Goal: Information Seeking & Learning: Find specific fact

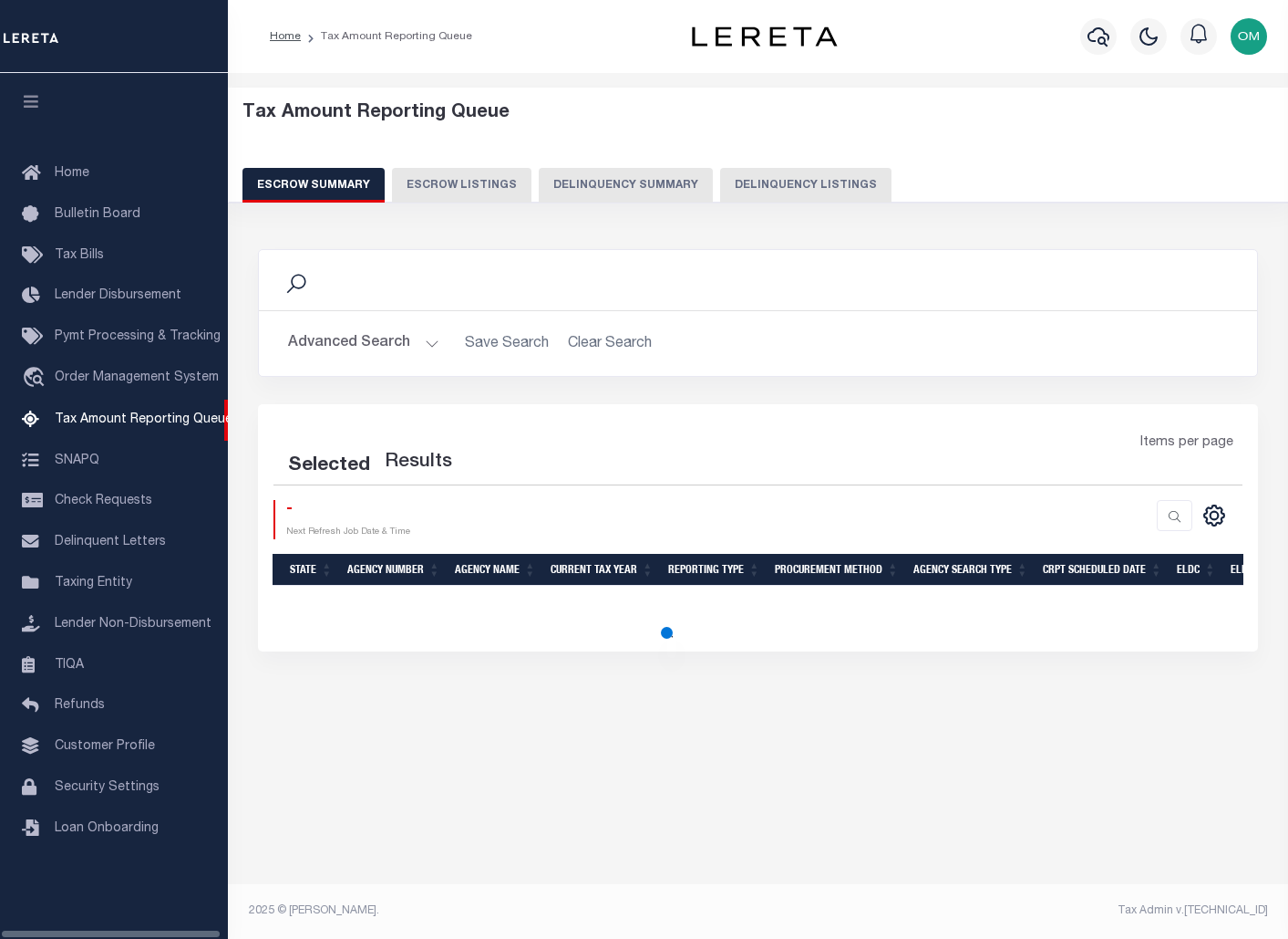
select select "100"
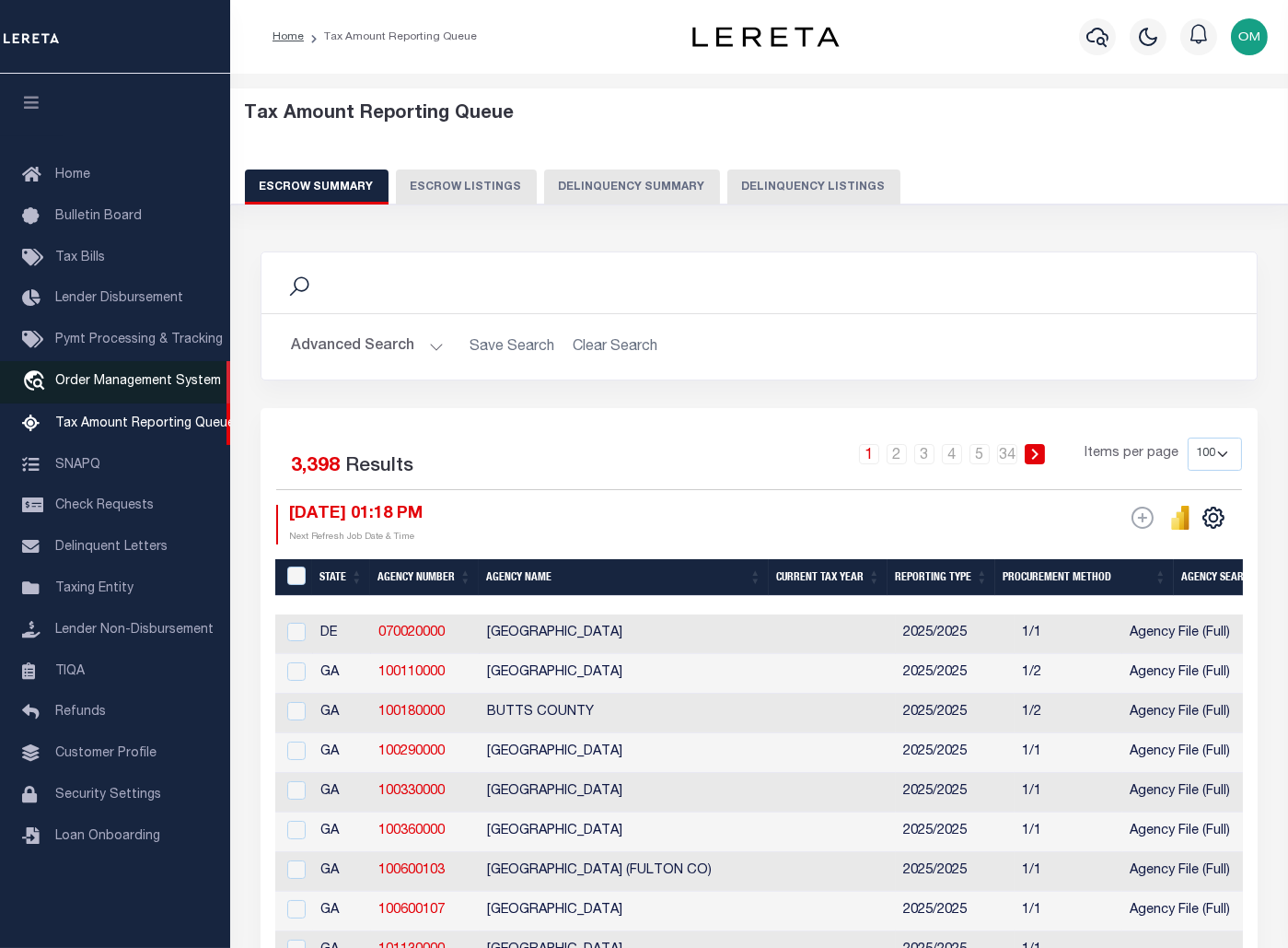
click at [147, 380] on span "Order Management System" at bounding box center [138, 381] width 166 height 13
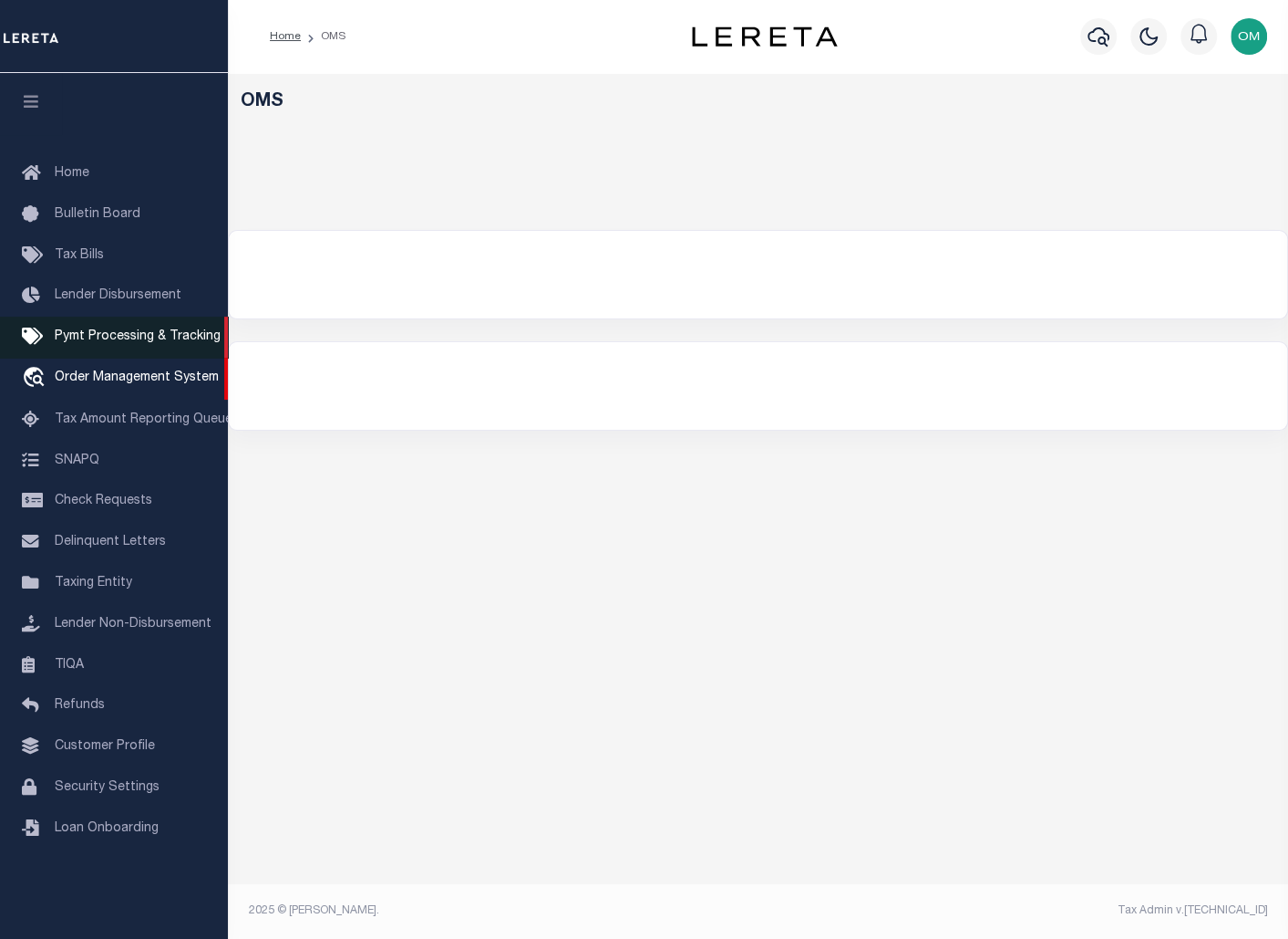
select select "200"
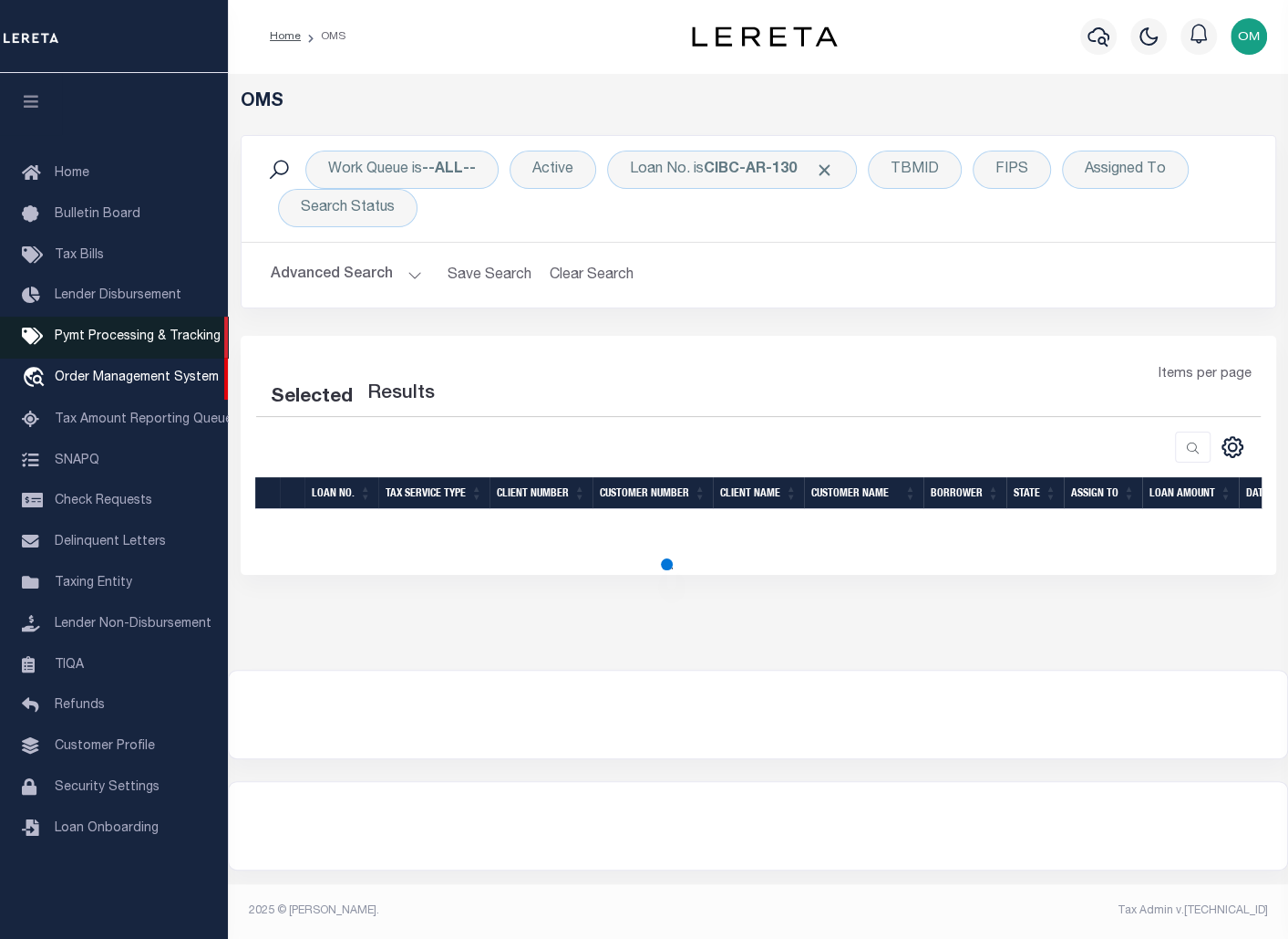
select select "200"
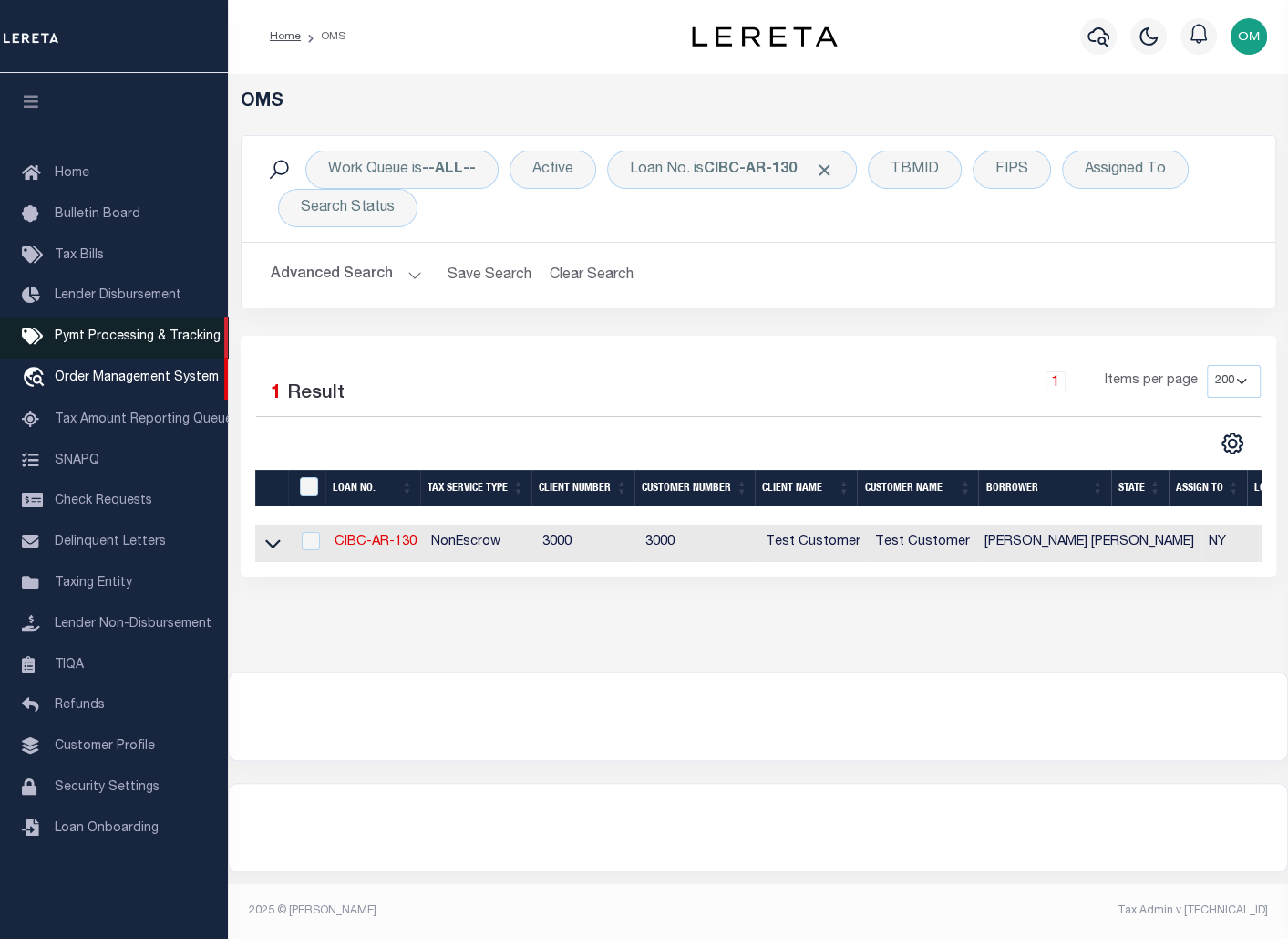
click at [172, 335] on span "Pymt Processing & Tracking" at bounding box center [138, 336] width 166 height 13
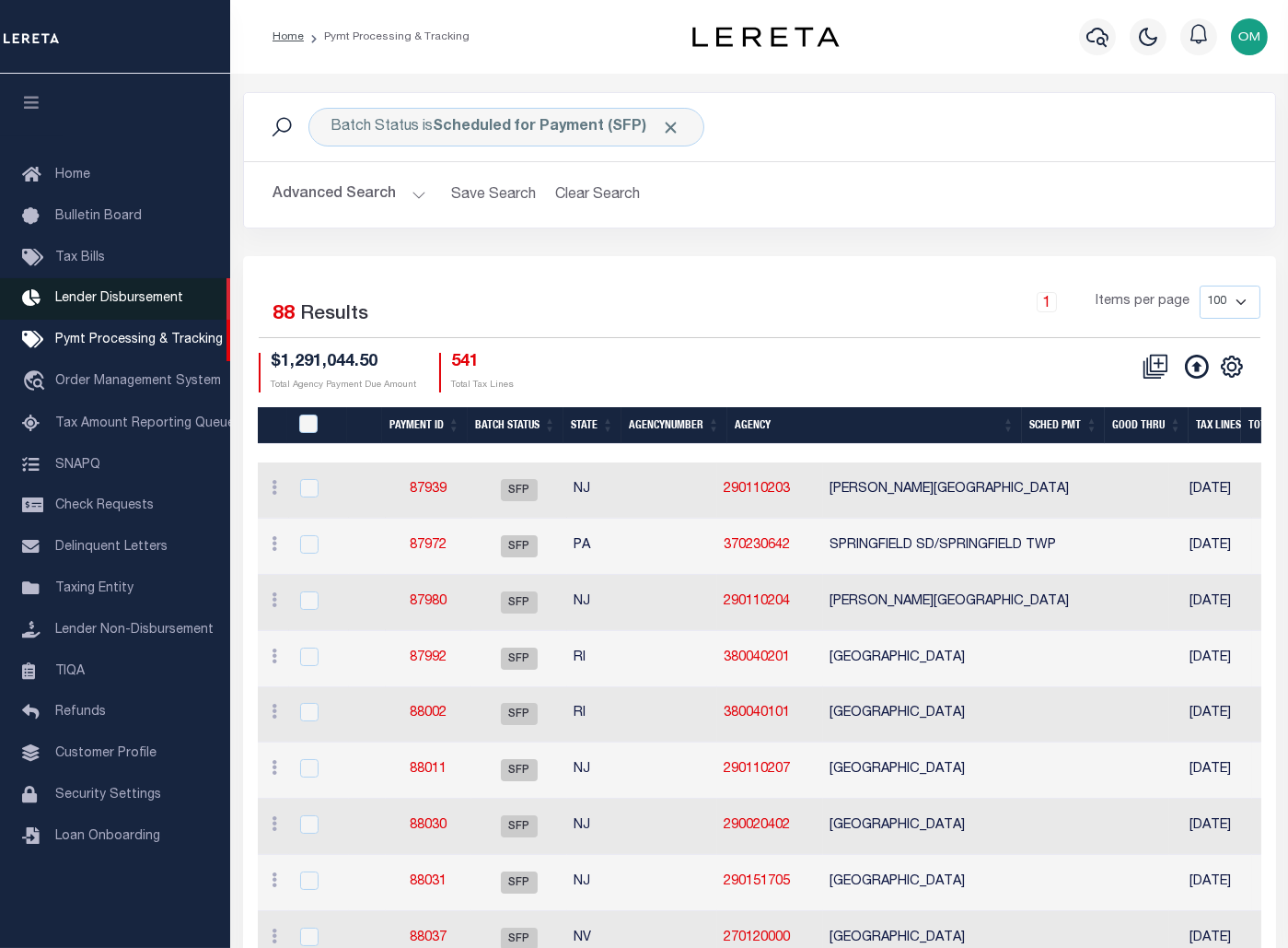
click at [149, 300] on span "Lender Disbursement" at bounding box center [119, 298] width 128 height 13
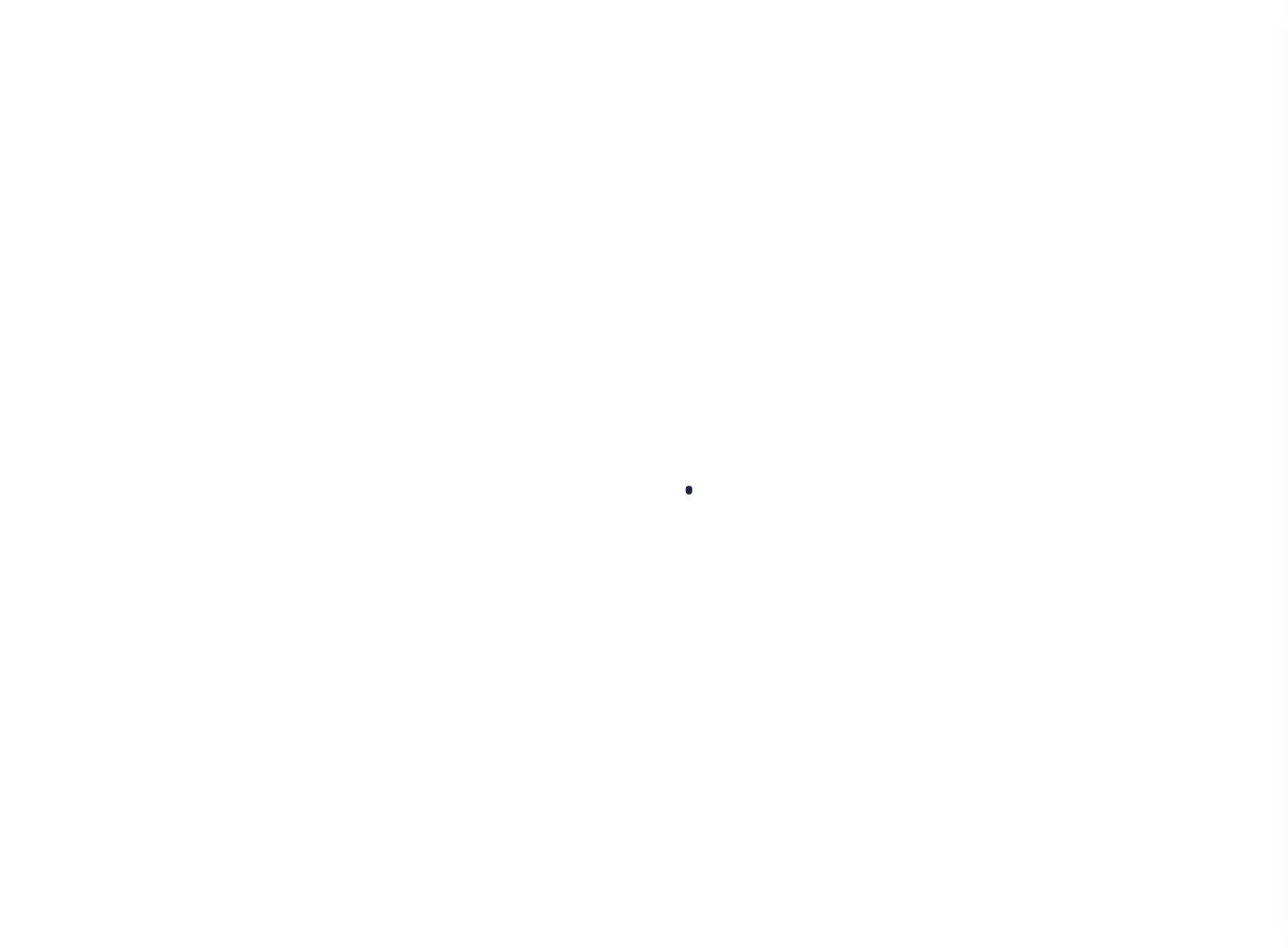
click at [149, 300] on div at bounding box center [644, 474] width 1288 height 948
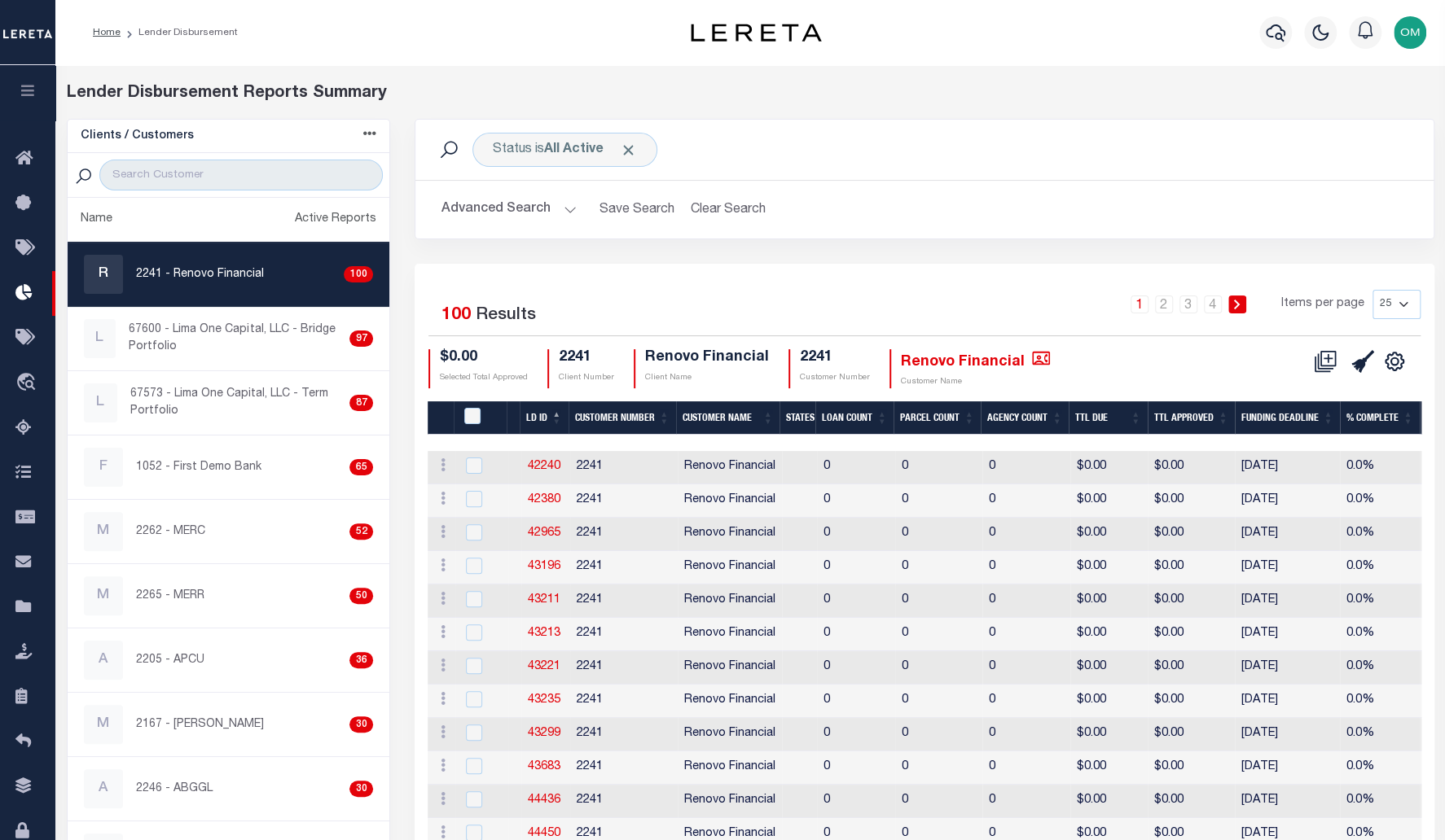
click at [35, 80] on button "button" at bounding box center [27, 93] width 56 height 56
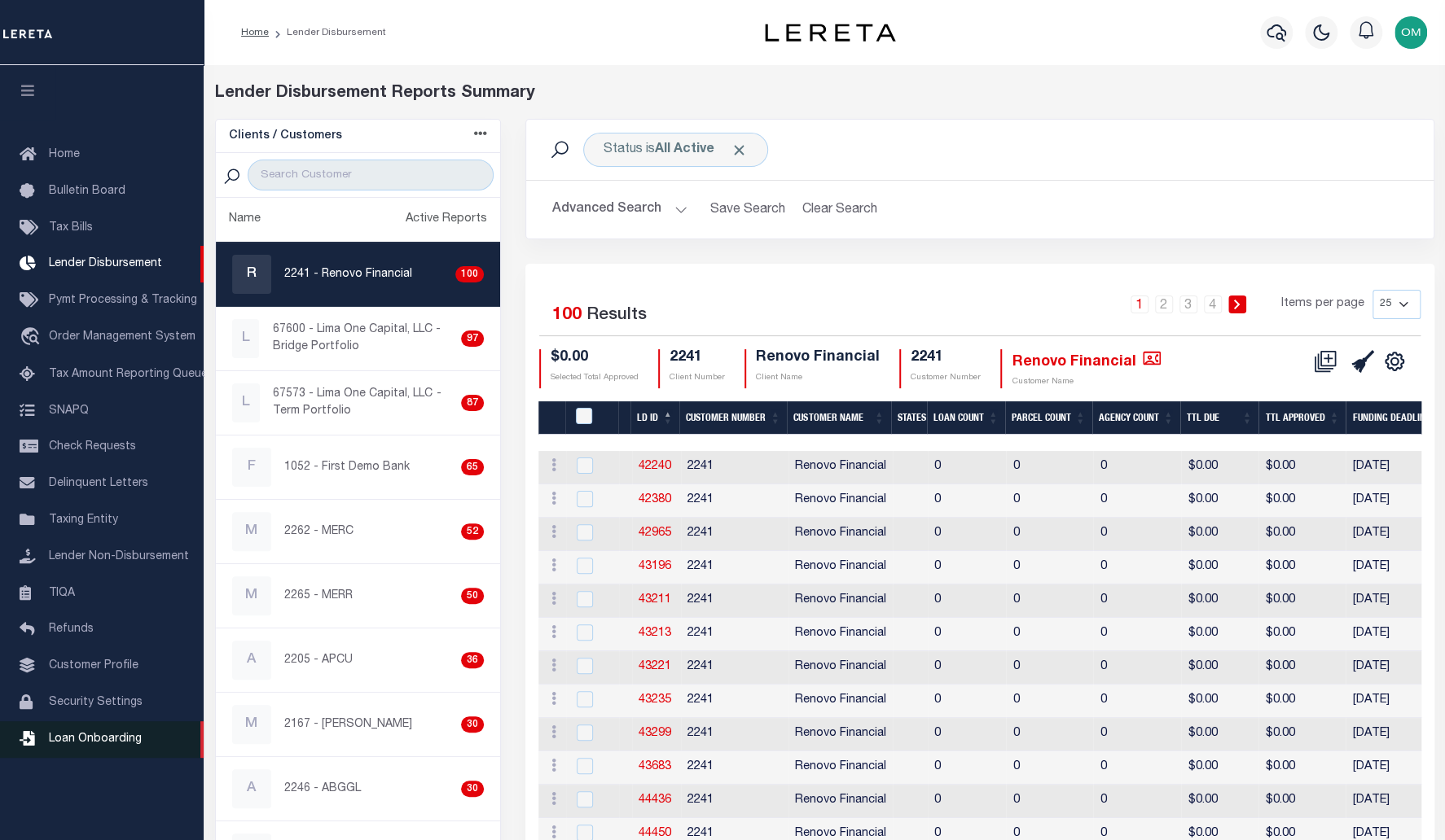
click at [112, 741] on link "Loan Onboarding" at bounding box center [102, 739] width 203 height 36
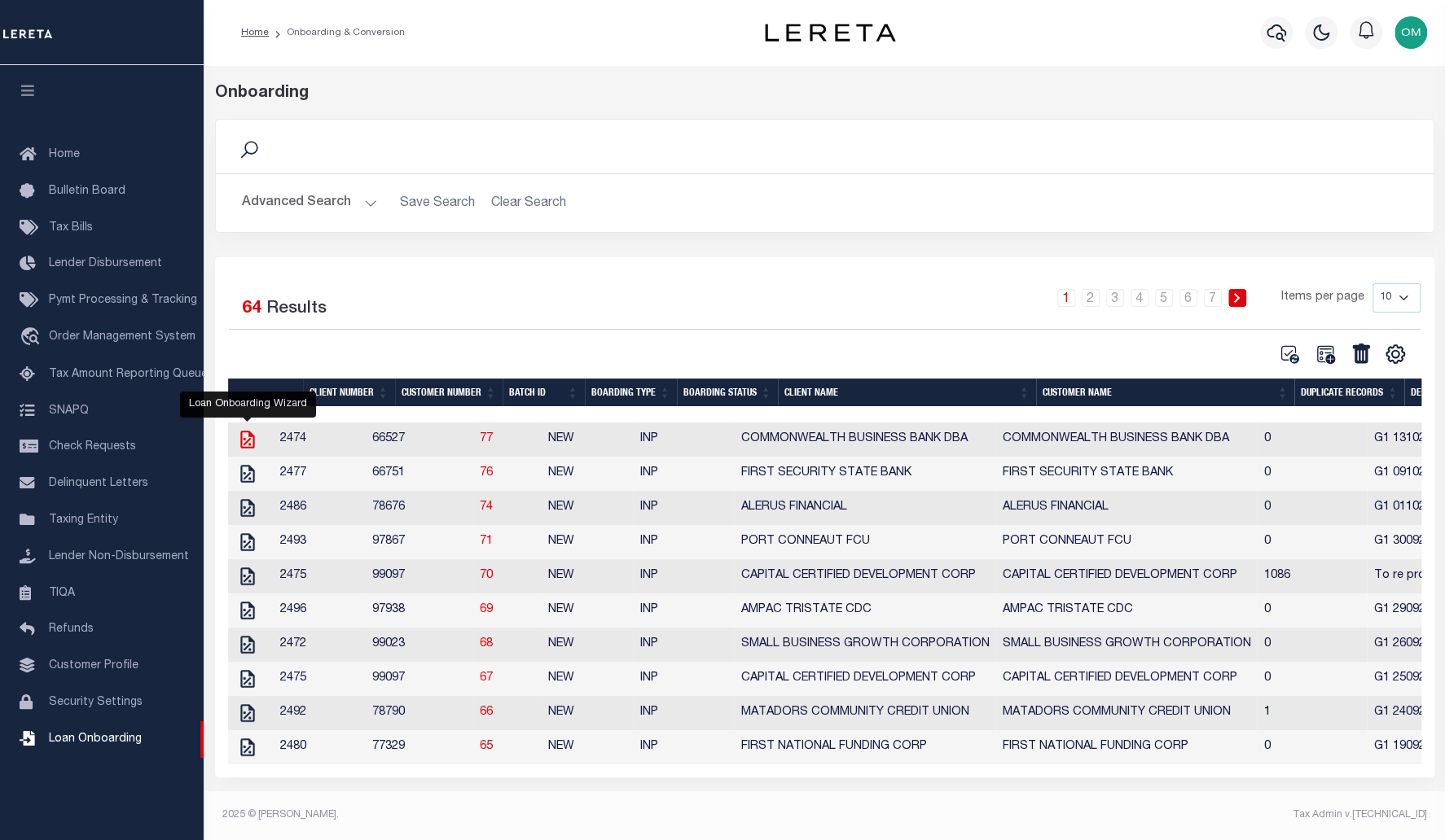
click at [247, 441] on icon "" at bounding box center [248, 439] width 21 height 21
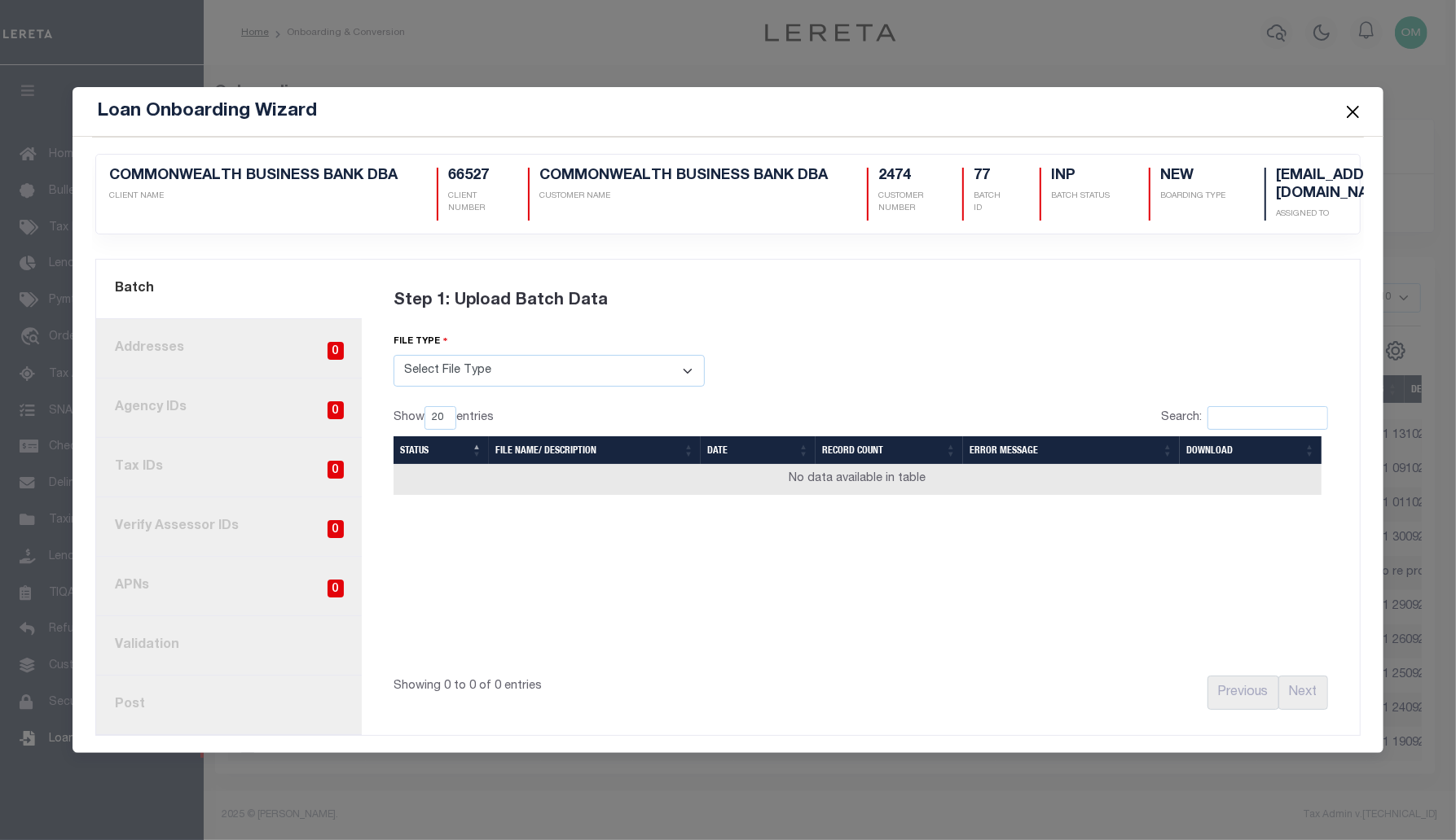
click at [203, 349] on link "2. Addresses 0" at bounding box center [229, 348] width 265 height 59
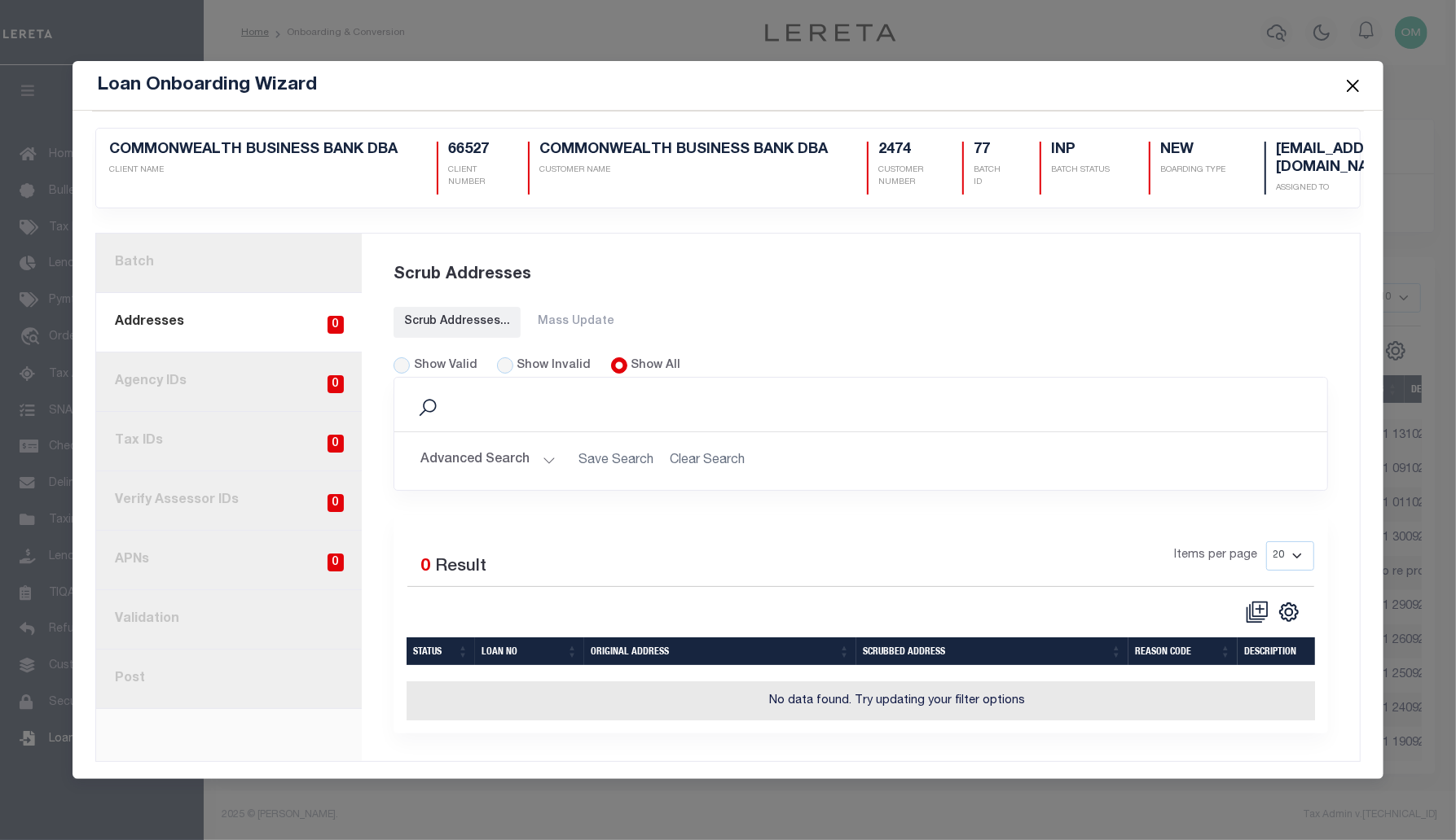
click at [207, 390] on link "3. Agency IDs 0" at bounding box center [229, 382] width 265 height 59
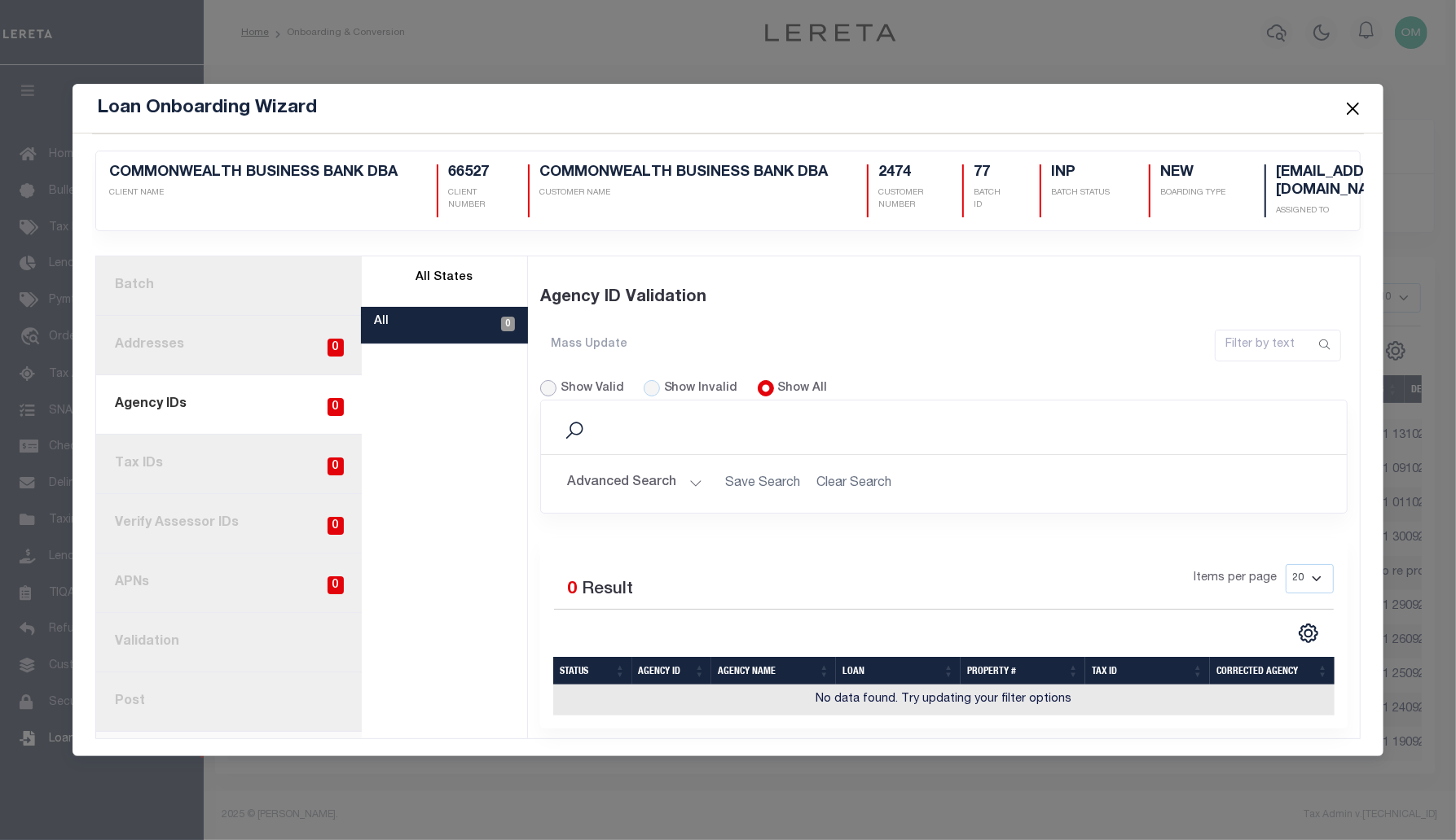
click at [553, 383] on input "Show Valid" at bounding box center [548, 388] width 16 height 16
radio input "true"
click at [657, 380] on div "Show Invalid" at bounding box center [691, 389] width 95 height 18
click at [1351, 110] on button "Close" at bounding box center [1353, 109] width 21 height 21
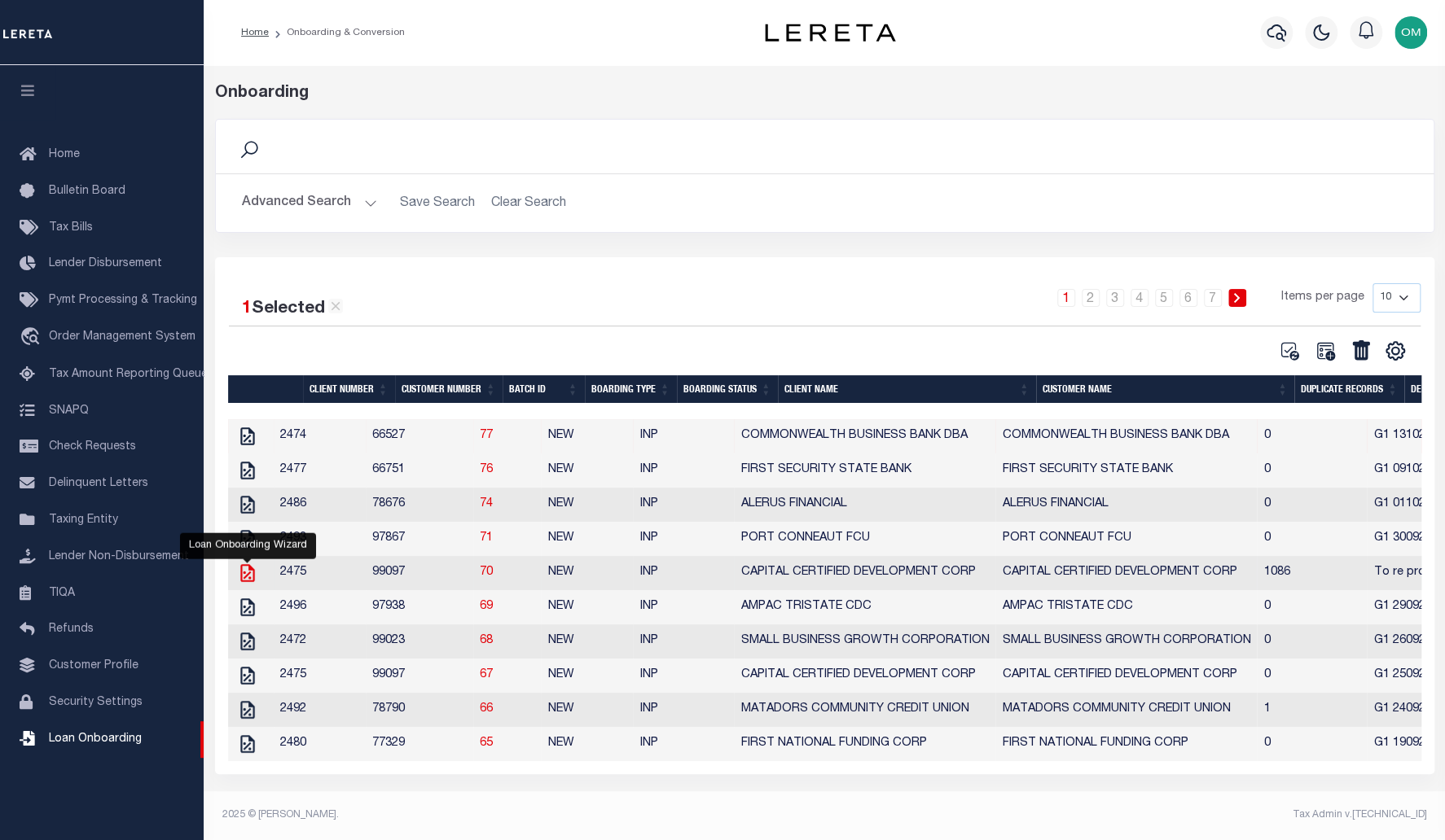
click at [248, 578] on icon "" at bounding box center [248, 573] width 21 height 21
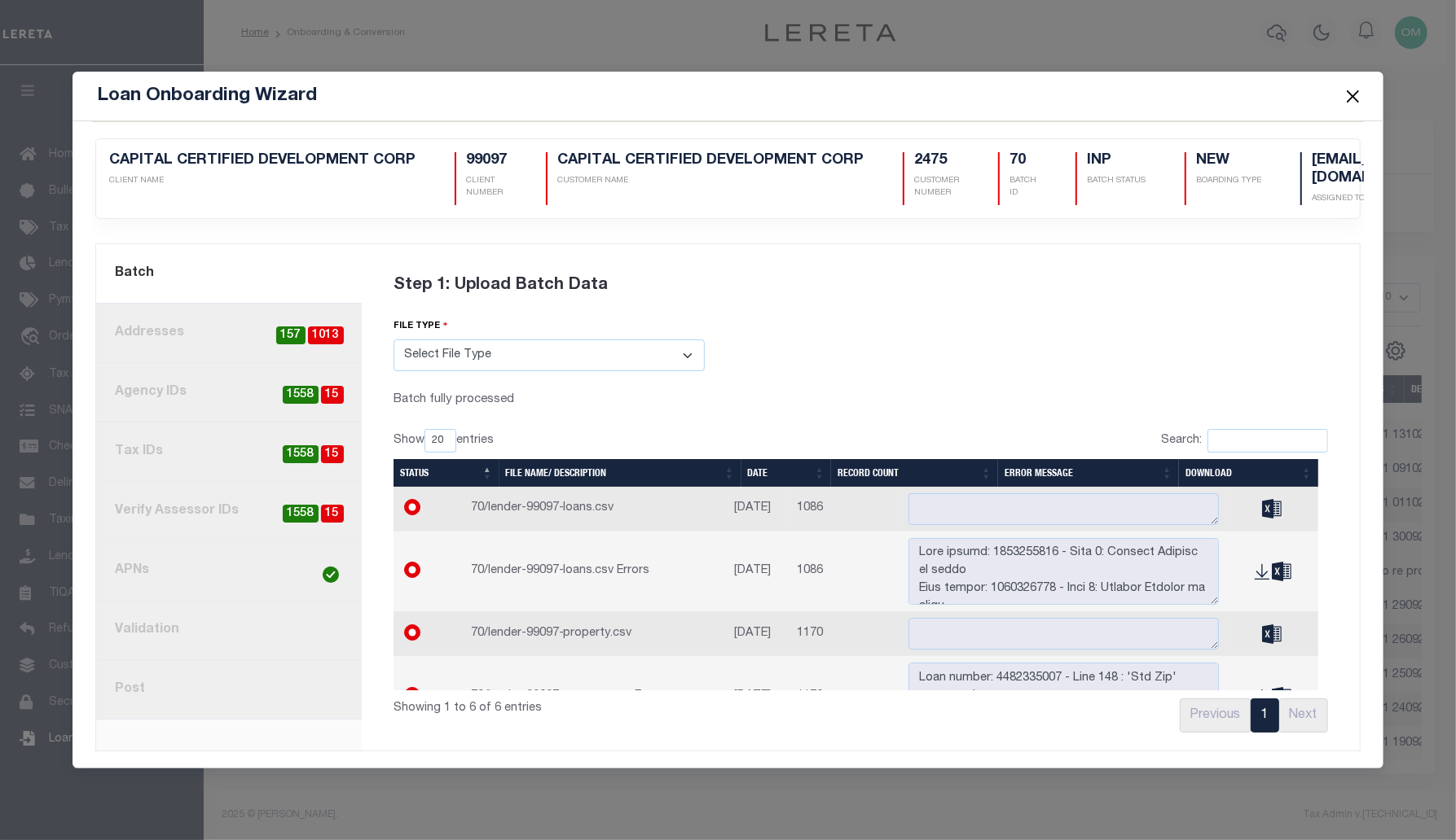
click at [201, 374] on link "3. Agency IDs 15 1558" at bounding box center [229, 393] width 265 height 59
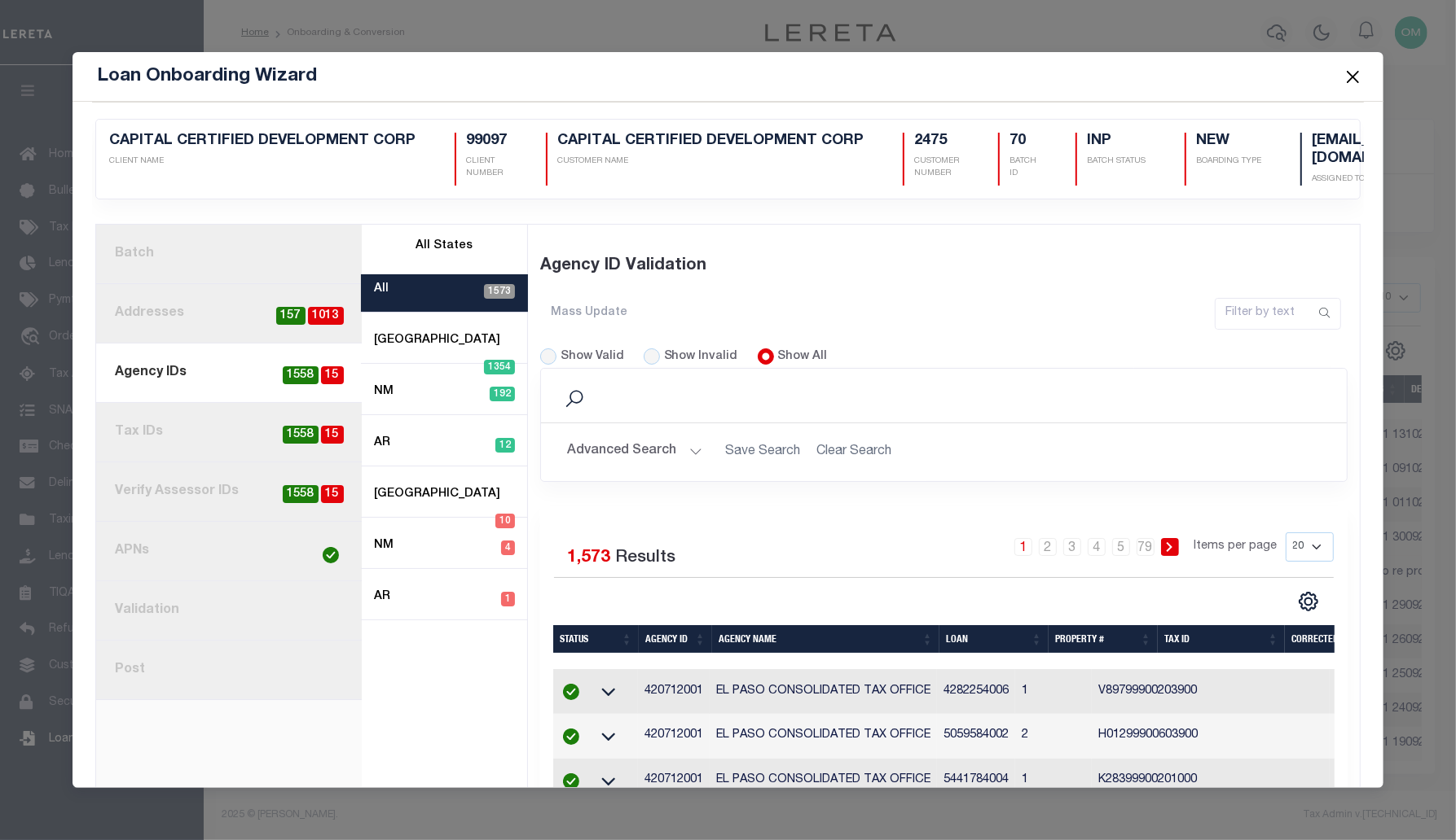
click at [201, 424] on link "4. Tax IDs 15 1558" at bounding box center [229, 432] width 265 height 59
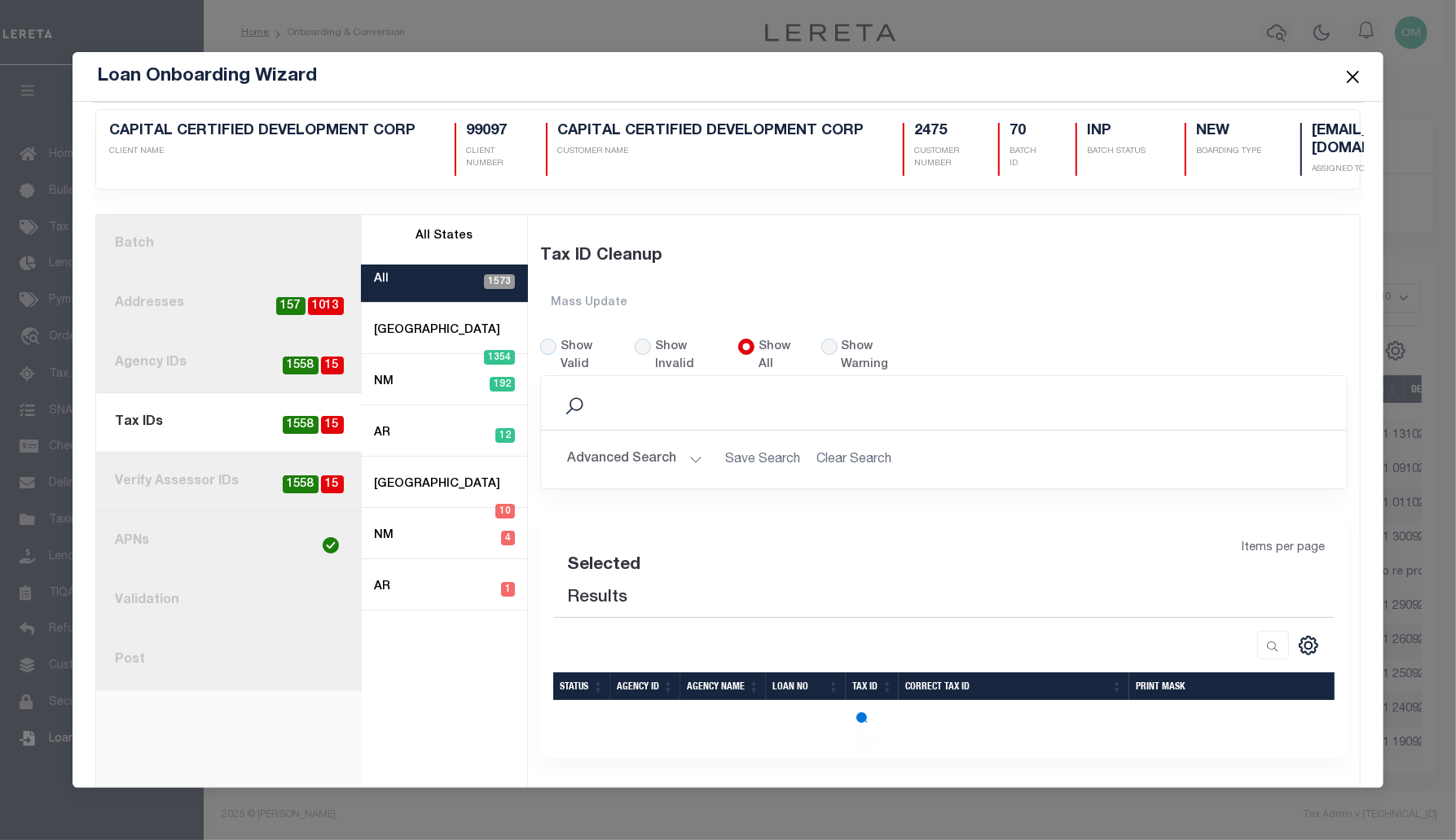
scroll to position [19, 0]
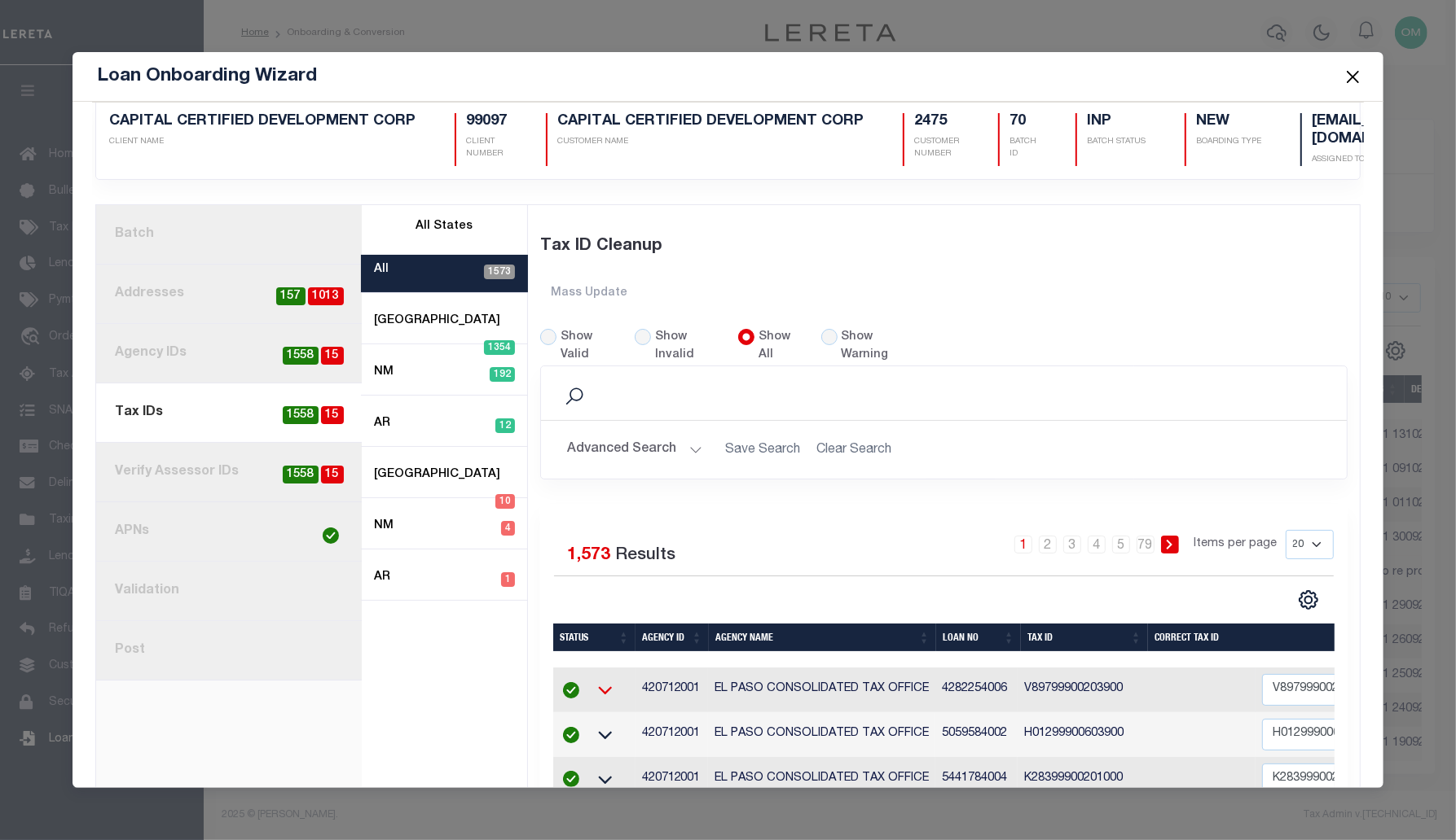
click at [608, 685] on icon at bounding box center [605, 690] width 41 height 17
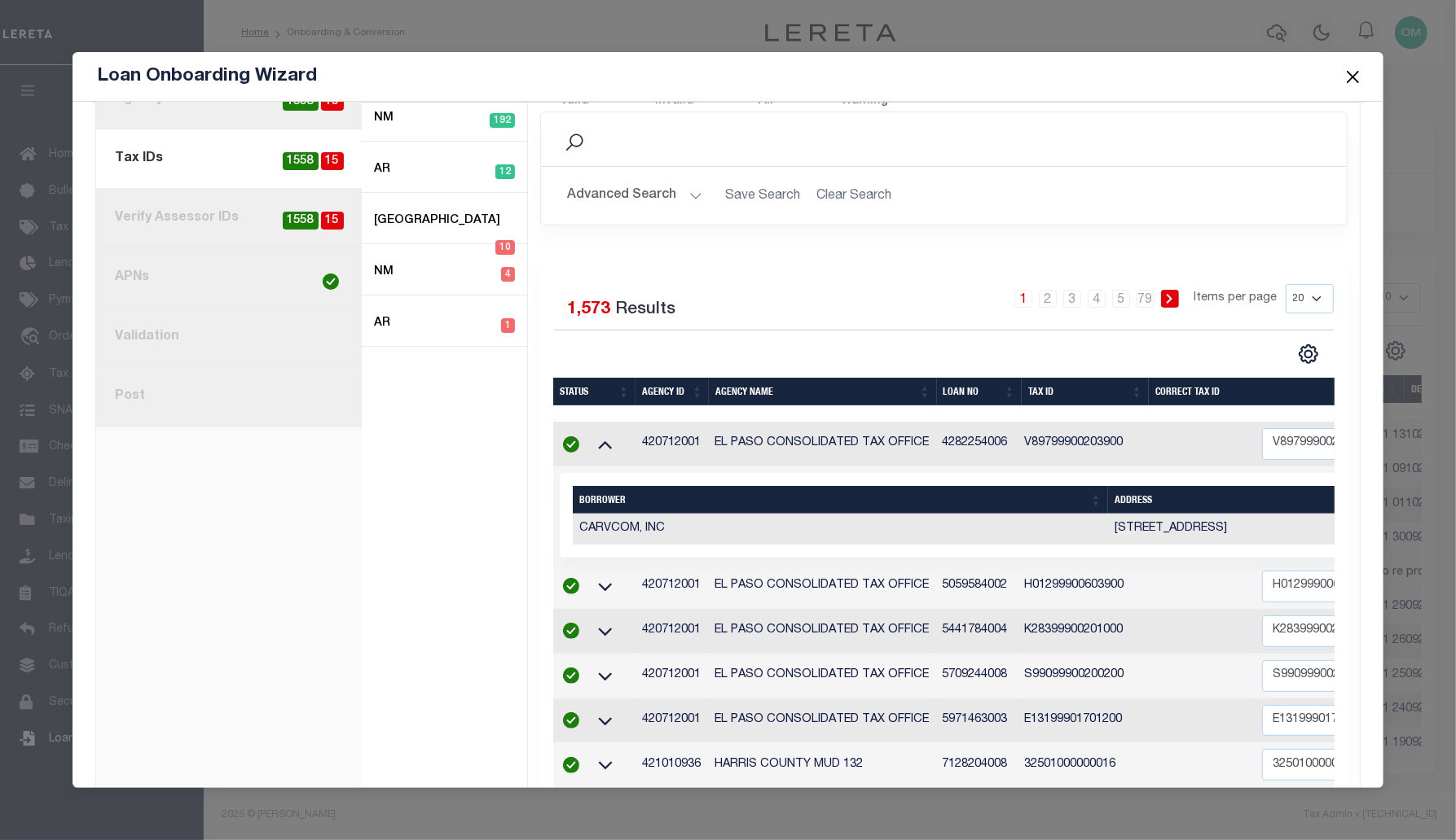
scroll to position [316, 0]
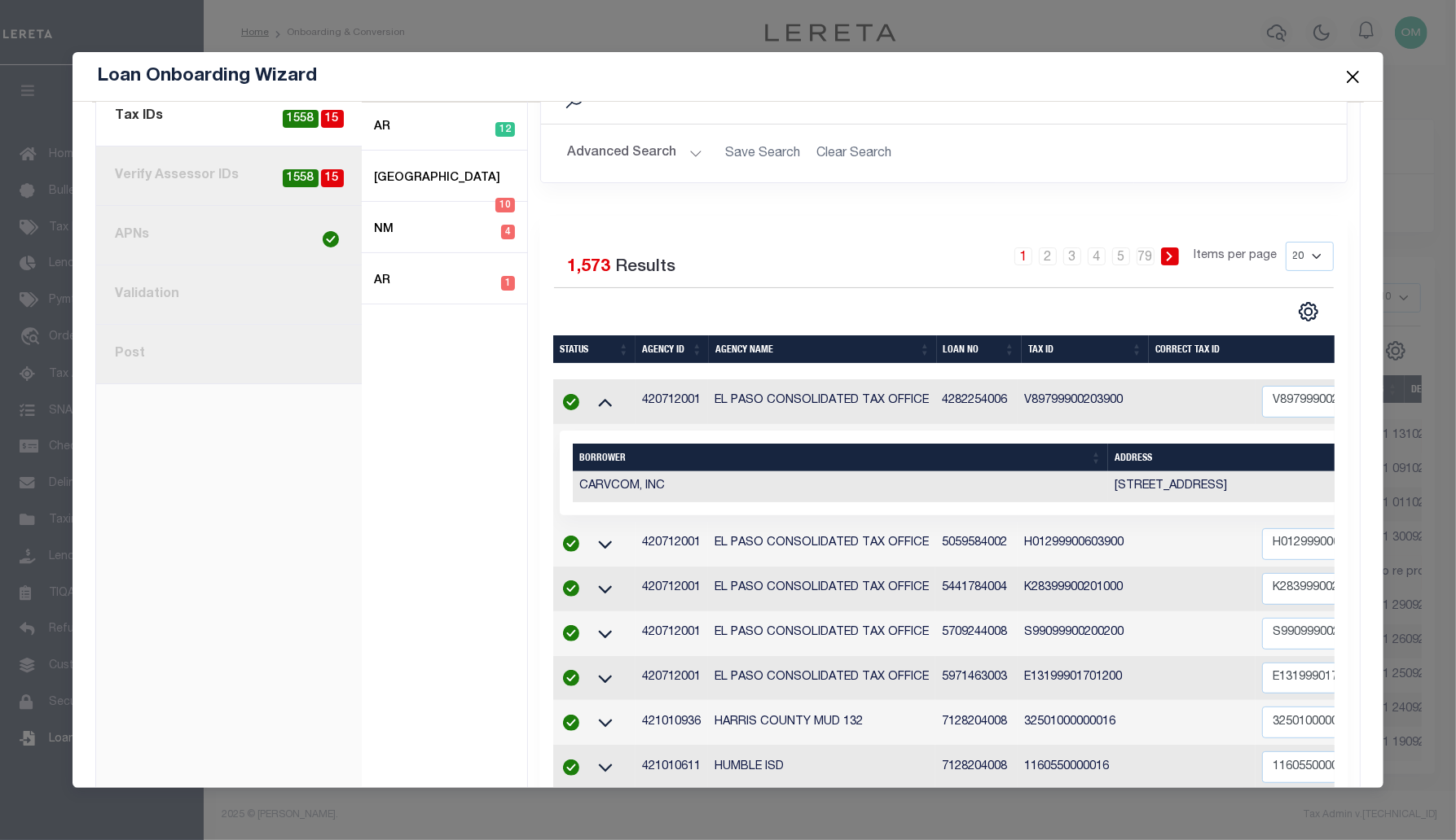
drag, startPoint x: 832, startPoint y: 447, endPoint x: 962, endPoint y: 445, distance: 130.0
click at [961, 447] on th "Borrower" at bounding box center [839, 457] width 535 height 27
drag, startPoint x: 975, startPoint y: 428, endPoint x: 1243, endPoint y: 416, distance: 268.3
drag, startPoint x: 1169, startPoint y: 401, endPoint x: 1140, endPoint y: 406, distance: 29.4
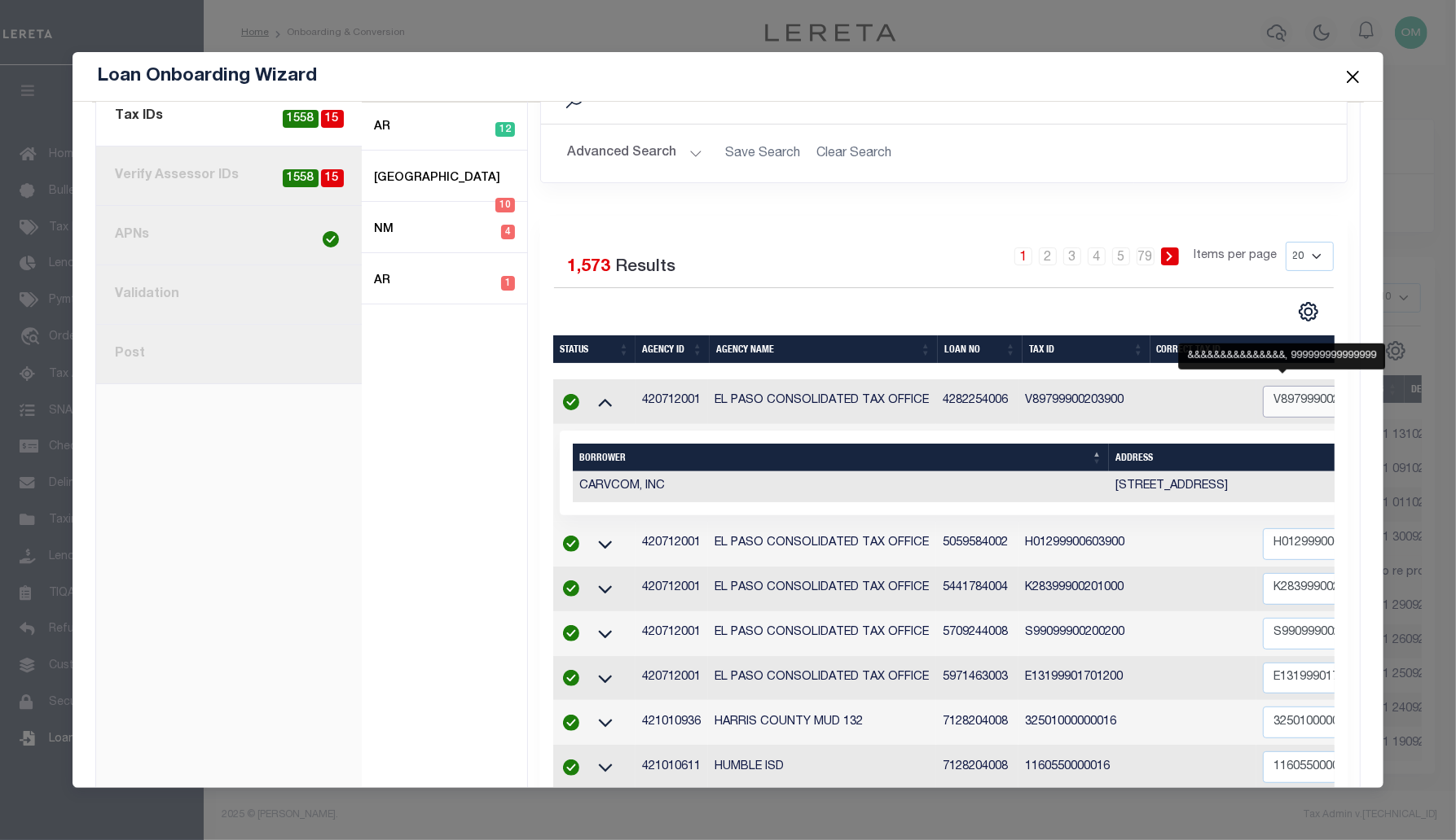
click at [1140, 406] on tr "420712001 EL PASO CONSOLIDATED TAX OFFICE 4282254006 V89799900203900 V897999002…" at bounding box center [1114, 401] width 1122 height 45
click at [1031, 473] on td "CARVCOM, INC" at bounding box center [840, 486] width 536 height 31
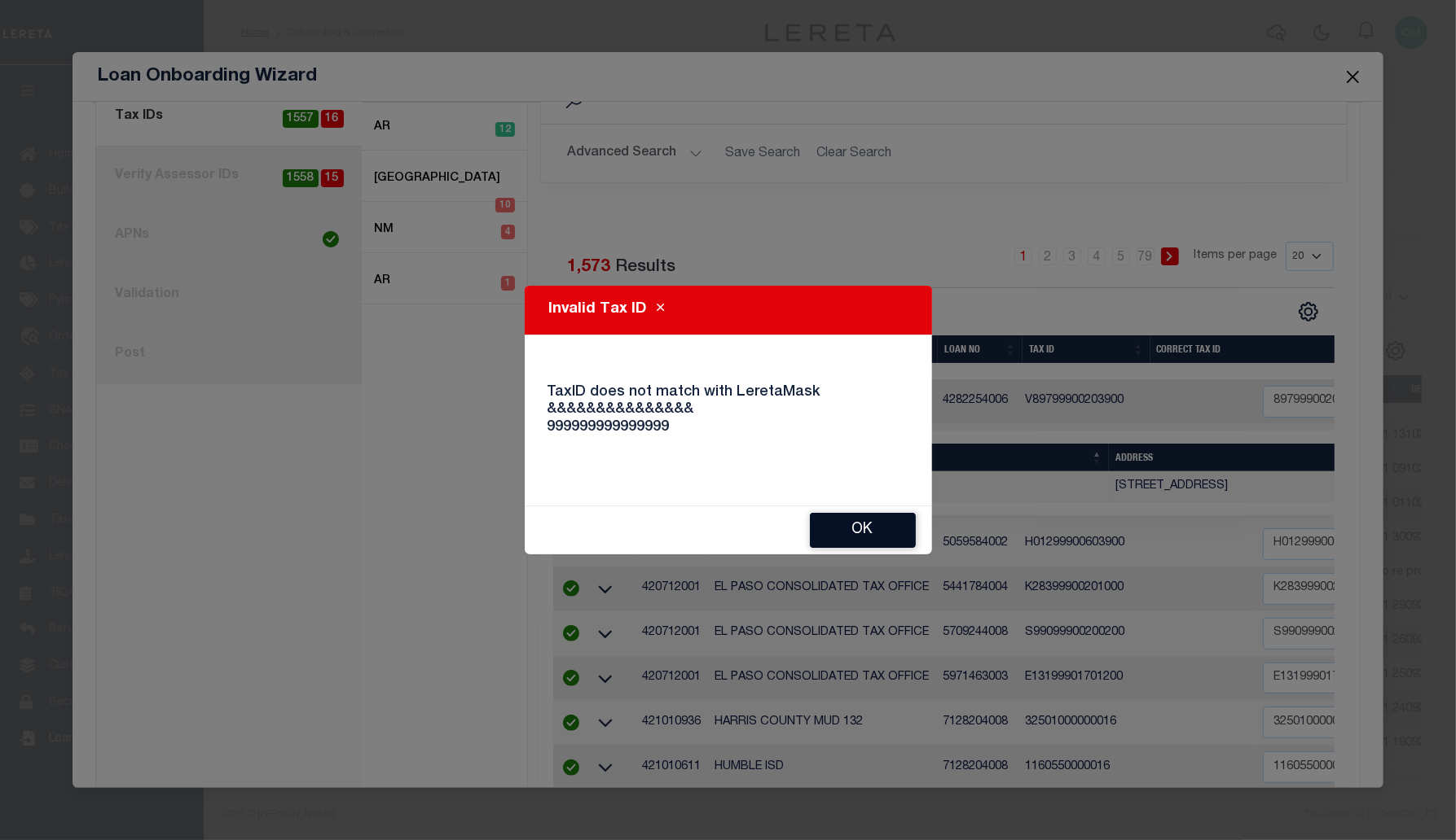
click at [884, 538] on button "Ok" at bounding box center [862, 531] width 106 height 35
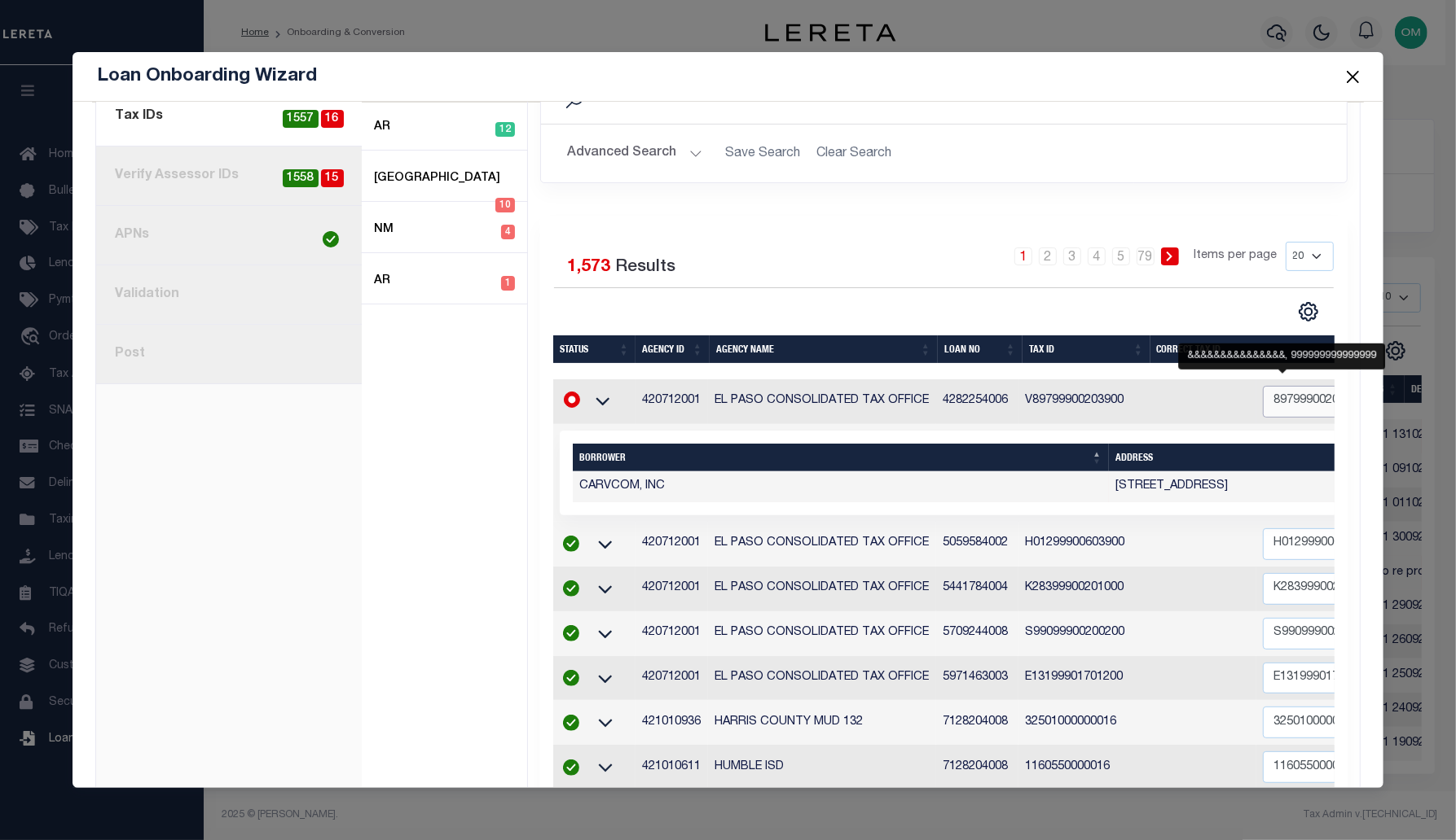
click at [1263, 398] on input "89799900203900" at bounding box center [1360, 402] width 194 height 32
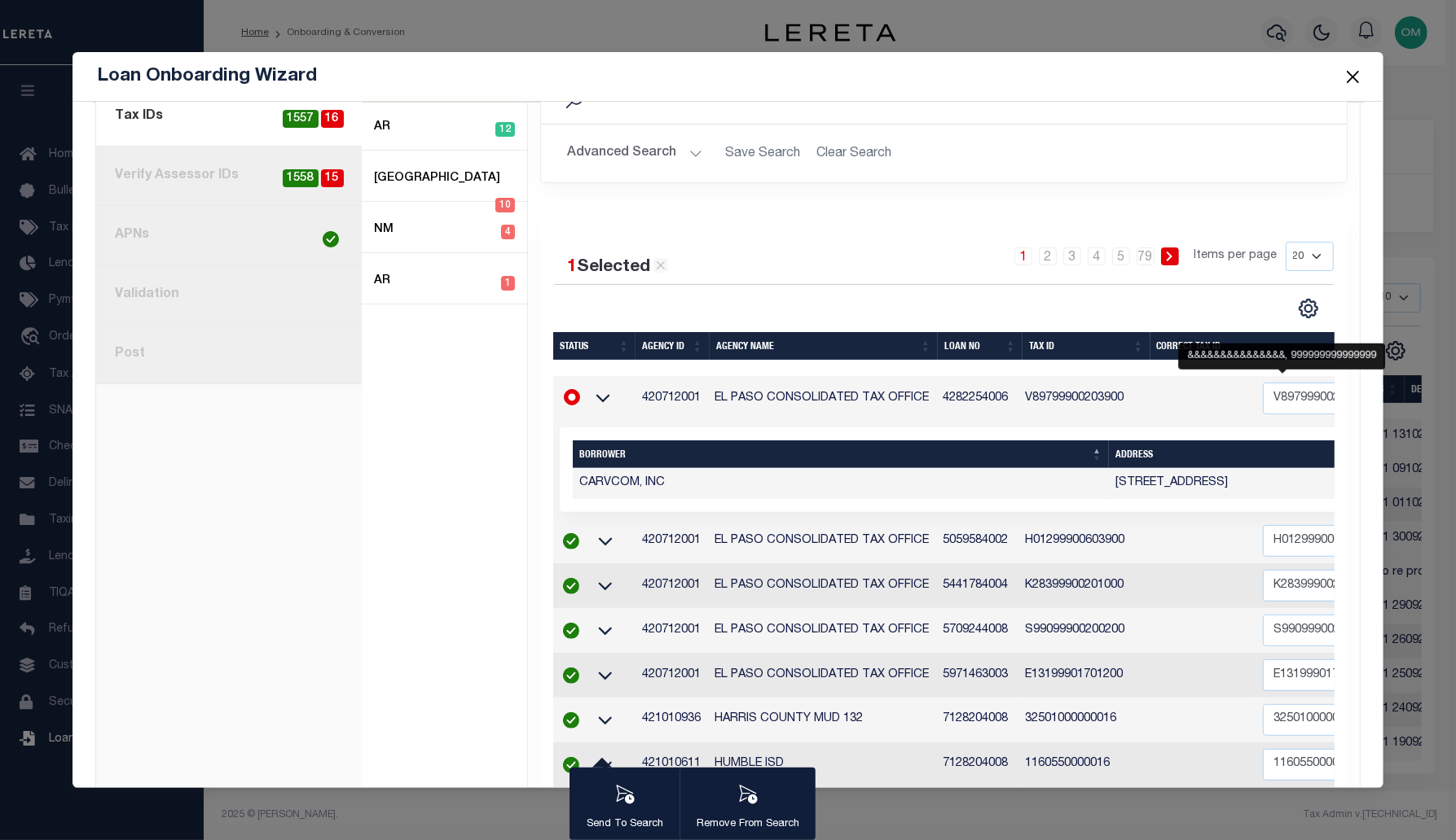
click at [1033, 404] on td "V89799900203900" at bounding box center [1137, 398] width 238 height 45
click at [1032, 404] on td "V89799900203900" at bounding box center [1137, 398] width 238 height 45
click at [945, 428] on div "1 Selected 1 Result Items per page" at bounding box center [1114, 470] width 1108 height 85
drag, startPoint x: 1170, startPoint y: 388, endPoint x: 1150, endPoint y: 387, distance: 20.0
click at [1256, 387] on td "V89799900203900" at bounding box center [1360, 398] width 207 height 45
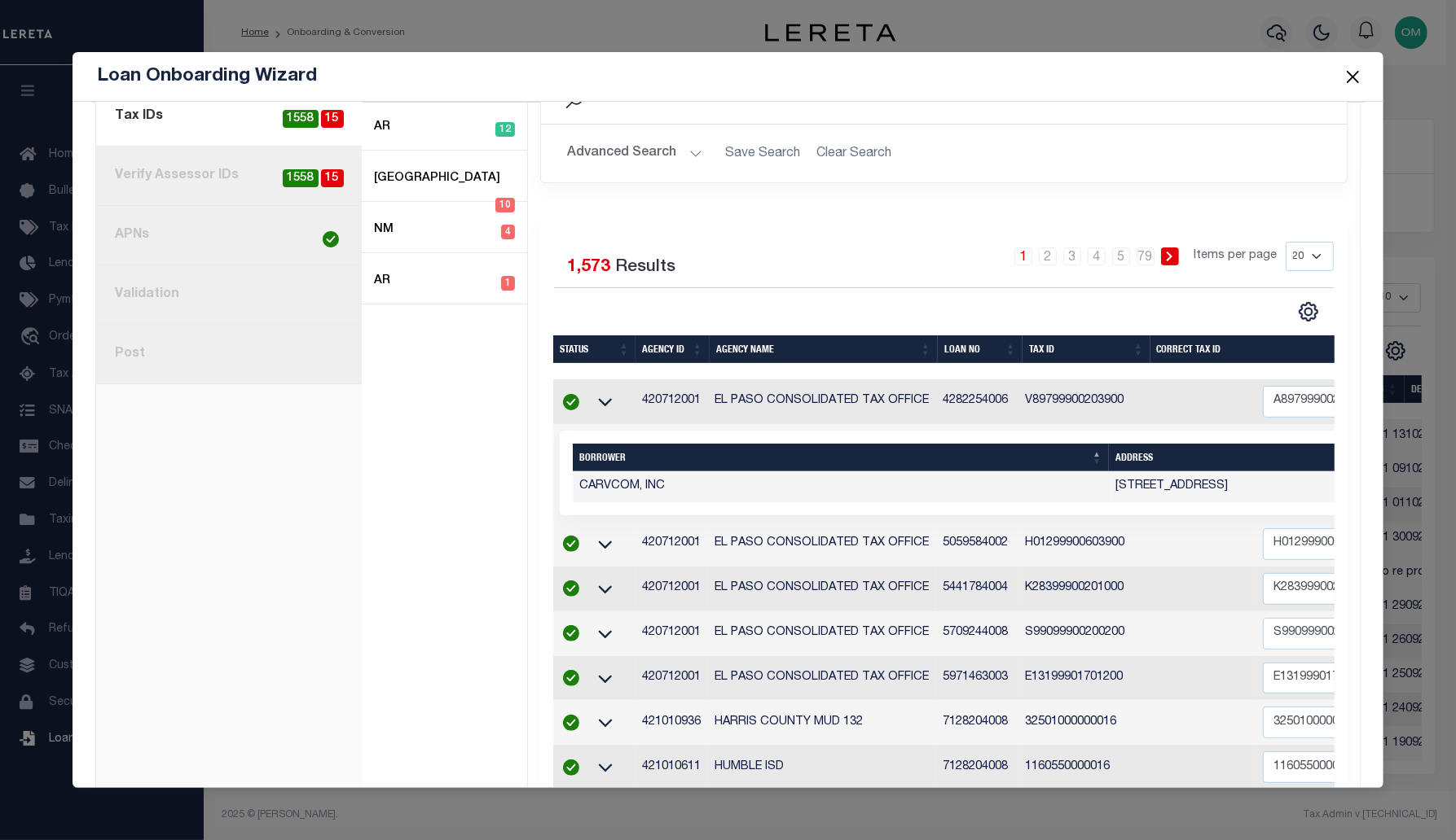
click at [1060, 417] on td "V89799900203900" at bounding box center [1137, 401] width 238 height 45
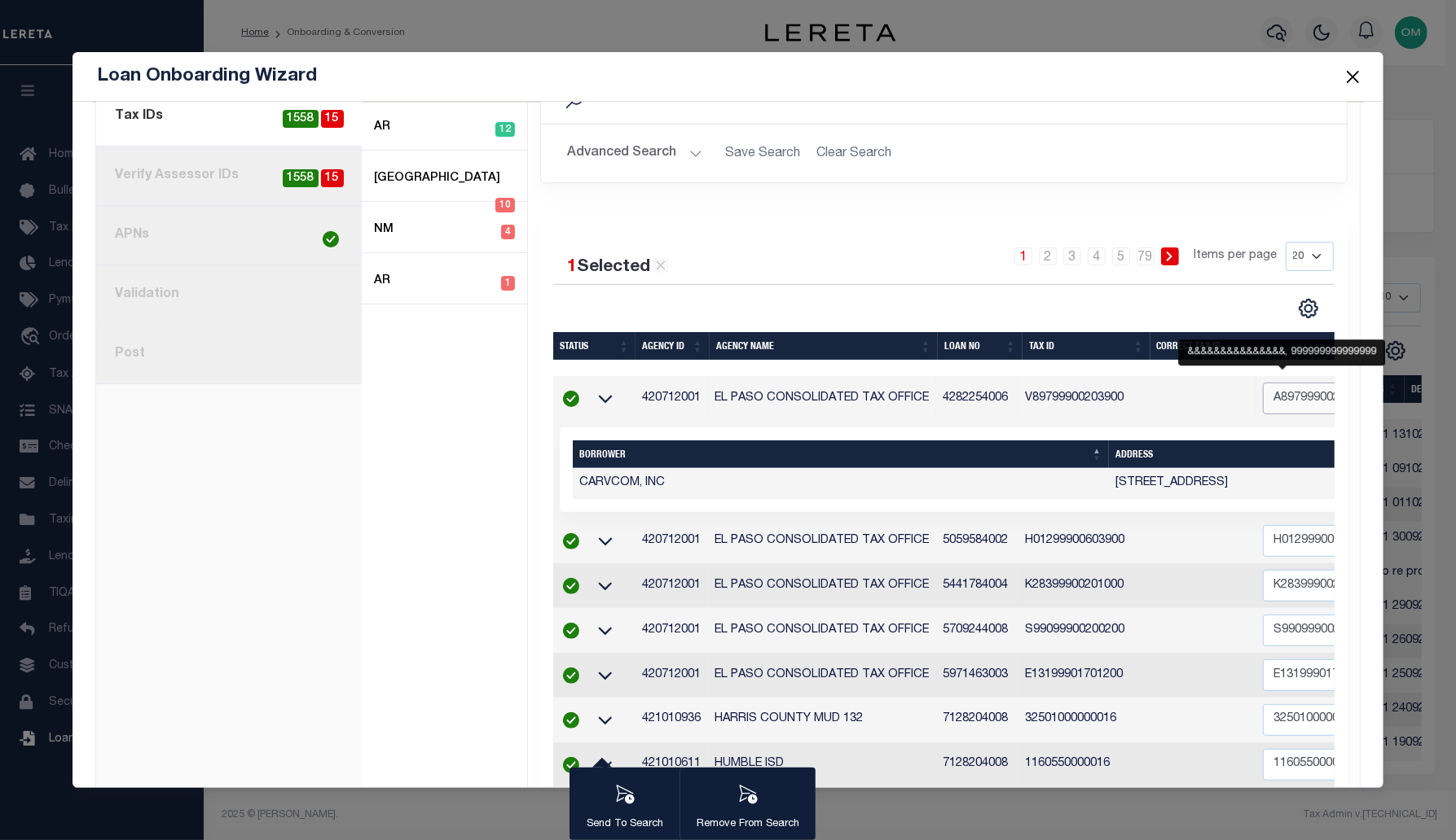
drag, startPoint x: 1170, startPoint y: 393, endPoint x: 1158, endPoint y: 393, distance: 12.0
click at [1263, 393] on input "A89799900203900" at bounding box center [1360, 399] width 194 height 32
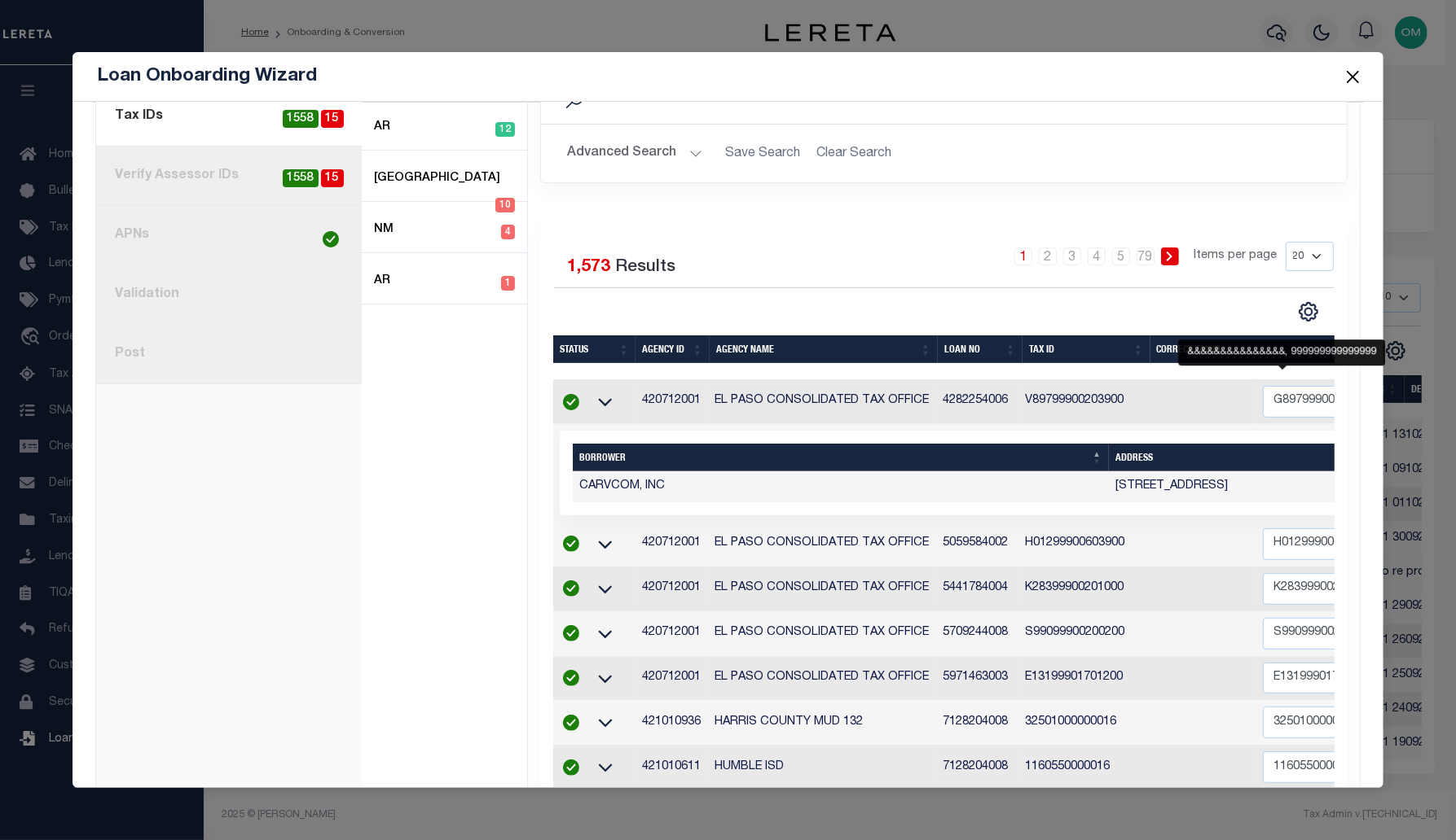
click at [1008, 290] on div "1 Selected 1,573 Results 1 2 3 4 5 … 79 Items per page 20 40 60 100 200" at bounding box center [944, 282] width 806 height 80
drag, startPoint x: 1170, startPoint y: 398, endPoint x: 1162, endPoint y: 397, distance: 8.1
click at [1263, 397] on input "G89799900203900" at bounding box center [1360, 402] width 194 height 32
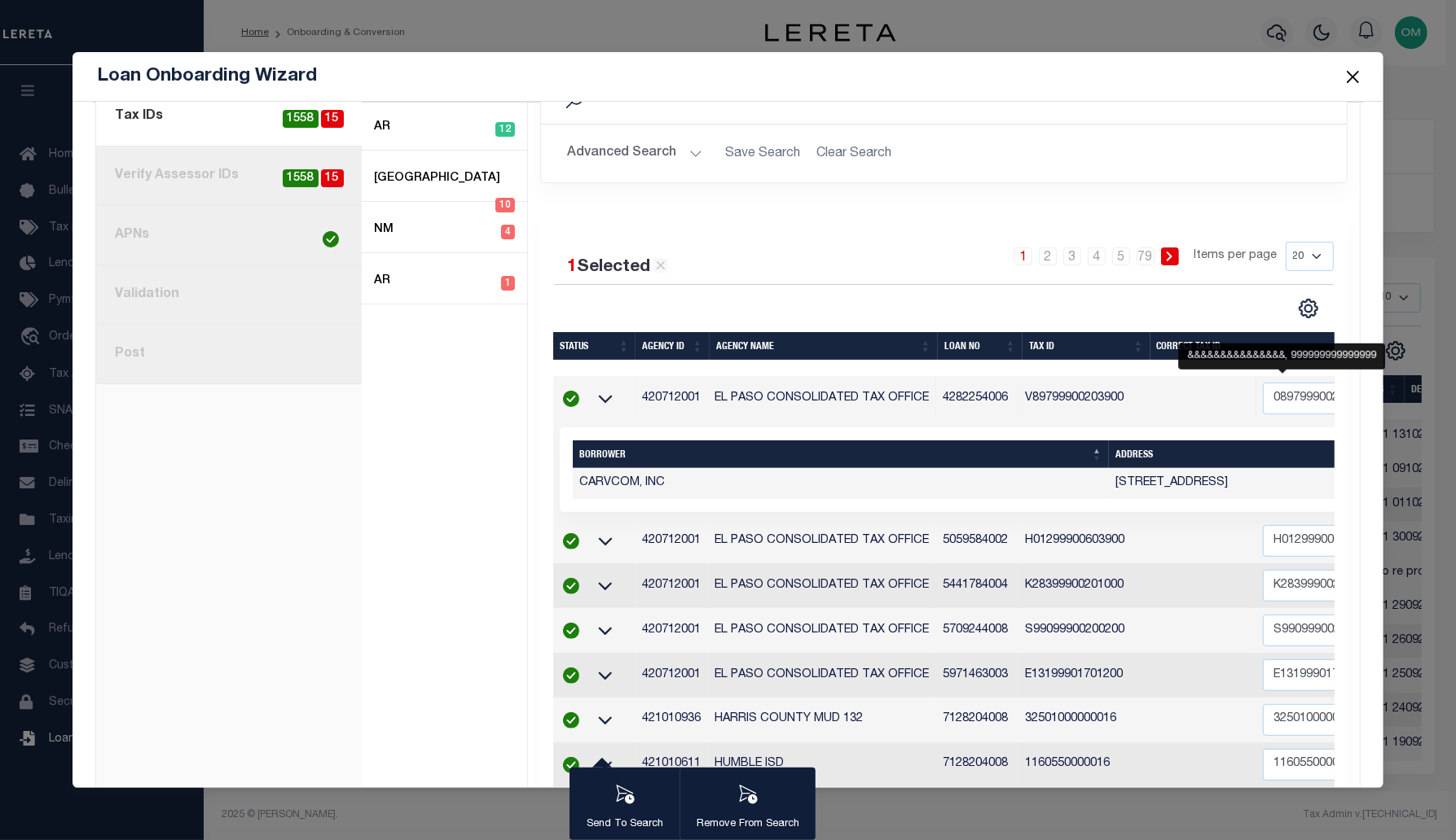
click at [1027, 317] on div "1 Selected 1,573 Results 1 2 3 4 5 … 79 Items per page 20 40 60 100 200" at bounding box center [944, 798] width 808 height 1165
click at [804, 485] on td "CARVCOM, INC" at bounding box center [840, 484] width 536 height 31
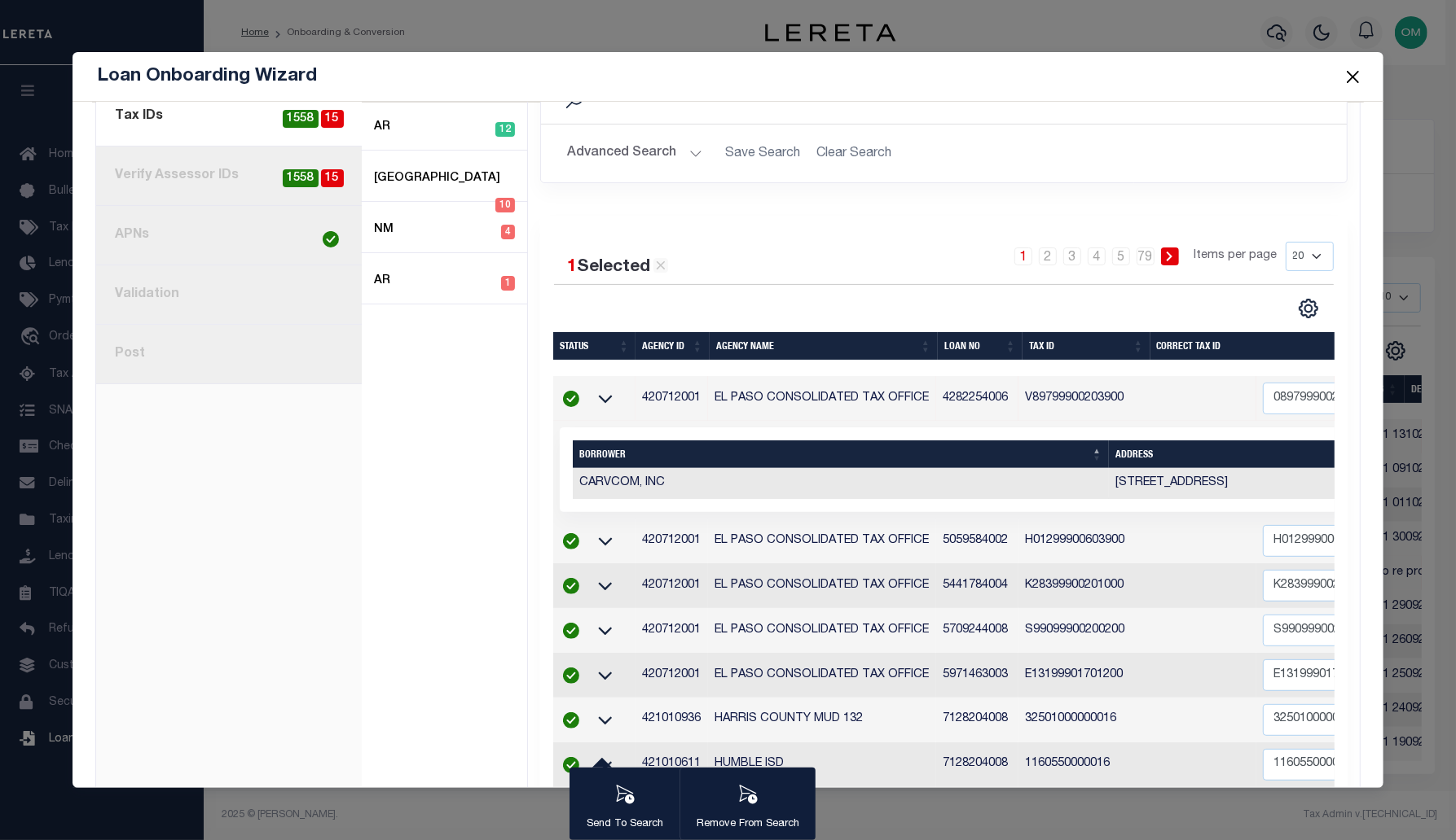
click at [804, 485] on td "CARVCOM, INC" at bounding box center [840, 484] width 536 height 31
drag, startPoint x: 1171, startPoint y: 390, endPoint x: 1159, endPoint y: 390, distance: 12.0
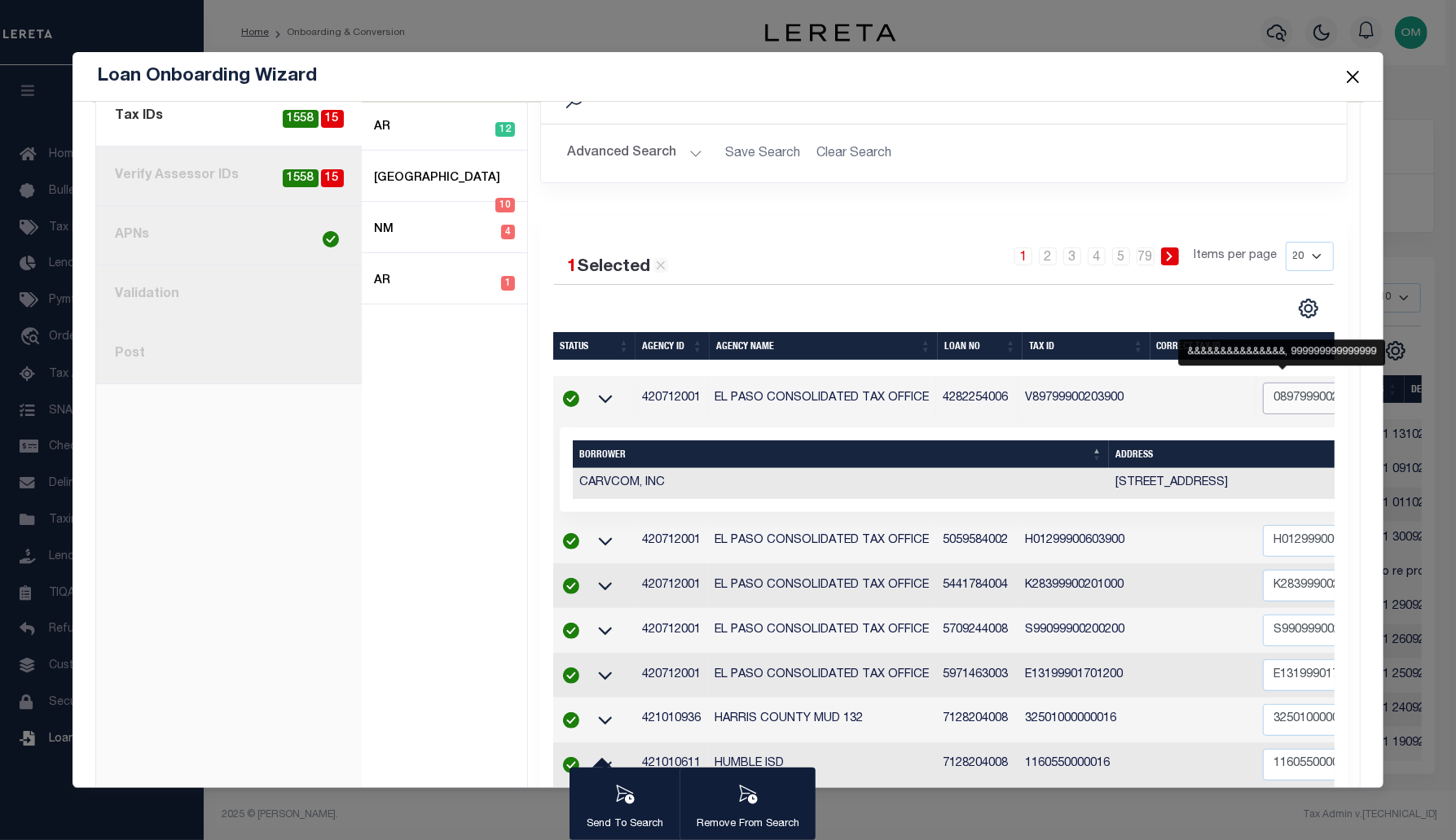
click at [1263, 390] on input "089799900203900" at bounding box center [1360, 399] width 194 height 32
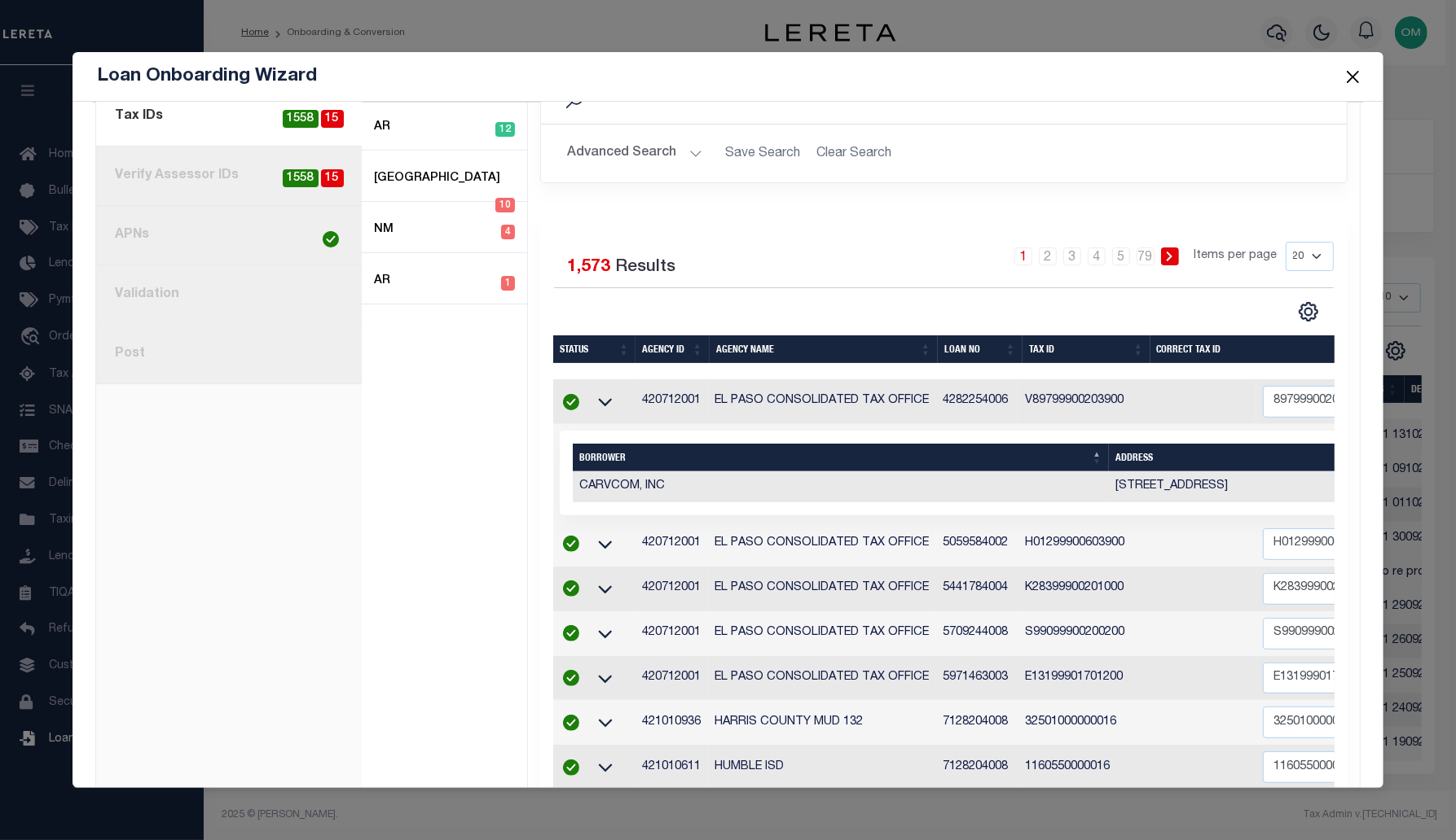
click at [979, 257] on div "1 2 3 4 5 … 79 Items per page 20 40 60 100 200" at bounding box center [1045, 263] width 579 height 42
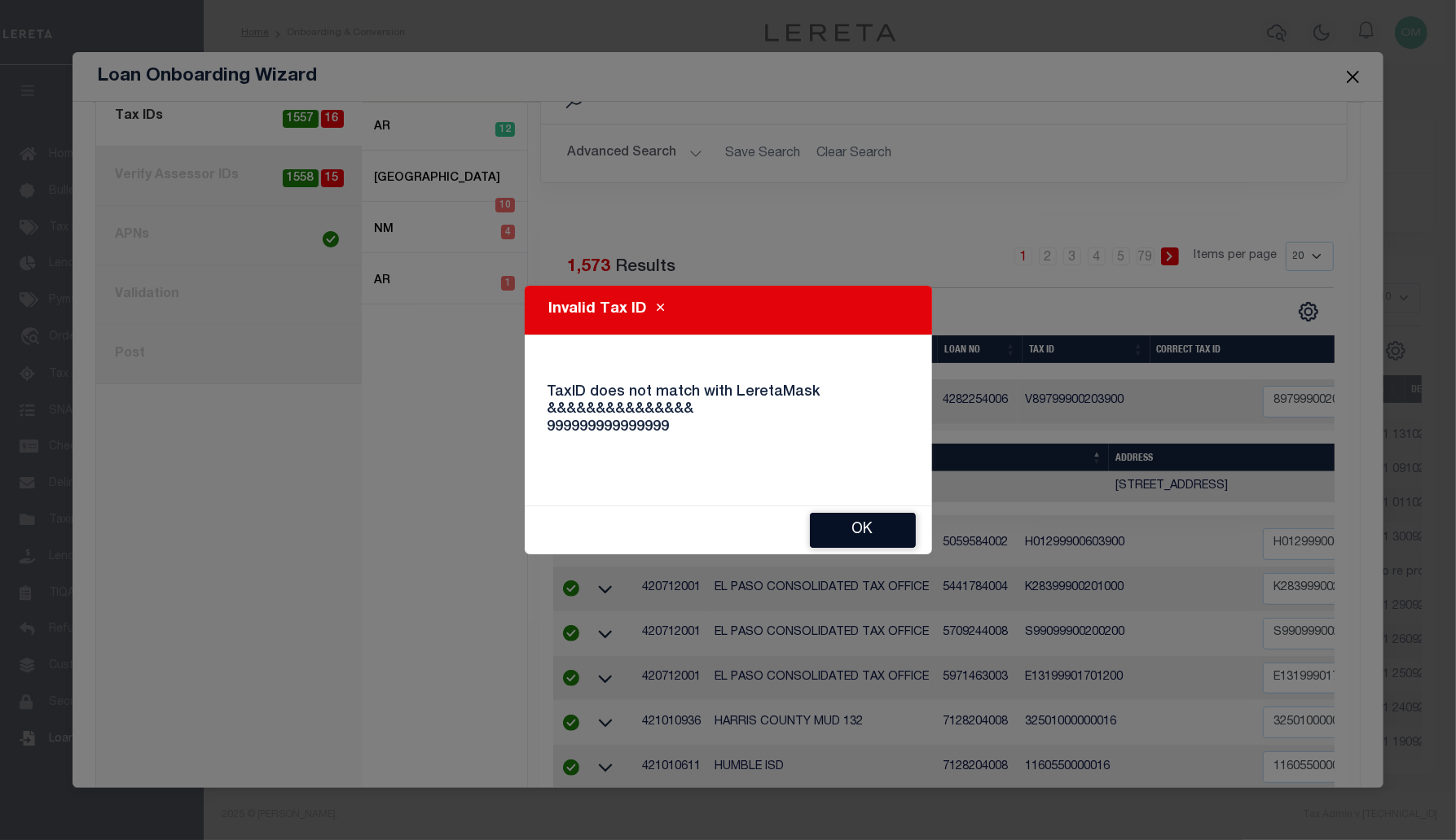
click at [880, 529] on button "Ok" at bounding box center [862, 531] width 106 height 35
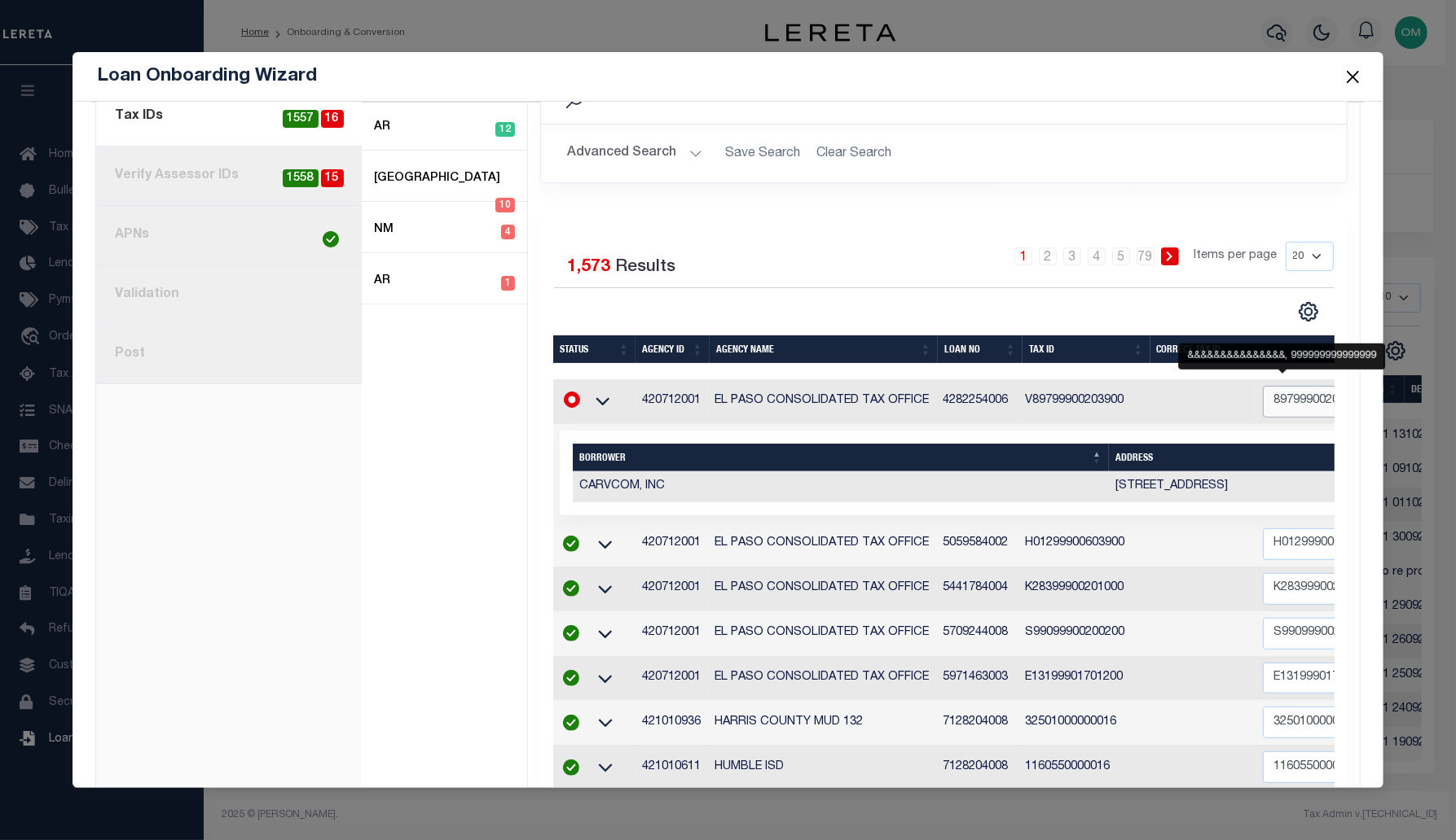
drag, startPoint x: 1164, startPoint y: 398, endPoint x: 1153, endPoint y: 417, distance: 22.0
click at [1263, 400] on input "89799900203900" at bounding box center [1360, 402] width 194 height 32
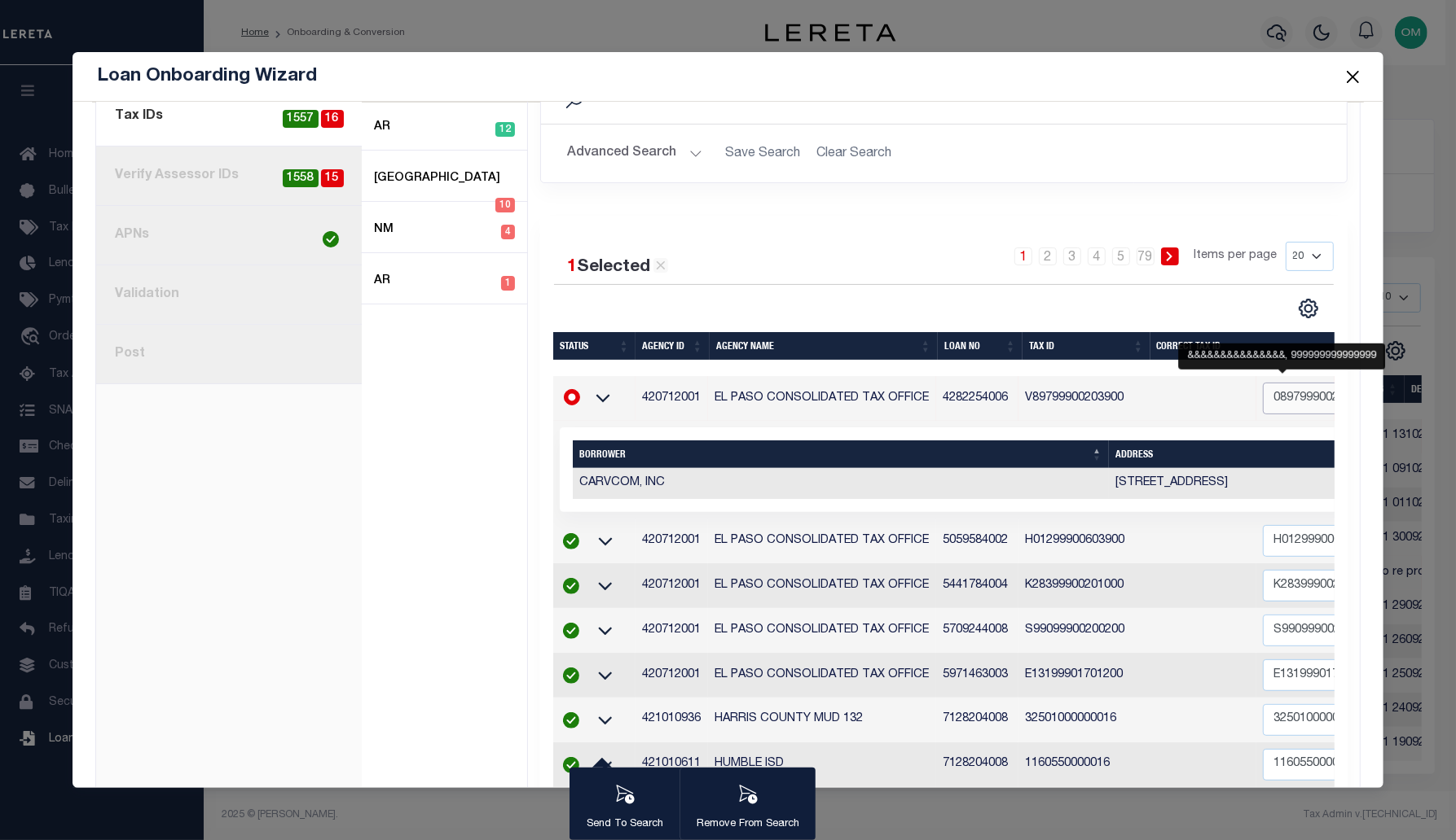
type input "089799900203900"
click at [1098, 421] on td "1 Selected 1 Result Items per page" at bounding box center [1114, 470] width 1122 height 98
click at [606, 396] on icon at bounding box center [606, 400] width 14 height 8
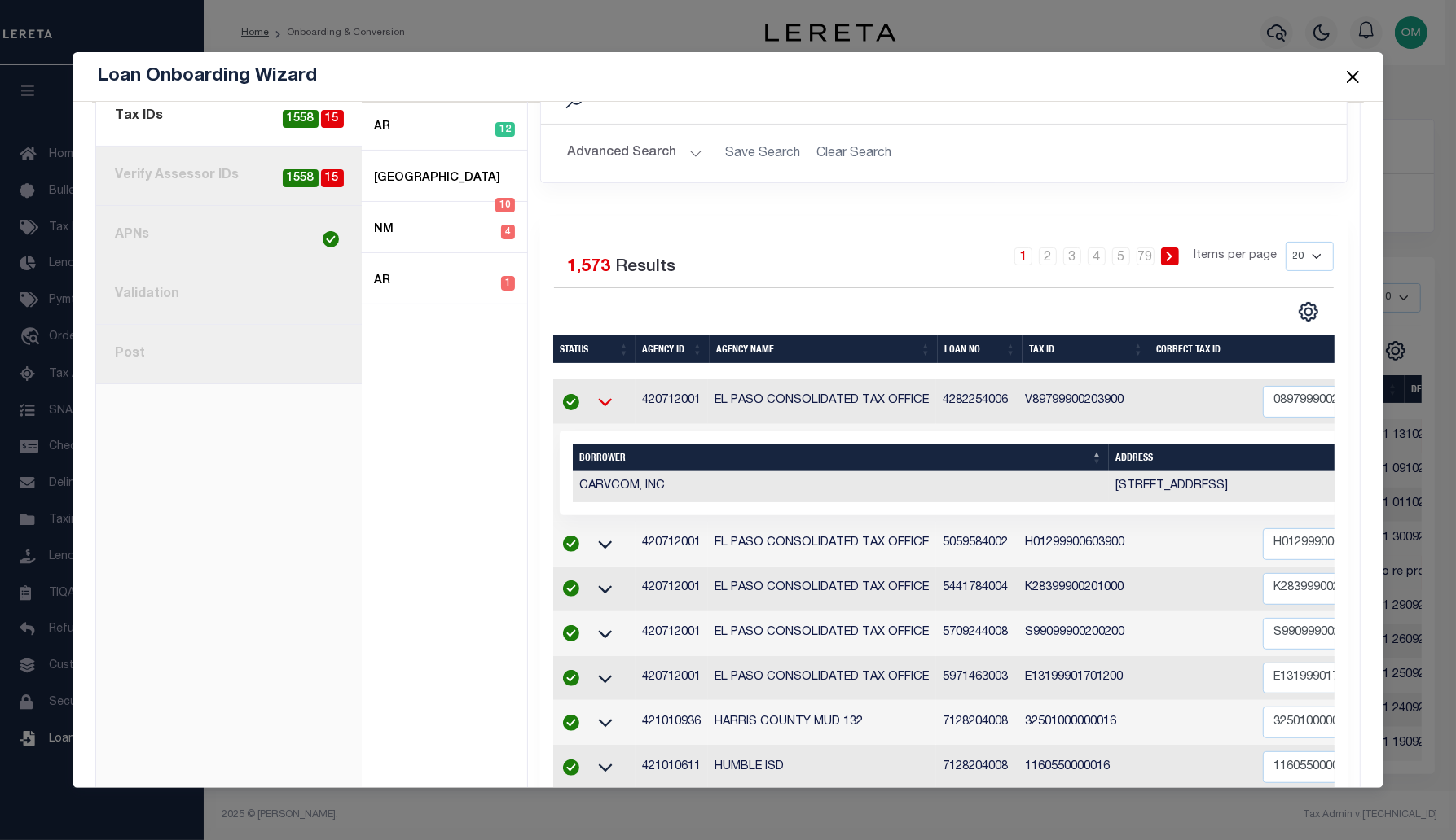
click at [606, 393] on icon at bounding box center [605, 401] width 41 height 17
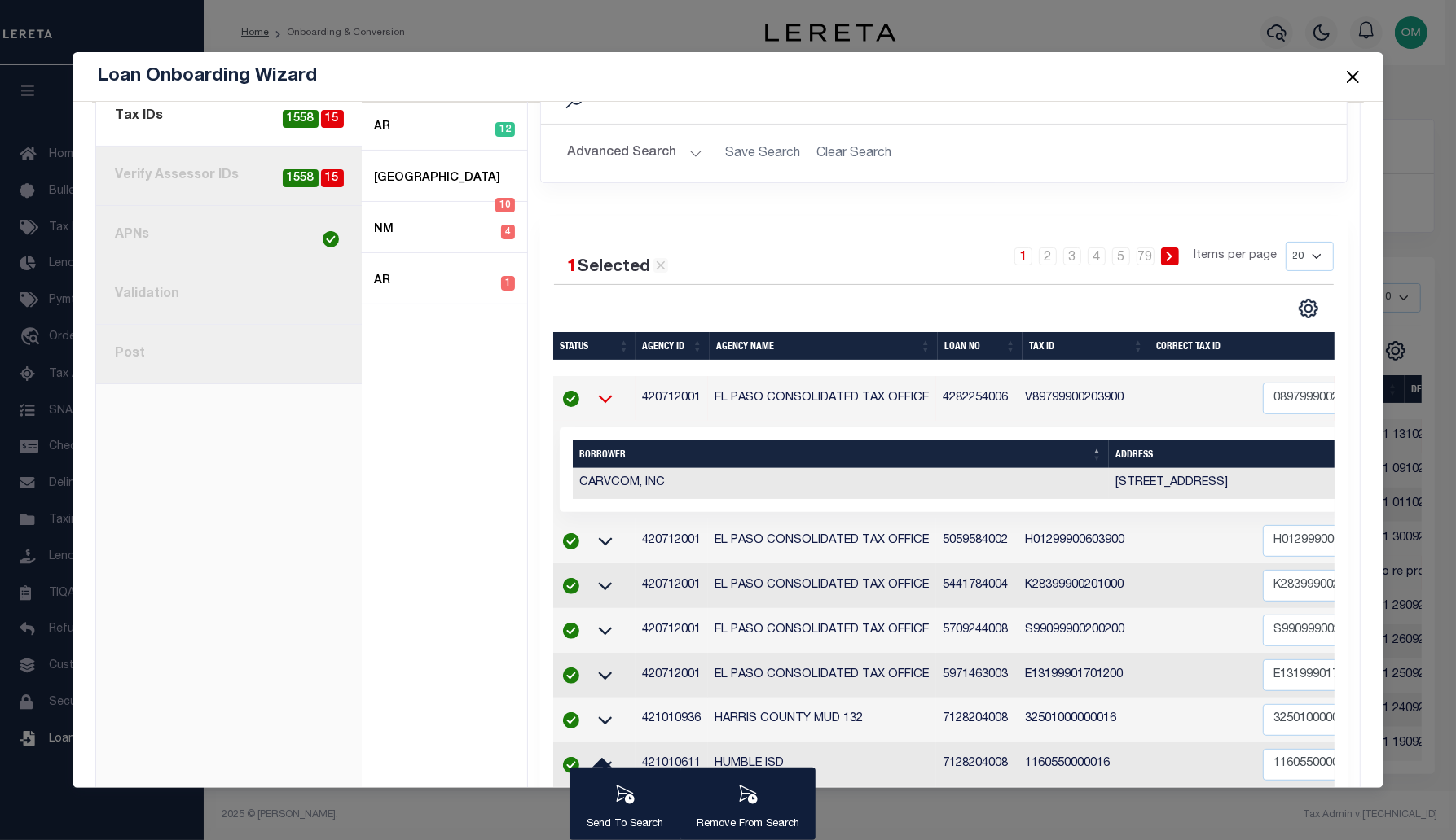
click at [606, 396] on icon at bounding box center [606, 400] width 14 height 8
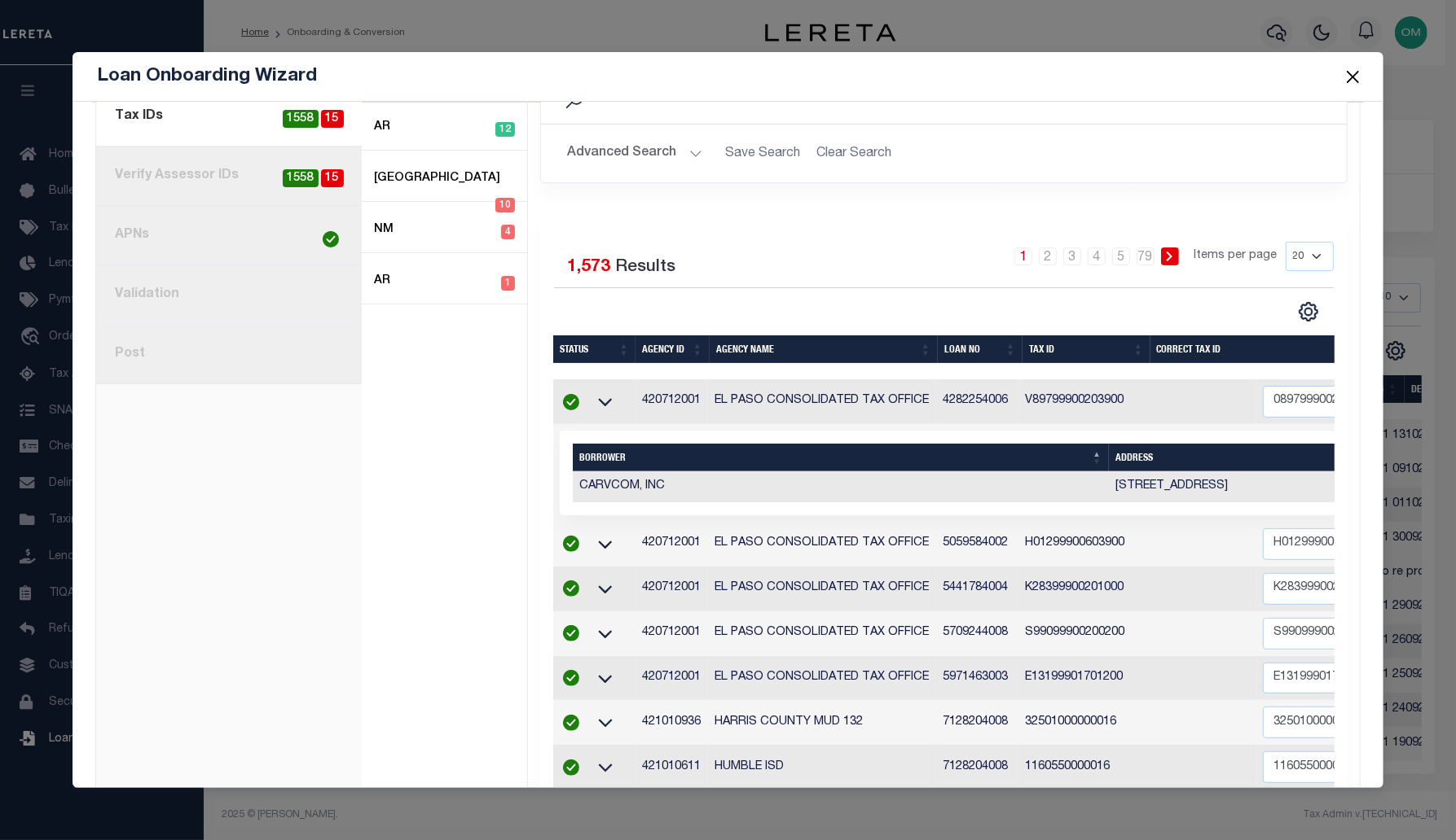
click at [181, 349] on link "8. Post" at bounding box center [229, 354] width 265 height 59
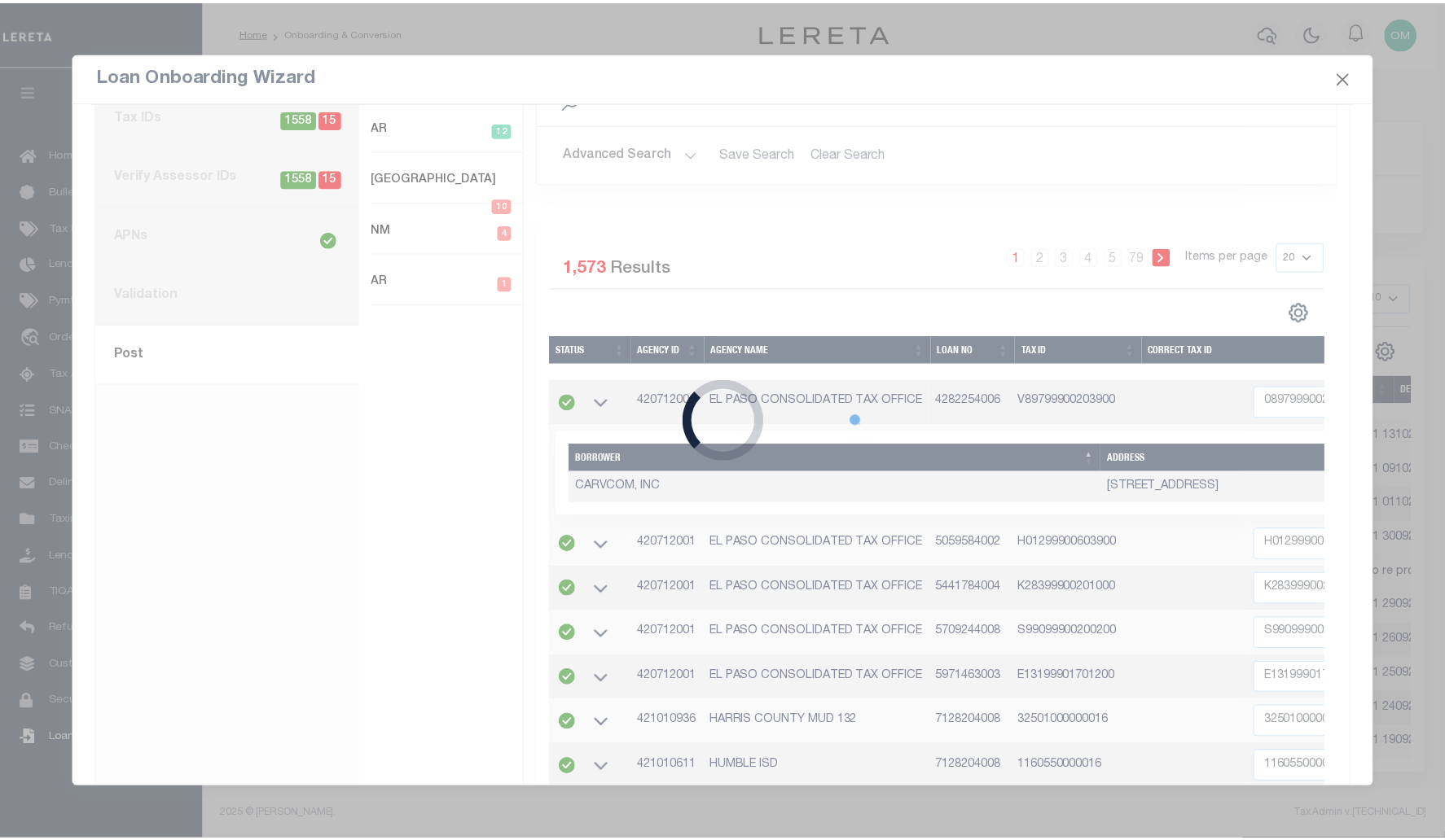
scroll to position [0, 0]
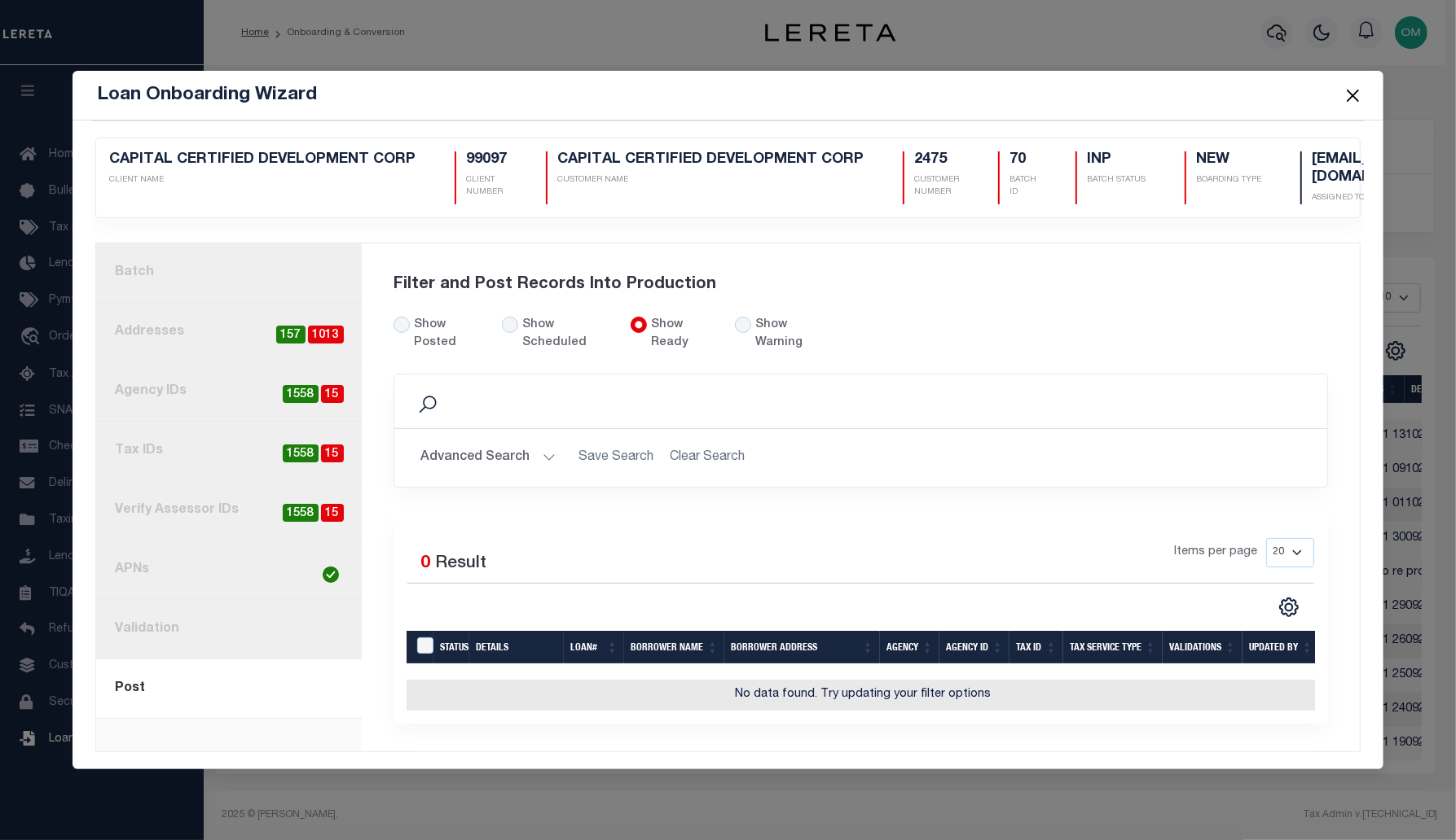
click at [165, 560] on link "6. APNs" at bounding box center [229, 570] width 265 height 59
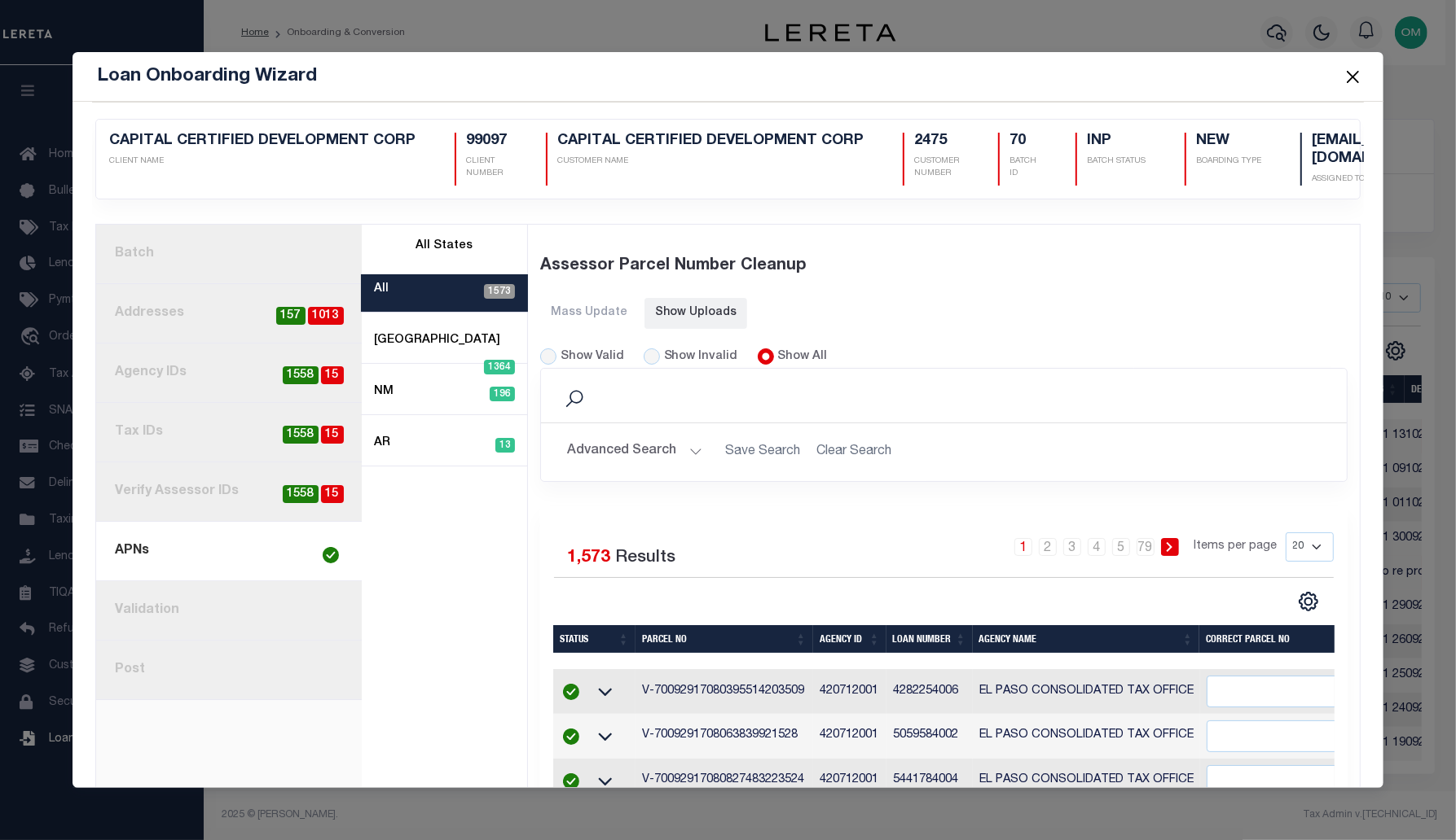
click at [1351, 79] on button "Close" at bounding box center [1353, 77] width 21 height 21
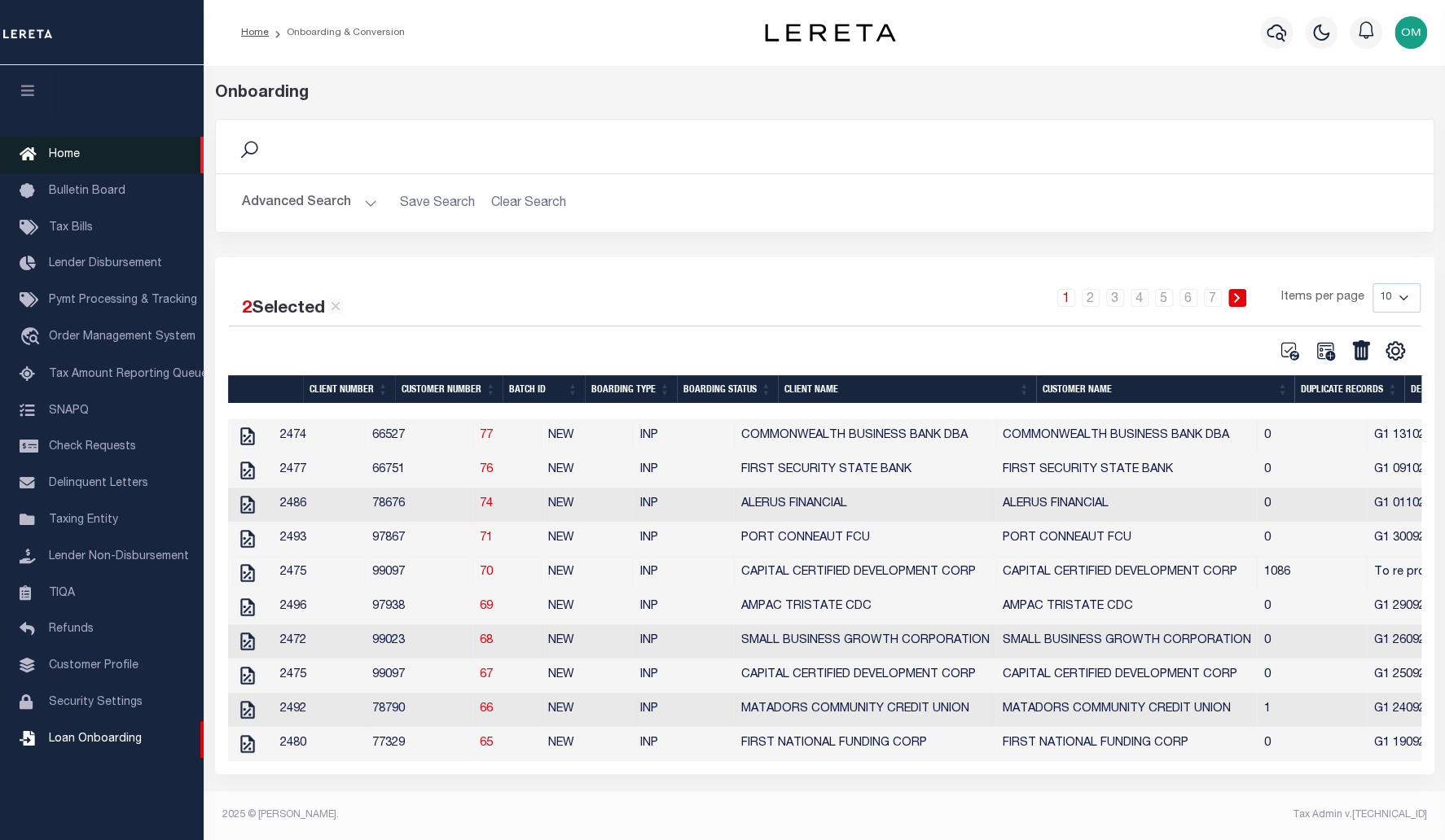
click at [49, 152] on span "Home" at bounding box center [64, 155] width 31 height 11
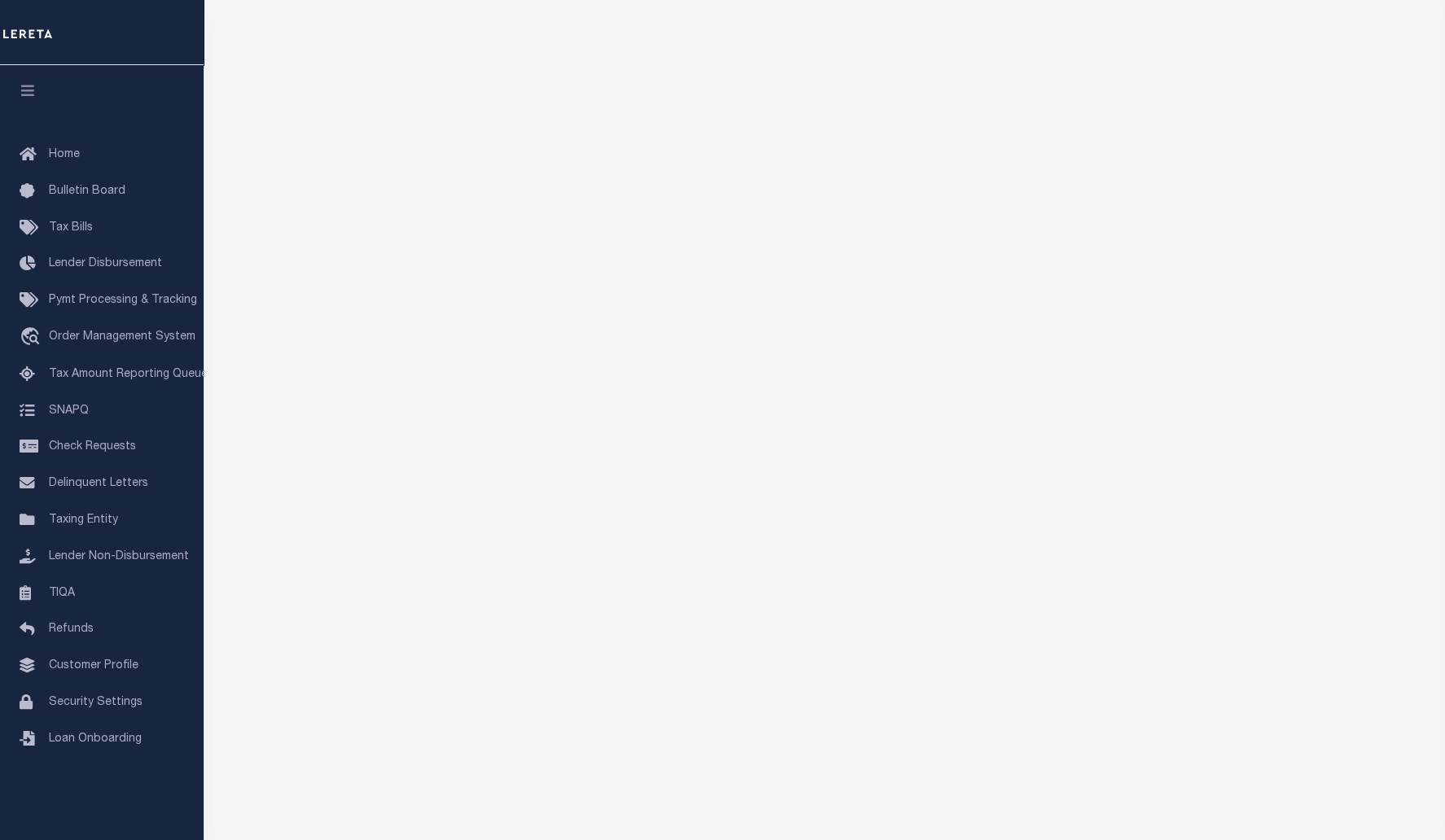
scroll to position [518, 0]
click at [73, 149] on span "Home" at bounding box center [64, 155] width 31 height 11
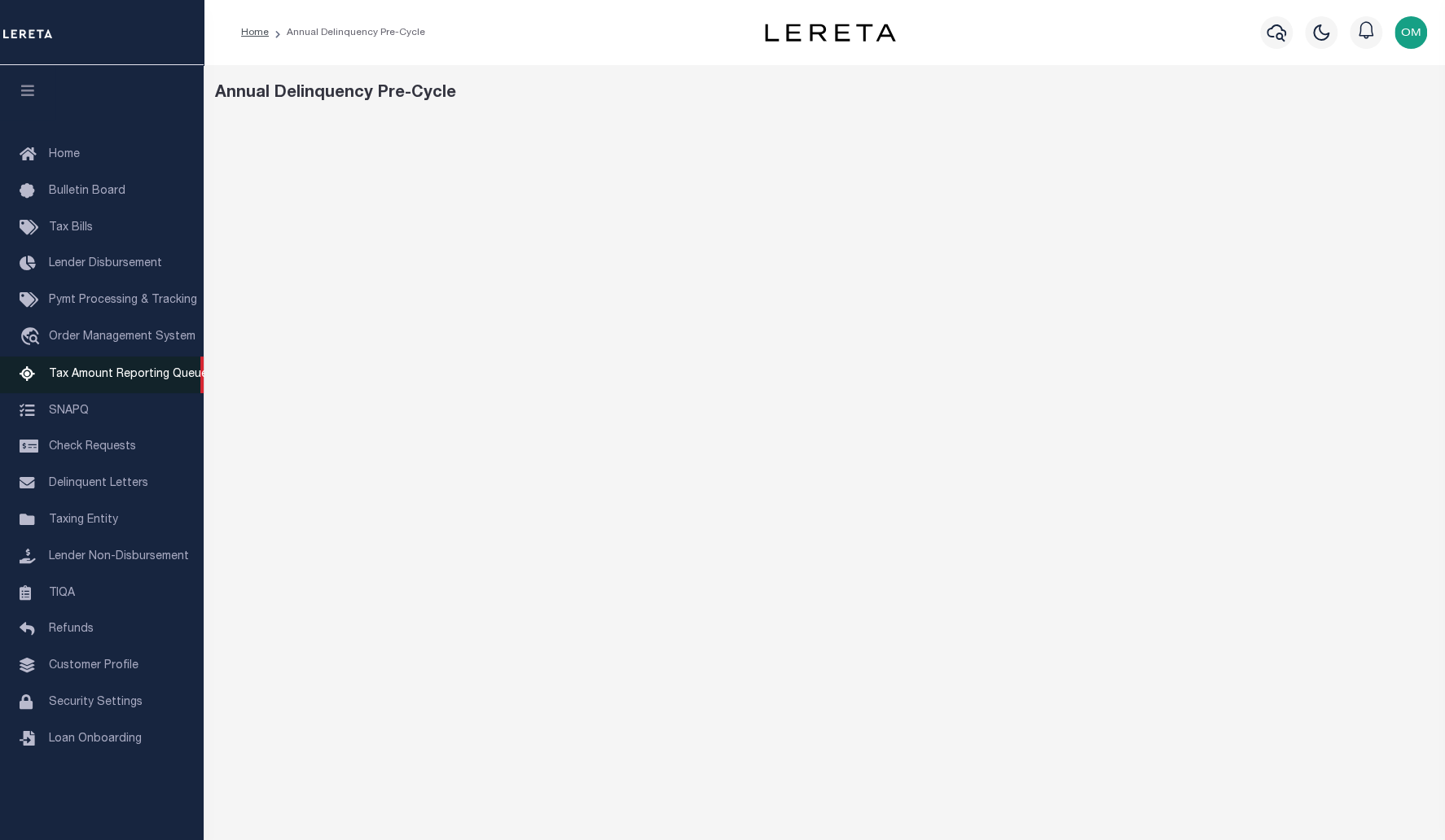
click at [127, 380] on span "Tax Amount Reporting Queue" at bounding box center [128, 374] width 159 height 11
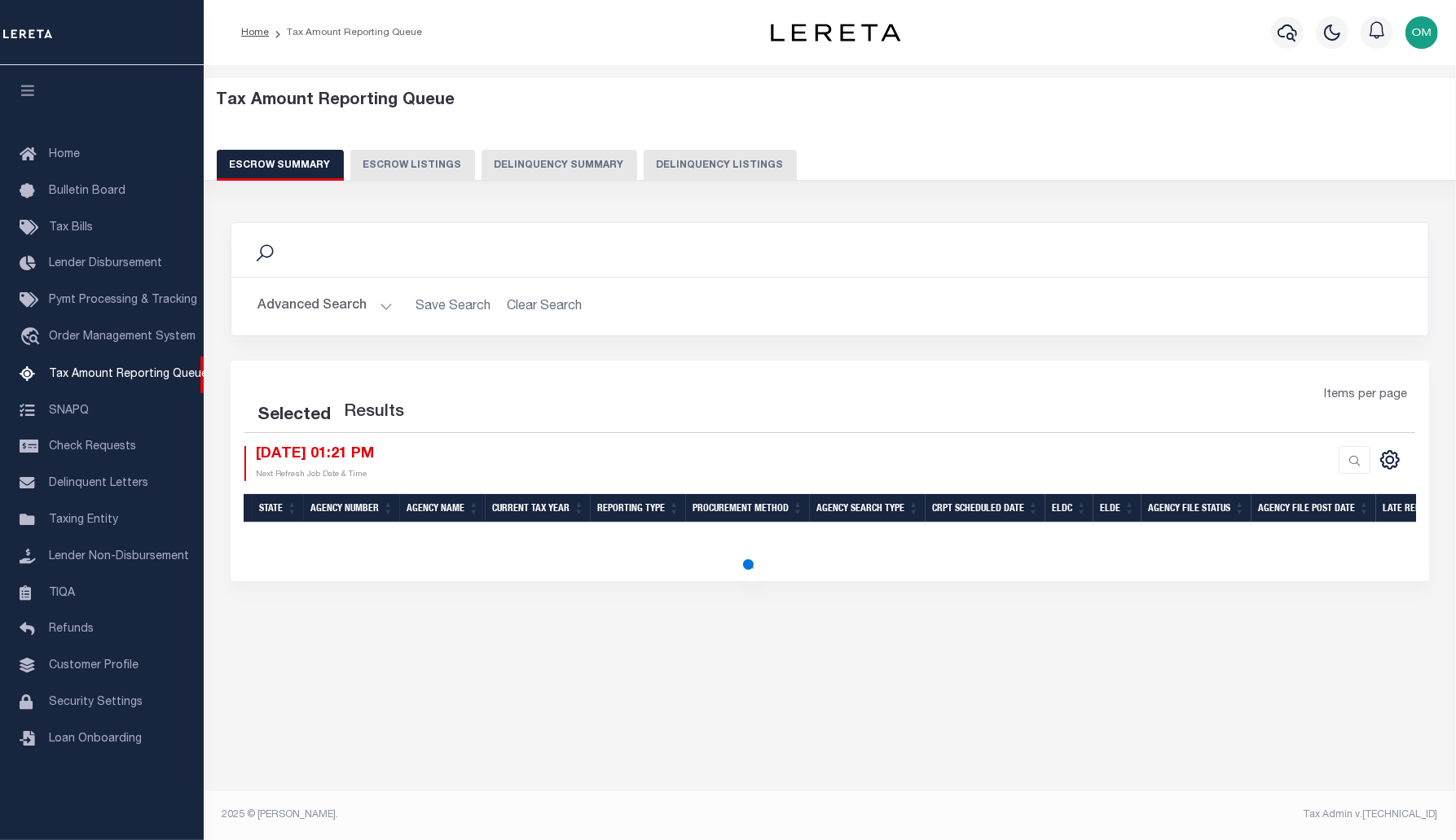
select select "100"
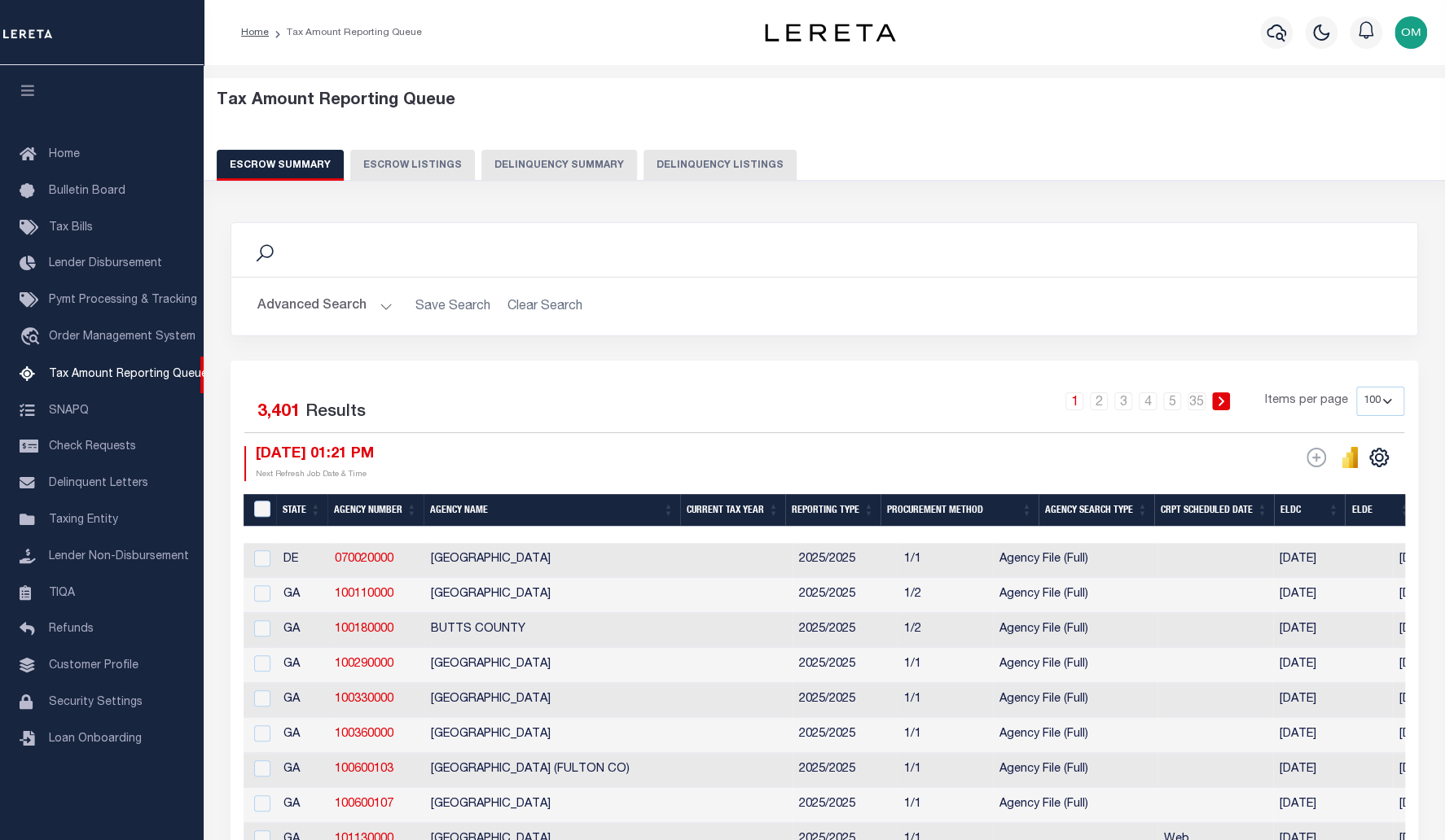
click at [559, 156] on button "Delinquency Summary" at bounding box center [559, 164] width 156 height 31
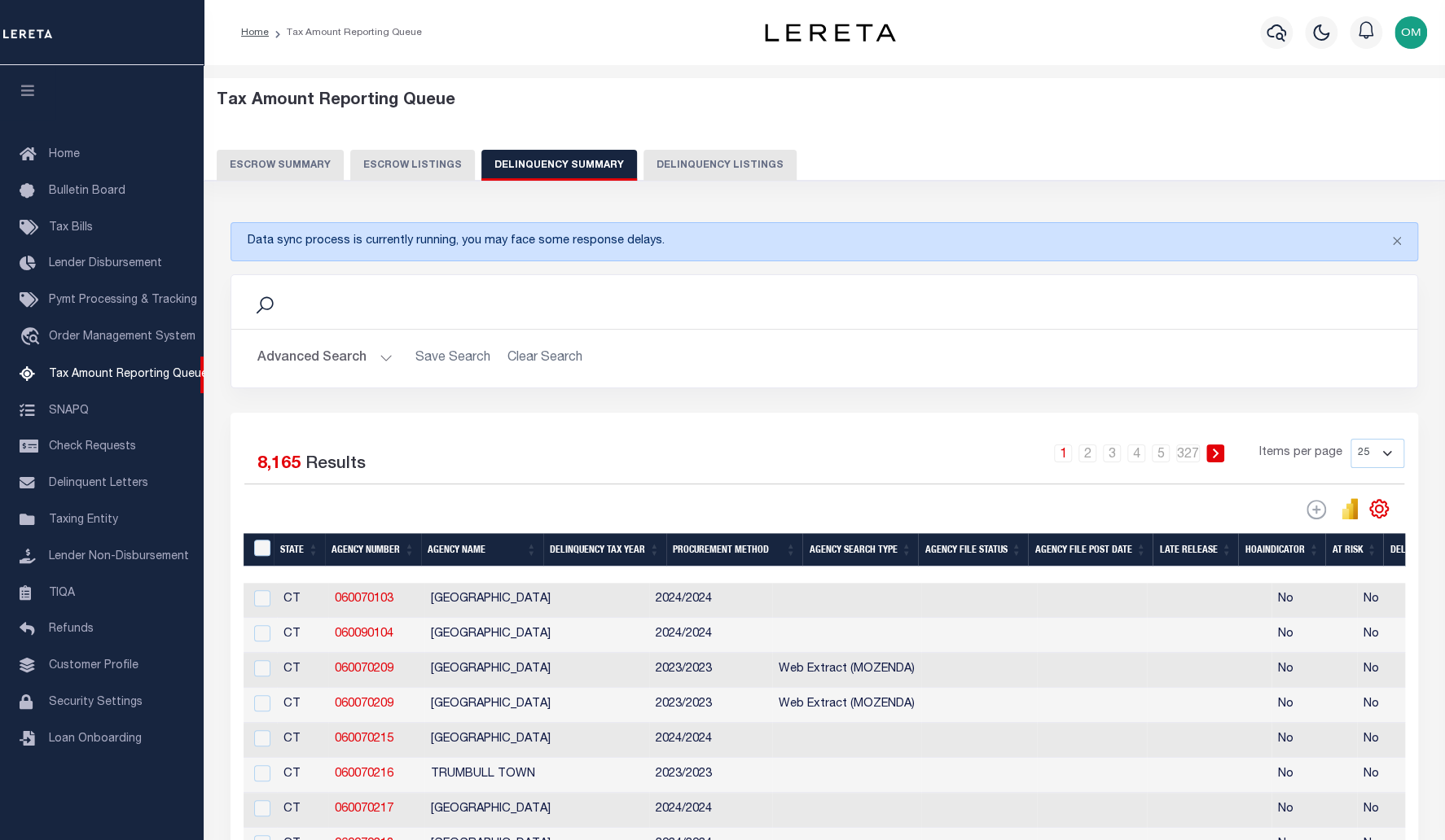
click at [384, 354] on button "Advanced Search" at bounding box center [325, 359] width 135 height 32
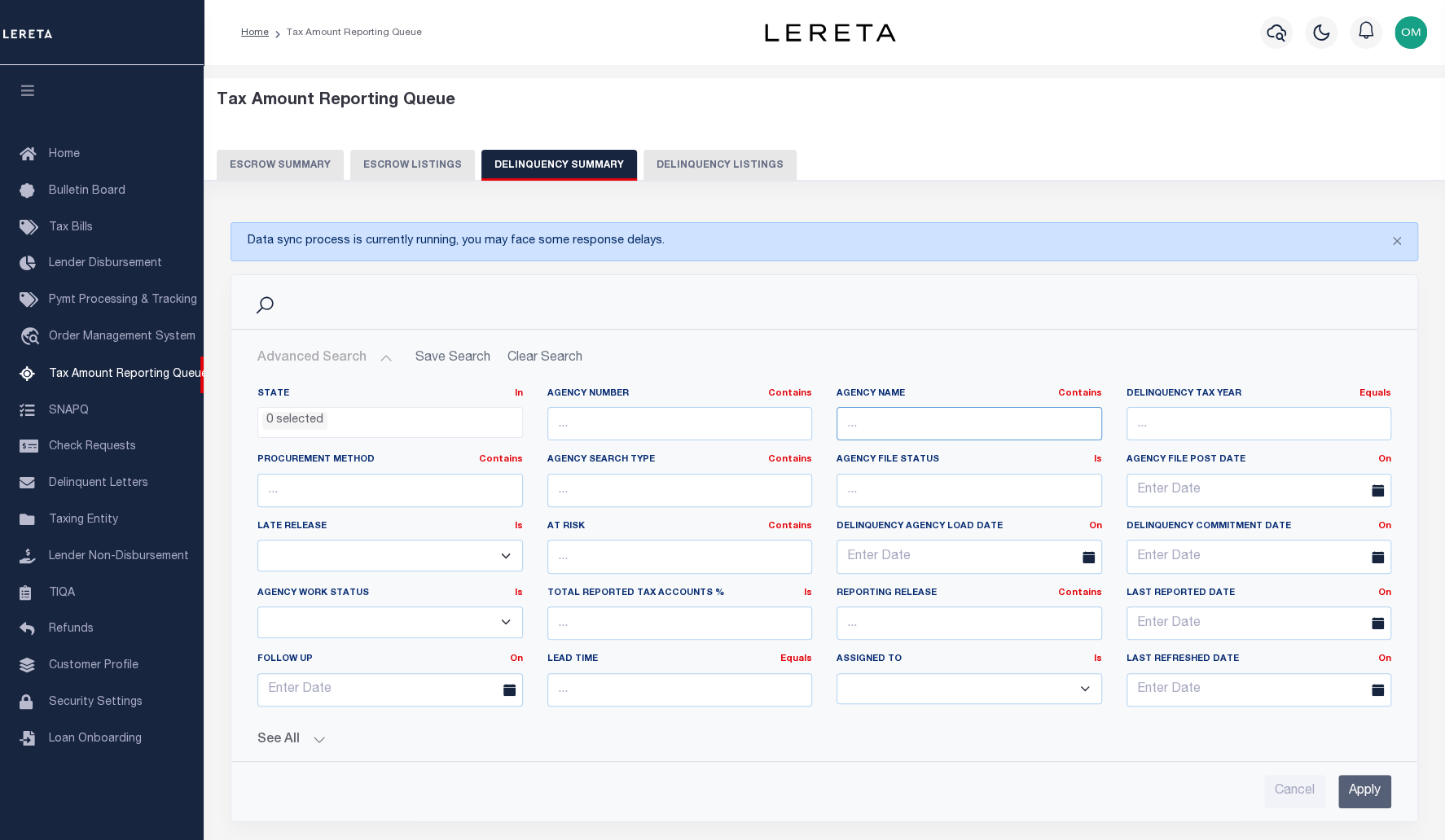
click at [933, 424] on input "text" at bounding box center [969, 424] width 265 height 34
type input "new castle"
click at [1368, 785] on input "Apply" at bounding box center [1365, 792] width 53 height 34
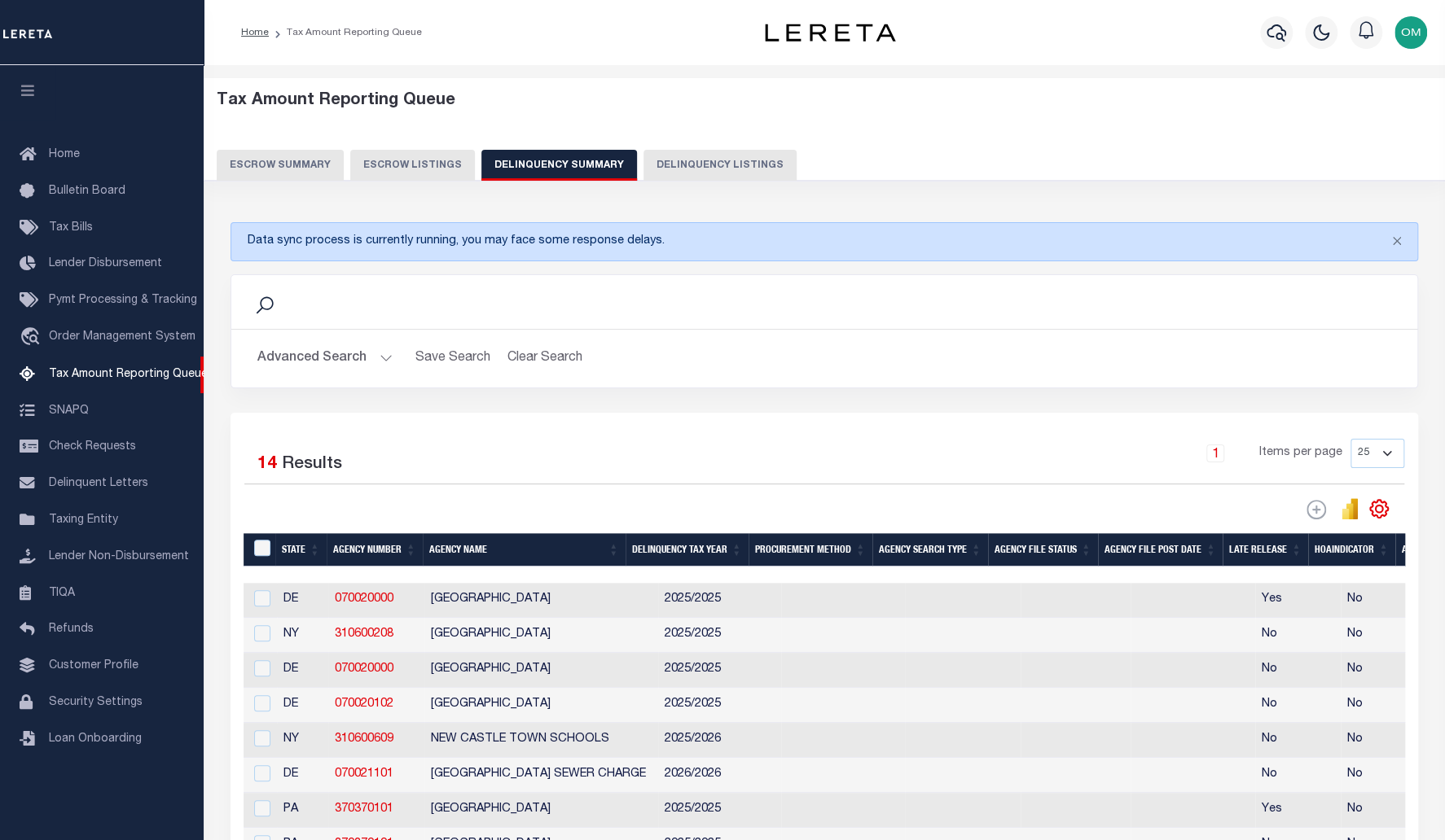
click at [695, 153] on button "Delinquency Listings" at bounding box center [720, 164] width 153 height 31
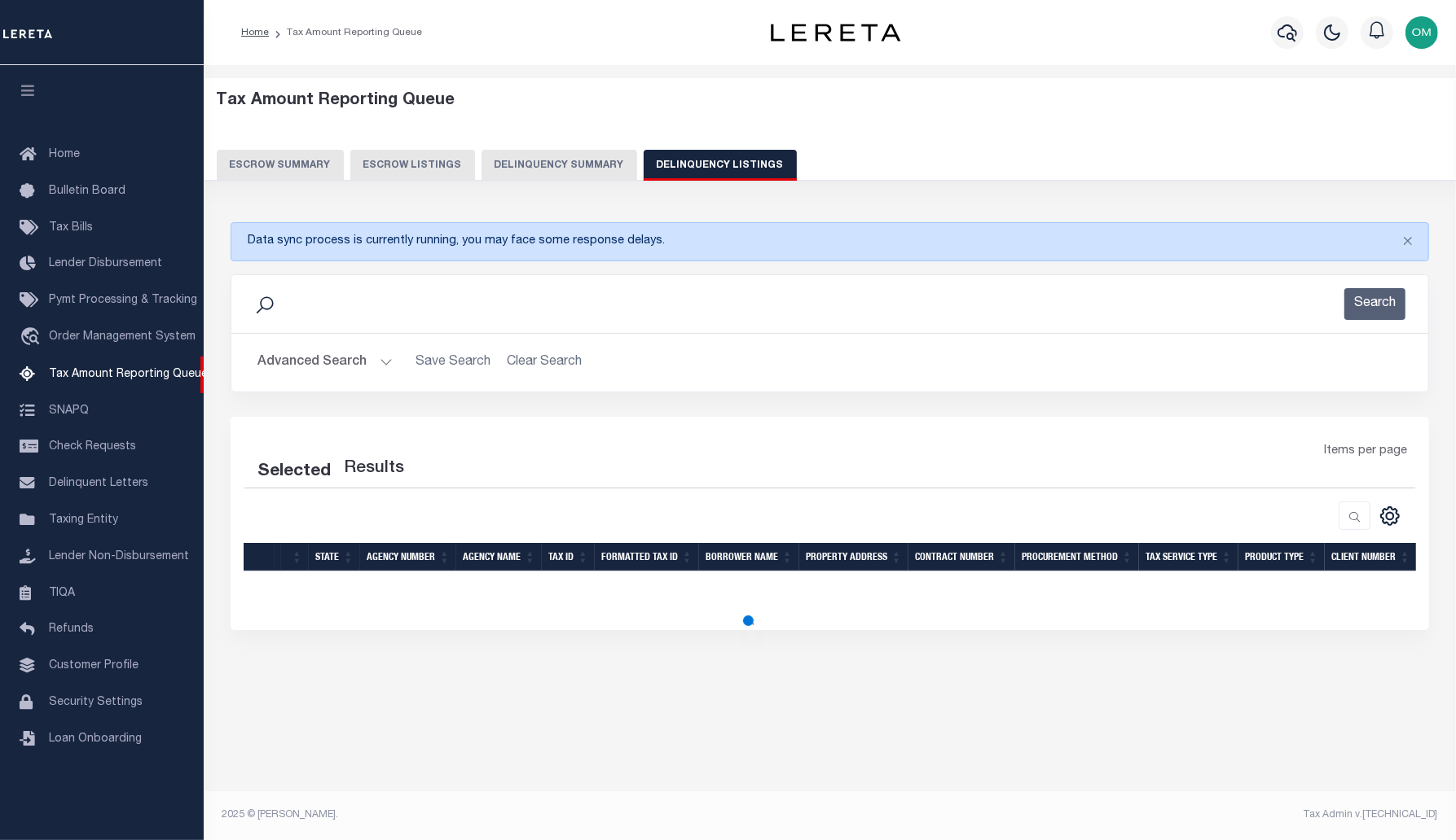
click at [562, 160] on button "Delinquency Summary" at bounding box center [559, 164] width 156 height 31
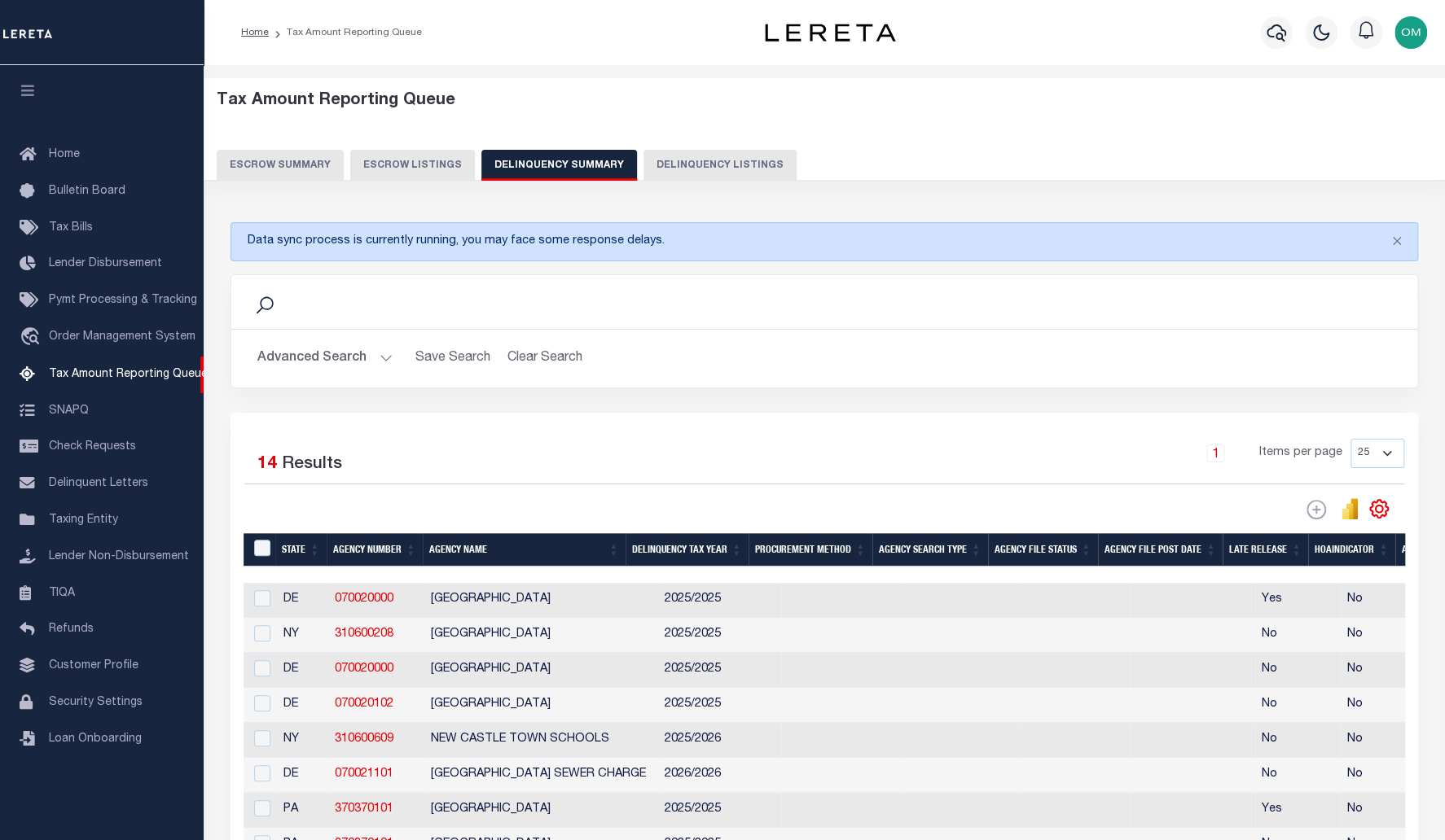
click at [386, 355] on button "Advanced Search" at bounding box center [325, 359] width 135 height 32
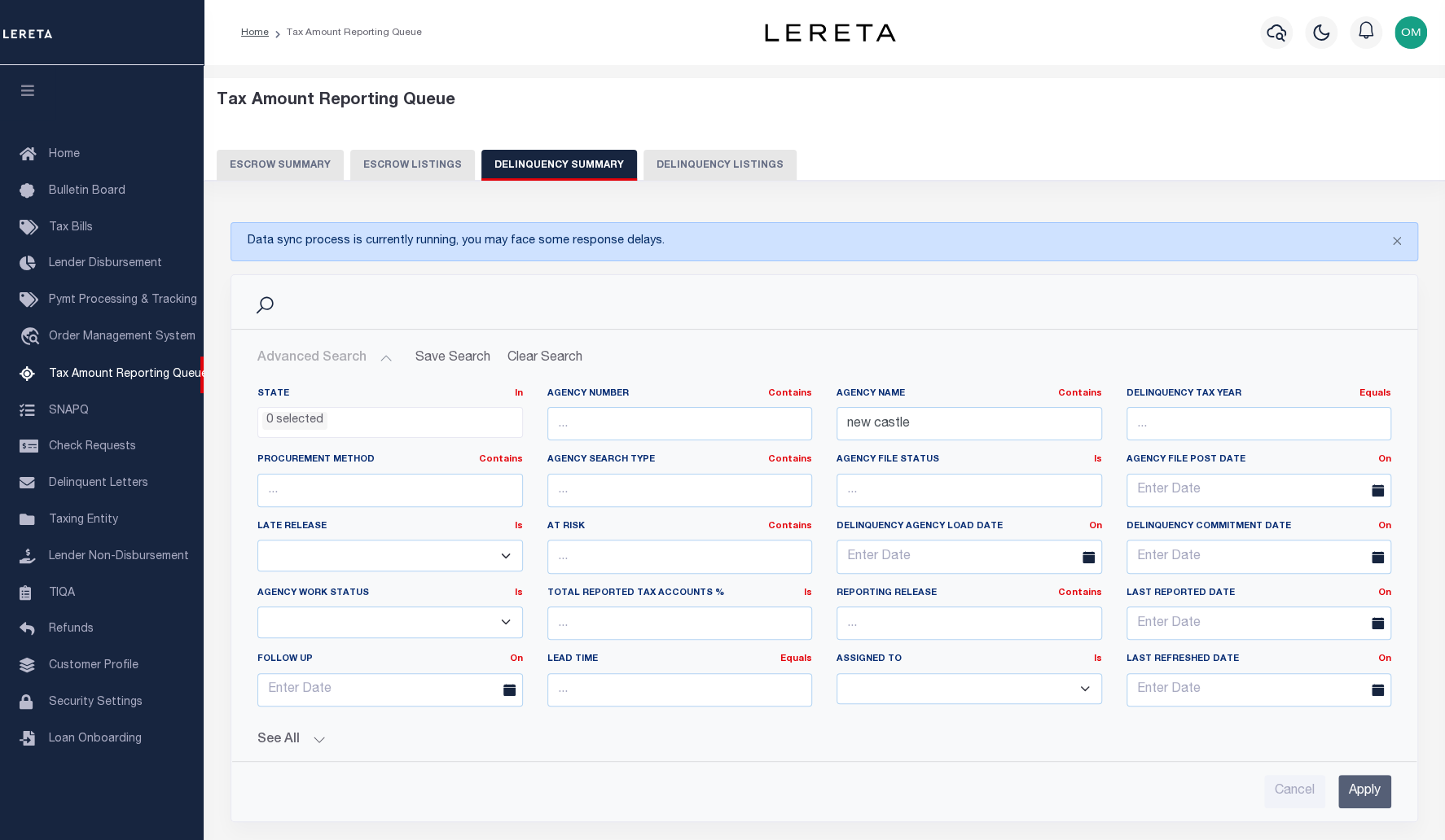
click at [1372, 790] on input "Apply" at bounding box center [1365, 792] width 53 height 34
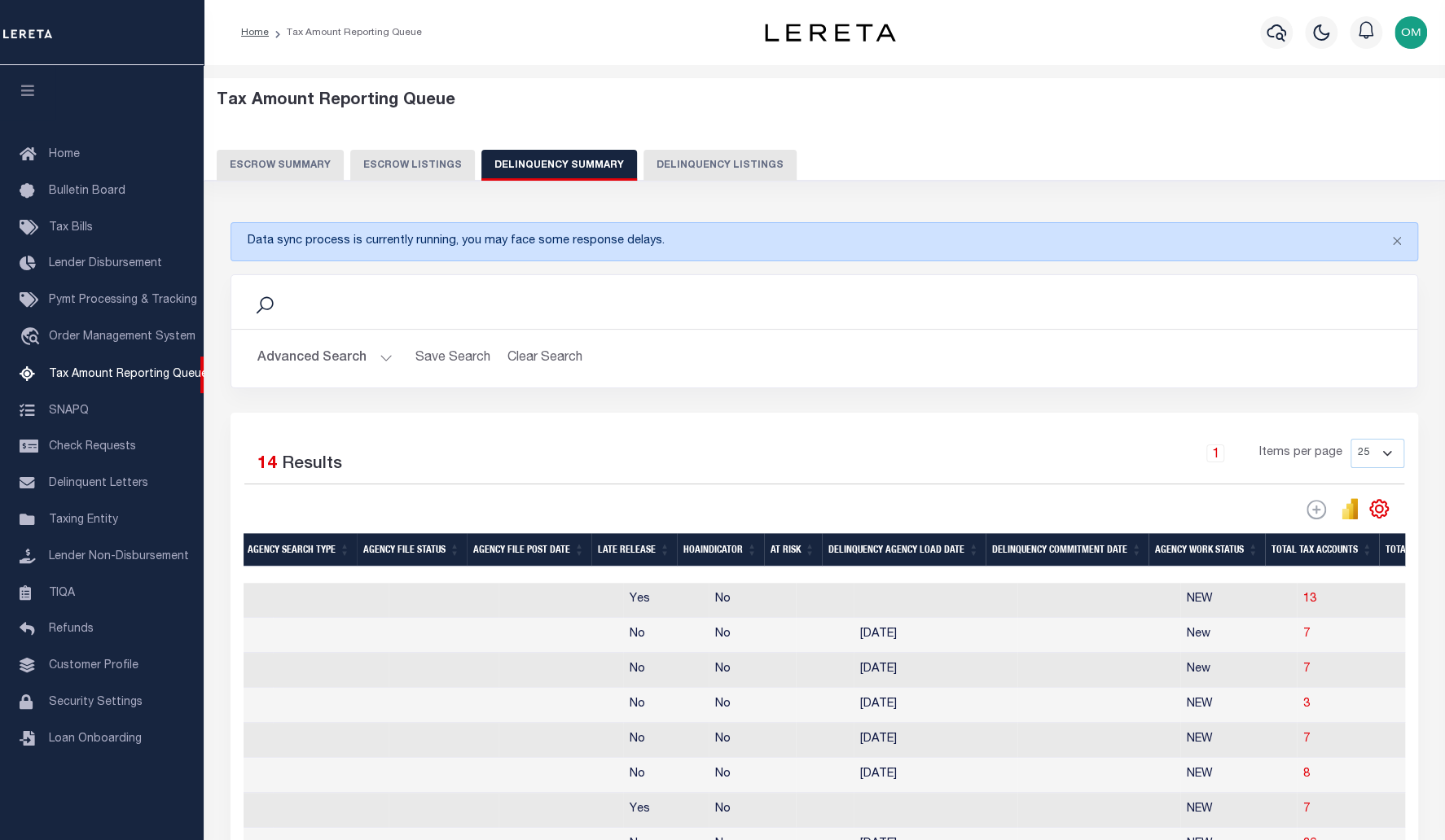
scroll to position [0, 666]
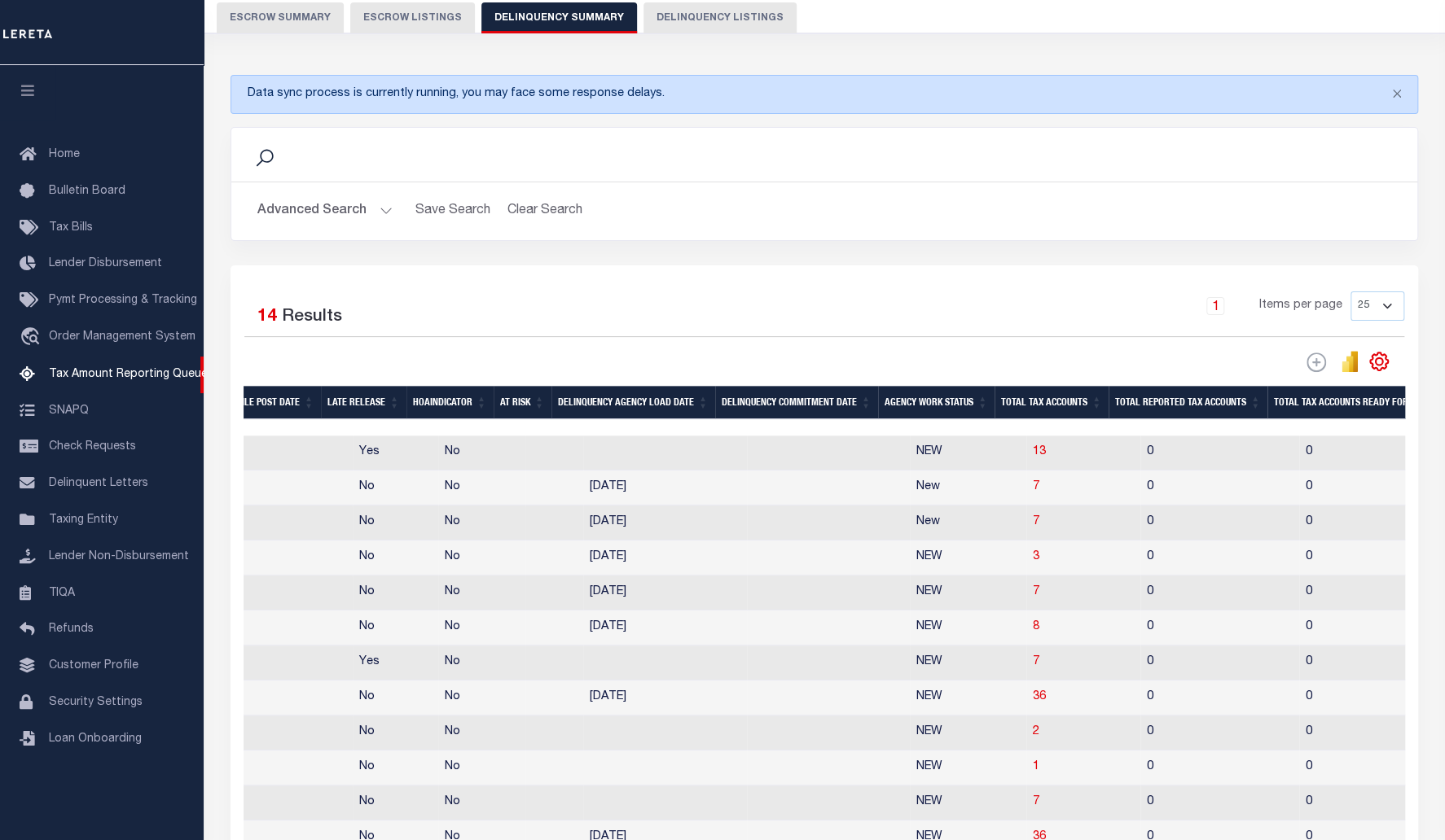
click at [944, 305] on div "1 Items per page 25 100 200 500 1000" at bounding box center [973, 313] width 864 height 42
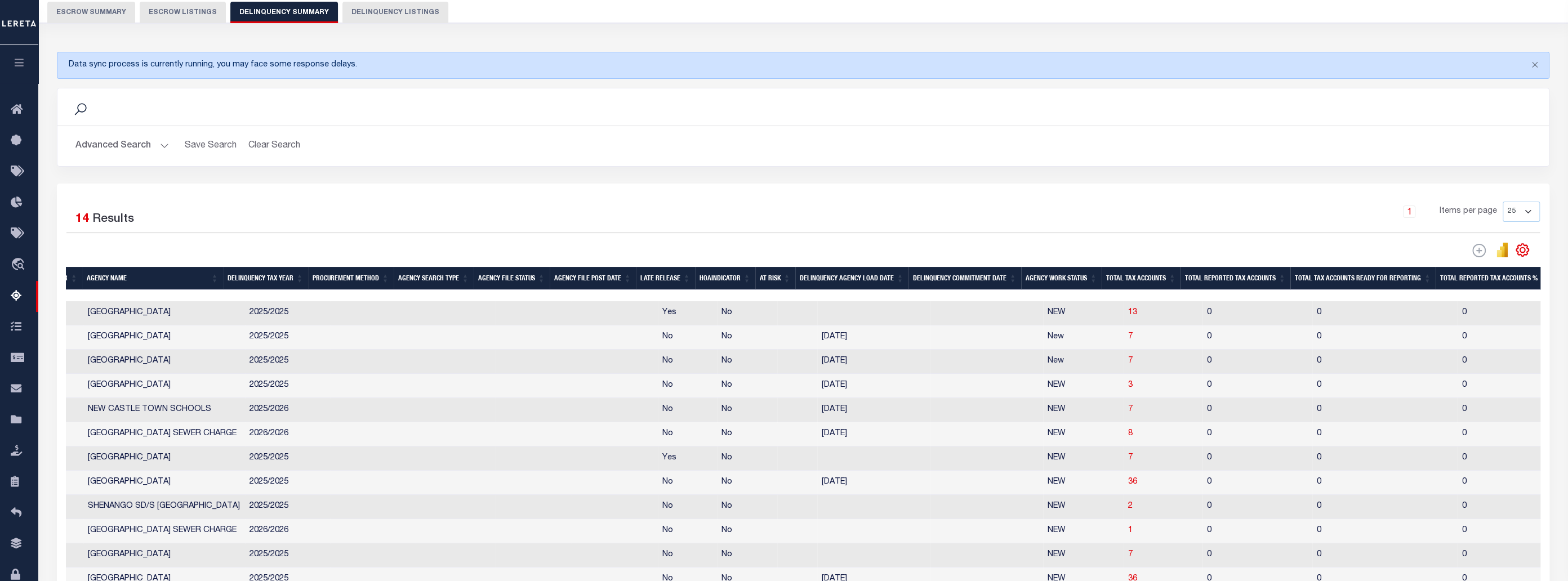
scroll to position [0, 91]
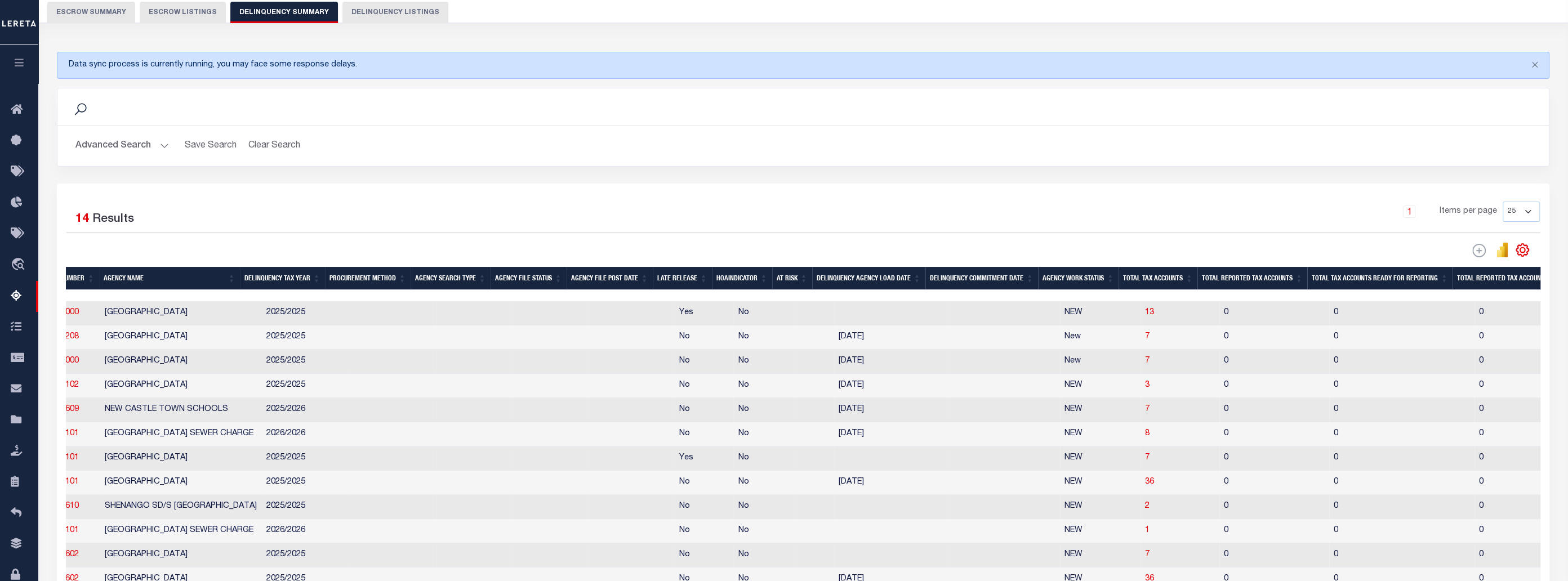
click at [571, 212] on div "1 Items per page 25 100 200 500 1000" at bounding box center [989, 216] width 1101 height 29
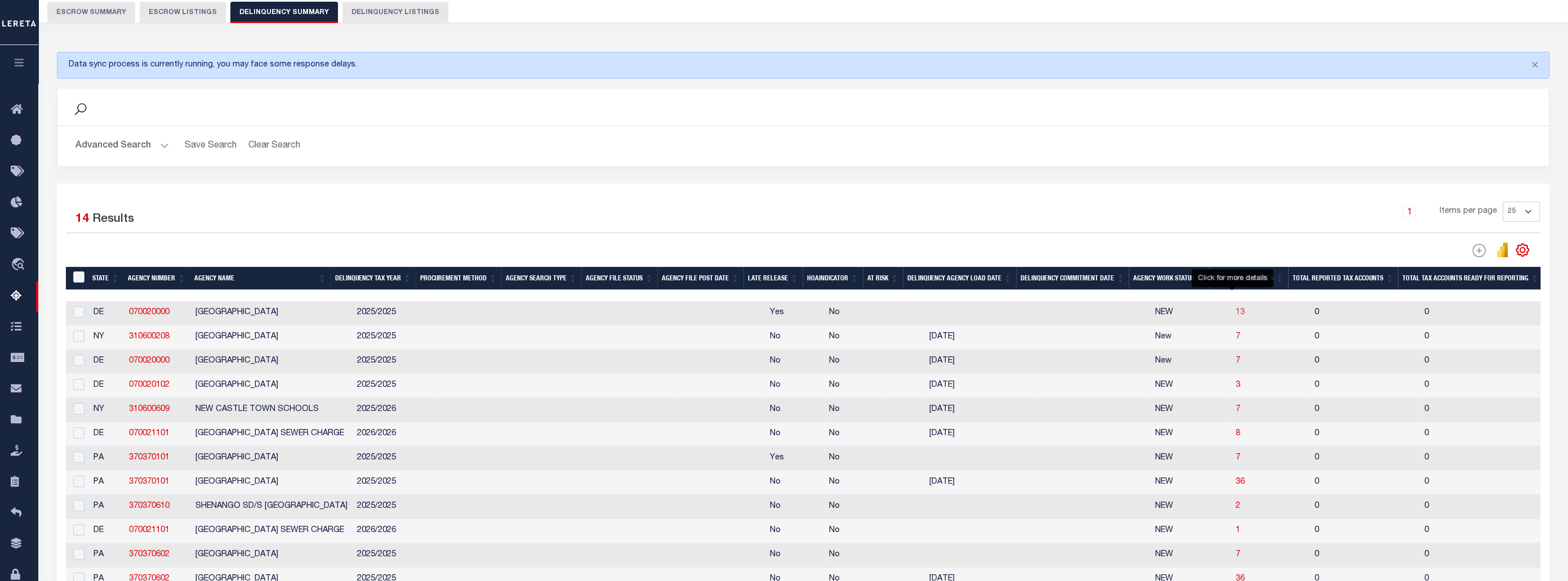
click at [1006, 312] on span "13" at bounding box center [1240, 313] width 9 height 8
select select "100"
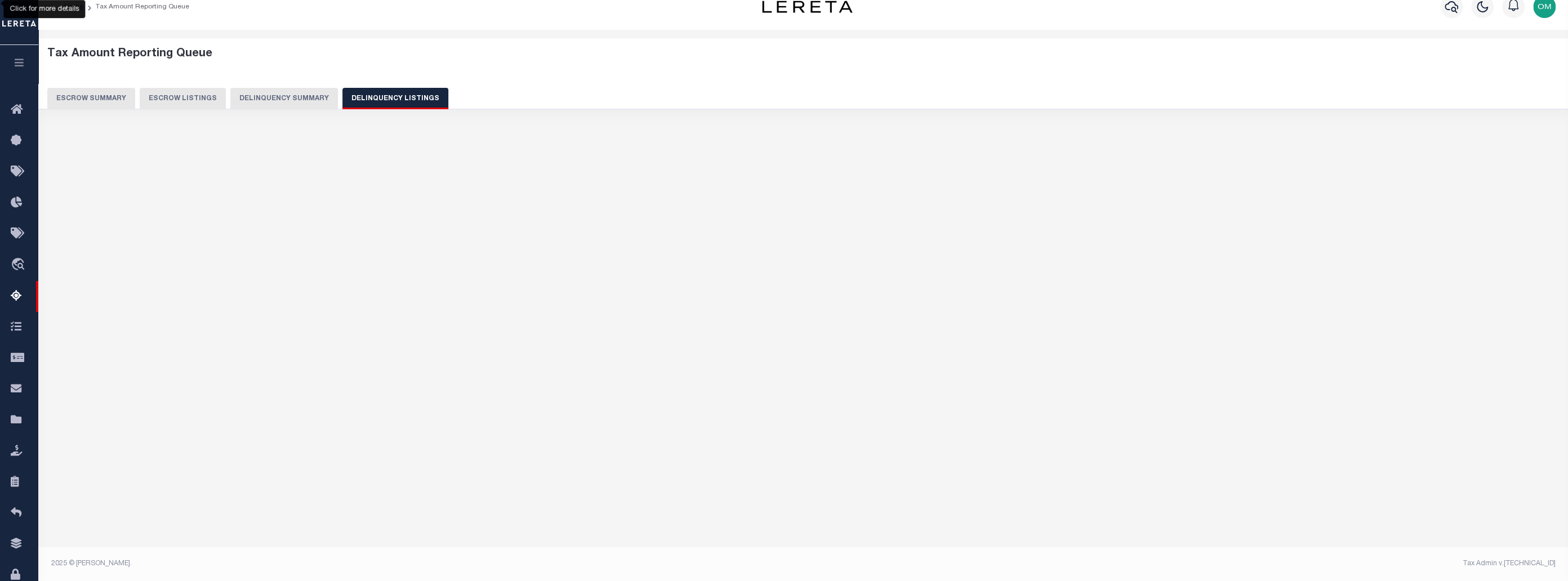
scroll to position [16, 0]
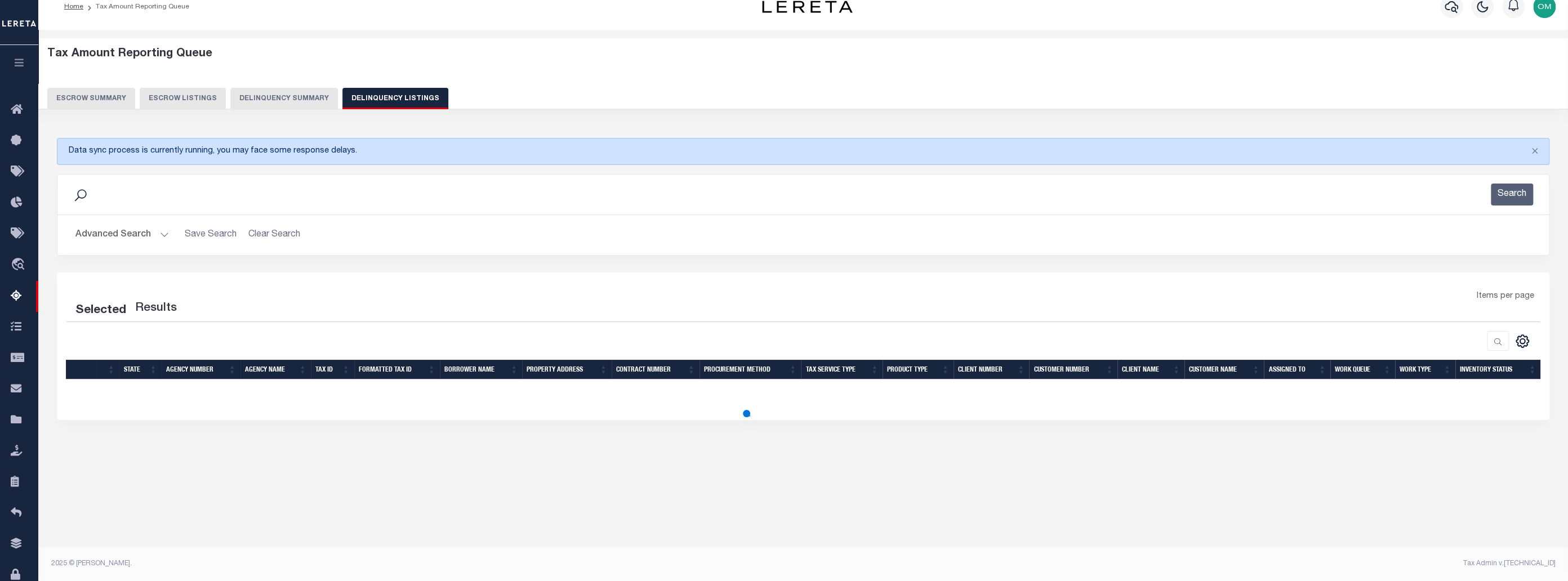
select select "100"
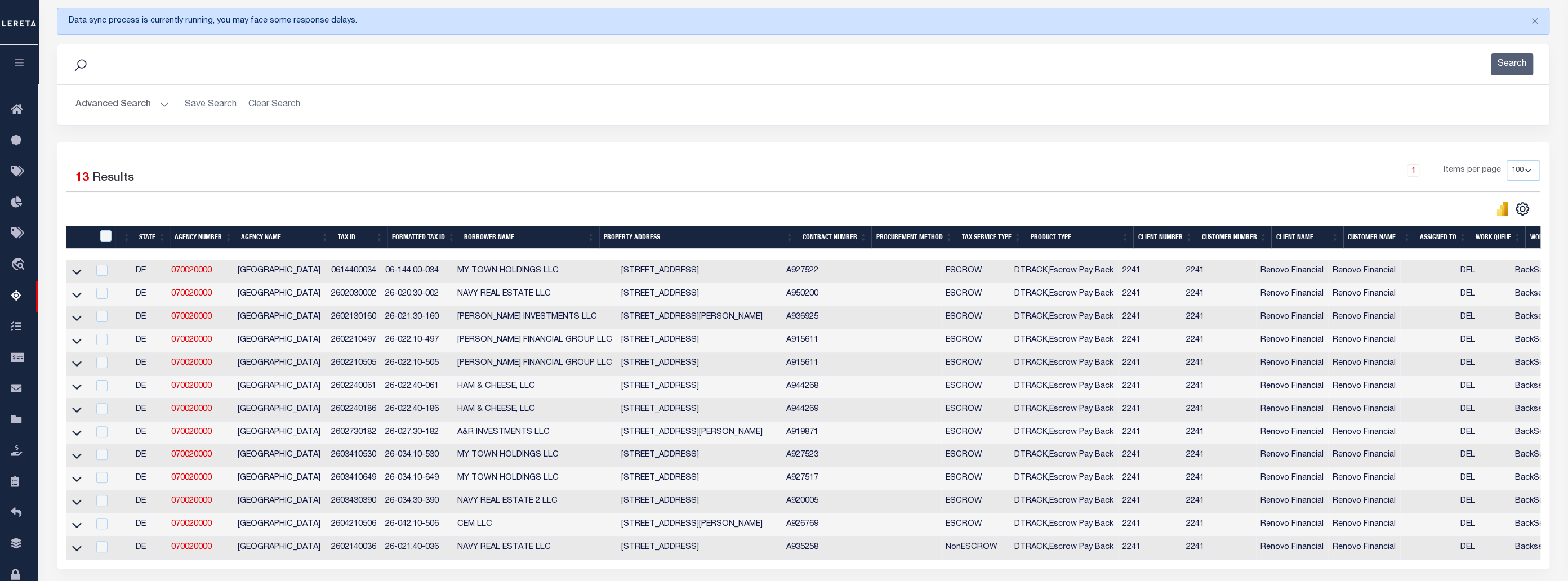
scroll to position [118, 0]
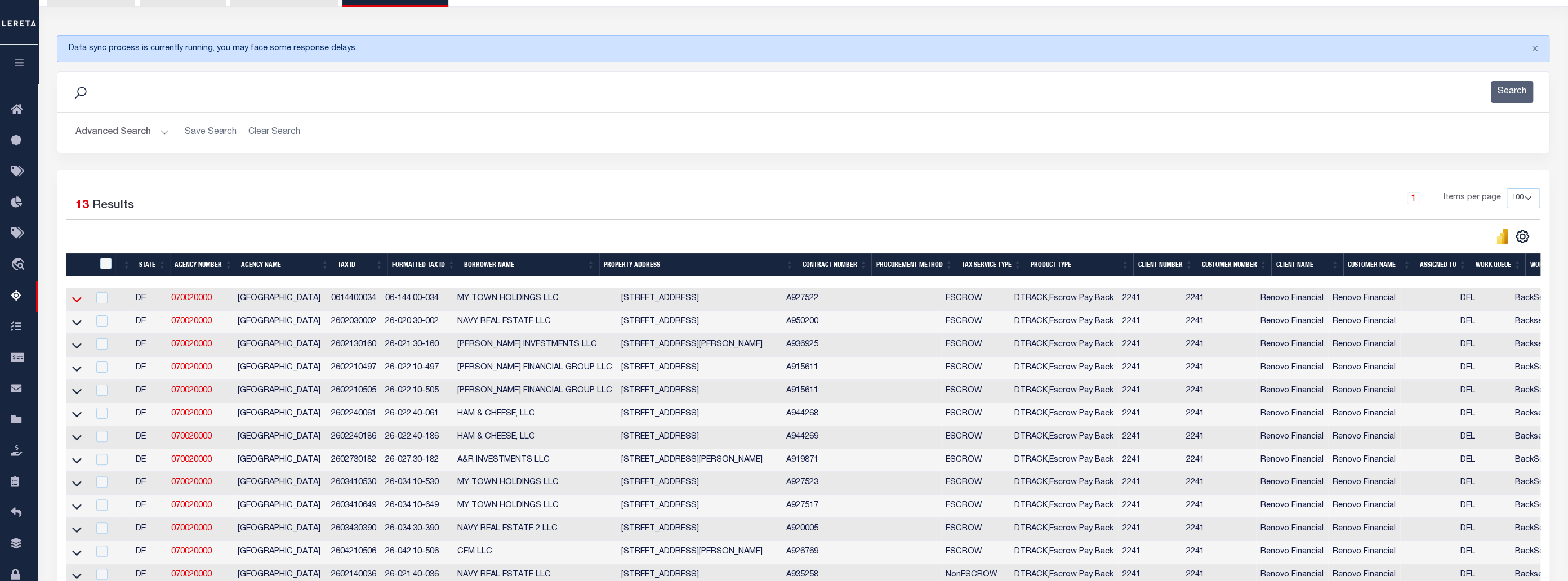
click at [75, 300] on icon at bounding box center [77, 299] width 10 height 12
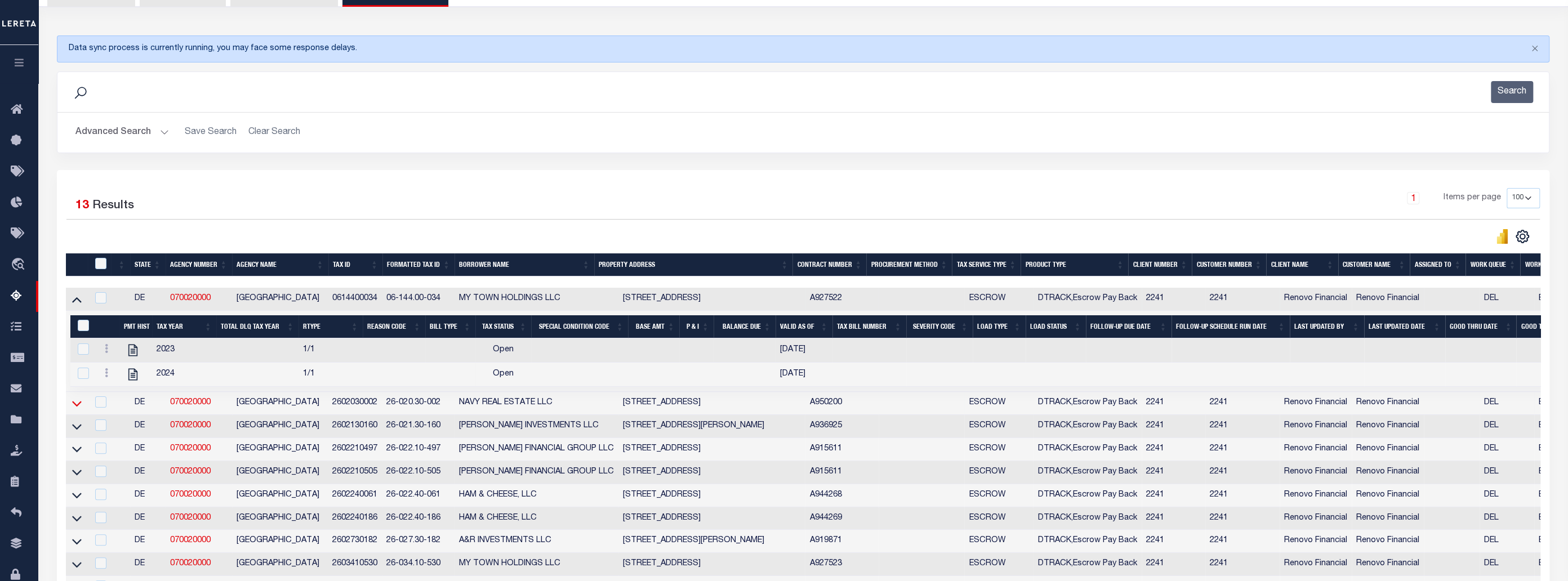
click at [74, 406] on icon at bounding box center [77, 403] width 10 height 12
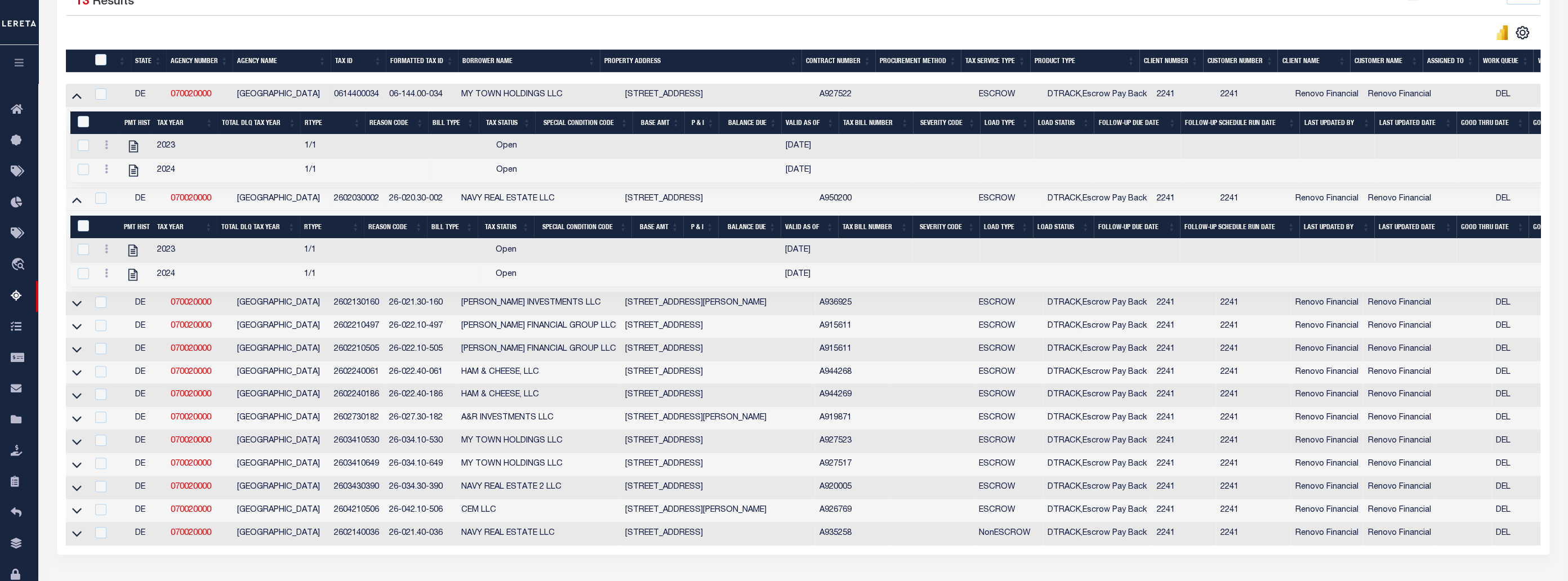
scroll to position [323, 0]
click at [78, 308] on icon at bounding box center [77, 302] width 10 height 12
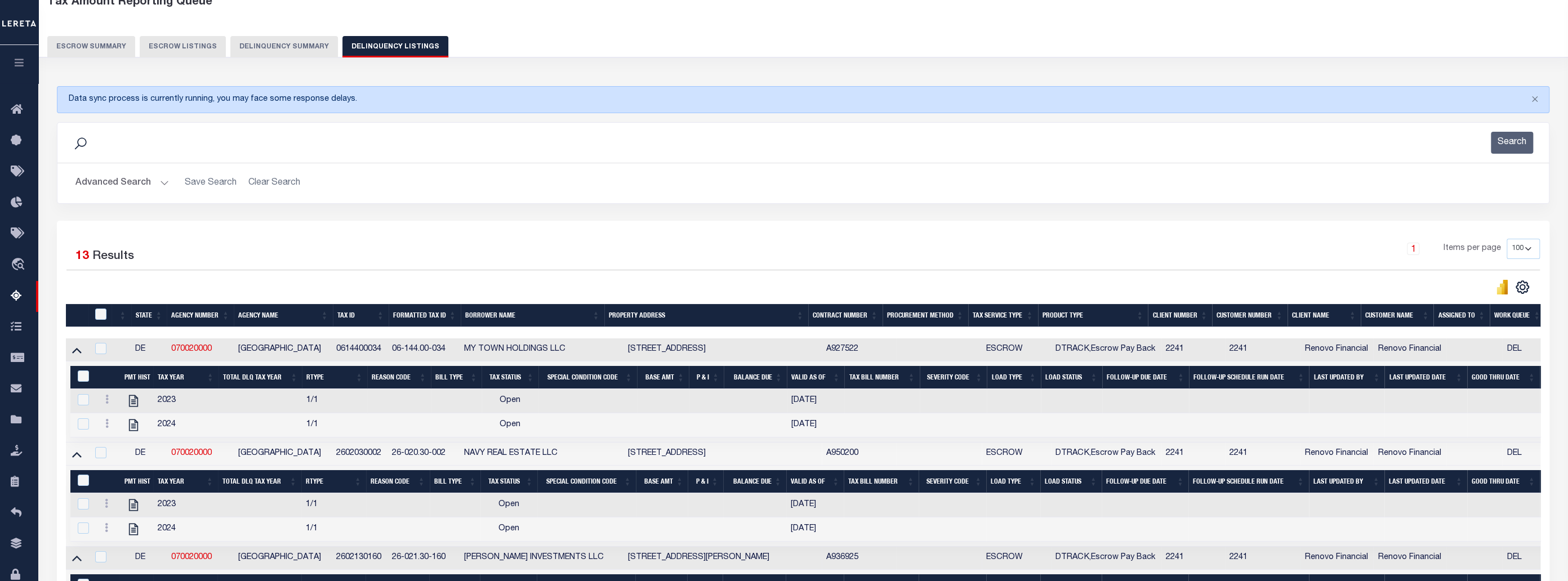
scroll to position [67, 0]
click at [160, 178] on button "Advanced Search" at bounding box center [122, 184] width 94 height 22
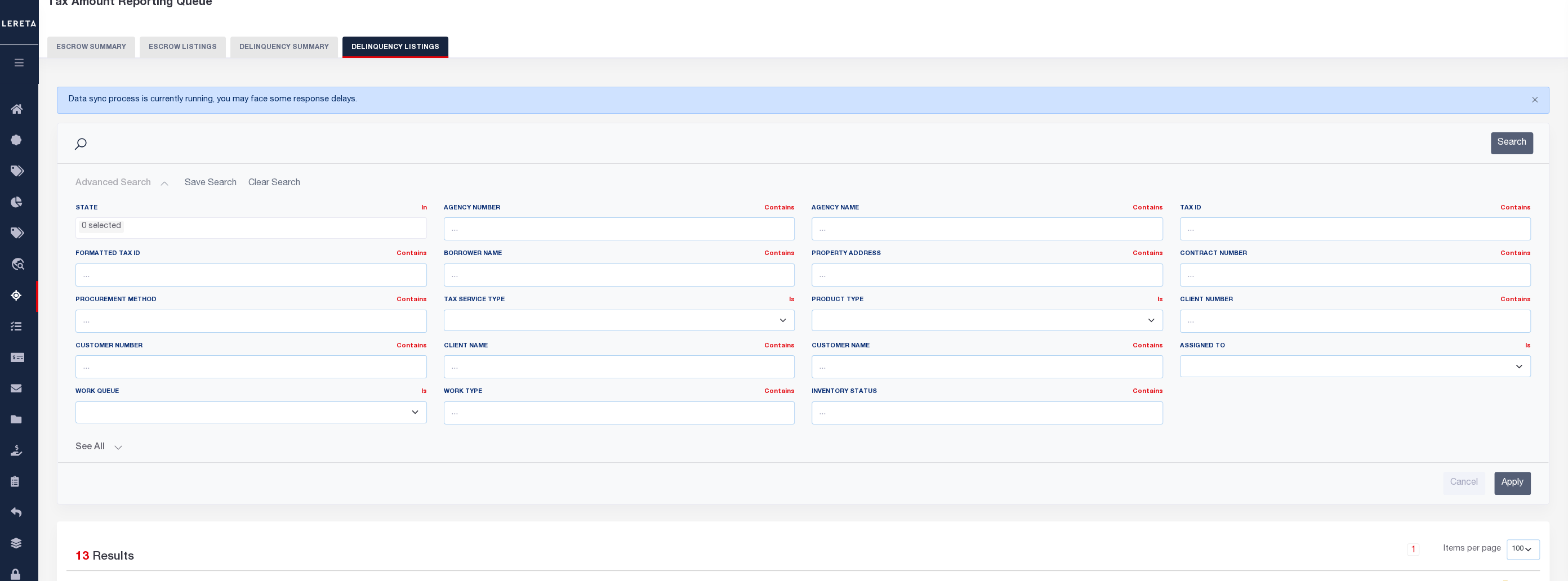
click at [275, 46] on button "Delinquency Summary" at bounding box center [284, 47] width 108 height 21
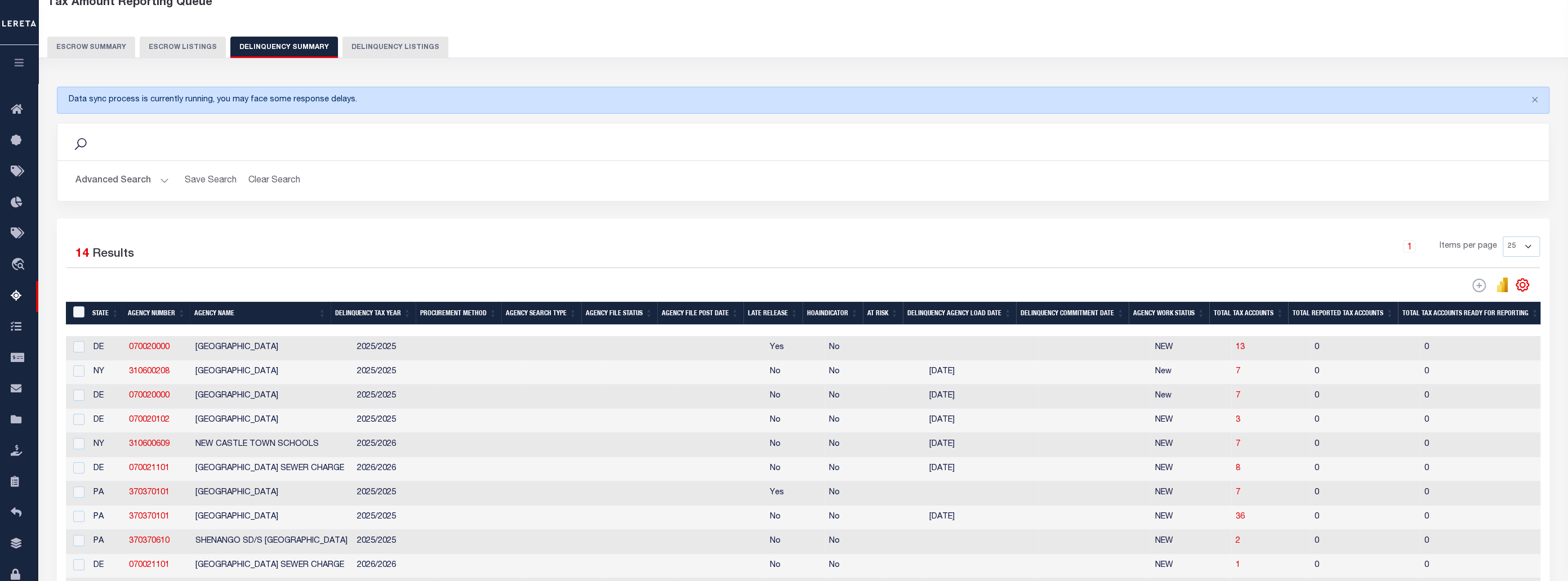
scroll to position [0, 0]
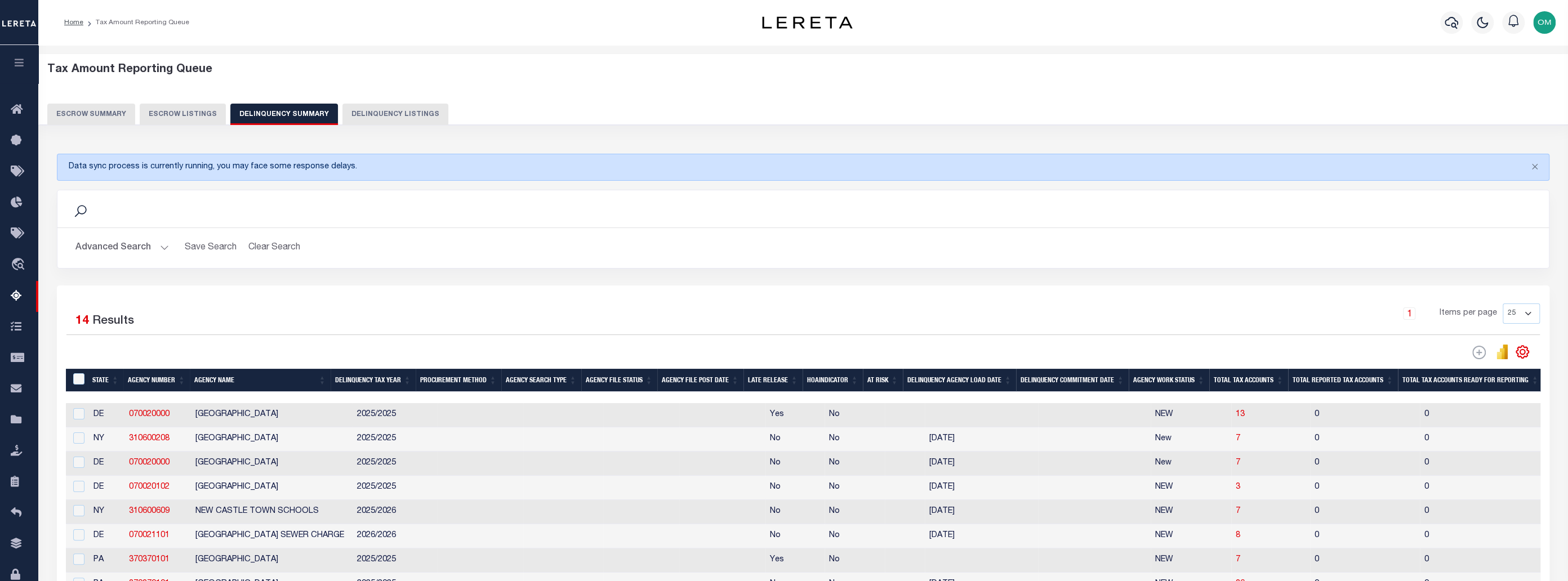
click at [100, 113] on button "Escrow Summary" at bounding box center [91, 114] width 88 height 21
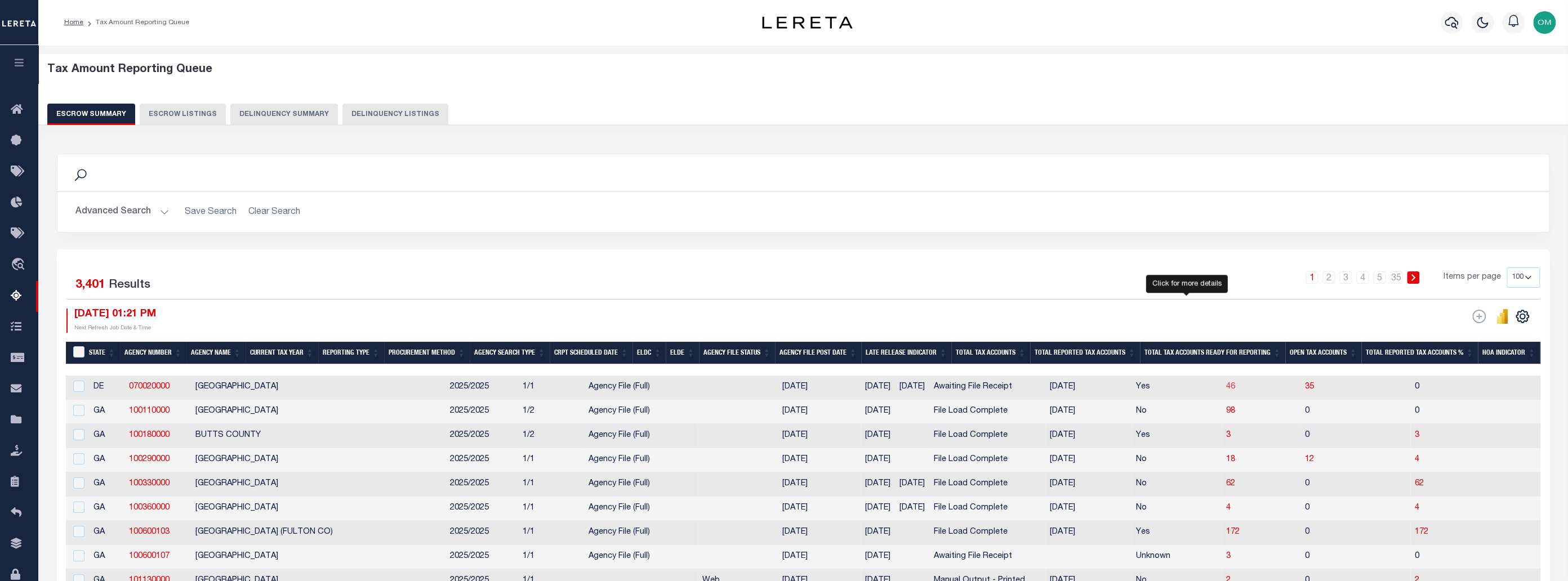
click at [1006, 387] on span "46" at bounding box center [1230, 387] width 9 height 8
select select "100"
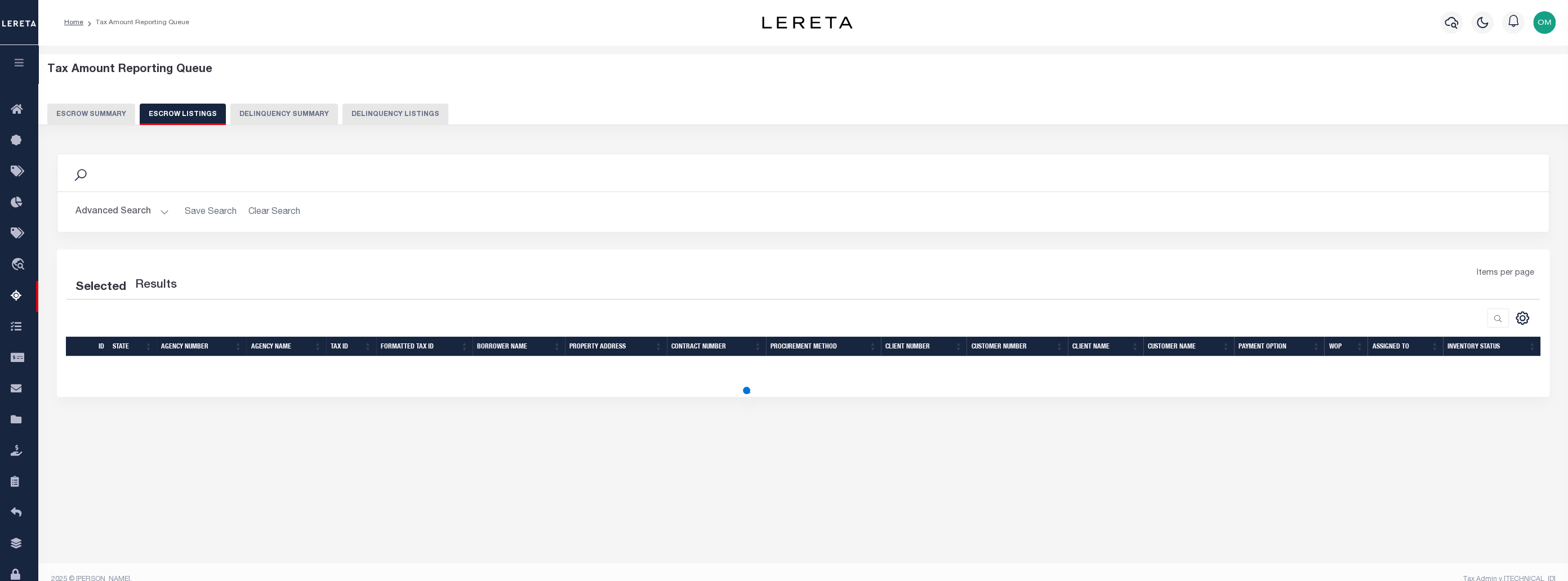
click at [1006, 387] on div "Selected Results Items per page" at bounding box center [803, 323] width 1493 height 147
select select "100"
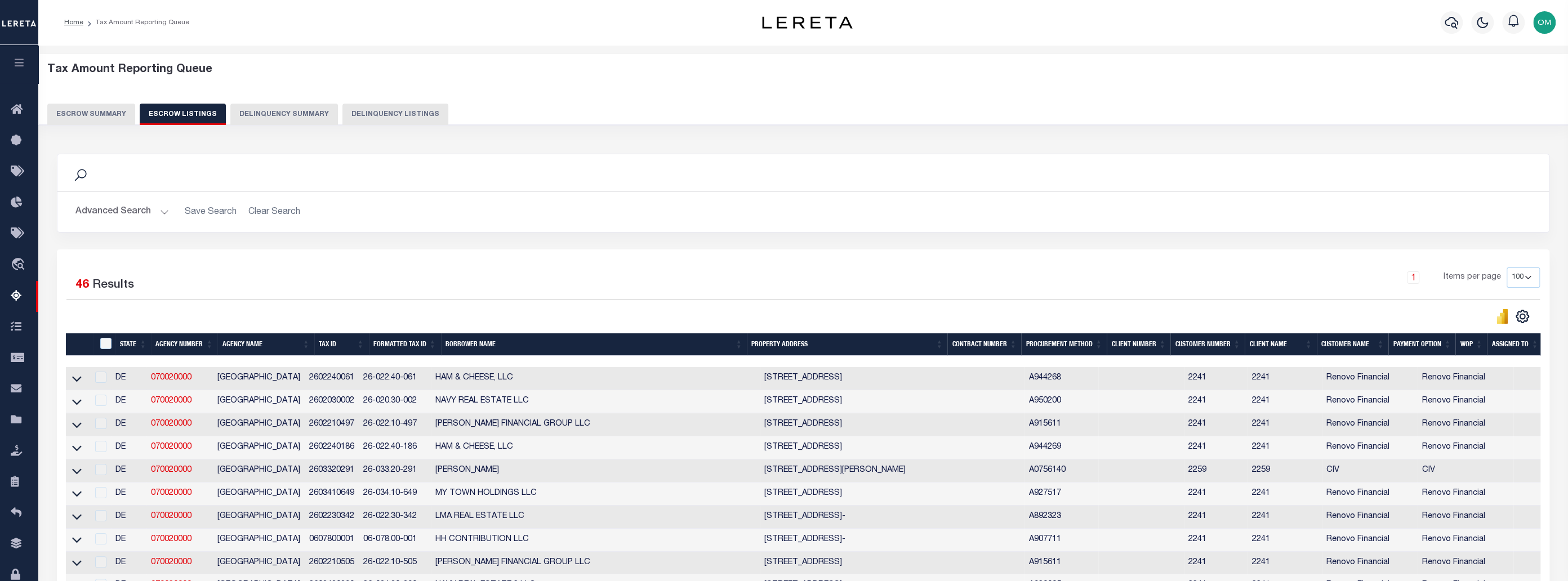
click at [665, 276] on div "1 Items per page 10 25 50 100 500" at bounding box center [989, 282] width 1101 height 29
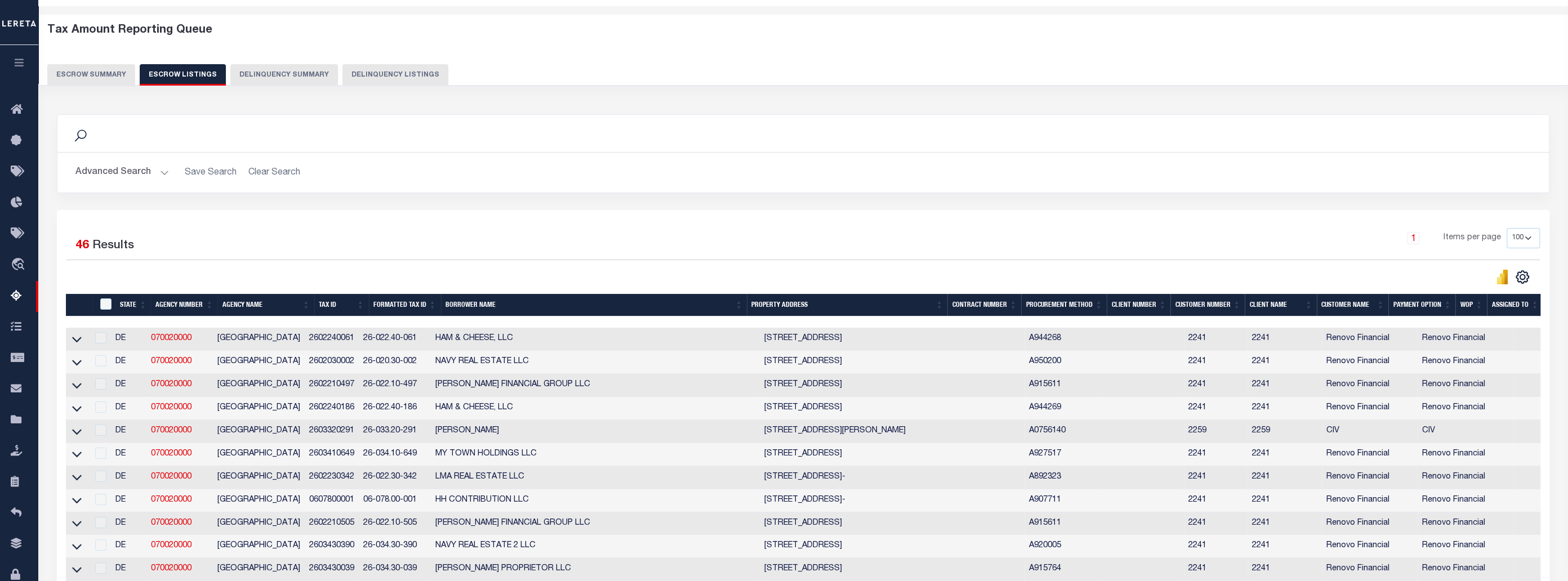
scroll to position [154, 0]
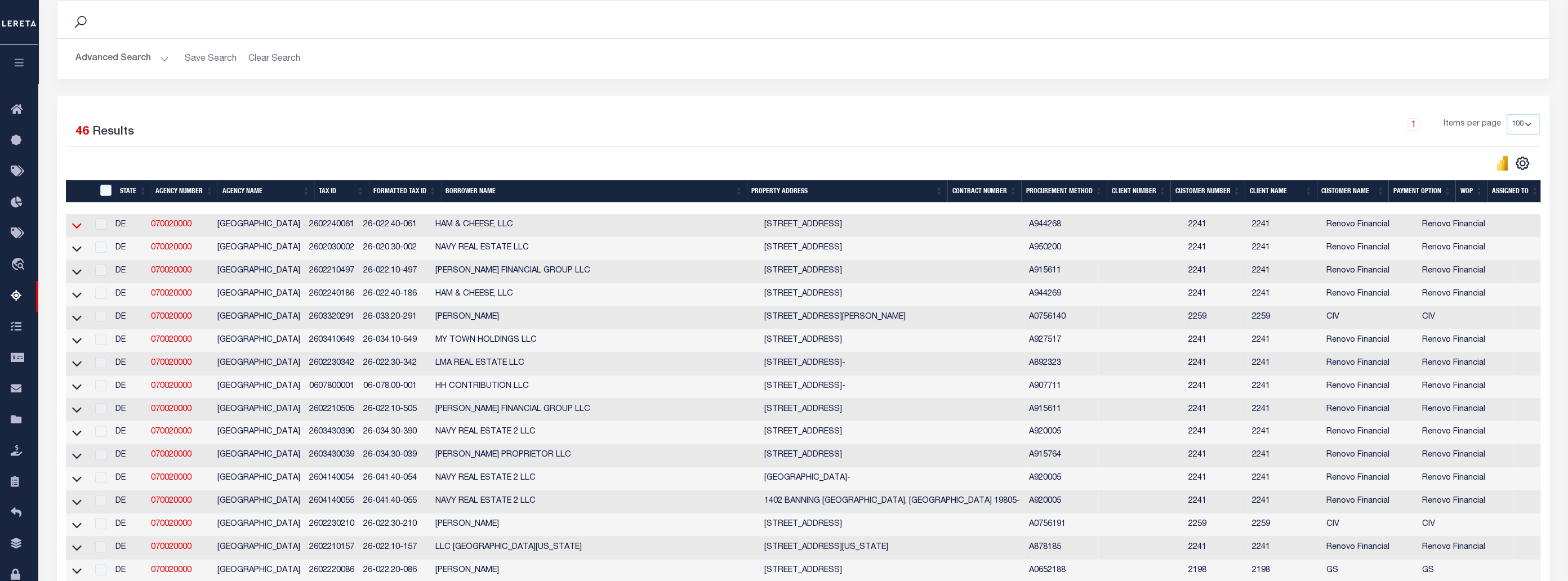
click at [77, 229] on icon at bounding box center [77, 226] width 10 height 6
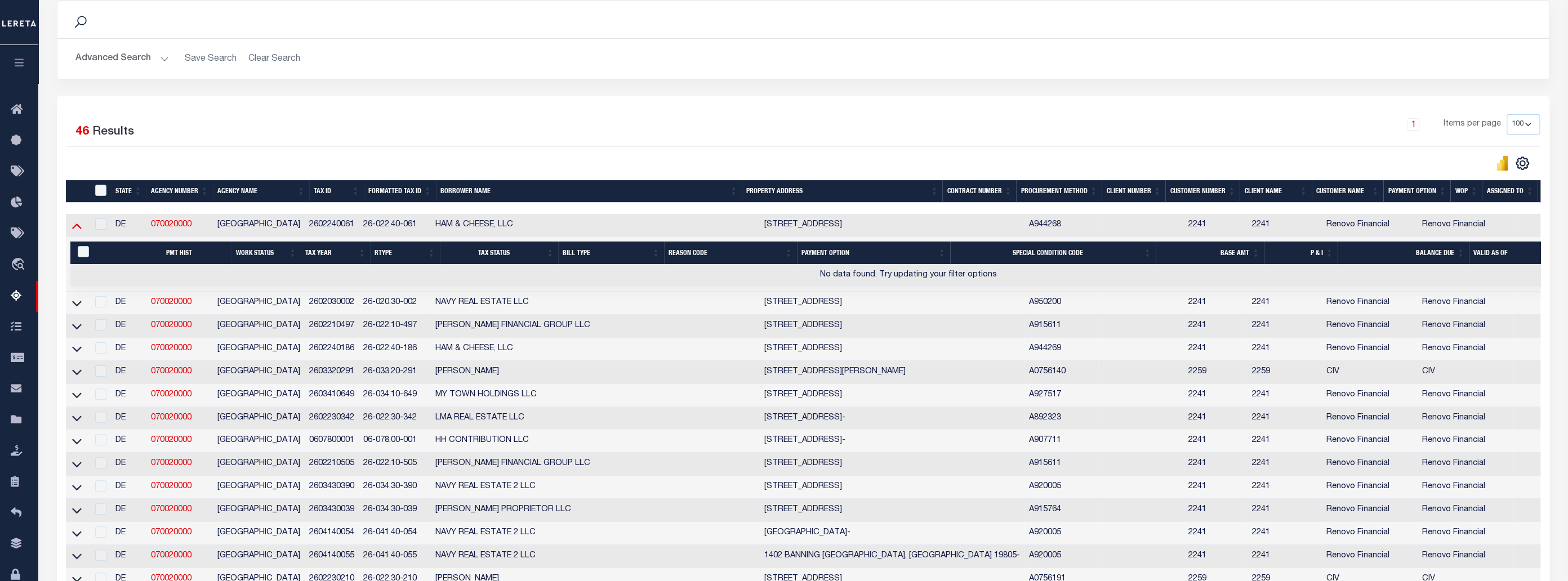
click at [76, 228] on icon at bounding box center [77, 226] width 10 height 6
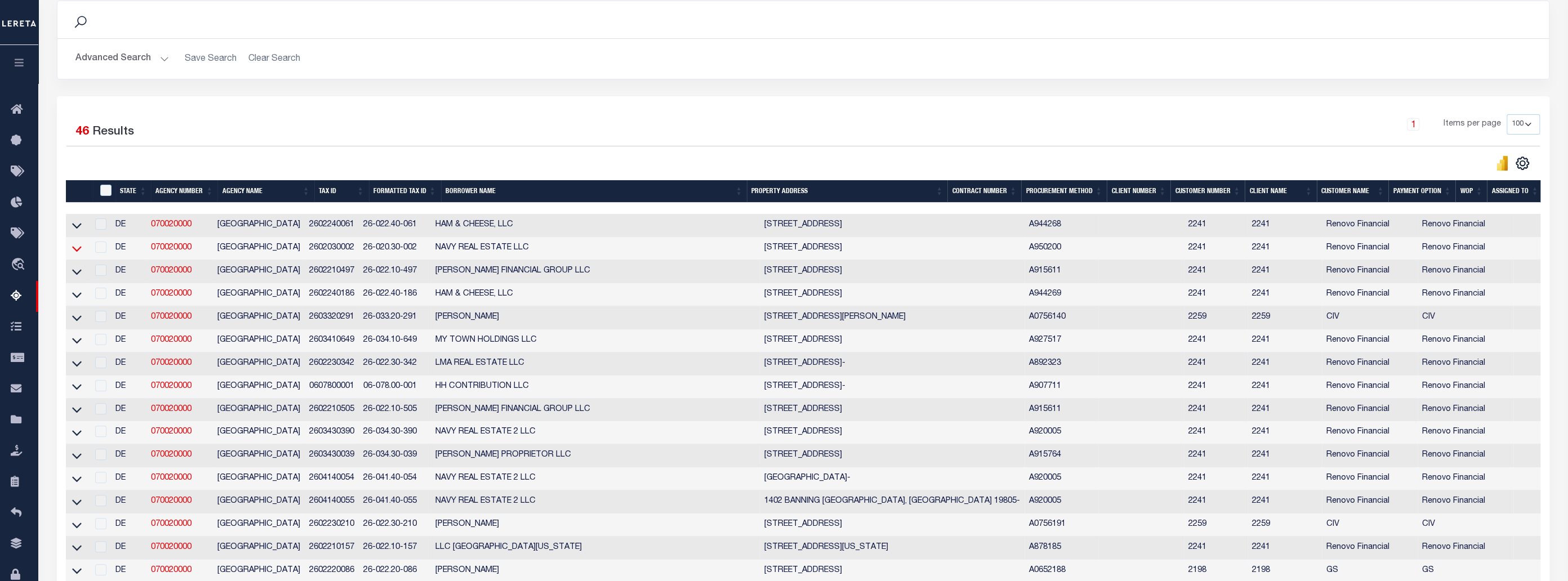
click at [80, 250] on icon at bounding box center [77, 248] width 10 height 6
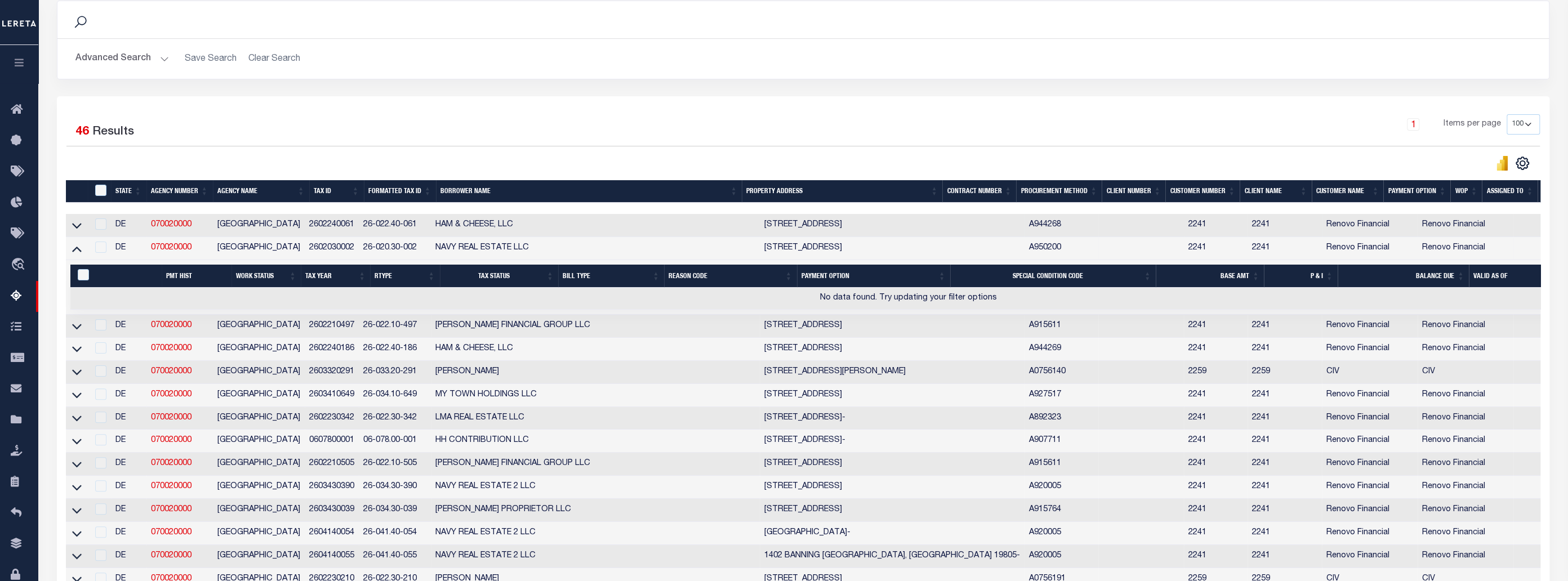
click at [80, 250] on icon at bounding box center [77, 248] width 10 height 12
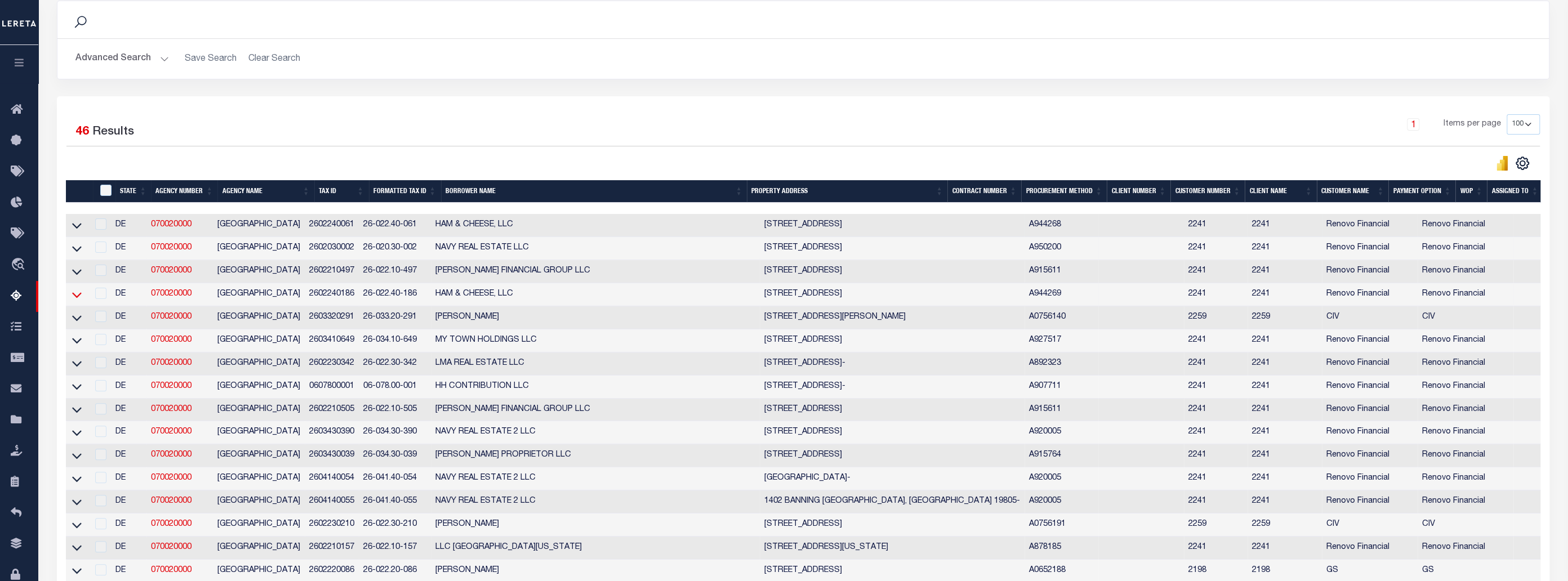
click at [79, 298] on icon at bounding box center [77, 295] width 10 height 6
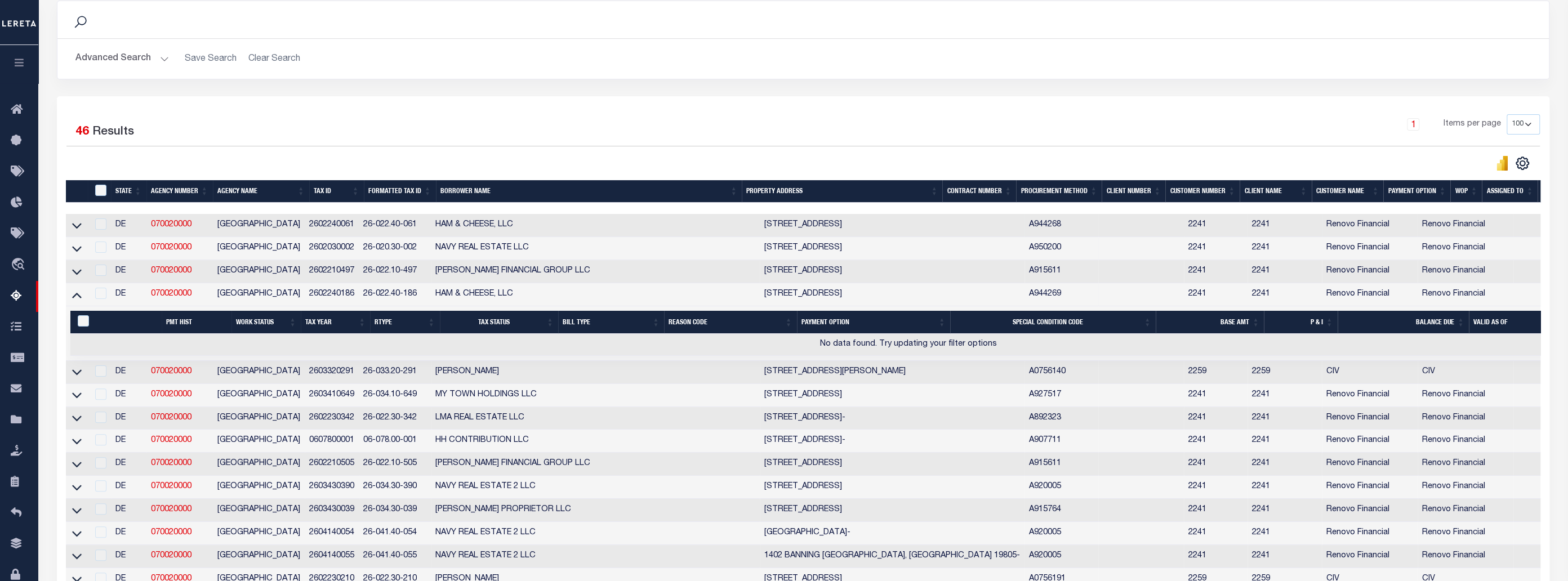
click at [79, 298] on icon at bounding box center [77, 295] width 10 height 6
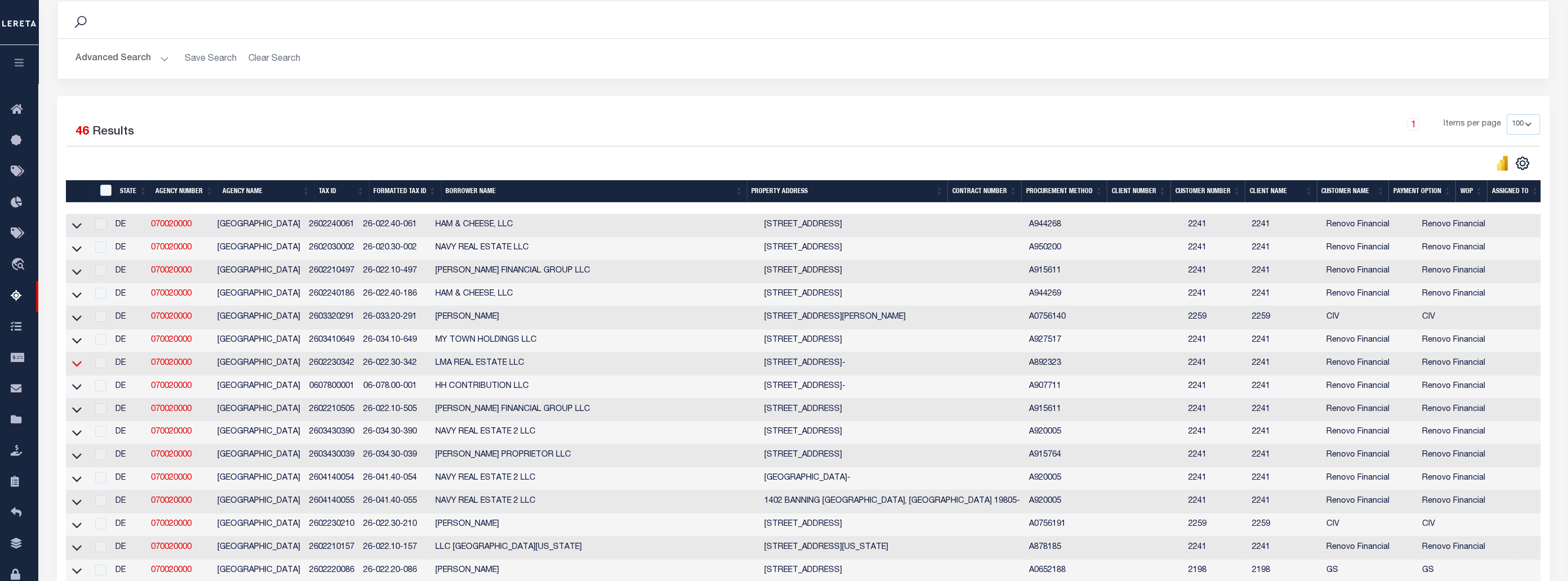
click at [80, 368] on icon at bounding box center [77, 363] width 10 height 12
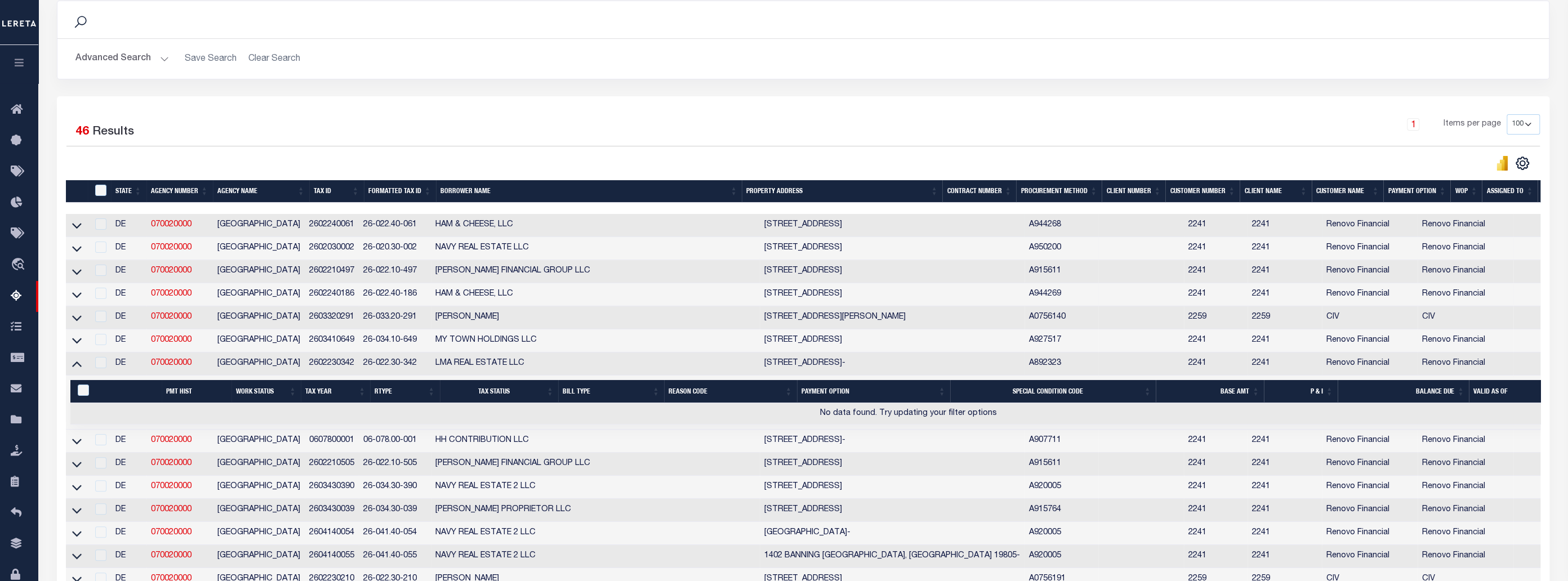
click at [80, 368] on icon at bounding box center [77, 363] width 10 height 12
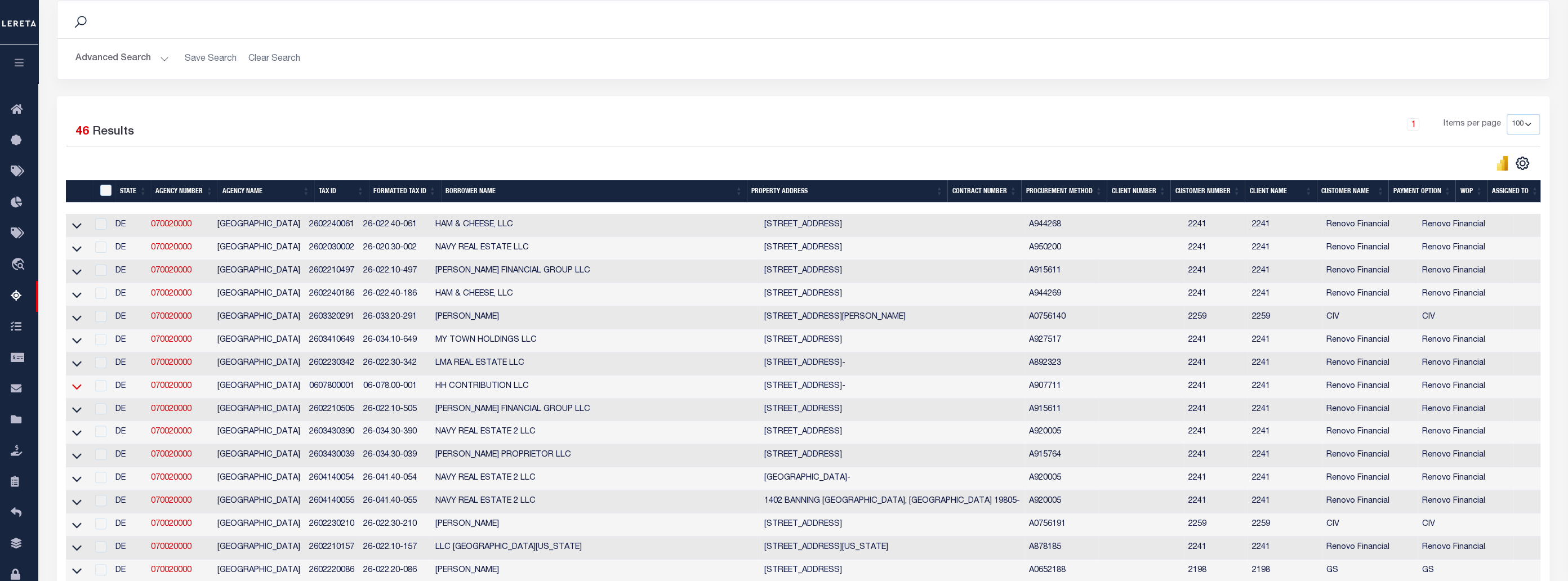
click at [76, 393] on icon at bounding box center [77, 387] width 10 height 12
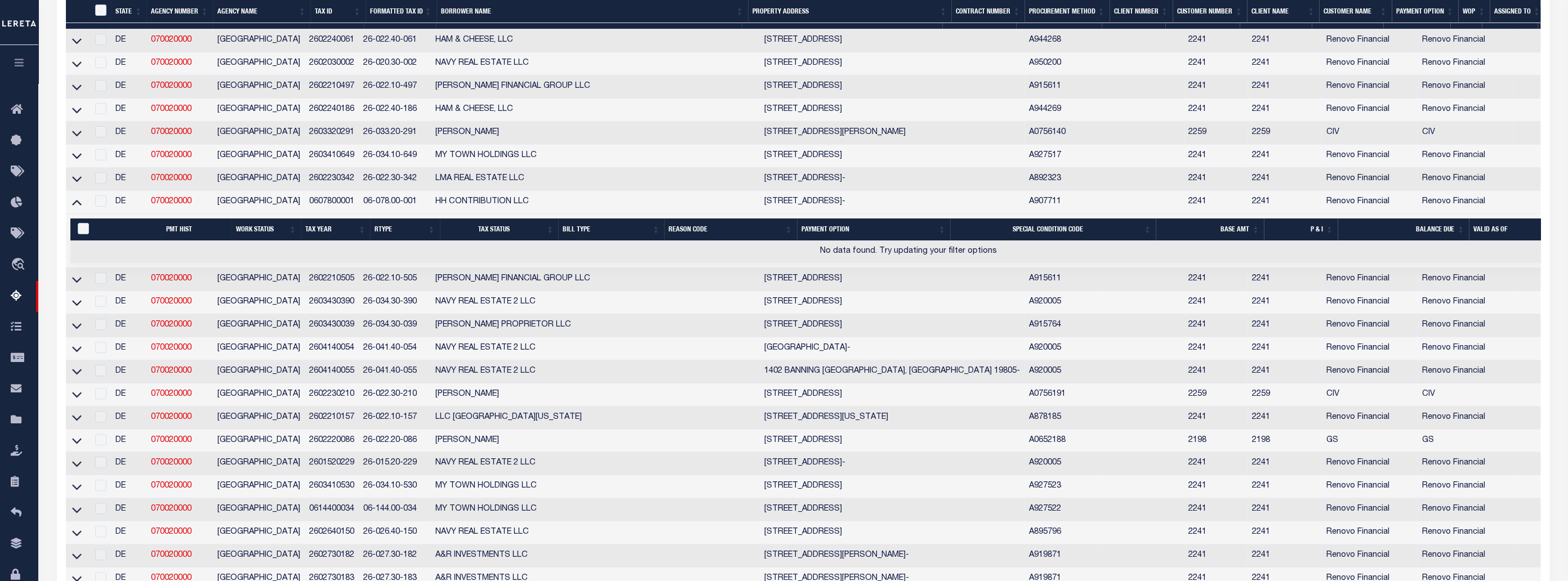
scroll to position [358, 0]
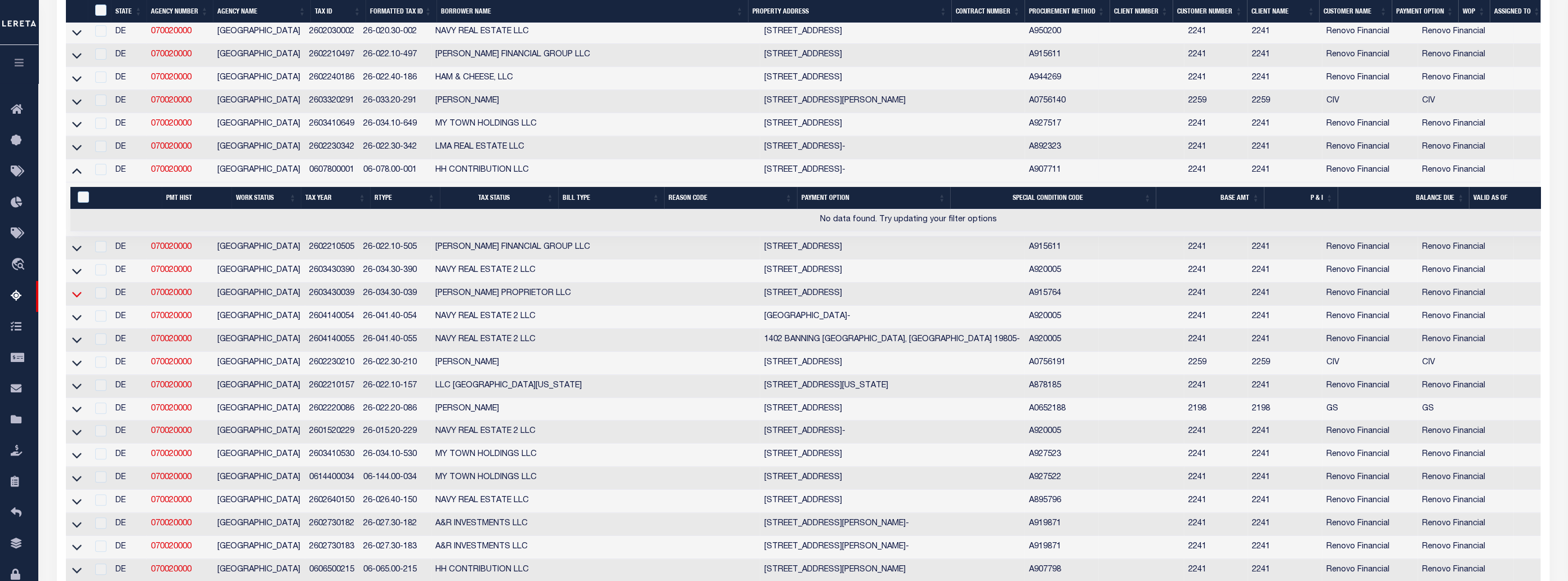
click at [79, 297] on icon at bounding box center [77, 294] width 10 height 6
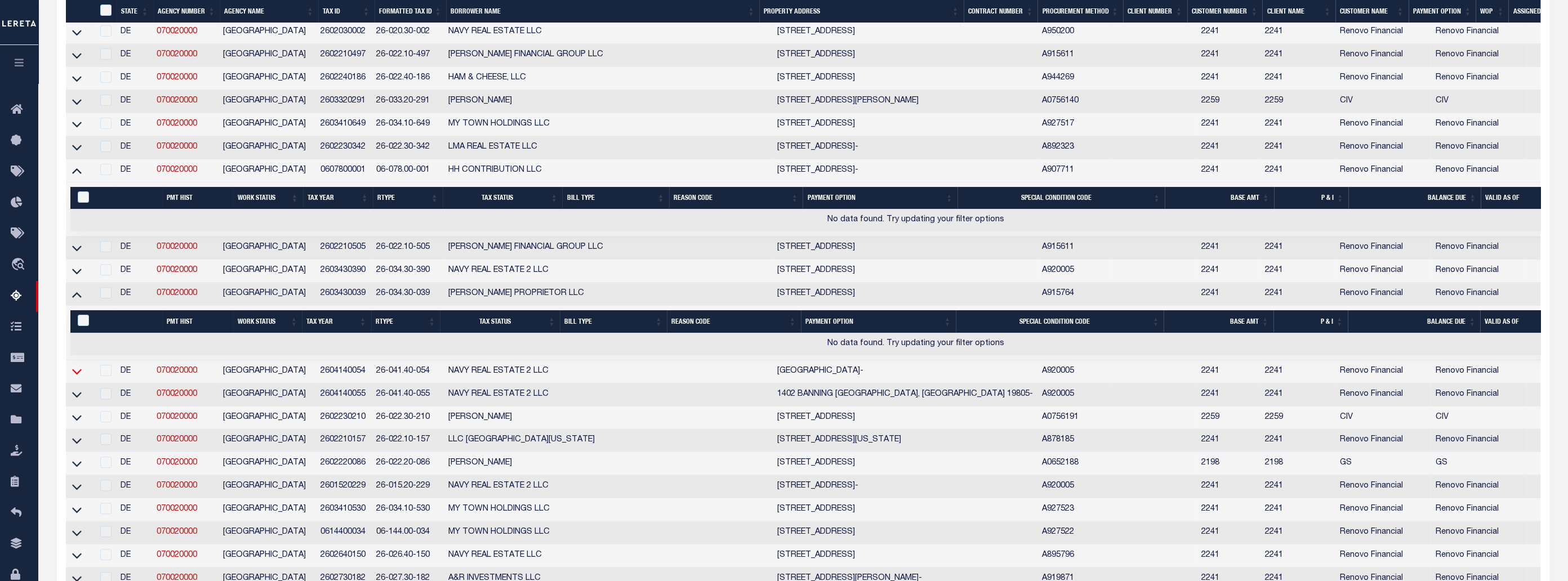
click at [79, 375] on icon at bounding box center [77, 372] width 10 height 6
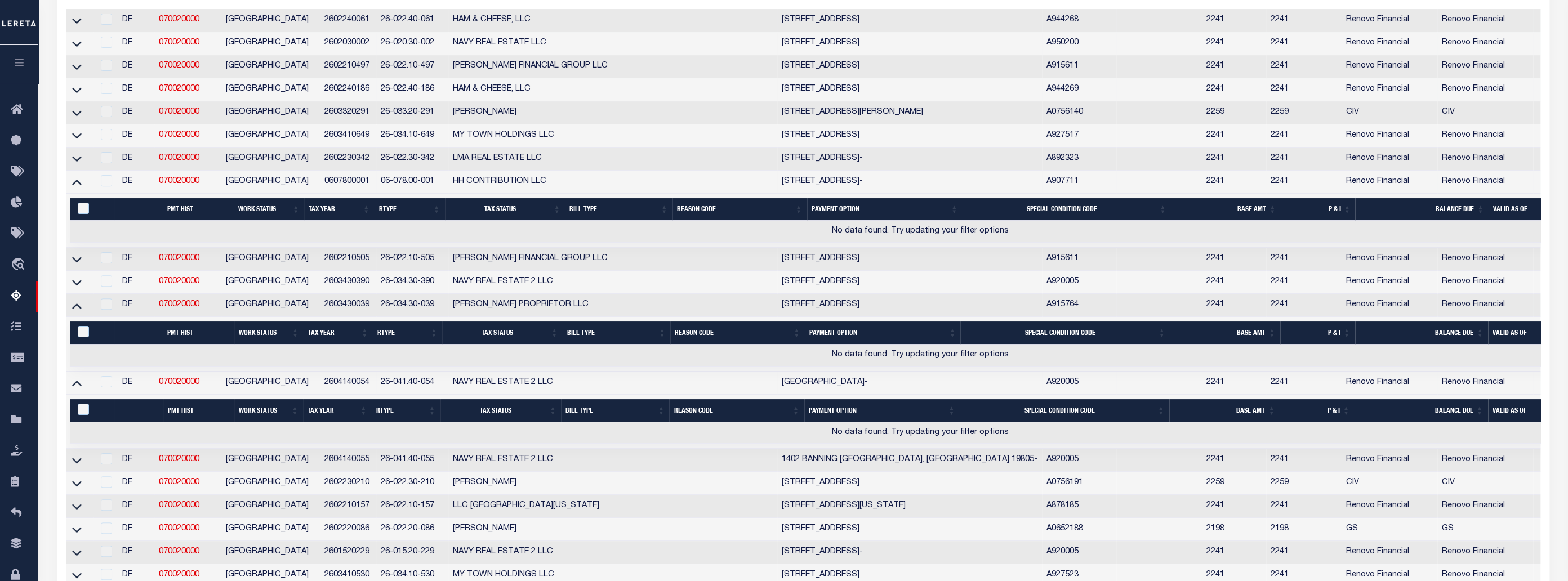
scroll to position [154, 0]
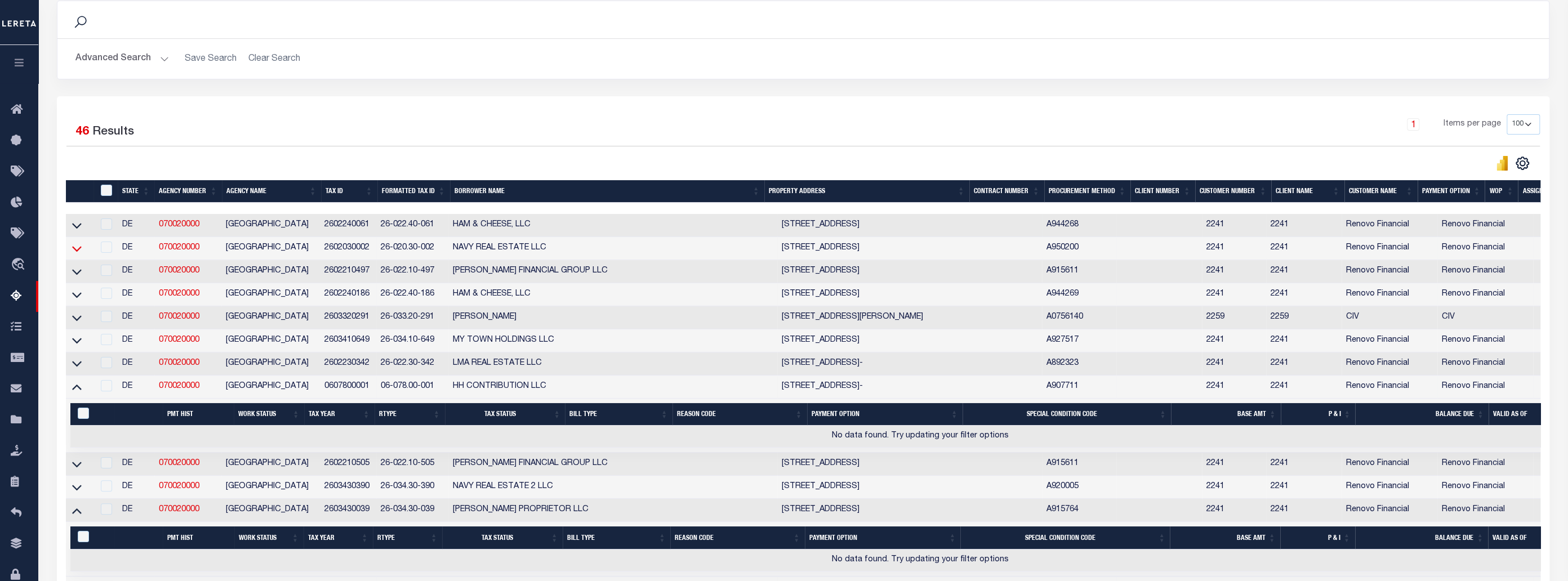
click at [76, 252] on icon at bounding box center [77, 248] width 10 height 12
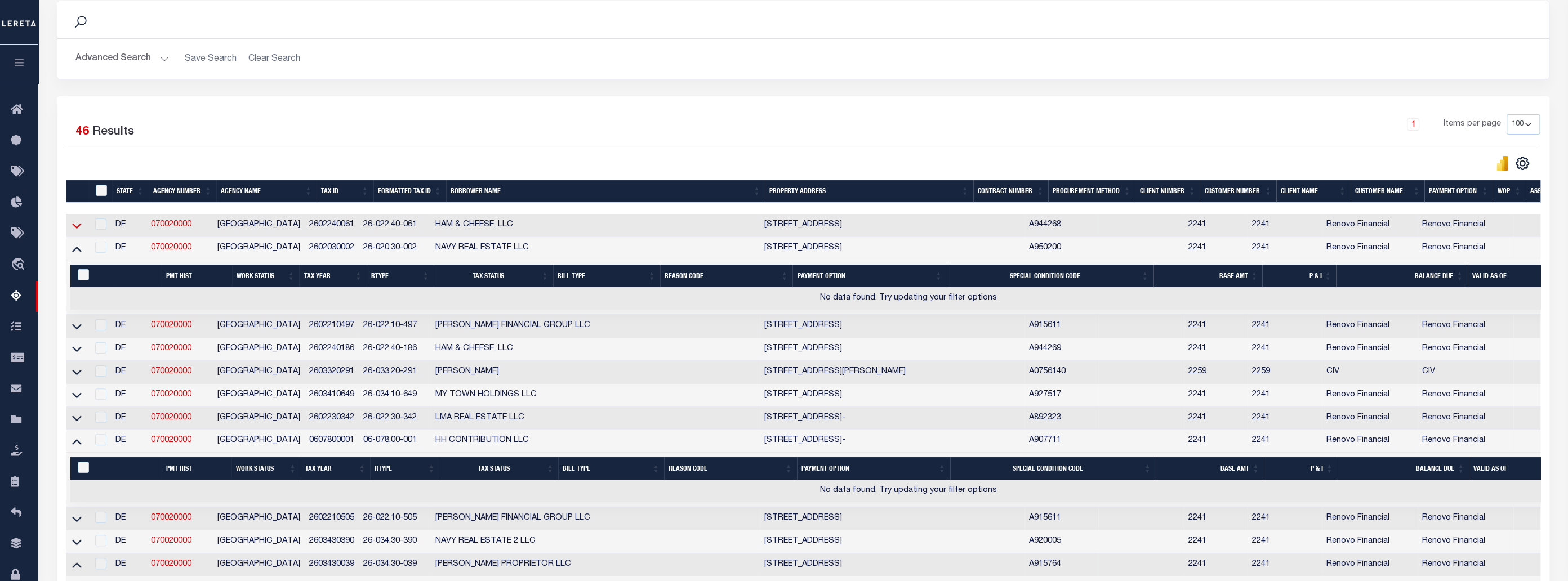
click at [79, 224] on icon at bounding box center [77, 225] width 10 height 12
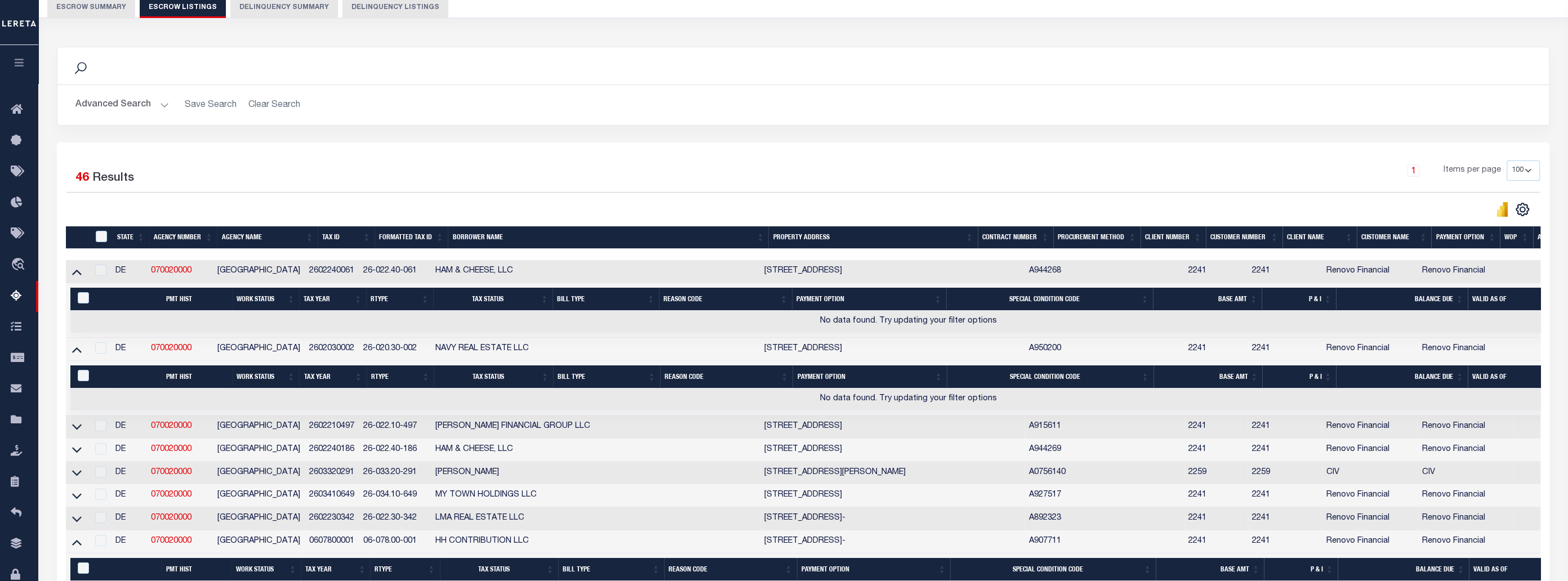
scroll to position [102, 0]
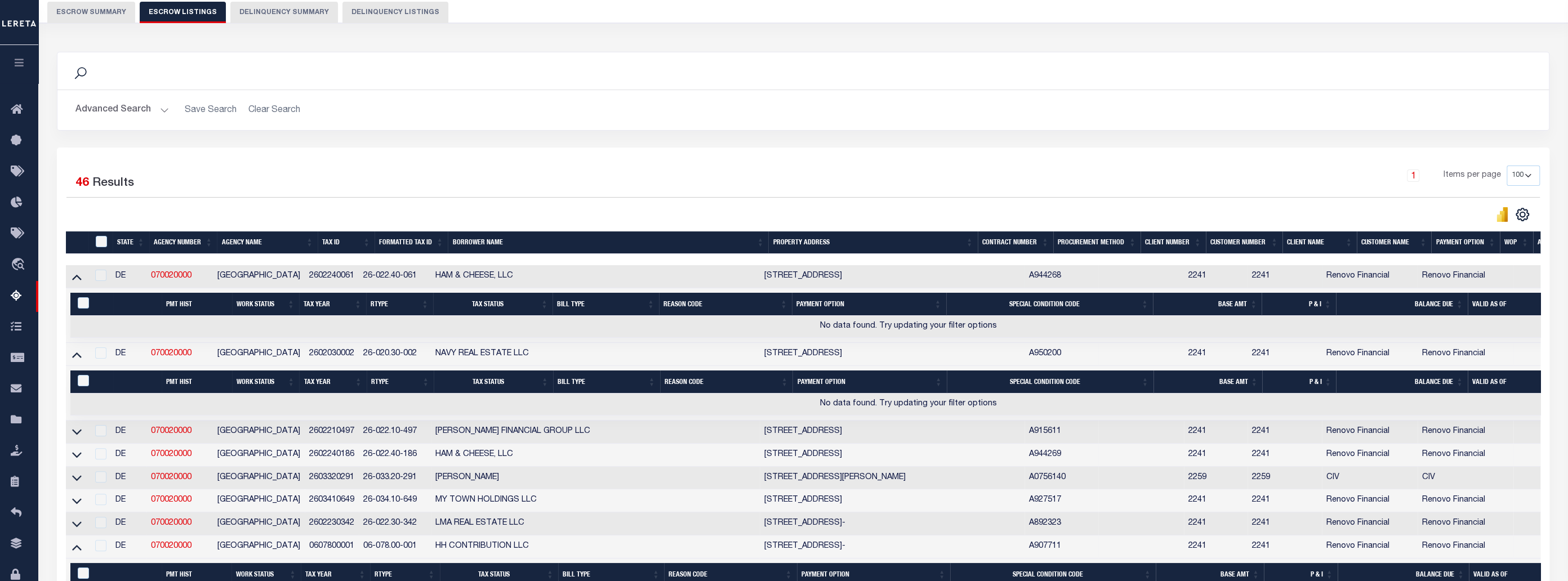
click at [534, 166] on div "1 Items per page 10 25 50 100 500" at bounding box center [989, 180] width 1101 height 29
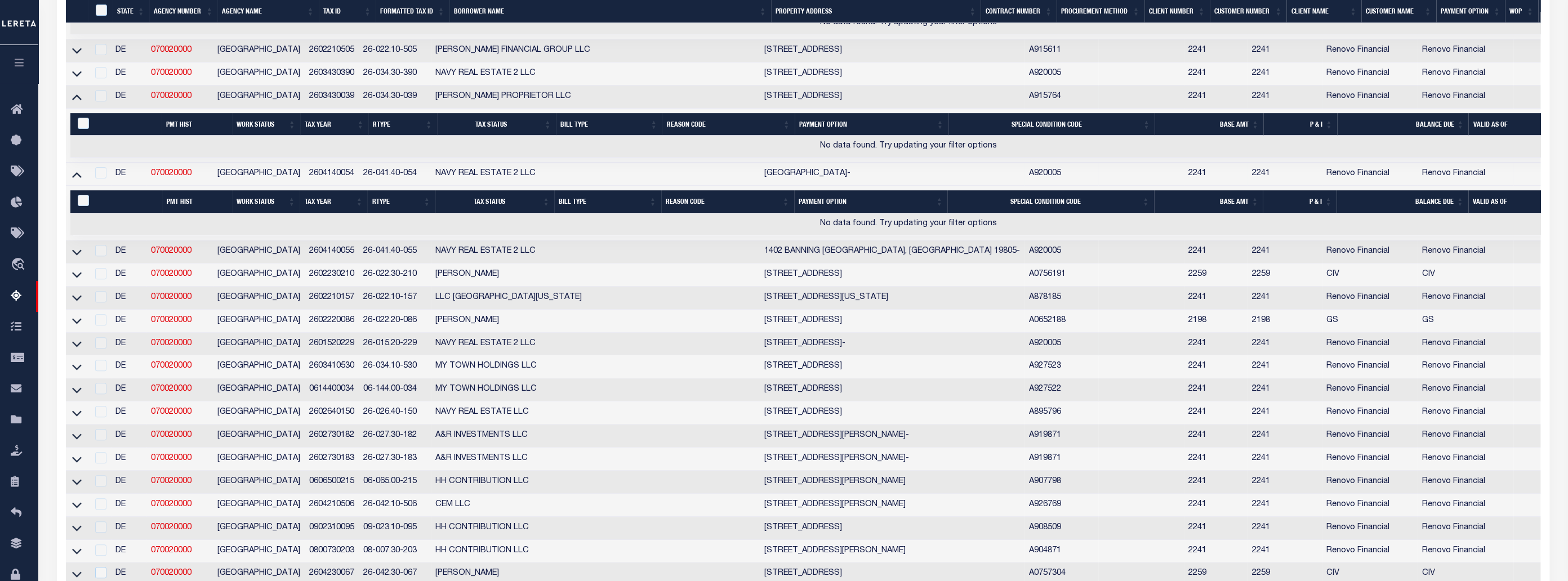
scroll to position [665, 0]
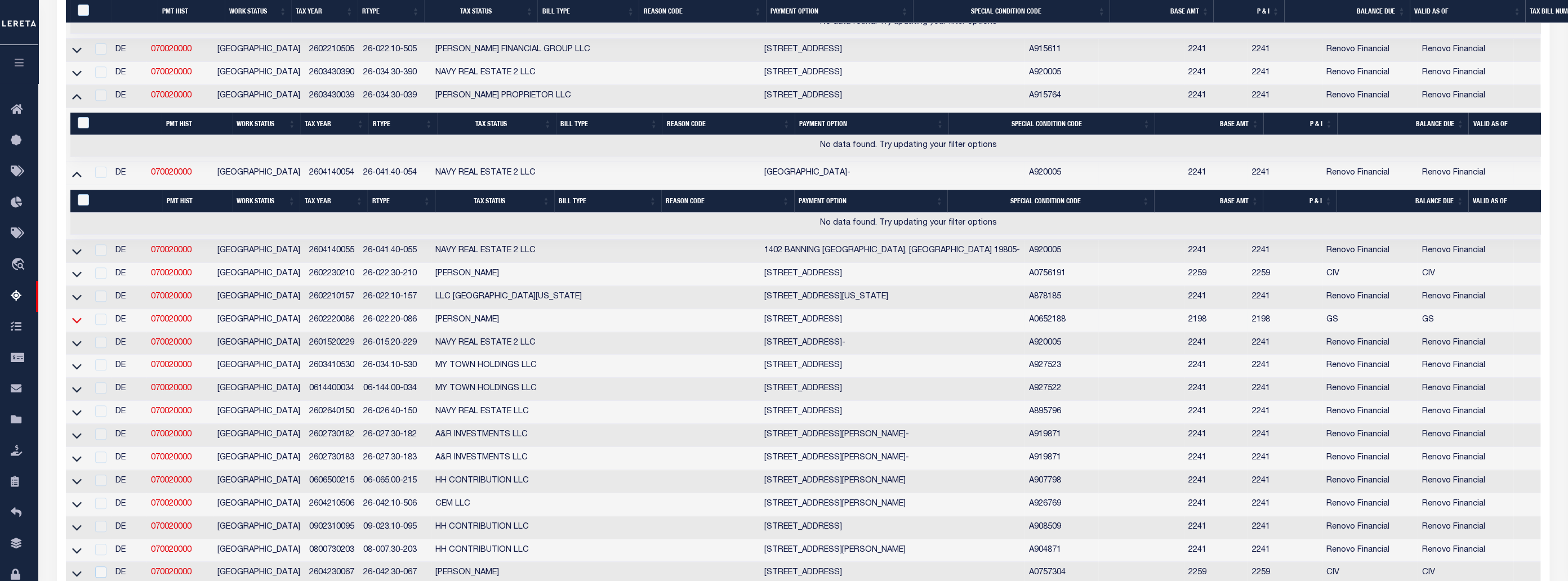
click at [78, 324] on icon at bounding box center [77, 320] width 10 height 6
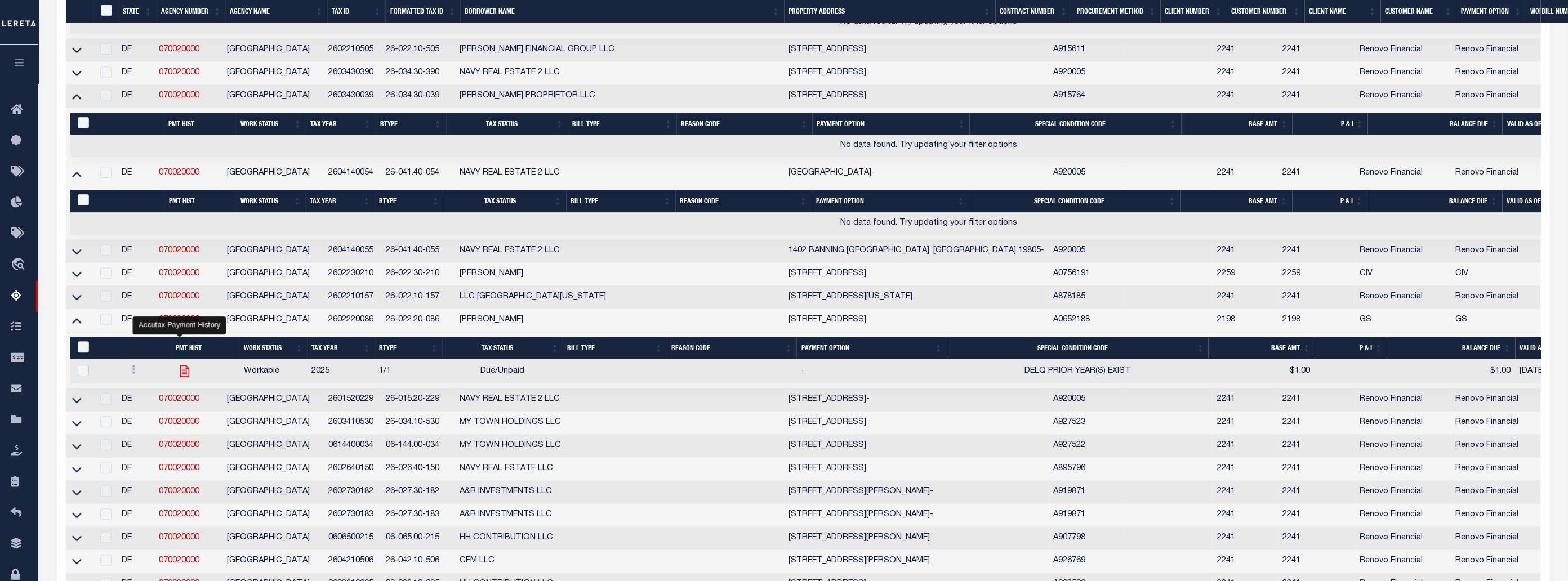
click at [179, 379] on icon "" at bounding box center [185, 371] width 15 height 15
checkbox input "true"
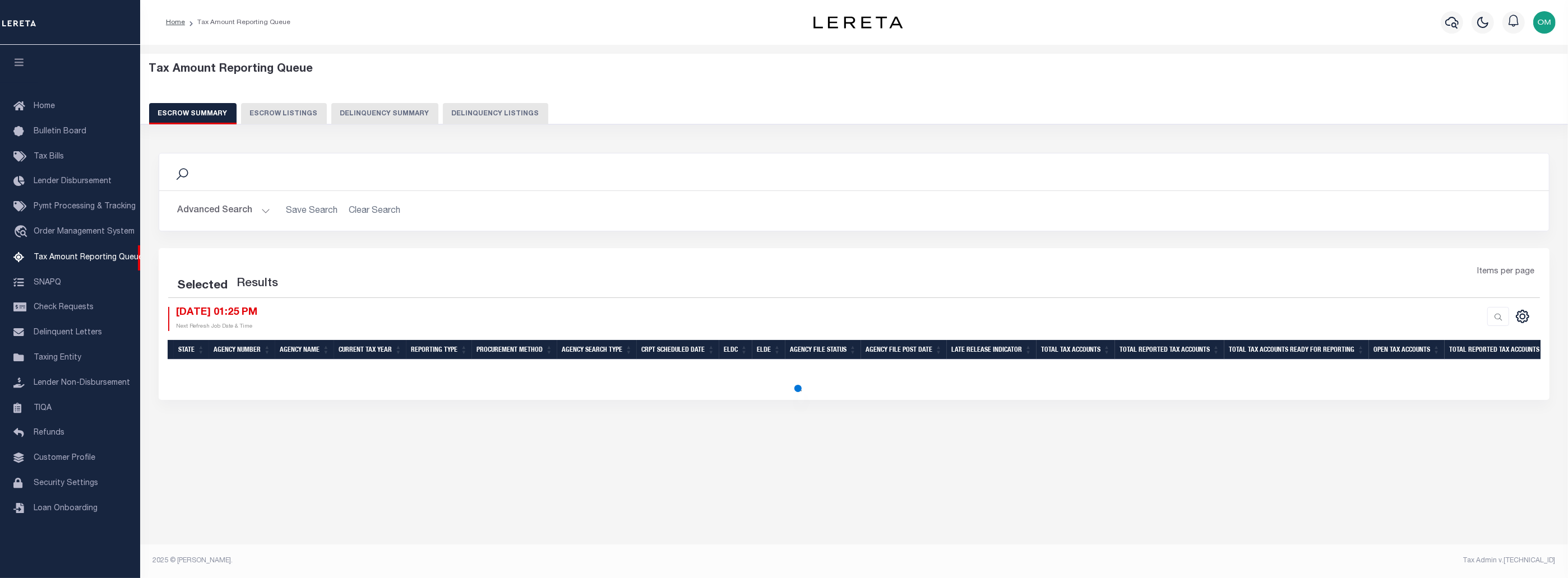
select select
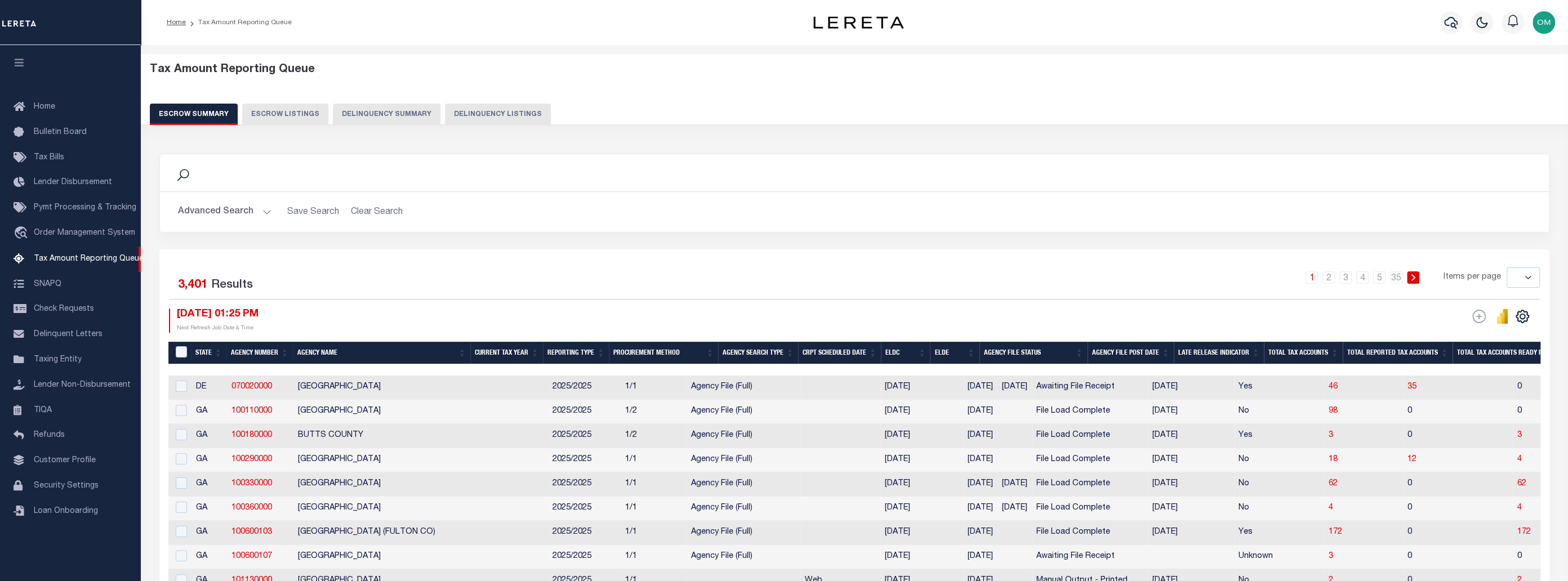
click at [389, 111] on button "Delinquency Summary" at bounding box center [386, 114] width 108 height 21
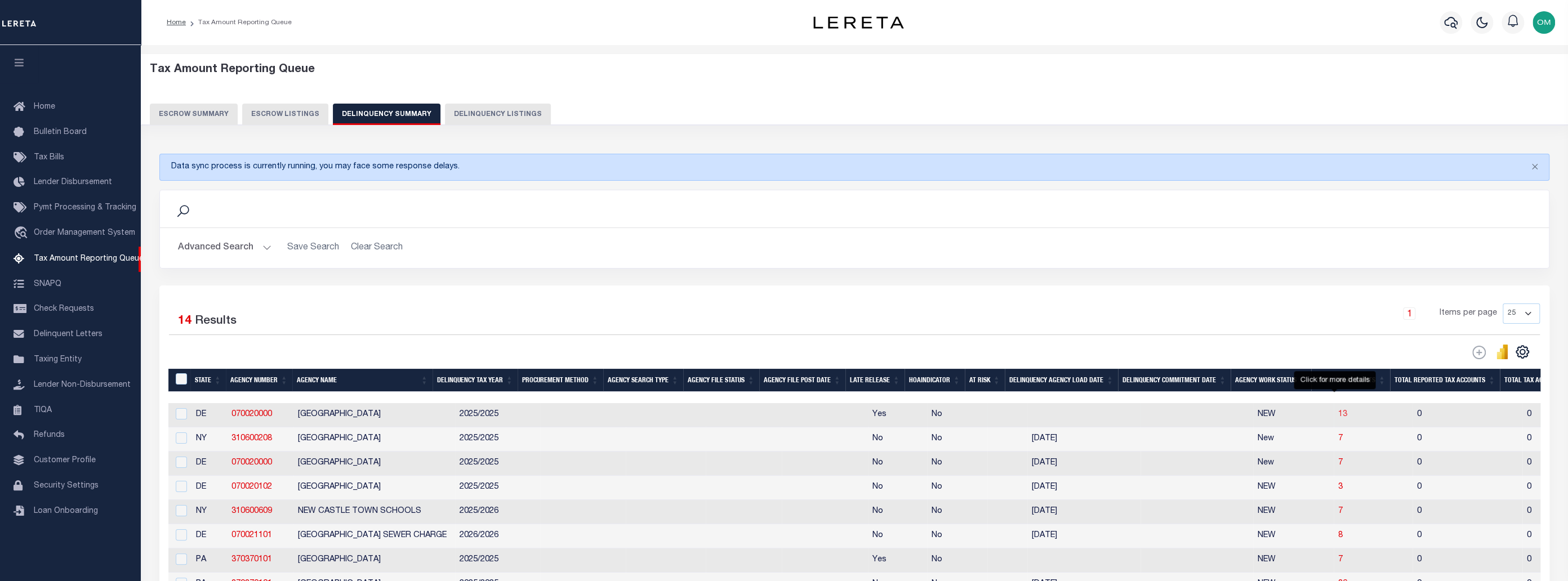
click at [1338, 417] on span "13" at bounding box center [1342, 414] width 9 height 8
select select "100"
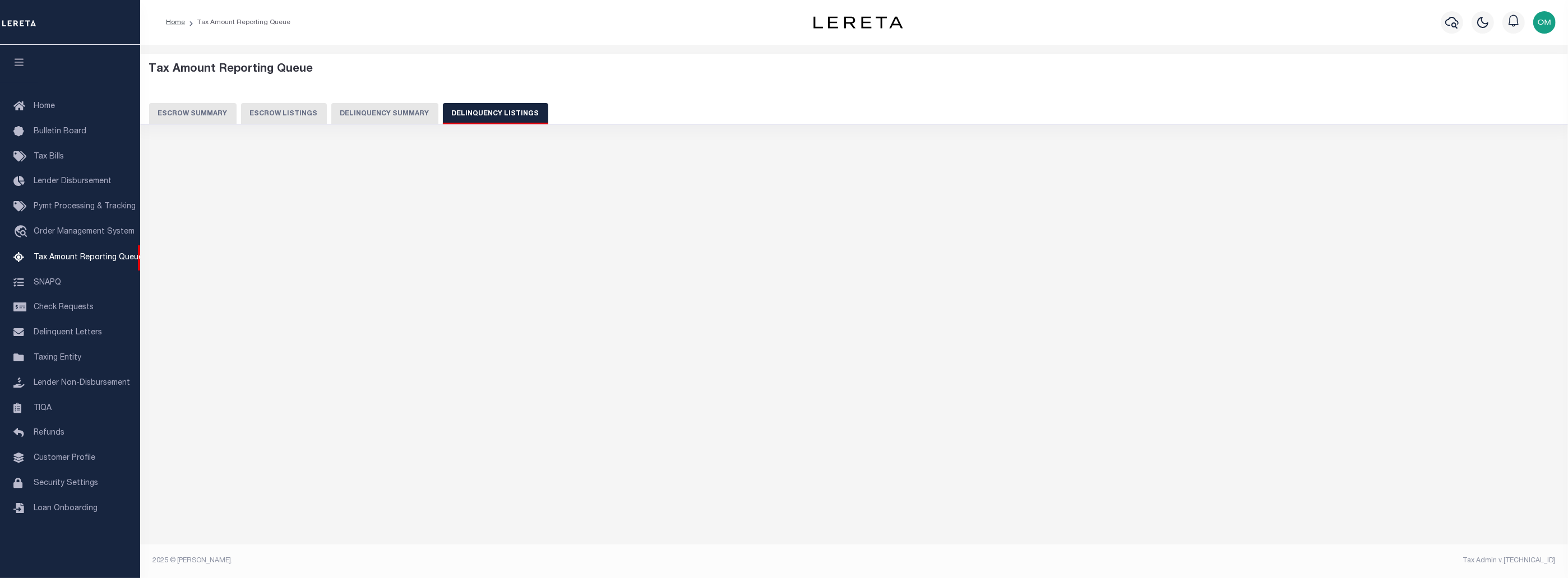
select select "100"
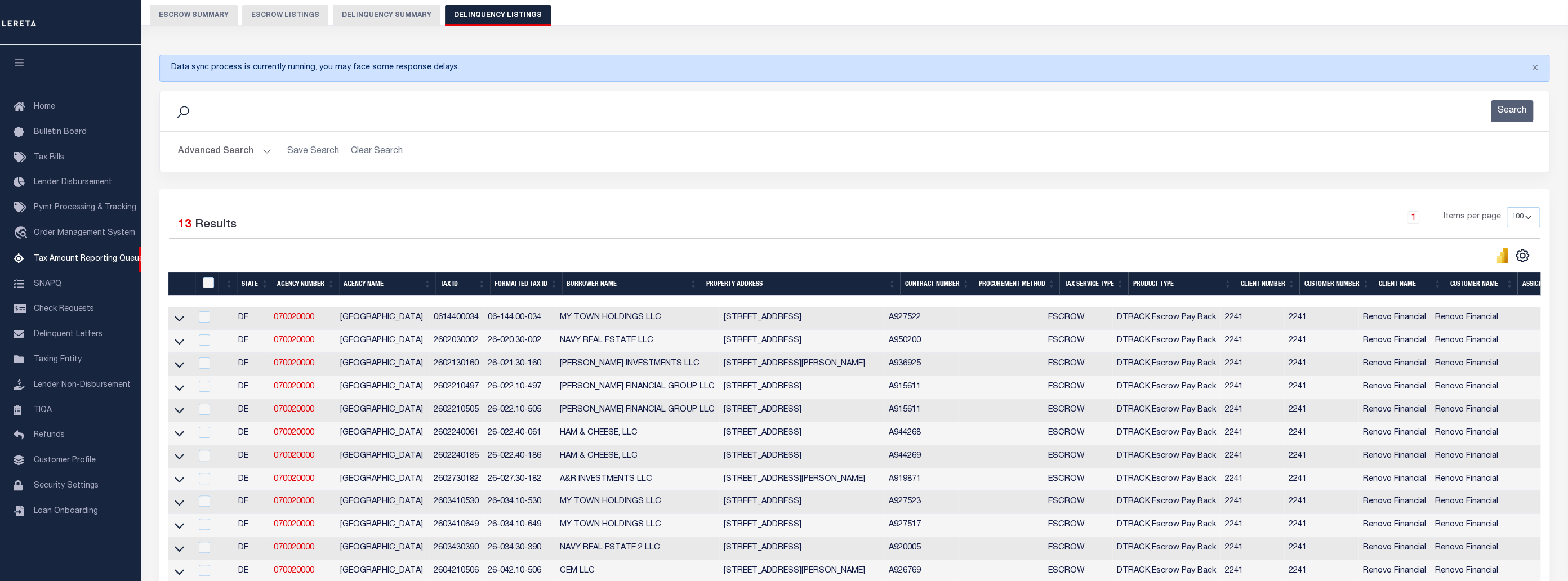
scroll to position [102, 0]
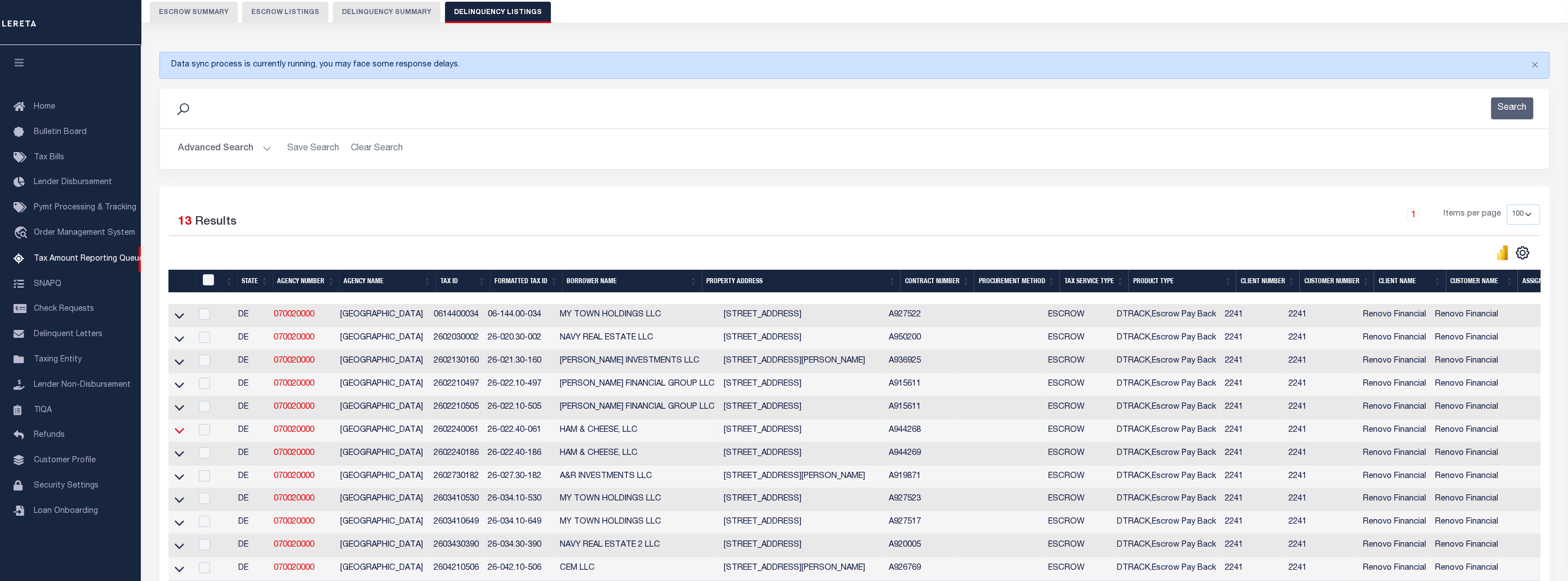
click at [180, 434] on icon at bounding box center [180, 431] width 10 height 6
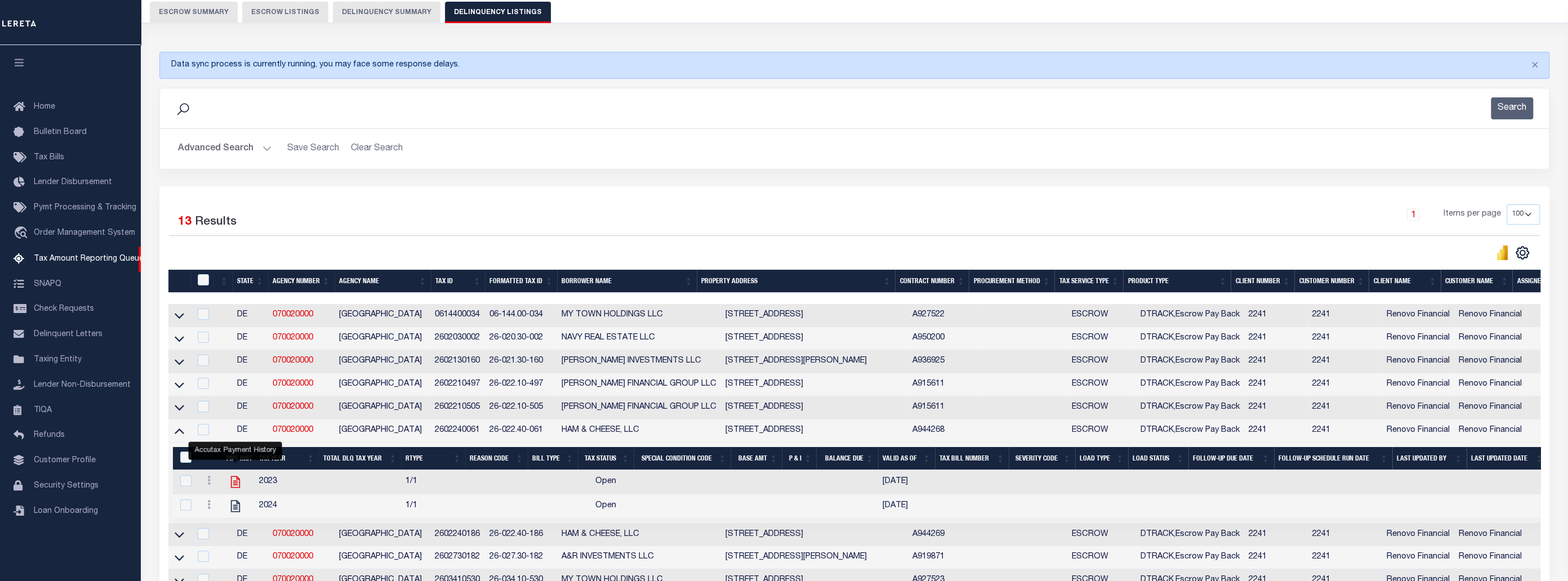
click at [234, 486] on icon "" at bounding box center [235, 481] width 9 height 12
checkbox input "true"
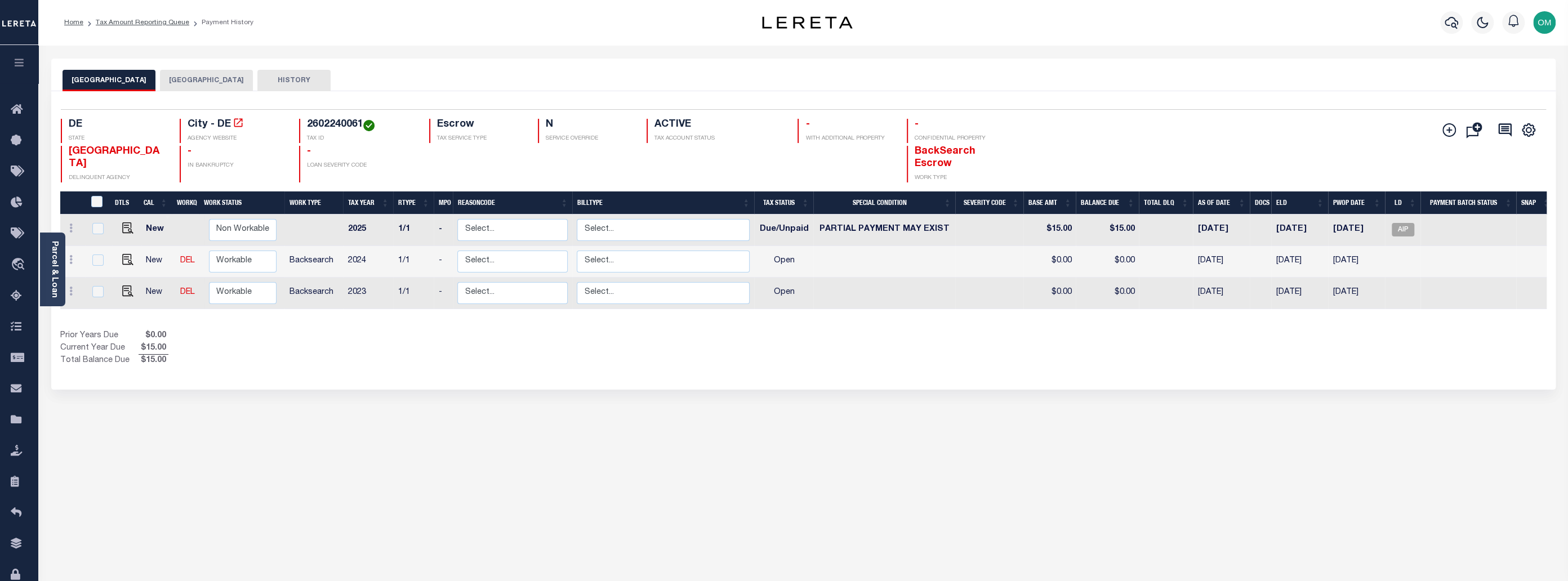
click at [180, 80] on button "[GEOGRAPHIC_DATA]" at bounding box center [207, 80] width 93 height 21
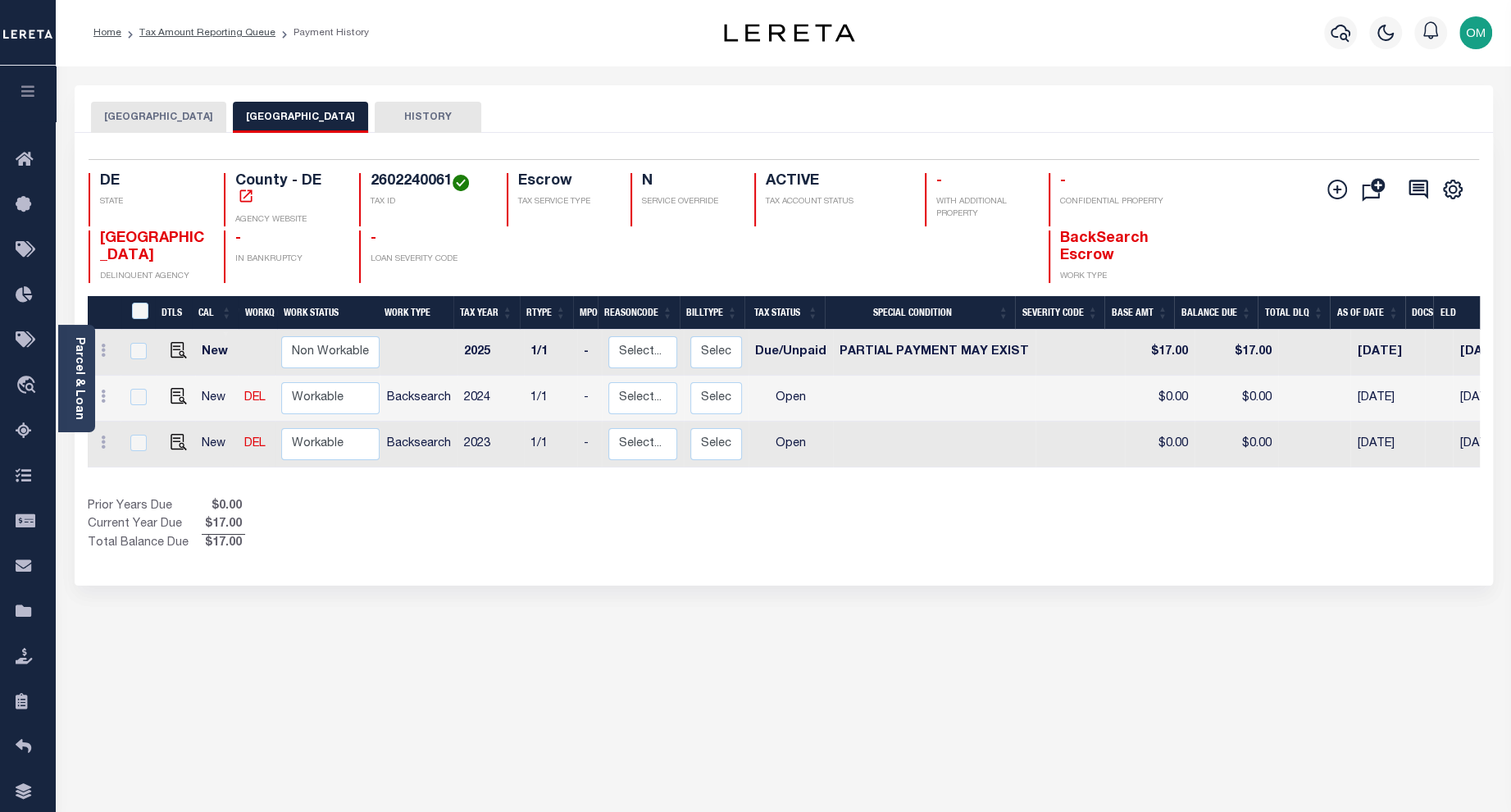
click at [563, 546] on div "Prior Years Due $0.00 Current Year Due $17.00 Total Balance Due $17.00" at bounding box center [436, 525] width 696 height 55
click at [672, 678] on div "[GEOGRAPHIC_DATA] NEW CASTLE COUNTY HISTORY Selected 3" at bounding box center [784, 556] width 1443 height 942
click at [296, 352] on select "Non Workable Workable" at bounding box center [330, 353] width 99 height 32
checkbox input "true"
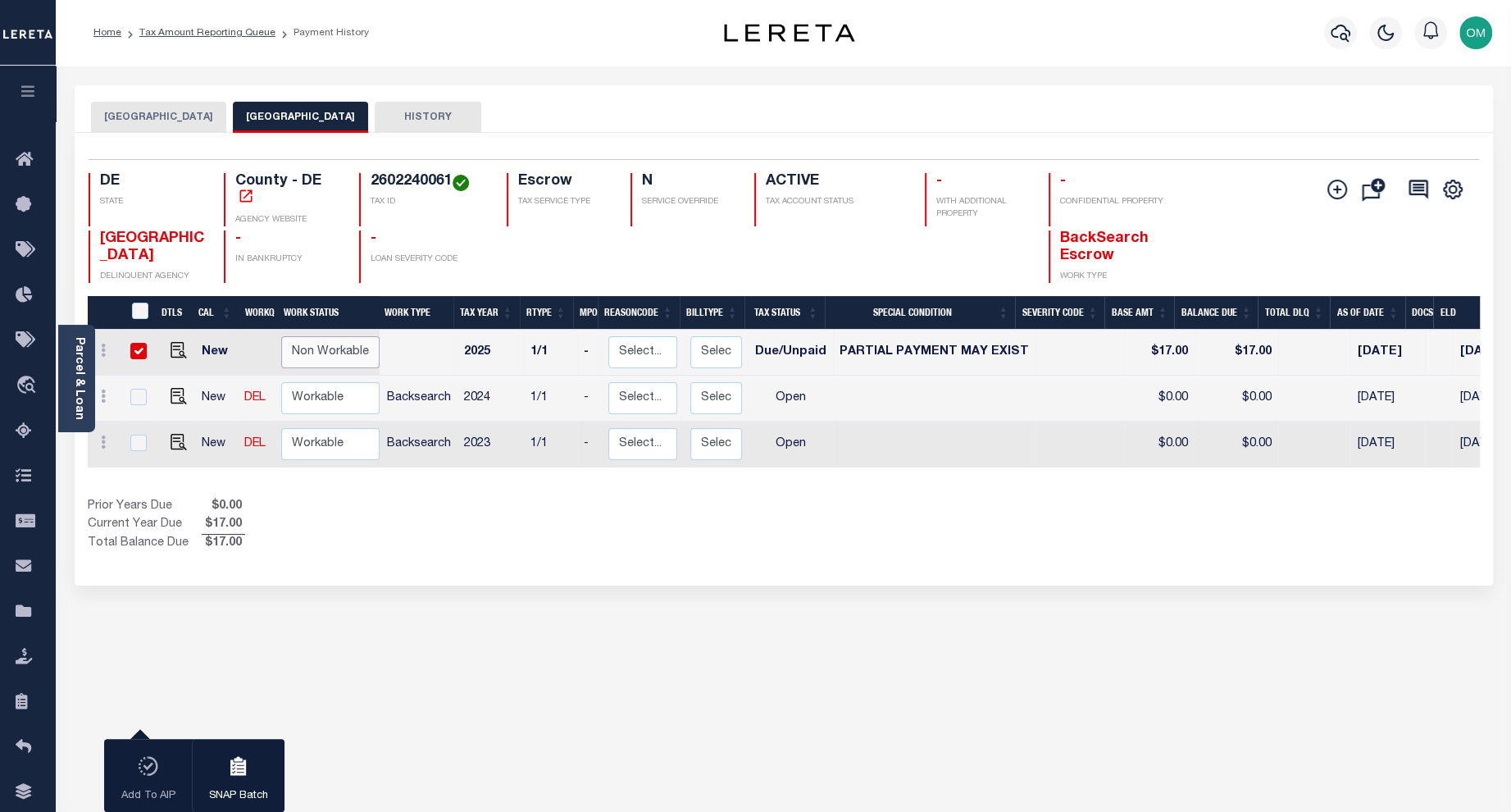
click at [296, 352] on select "Non Workable Workable" at bounding box center [330, 353] width 99 height 32
checkbox input "false"
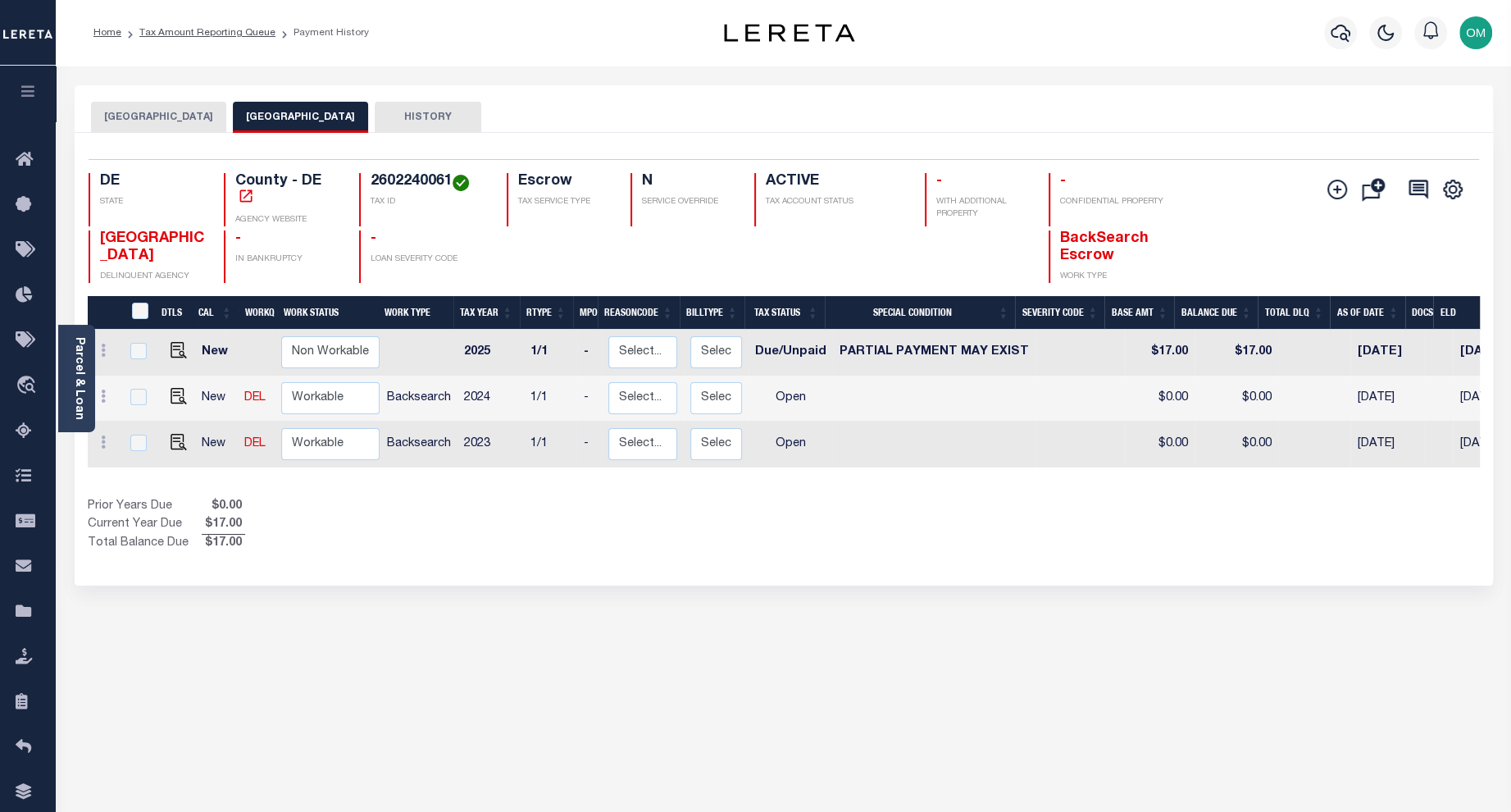
click at [140, 110] on button "[GEOGRAPHIC_DATA]" at bounding box center [158, 117] width 135 height 31
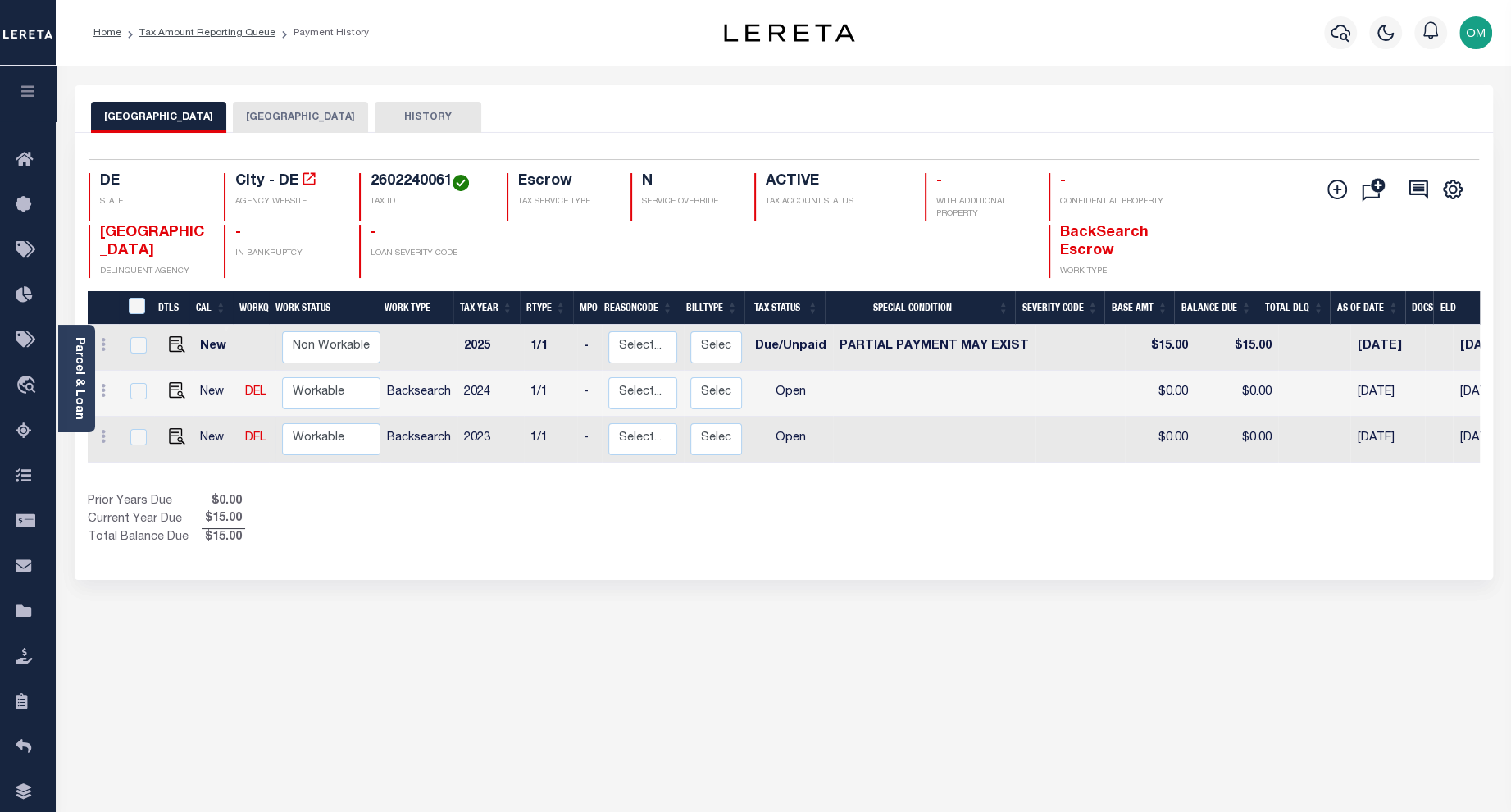
click at [805, 565] on div "Selected 3 Results 1 Items per page 25 50 100 DE [GEOGRAPHIC_DATA] - DE" at bounding box center [784, 356] width 1418 height 447
click at [294, 103] on button "[GEOGRAPHIC_DATA]" at bounding box center [301, 117] width 135 height 31
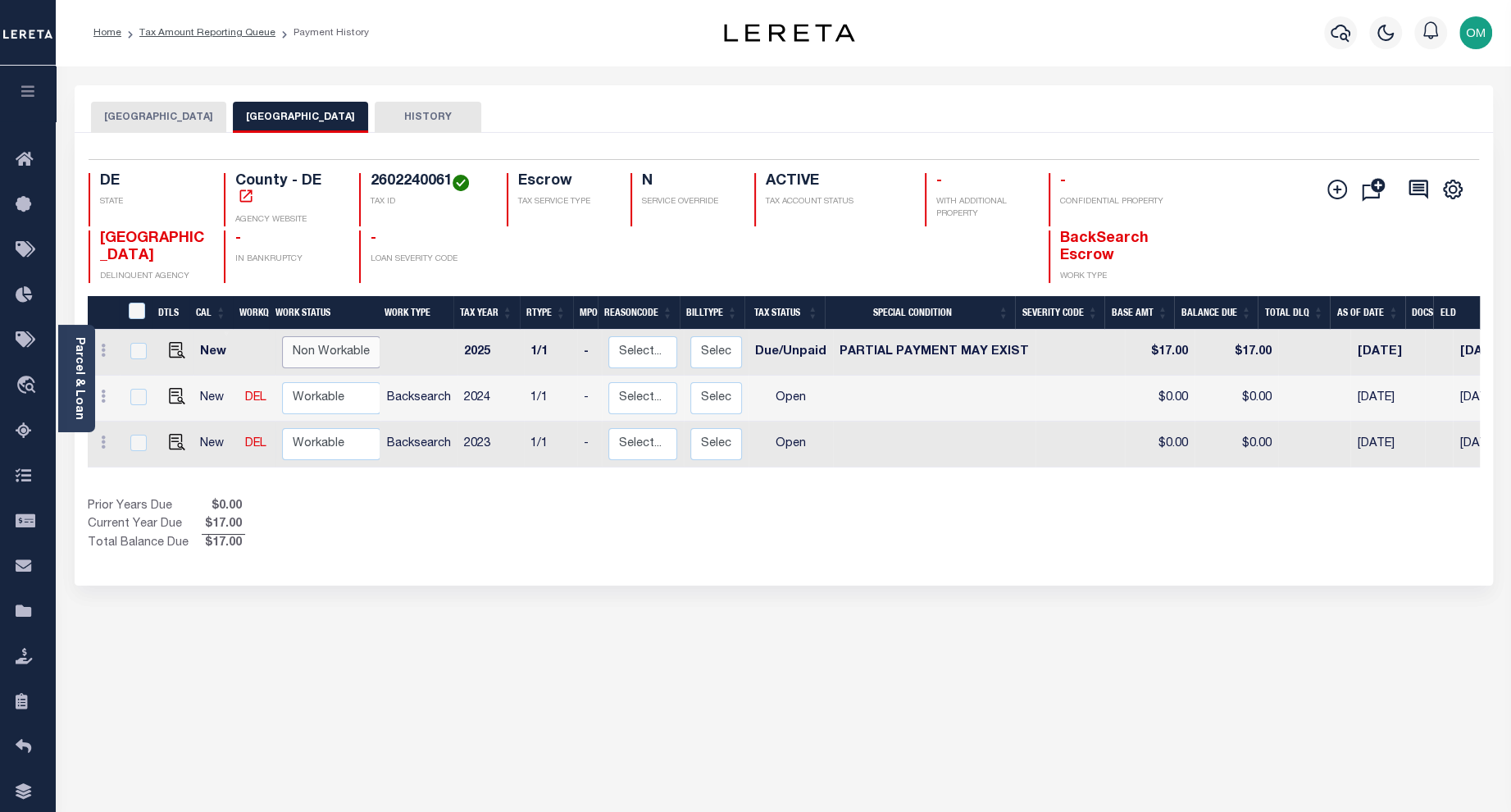
click at [317, 342] on select "Non Workable Workable" at bounding box center [331, 353] width 99 height 32
checkbox input "true"
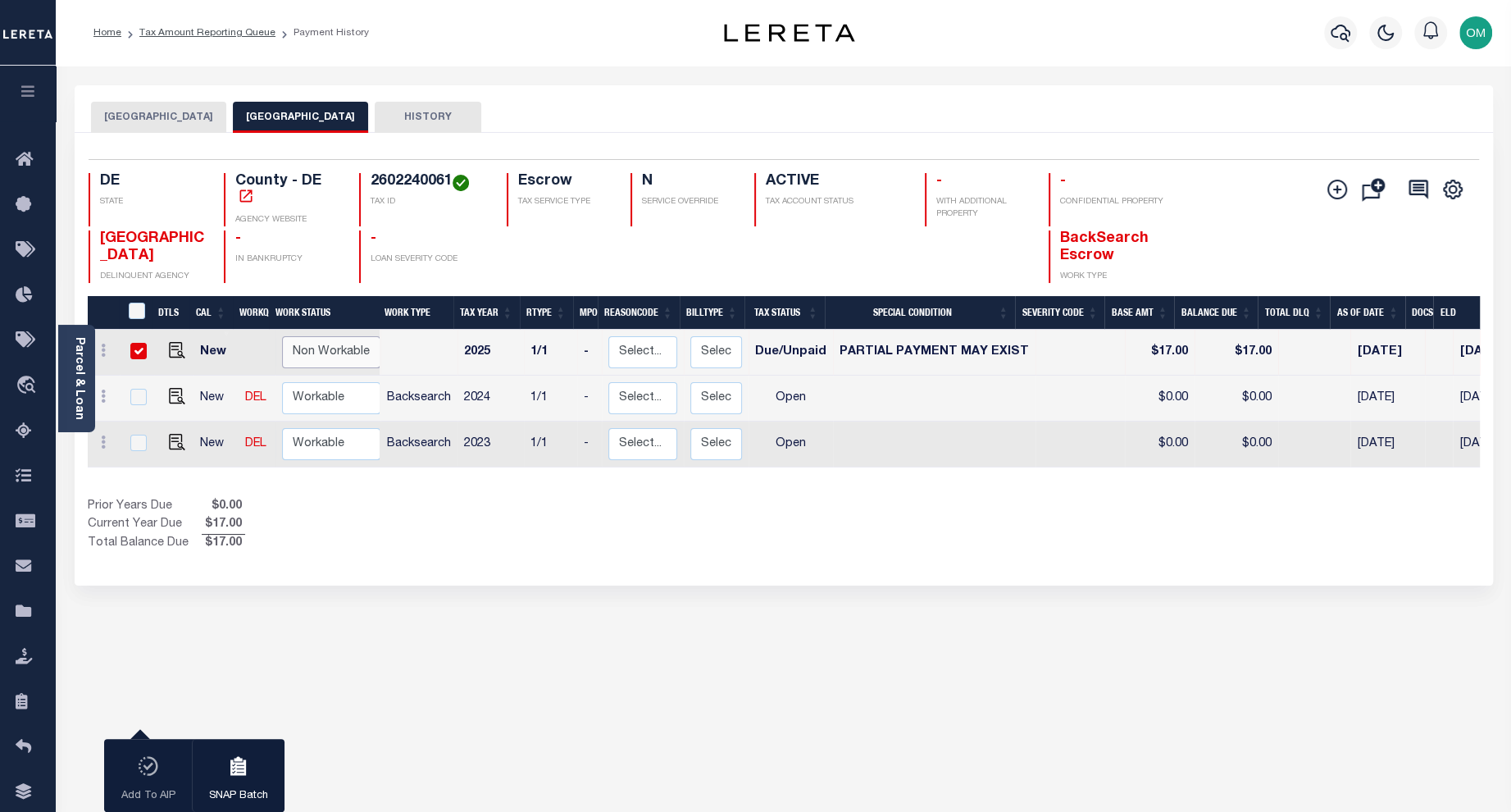
click at [317, 342] on select "Non Workable Workable" at bounding box center [331, 353] width 99 height 32
checkbox input "false"
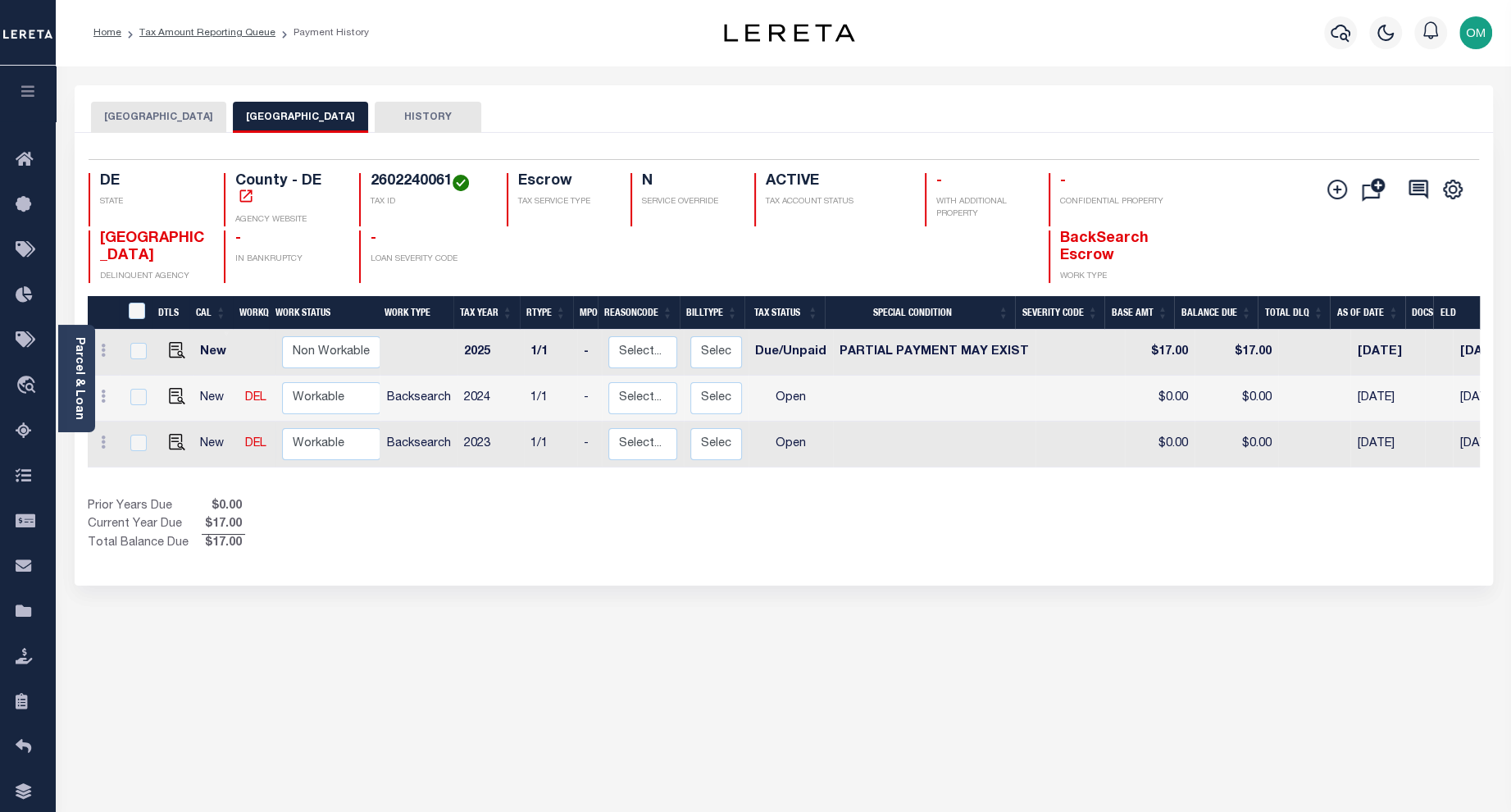
click at [150, 115] on button "[GEOGRAPHIC_DATA]" at bounding box center [158, 117] width 135 height 31
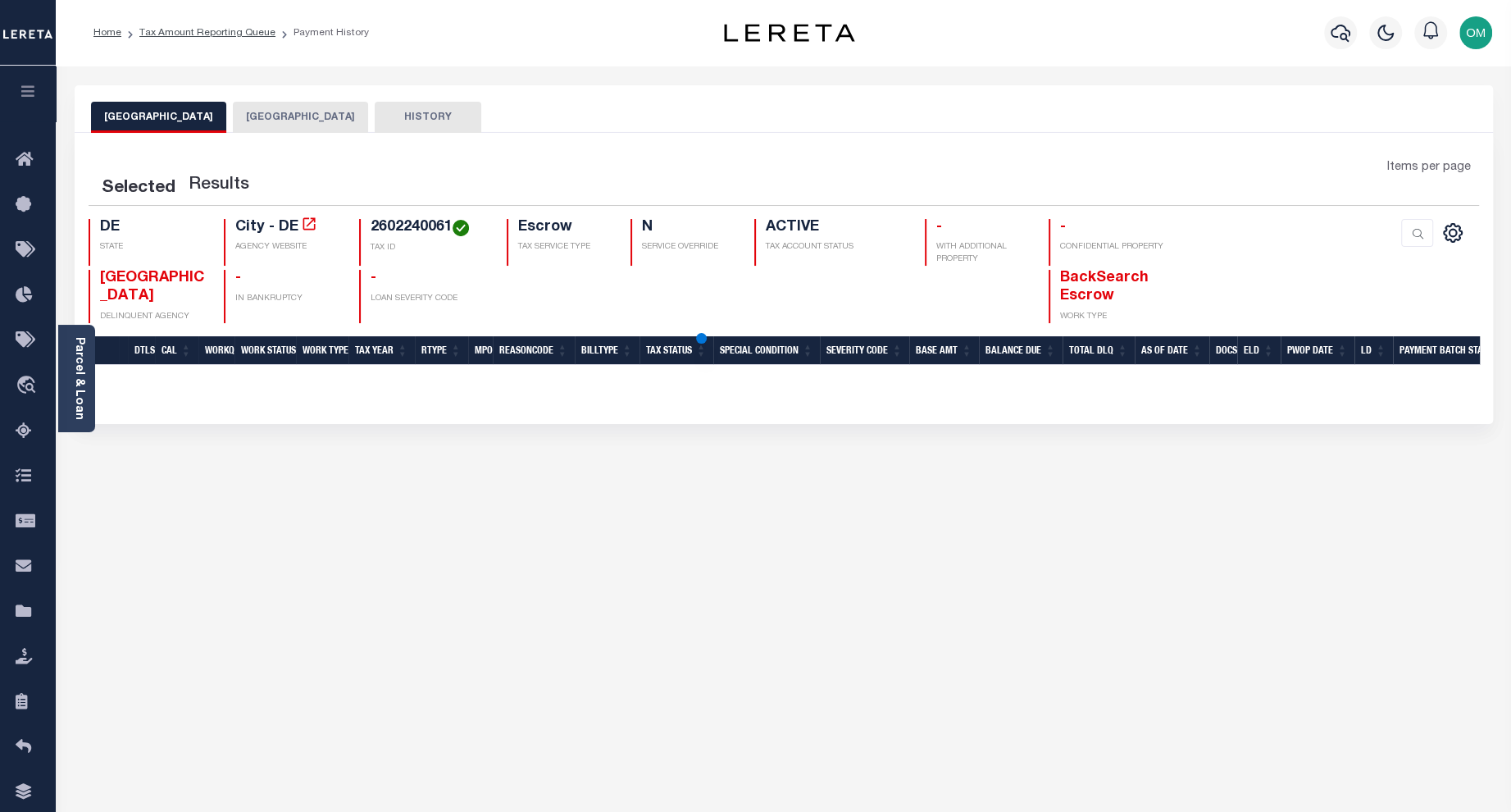
click at [150, 115] on button "[GEOGRAPHIC_DATA]" at bounding box center [158, 117] width 135 height 31
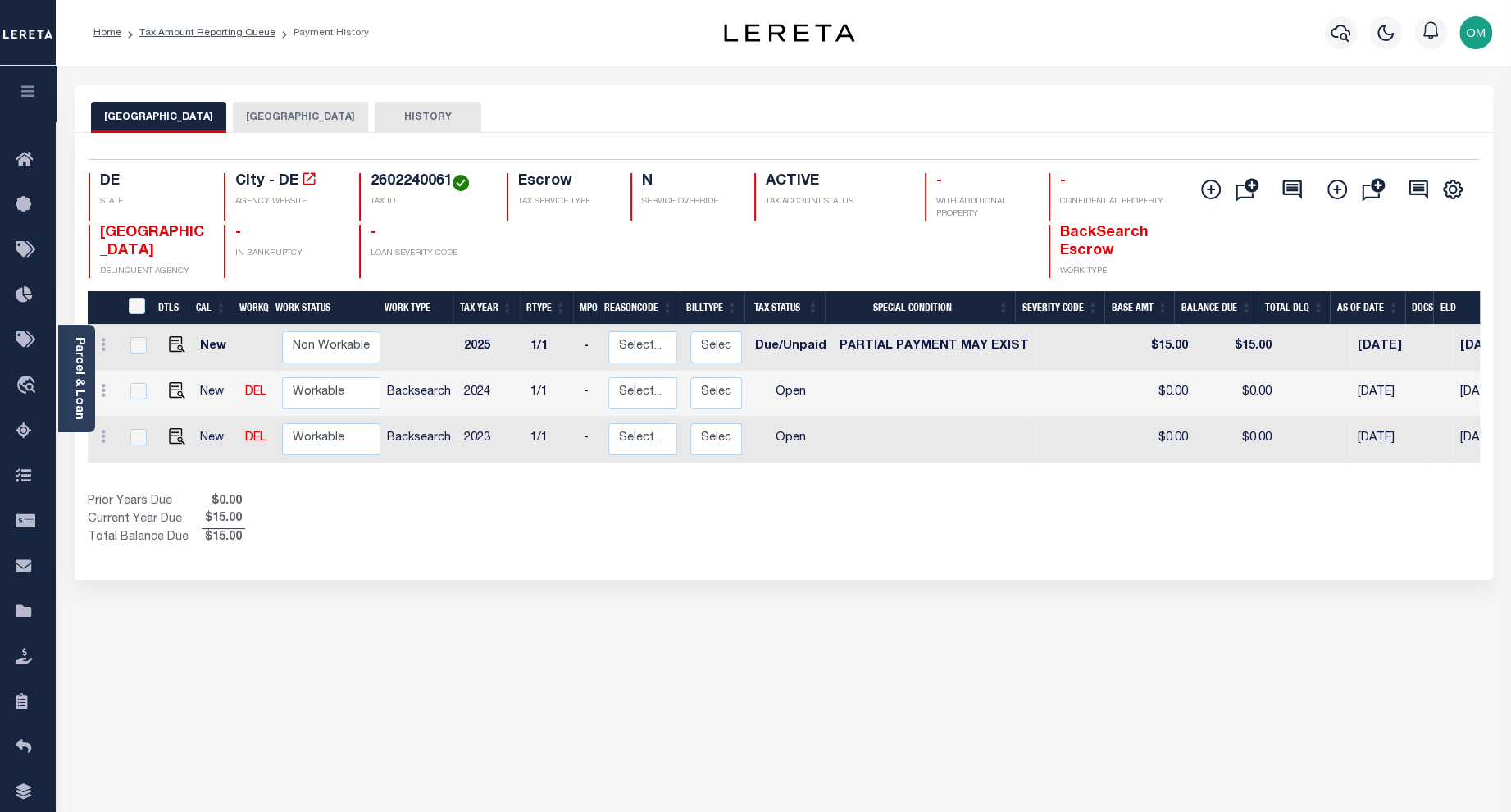
click at [244, 115] on button "[GEOGRAPHIC_DATA]" at bounding box center [301, 117] width 135 height 31
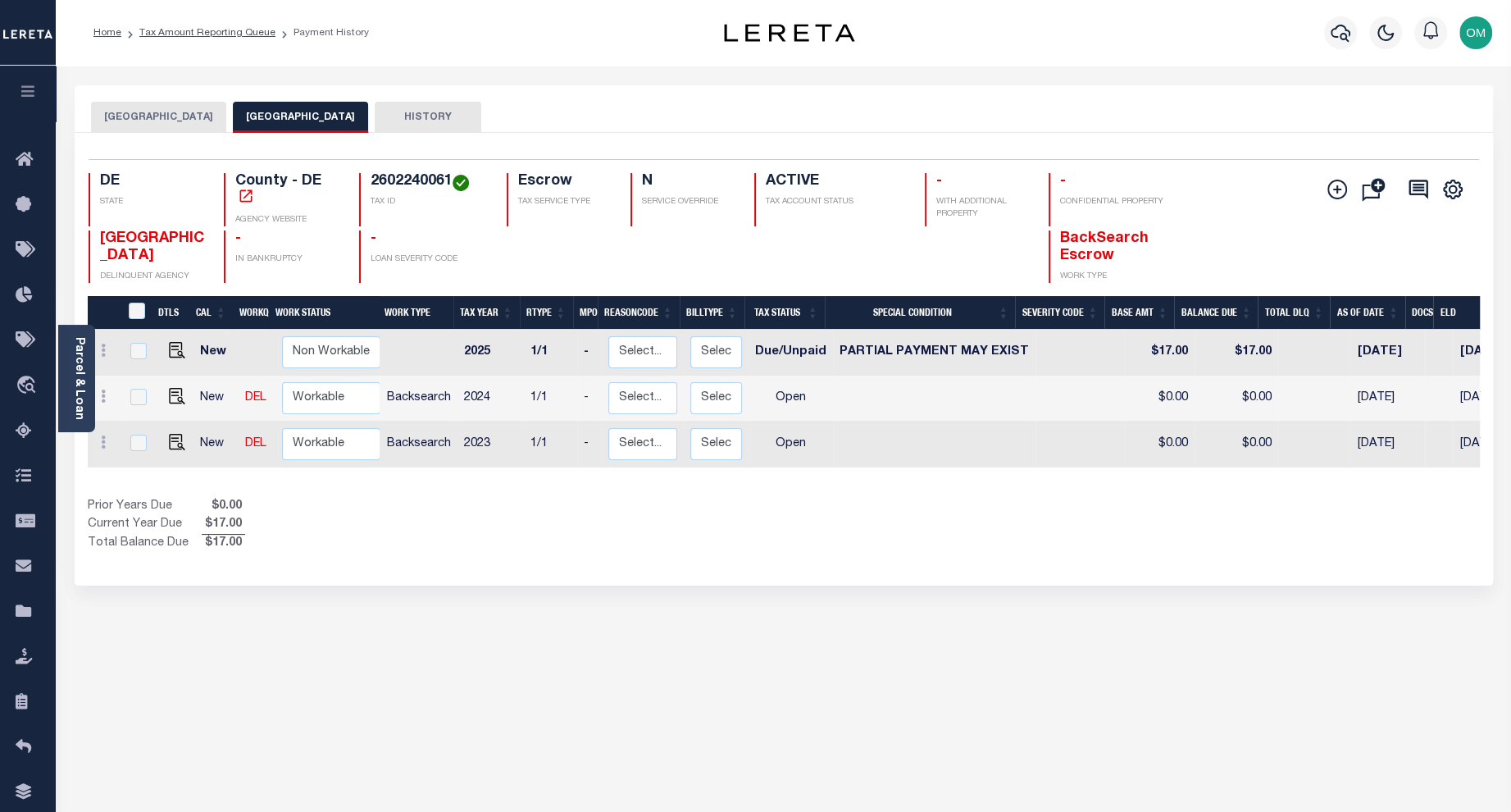
click at [132, 123] on button "[GEOGRAPHIC_DATA]" at bounding box center [158, 117] width 135 height 31
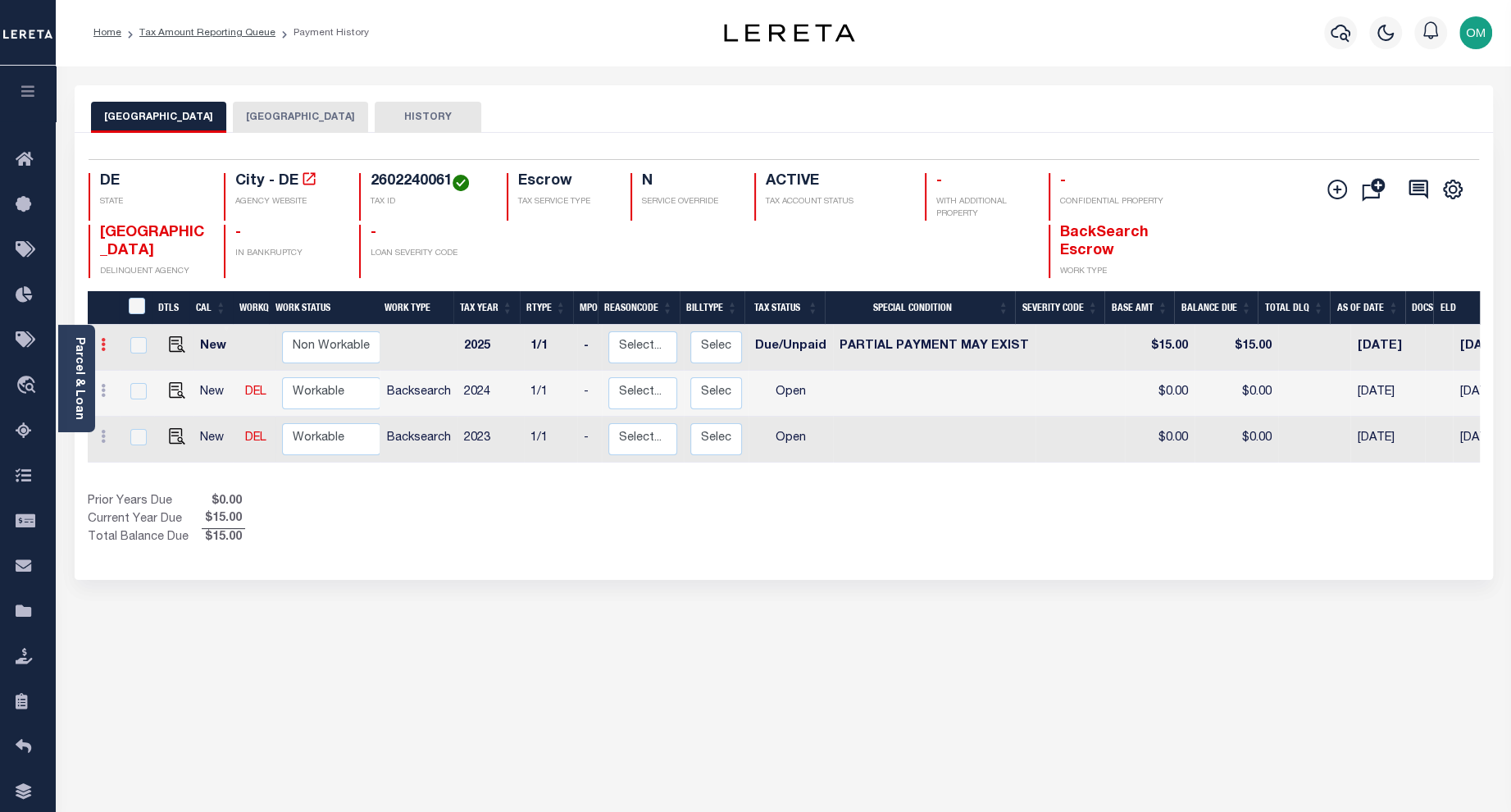
click at [102, 346] on icon at bounding box center [103, 344] width 5 height 13
click at [131, 405] on link at bounding box center [142, 401] width 56 height 27
select select "DUE"
select select "15"
type input "$15.00"
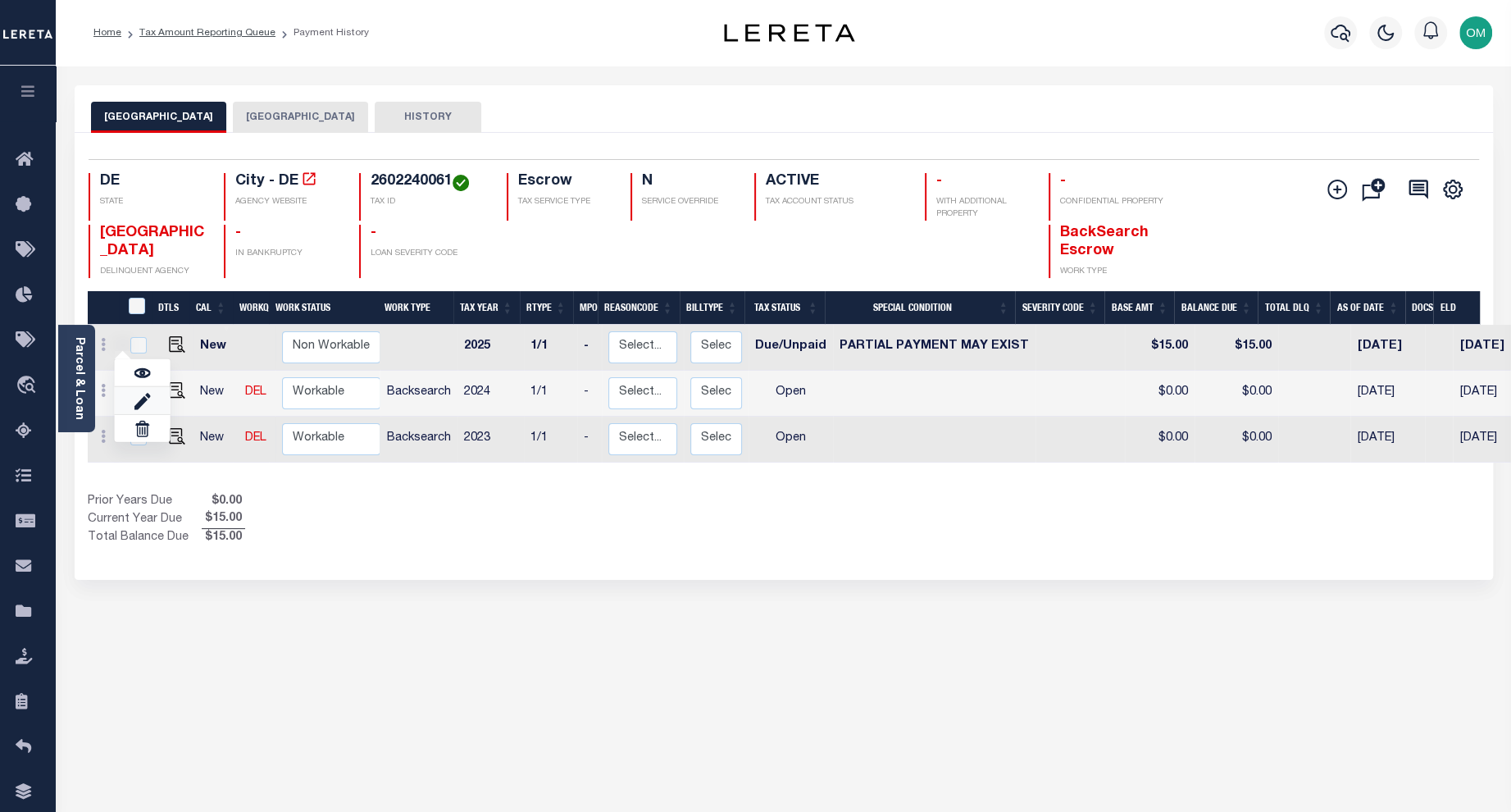
type input "$15.00"
type input "159"
type input "[DATE]"
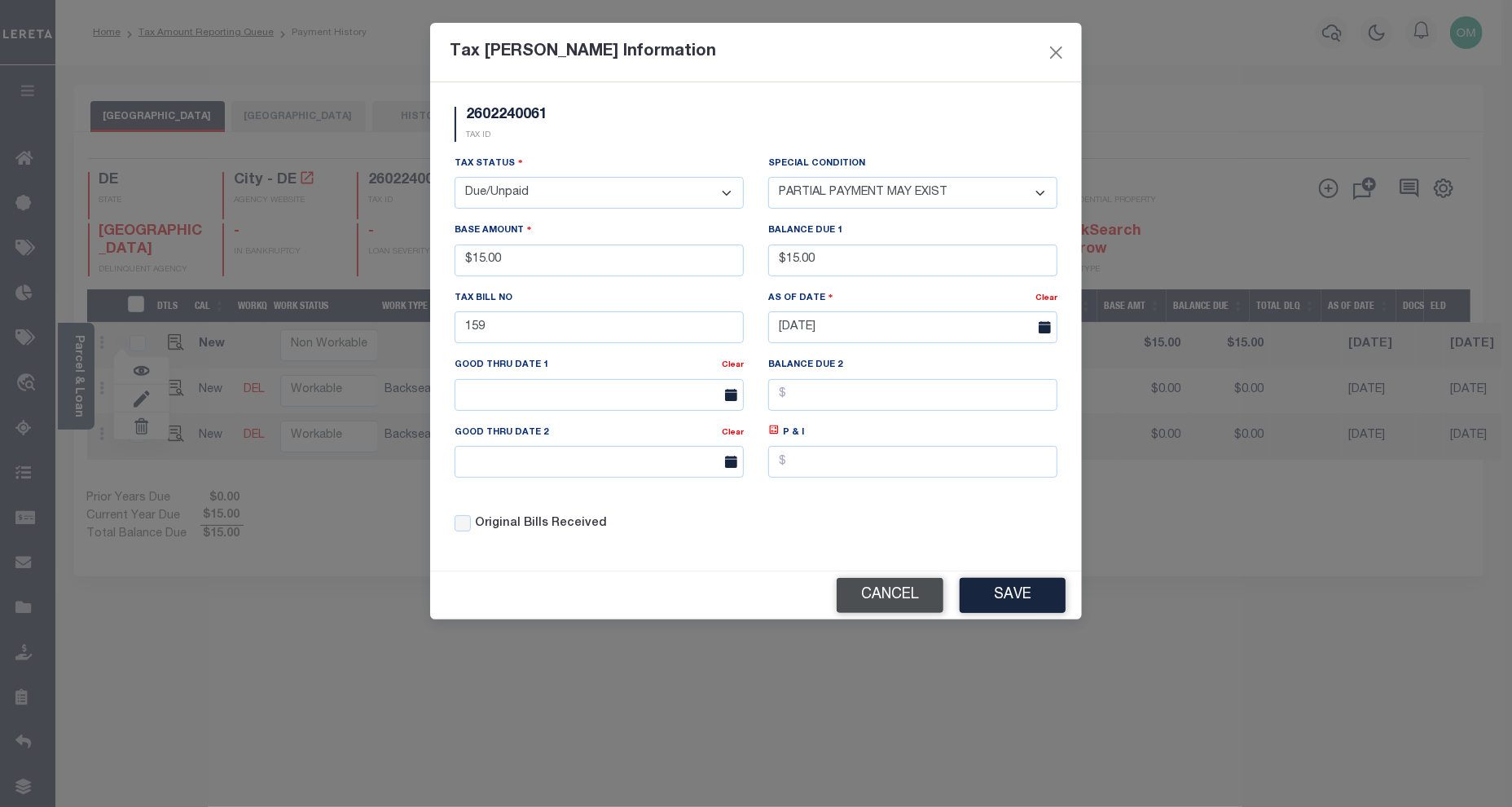
click at [900, 595] on button "Cancel" at bounding box center [890, 596] width 107 height 35
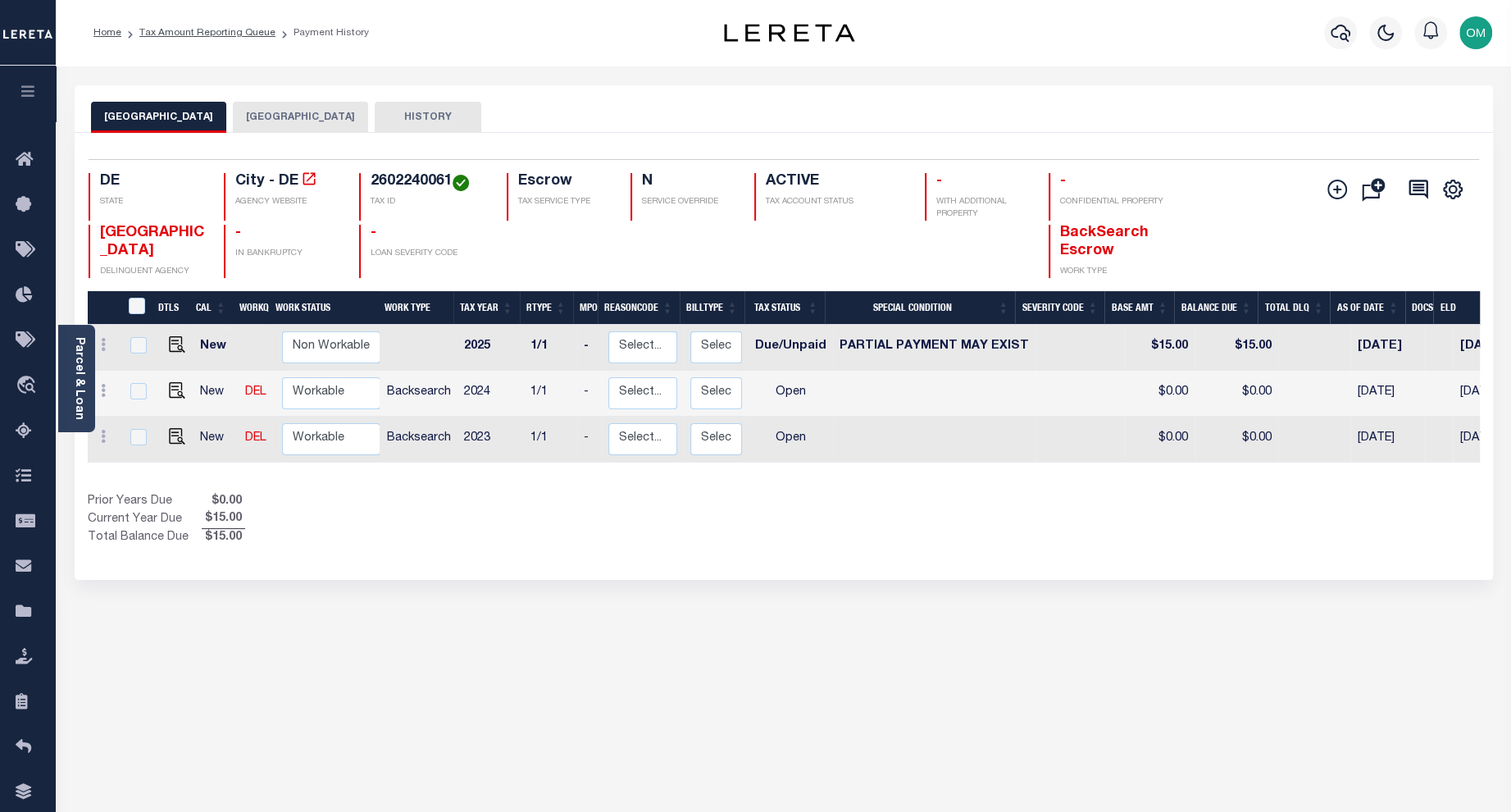
click at [410, 111] on button "HISTORY" at bounding box center [428, 117] width 107 height 31
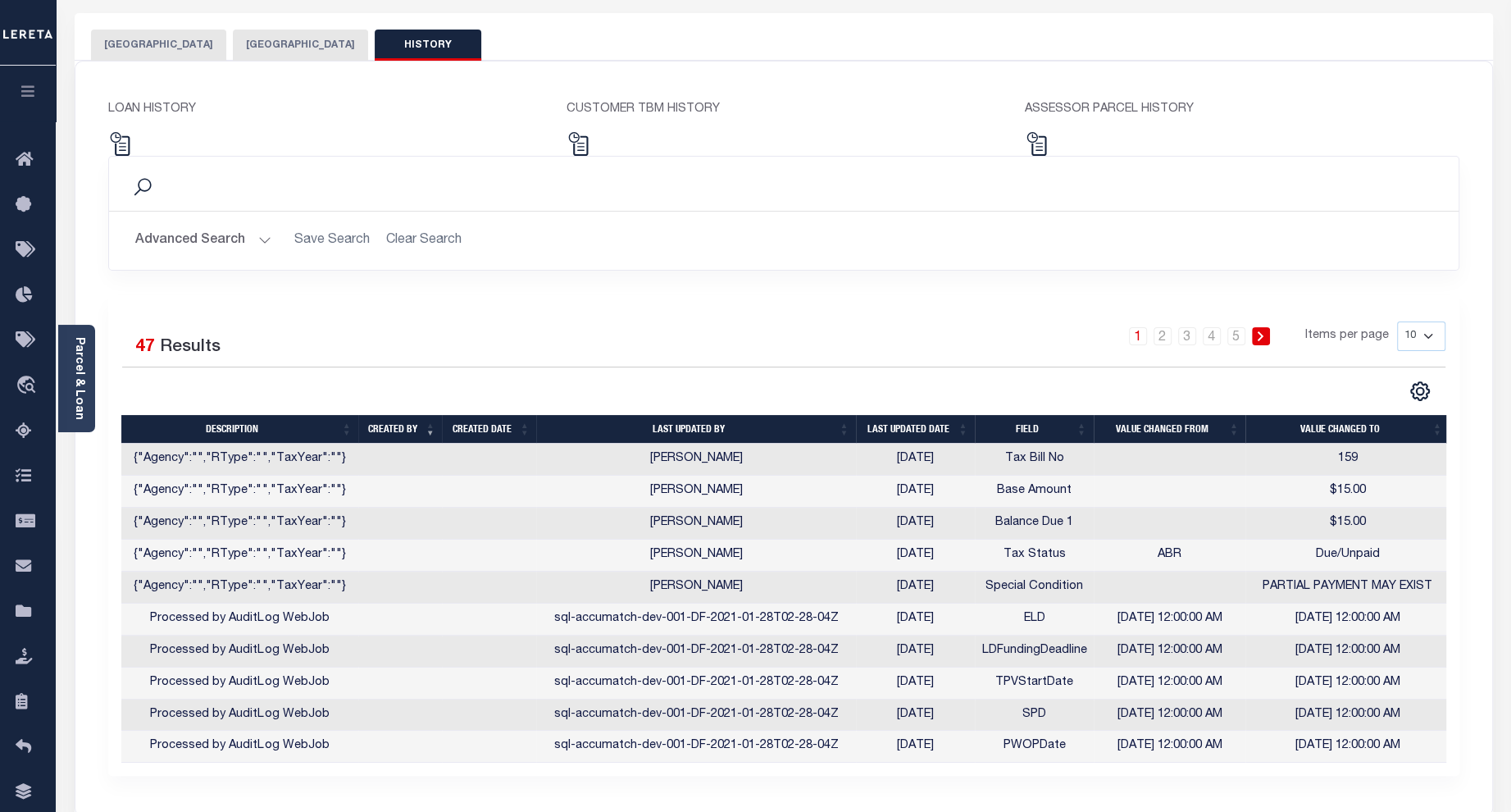
scroll to position [74, 0]
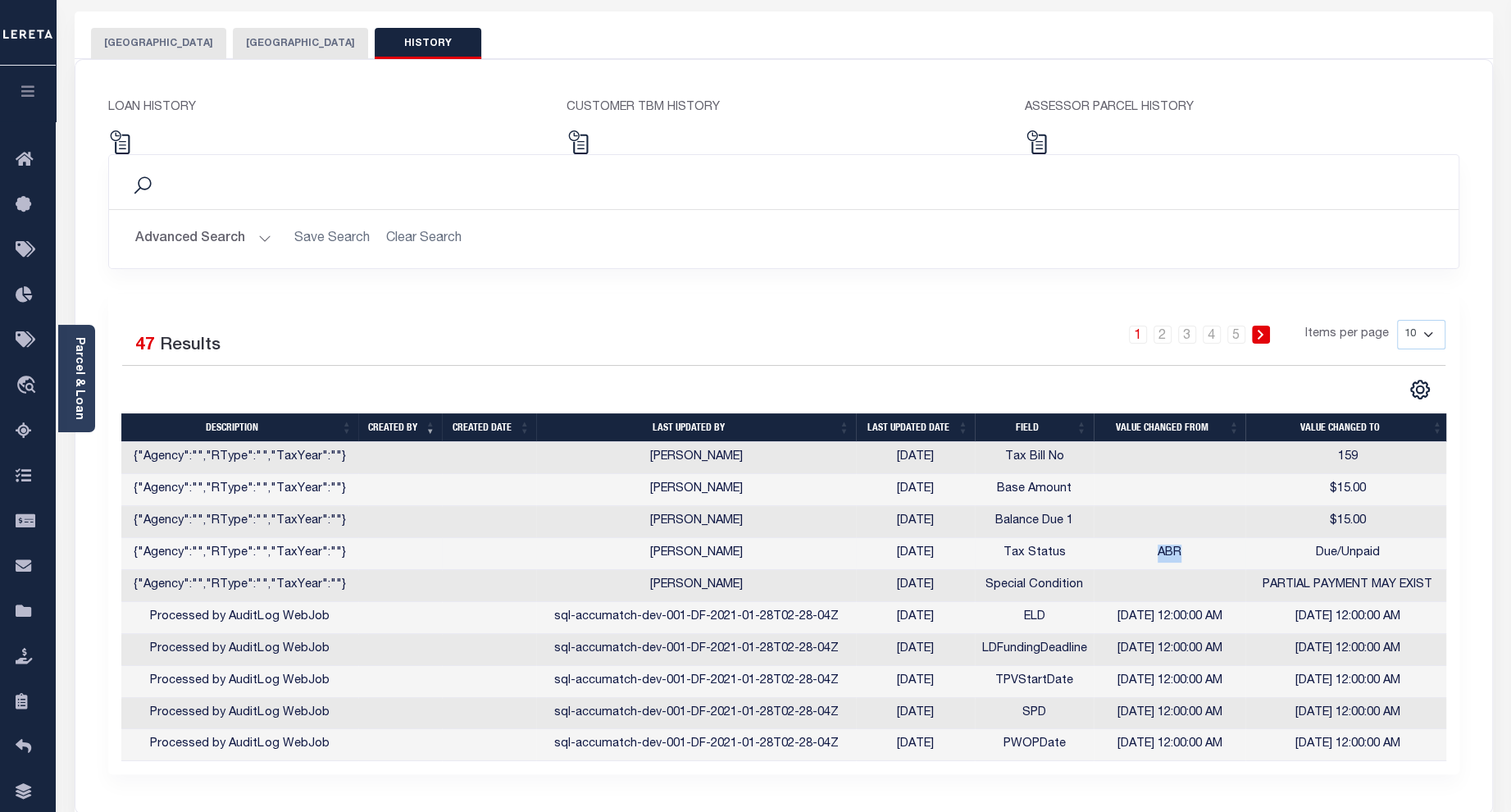
drag, startPoint x: 1161, startPoint y: 551, endPoint x: 1220, endPoint y: 554, distance: 59.1
click at [1220, 554] on td "ABR" at bounding box center [1170, 554] width 152 height 32
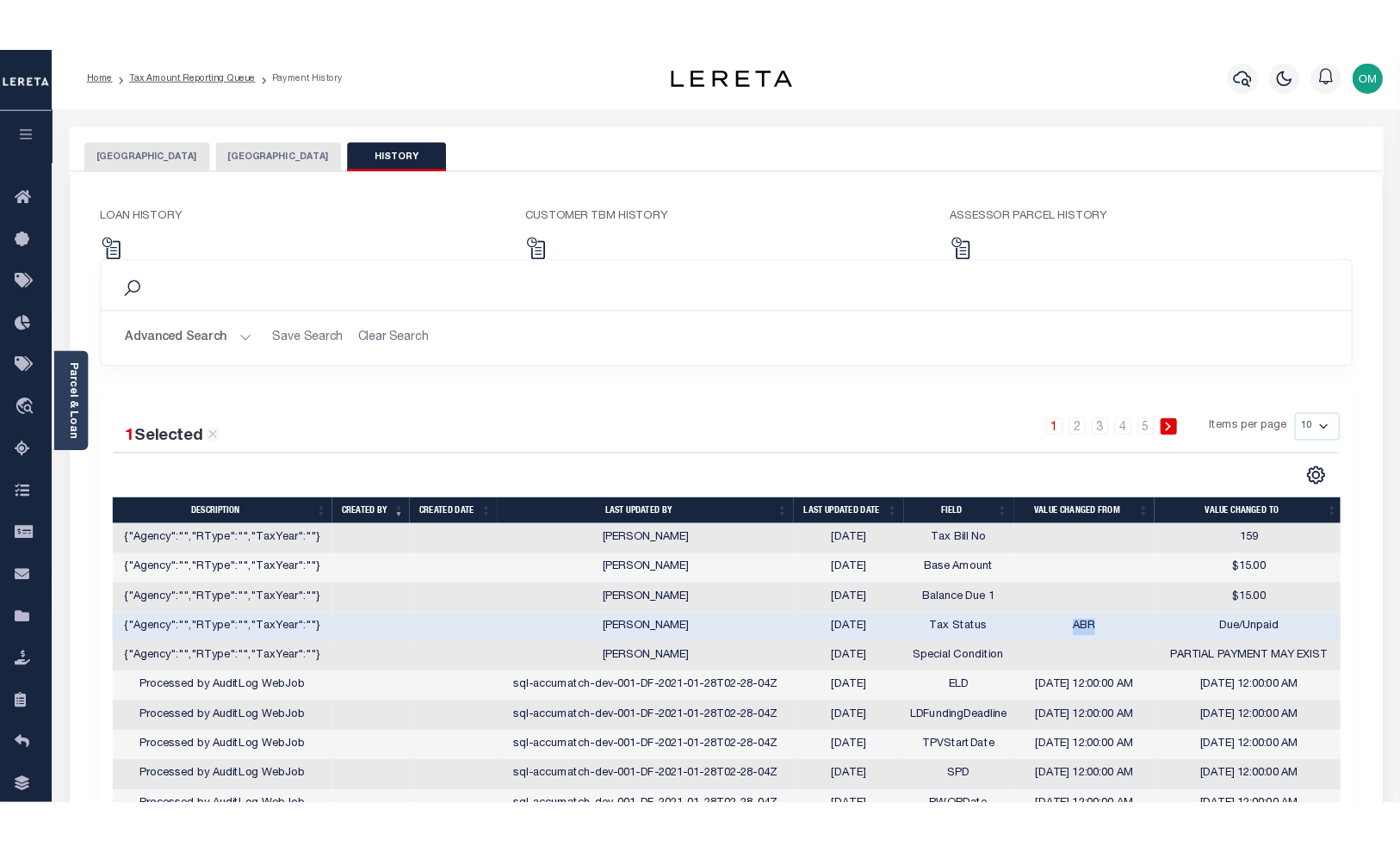
scroll to position [0, 0]
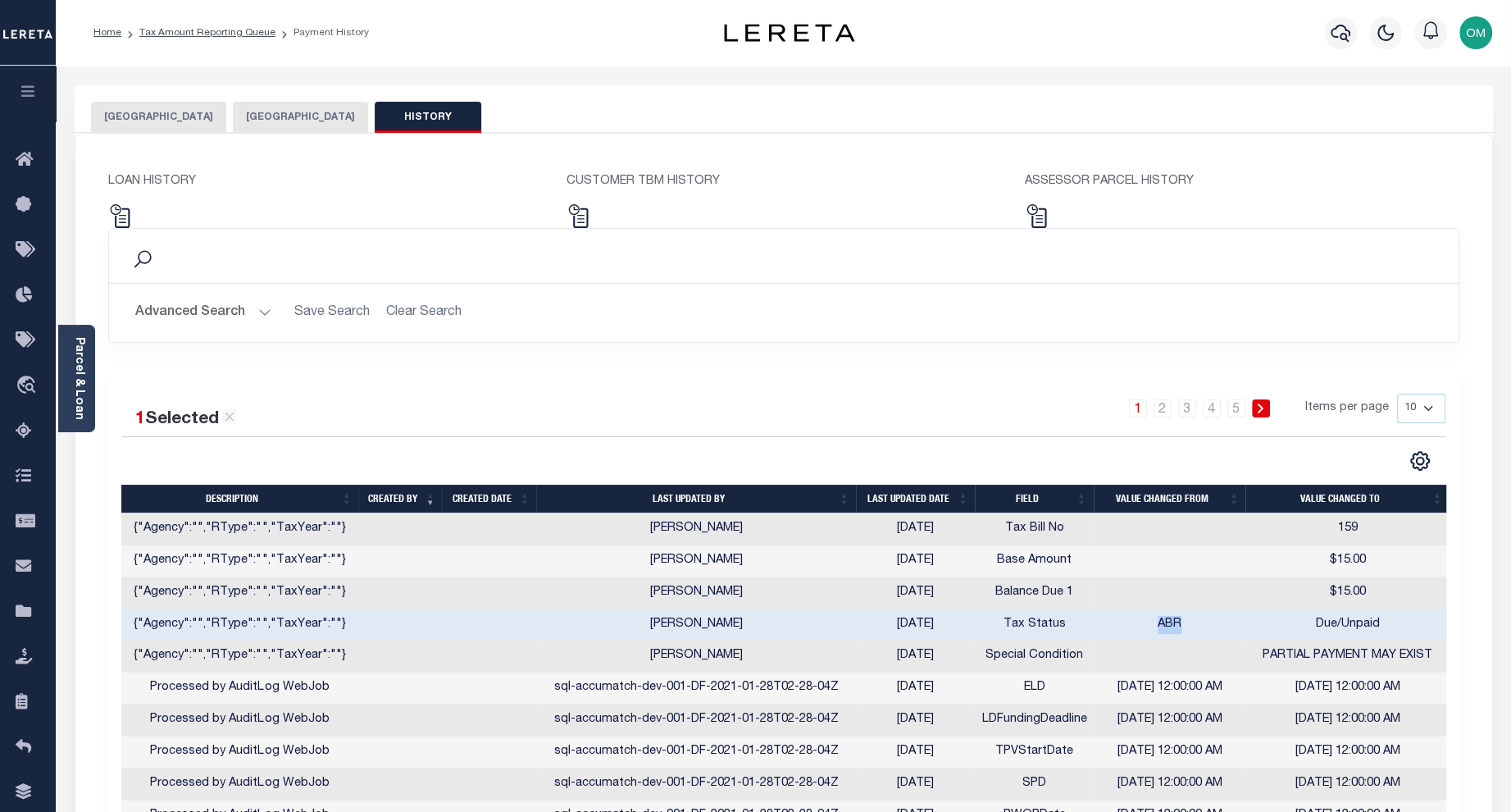
click at [244, 117] on button "[GEOGRAPHIC_DATA]" at bounding box center [301, 117] width 135 height 31
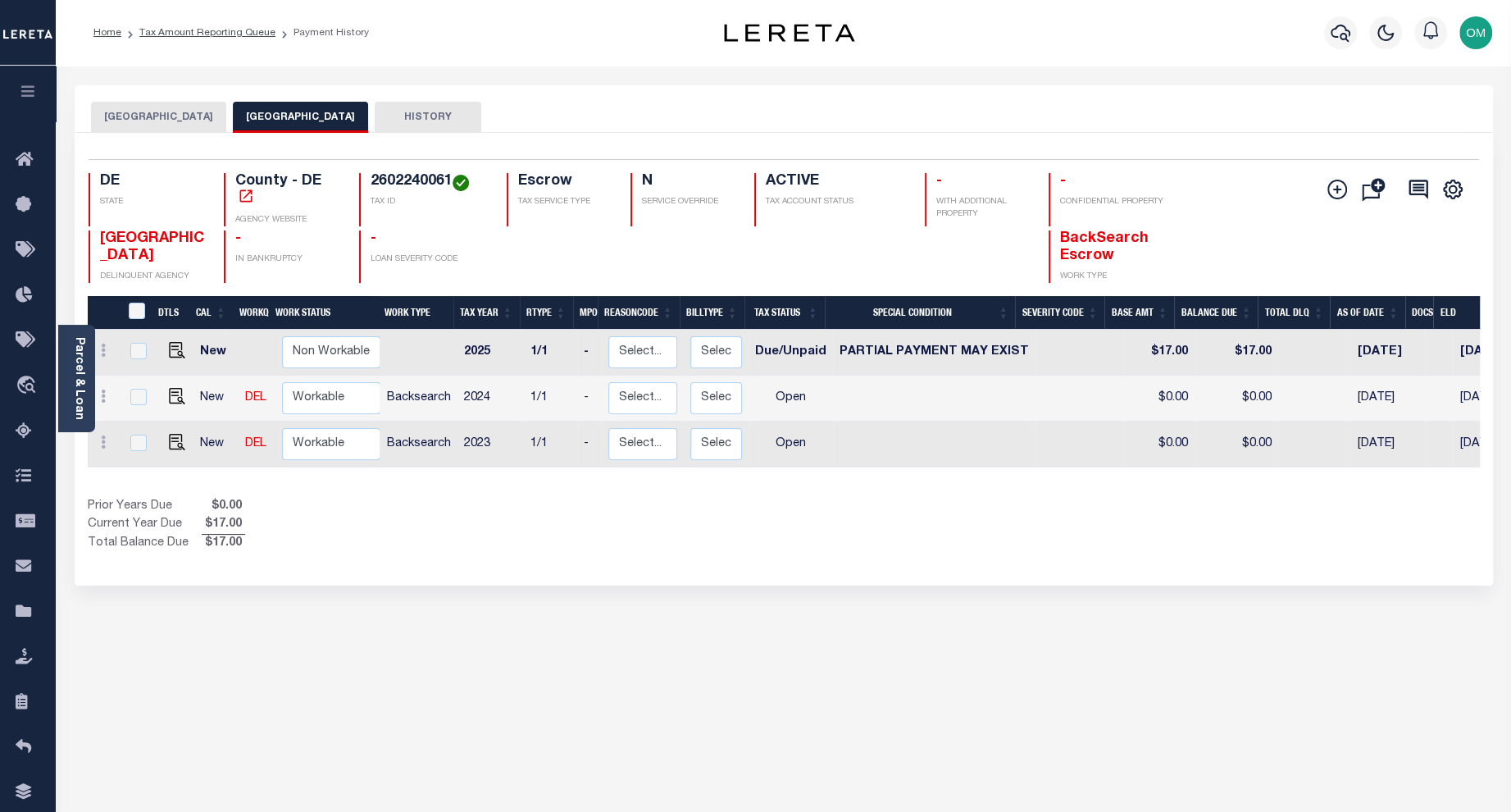
click at [222, 723] on div "[GEOGRAPHIC_DATA] NEW CASTLE COUNTY HISTORY Selected 3" at bounding box center [784, 556] width 1443 height 942
click at [643, 678] on div "[GEOGRAPHIC_DATA] NEW CASTLE COUNTY HISTORY Selected 3" at bounding box center [784, 556] width 1443 height 942
click at [77, 389] on link "Parcel & Loan" at bounding box center [78, 378] width 12 height 83
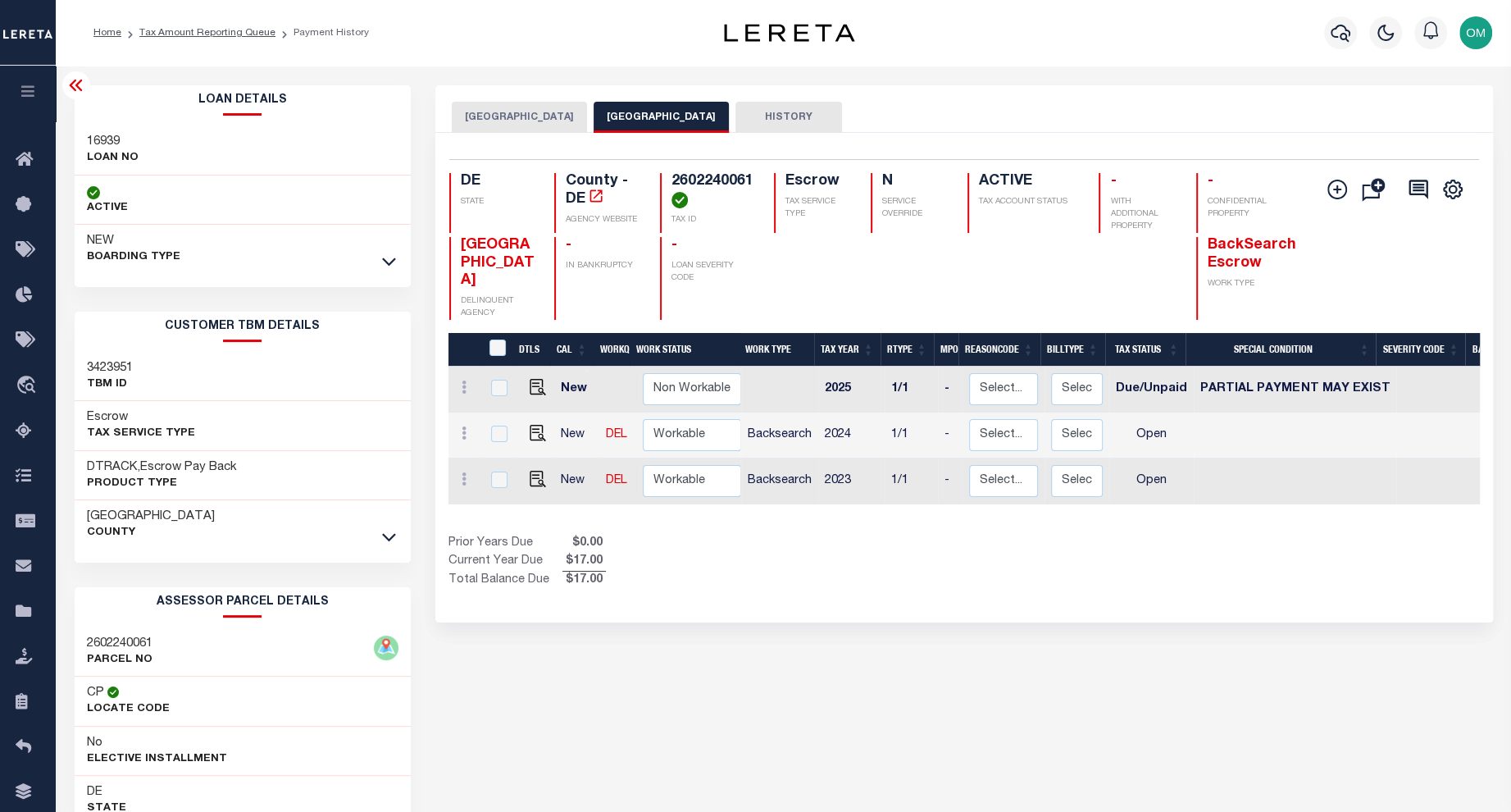
click at [249, 643] on div "2602240061 PARCEL NO" at bounding box center [243, 653] width 337 height 50
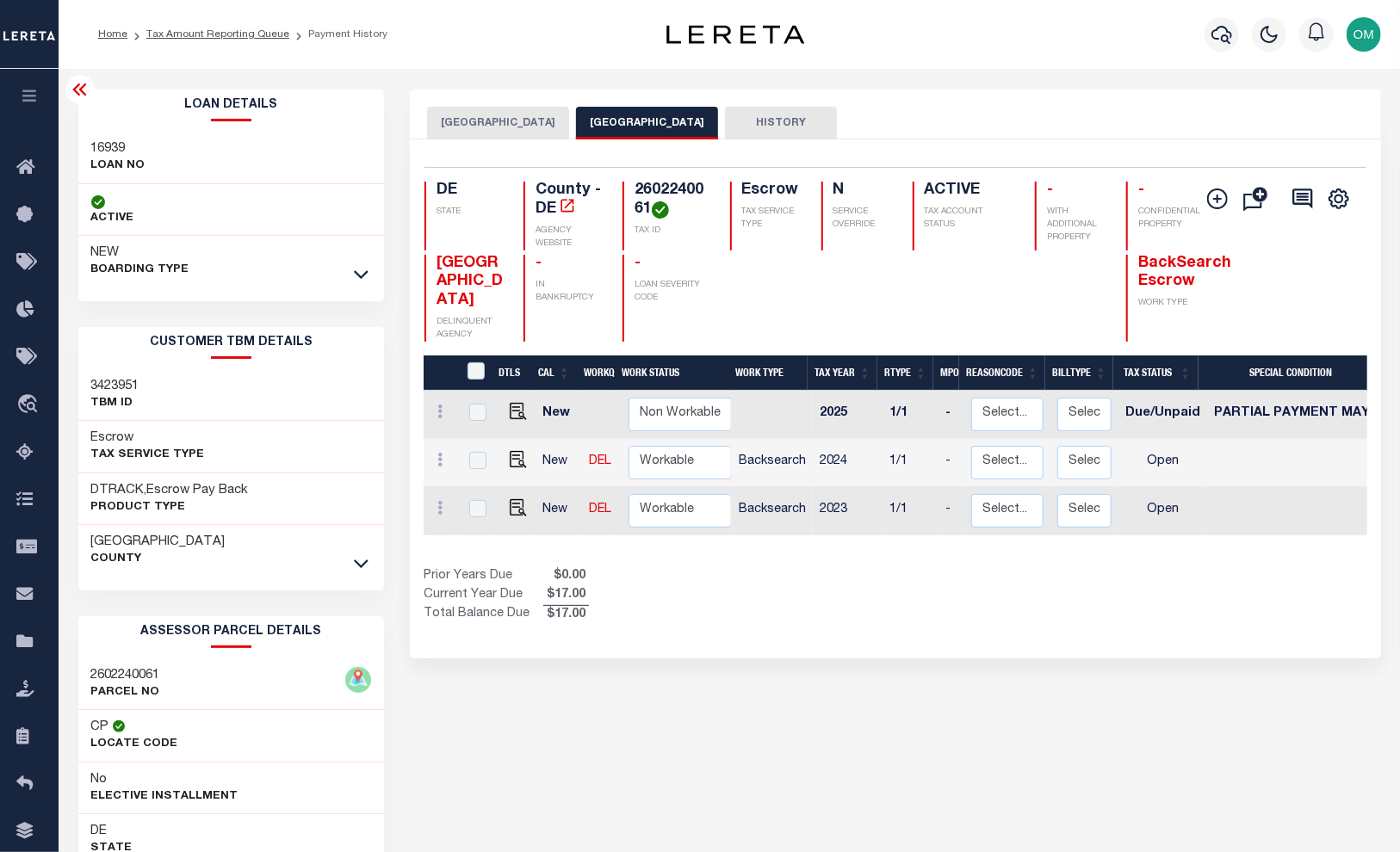
click at [80, 17] on div "Home Tax Amount Reporting Queue Payment History" at bounding box center [729, 35] width 1341 height 69
click at [73, 8] on div "Home Tax Amount Reporting Queue Payment History" at bounding box center [729, 35] width 1341 height 69
click at [472, 121] on button "[GEOGRAPHIC_DATA]" at bounding box center [498, 122] width 142 height 33
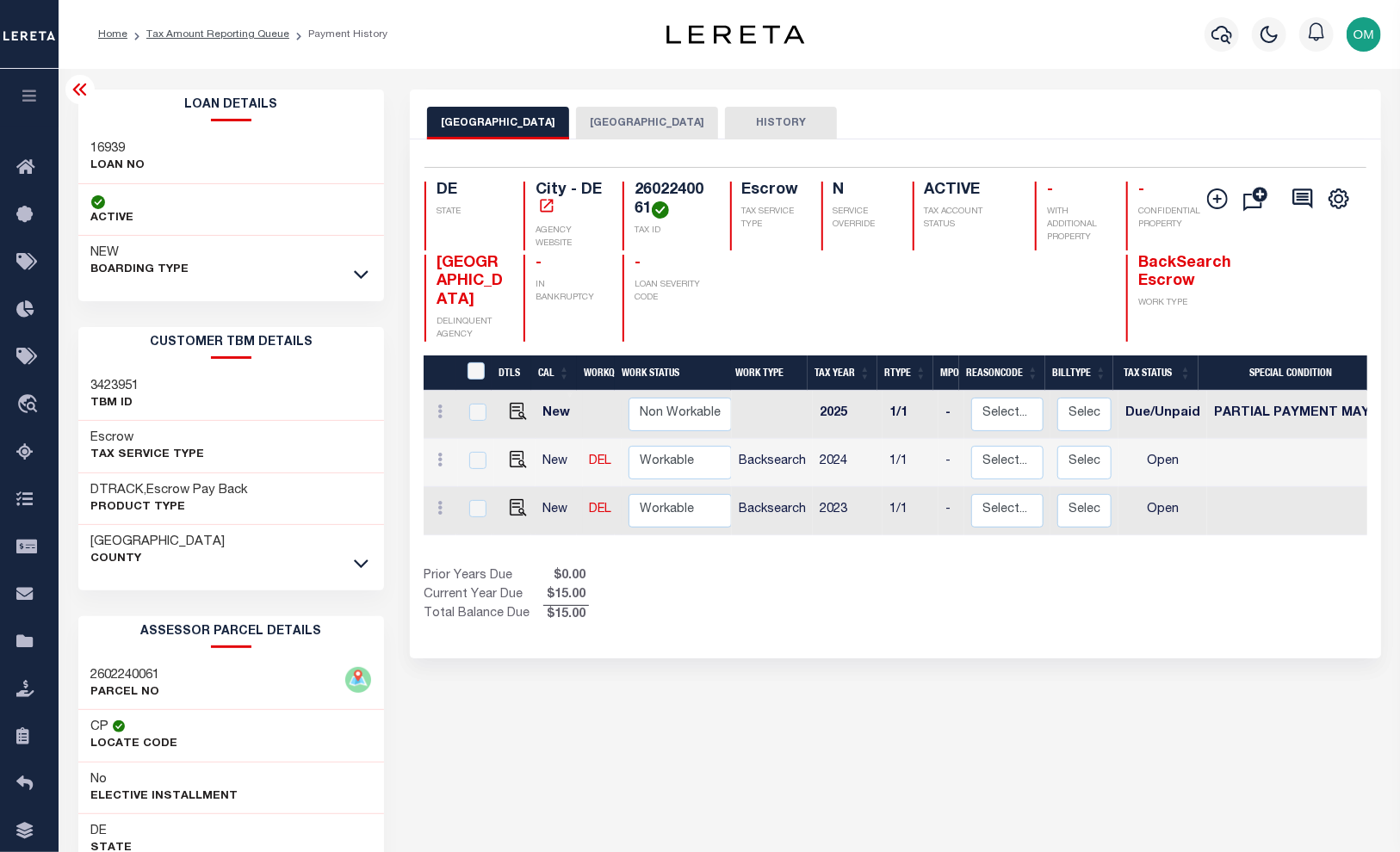
click at [68, 599] on div "Loan Details 16939 LOAN NO ACTIVE" at bounding box center [232, 584] width 333 height 988
click at [174, 601] on div "Loan Details 16939 LOAN NO ACTIVE NEW BOARDING TYPE 2241" at bounding box center [232, 584] width 307 height 988
click at [505, 734] on div "[GEOGRAPHIC_DATA] NEW CASTLE COUNTY HISTORY Selected 3" at bounding box center [895, 584] width 996 height 988
click at [577, 797] on div "[GEOGRAPHIC_DATA] NEW CASTLE COUNTY HISTORY Selected 3" at bounding box center [895, 584] width 996 height 988
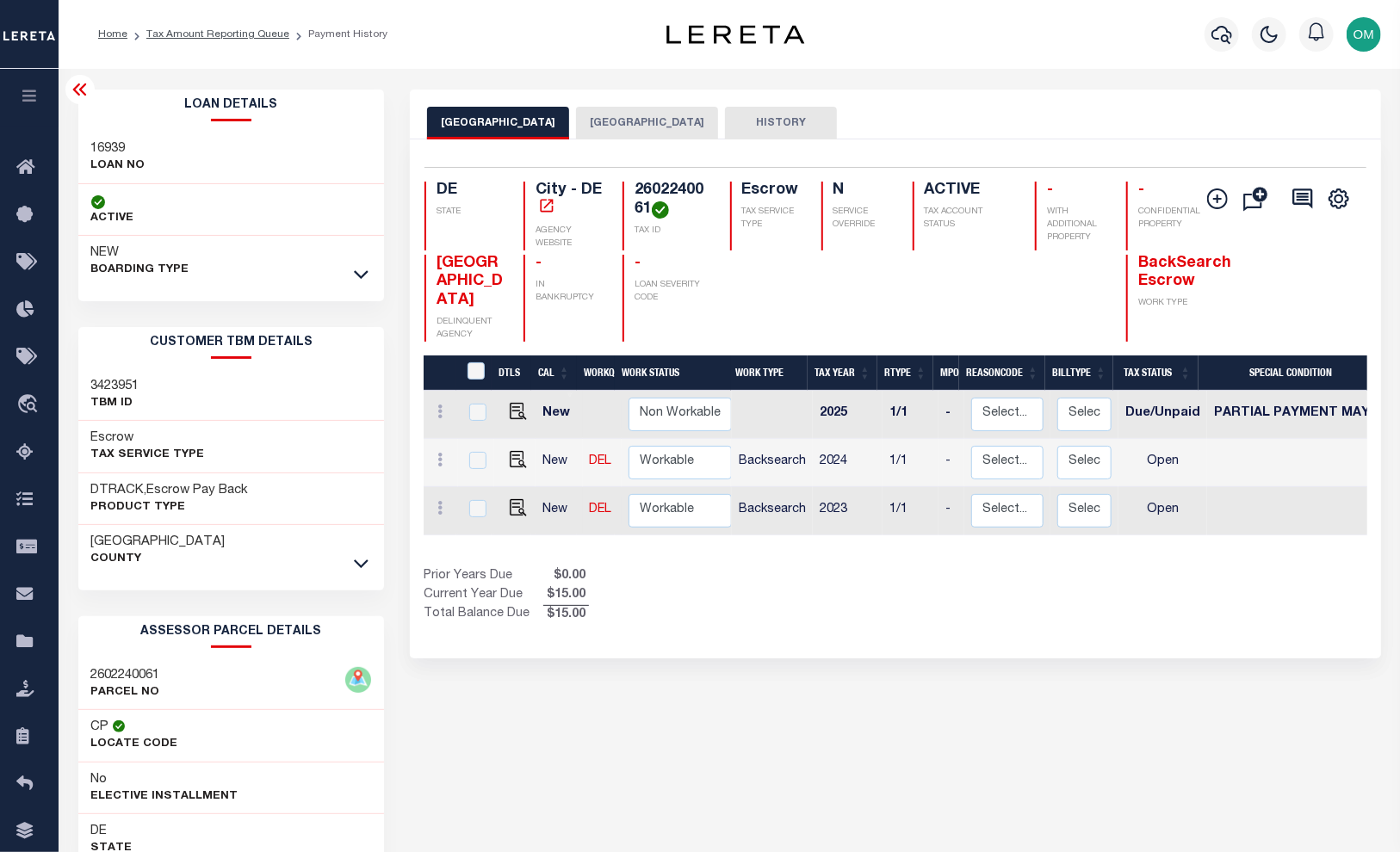
click at [563, 588] on span "$15.00" at bounding box center [565, 595] width 46 height 19
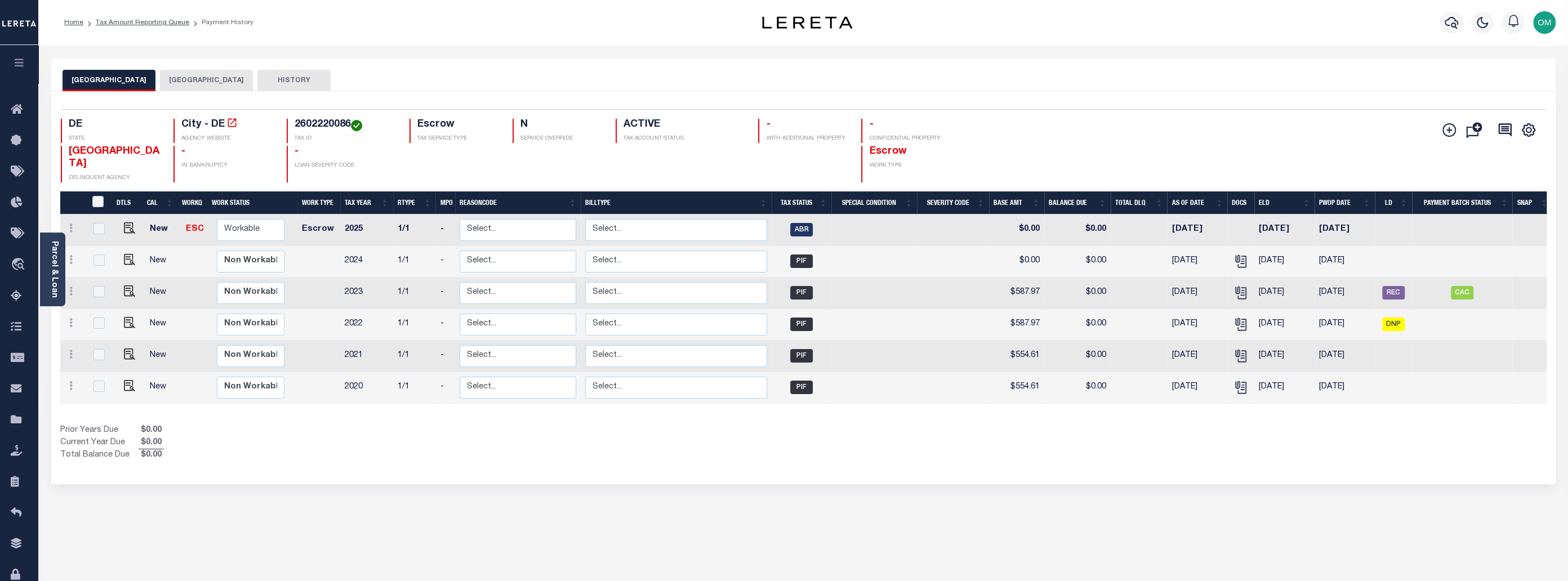
click at [206, 80] on button "[GEOGRAPHIC_DATA]" at bounding box center [207, 80] width 93 height 21
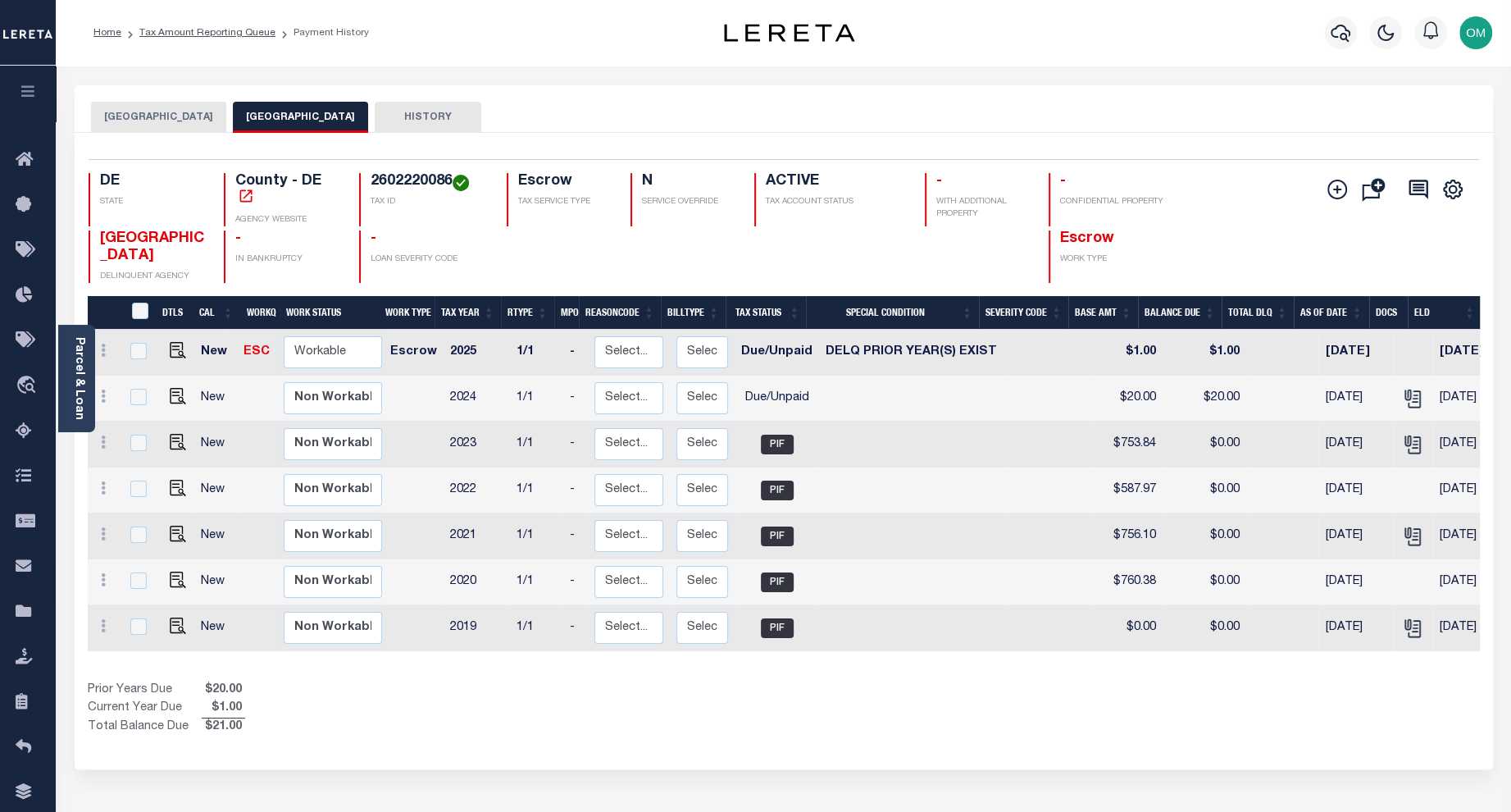
click at [902, 701] on div "Show Tax Lines before Bill Release Date Prior Years Due $20.00 Current Year Due…" at bounding box center [784, 709] width 1393 height 55
click at [149, 119] on button "[GEOGRAPHIC_DATA]" at bounding box center [158, 117] width 135 height 31
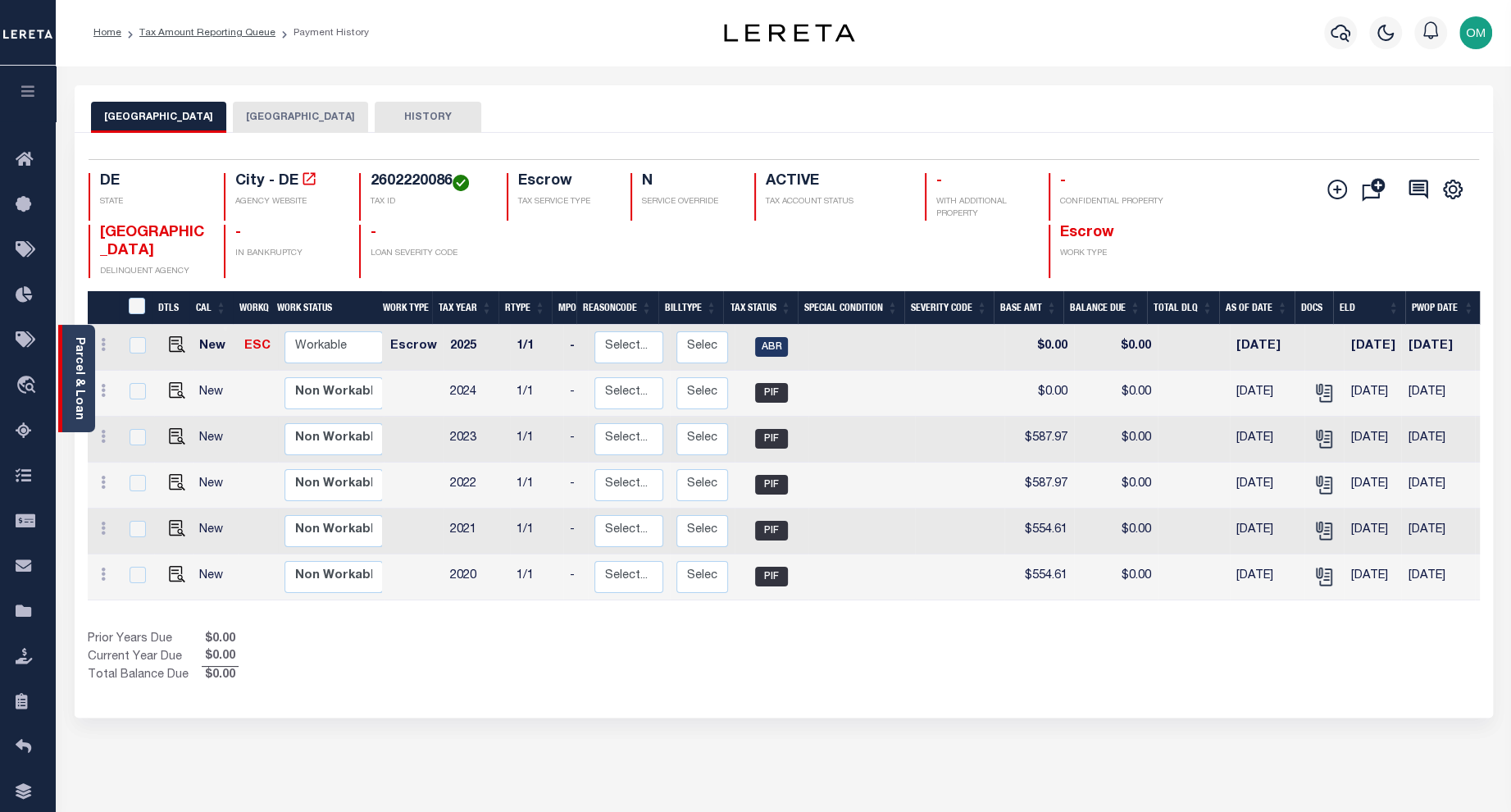
click at [77, 372] on link "Parcel & Loan" at bounding box center [78, 378] width 12 height 83
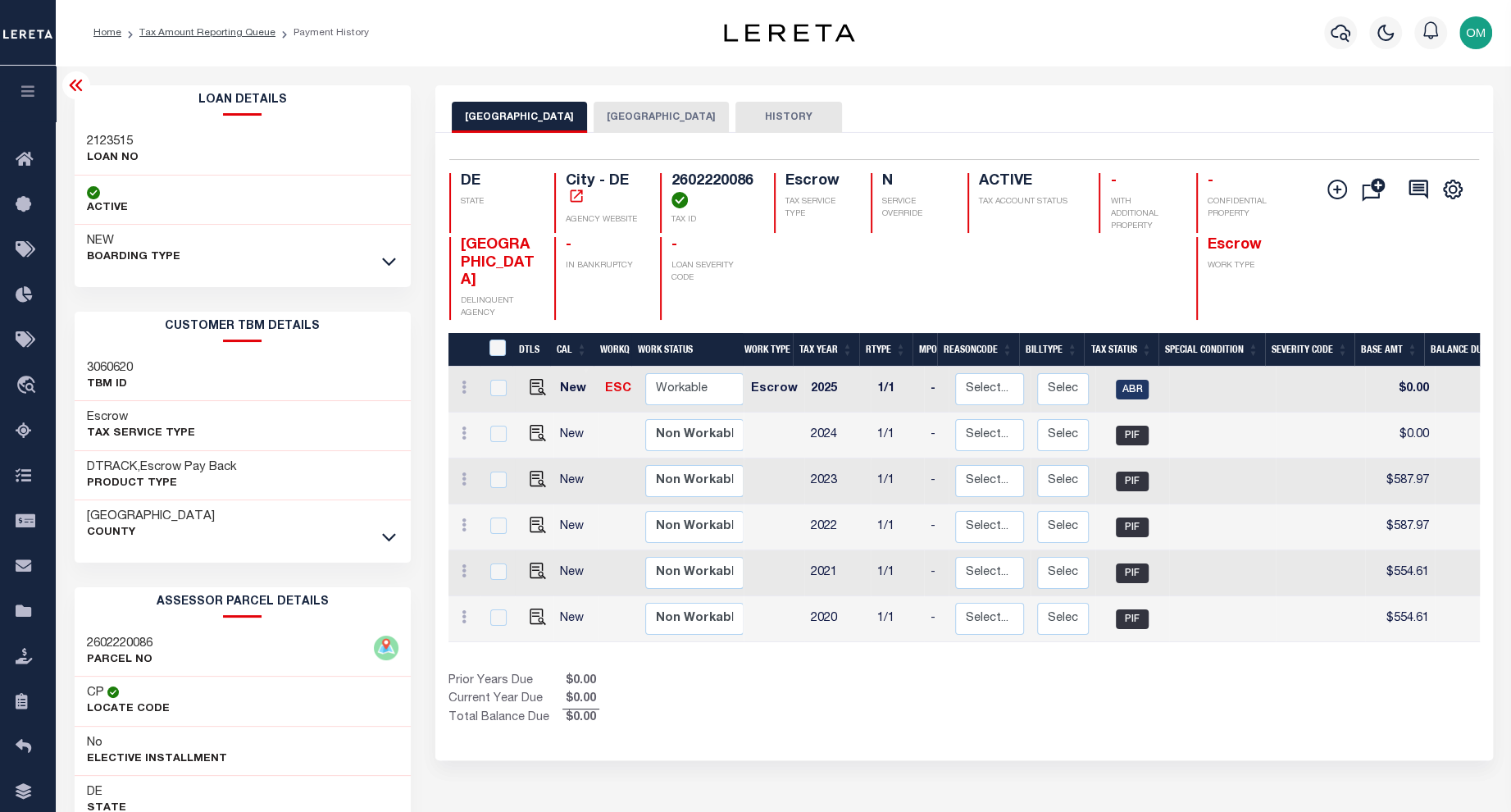
click at [1204, 742] on div "WILMINGTON CITY NEW CASTLE COUNTY HISTORY Selected 6" at bounding box center [964, 556] width 1083 height 942
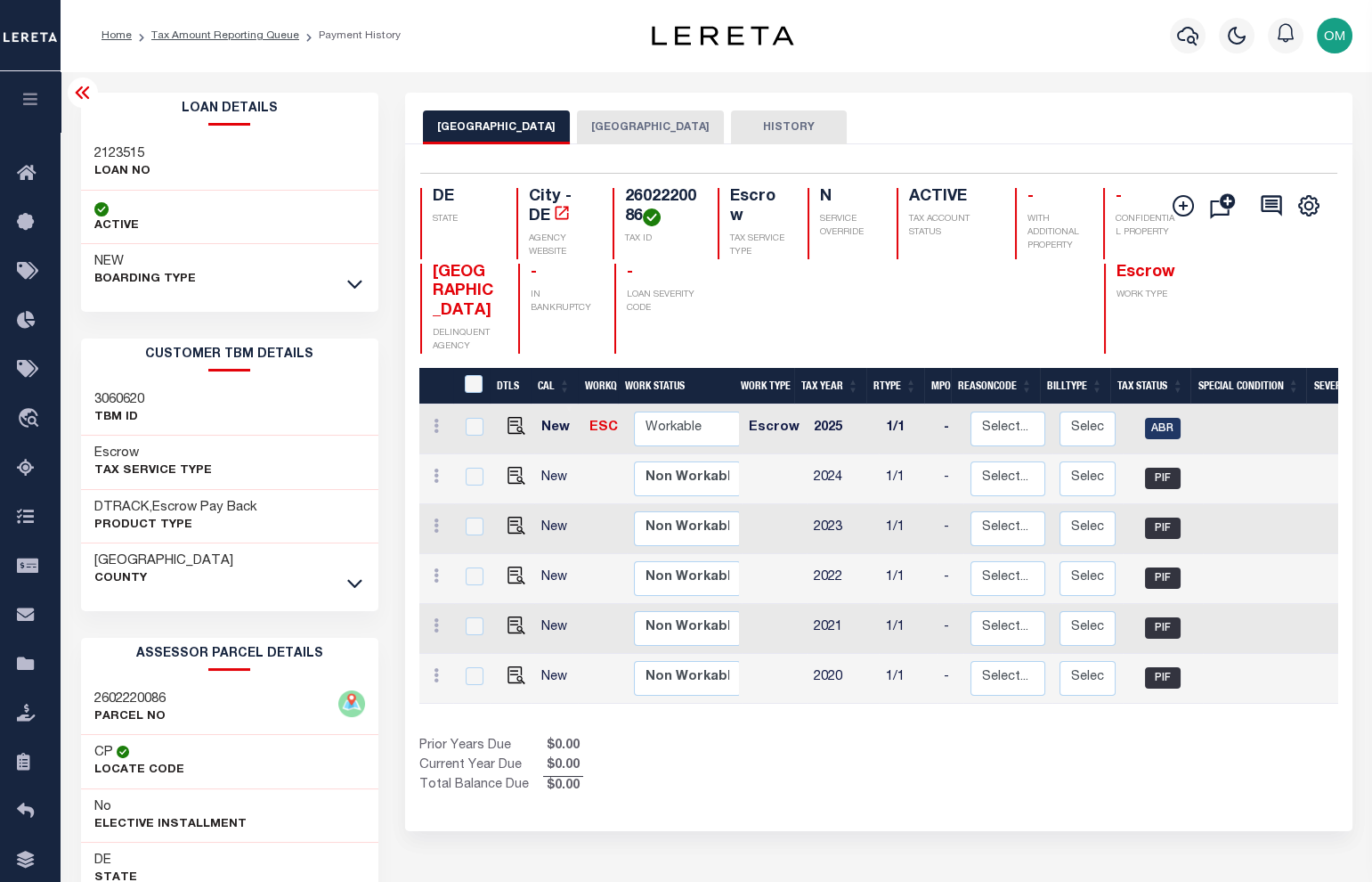
click at [657, 129] on button "[GEOGRAPHIC_DATA]" at bounding box center [651, 127] width 147 height 34
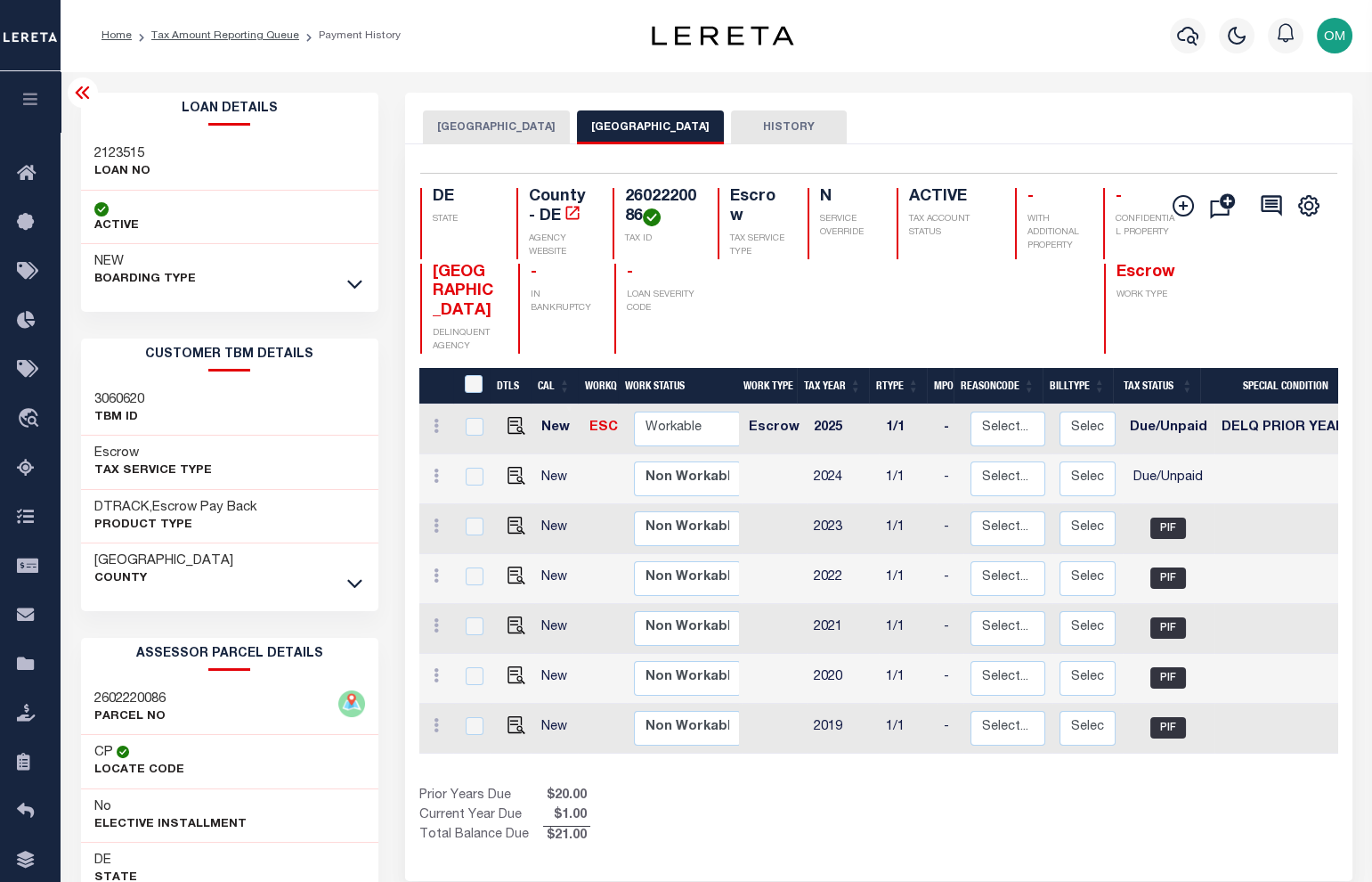
click at [464, 107] on div "WILMINGTON CITY NEW CASTLE COUNTY HISTORY" at bounding box center [879, 118] width 948 height 51
click at [472, 123] on button "[GEOGRAPHIC_DATA]" at bounding box center [496, 127] width 147 height 34
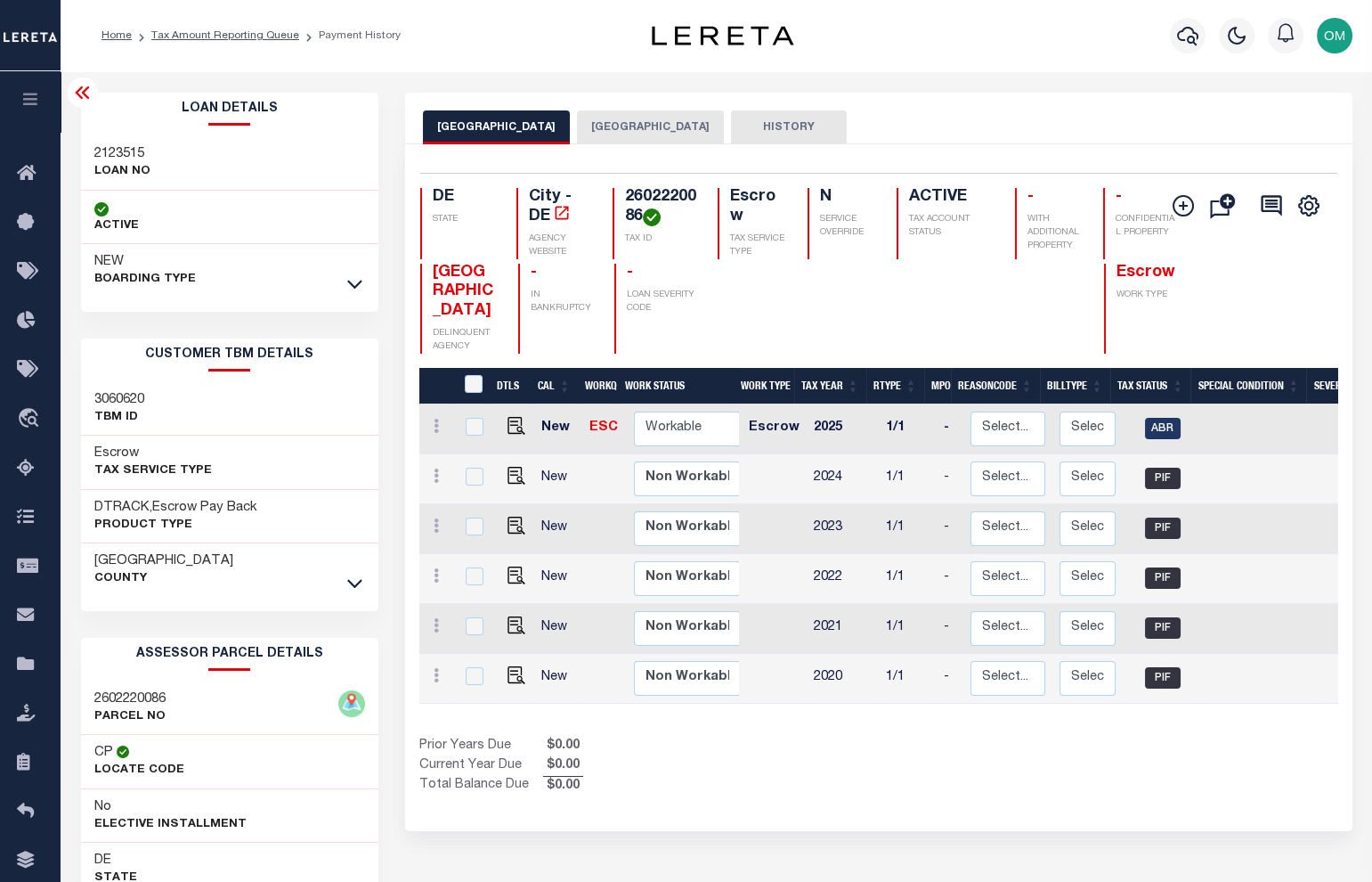
click at [659, 130] on button "[GEOGRAPHIC_DATA]" at bounding box center [651, 127] width 147 height 34
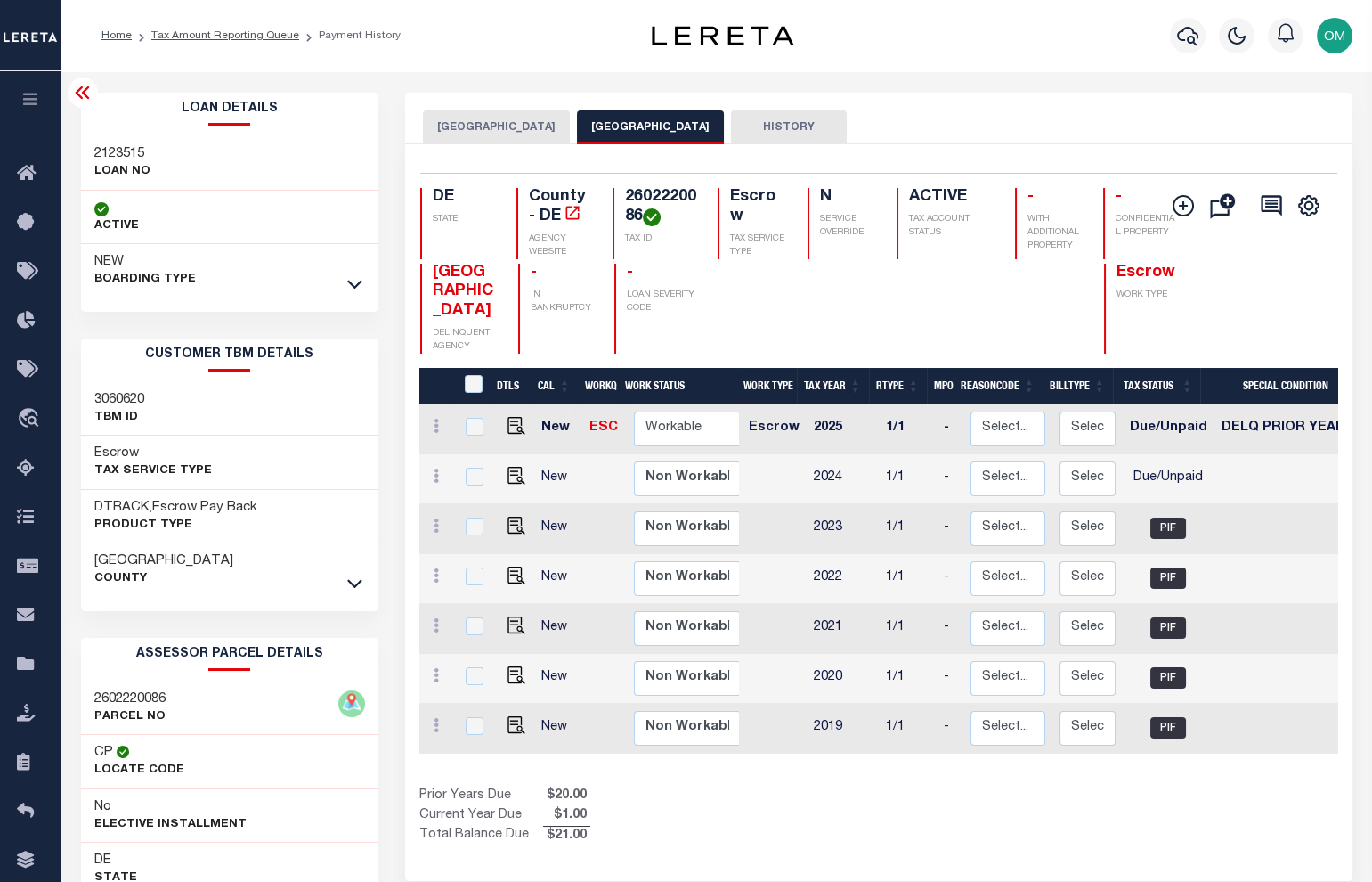
click at [884, 328] on div "NEW CASTLE COUNTY DELINQUENT AGENCY - IN BANKRUPTCY - LOAN SEVERITY CODE Escrow…" at bounding box center [803, 309] width 764 height 90
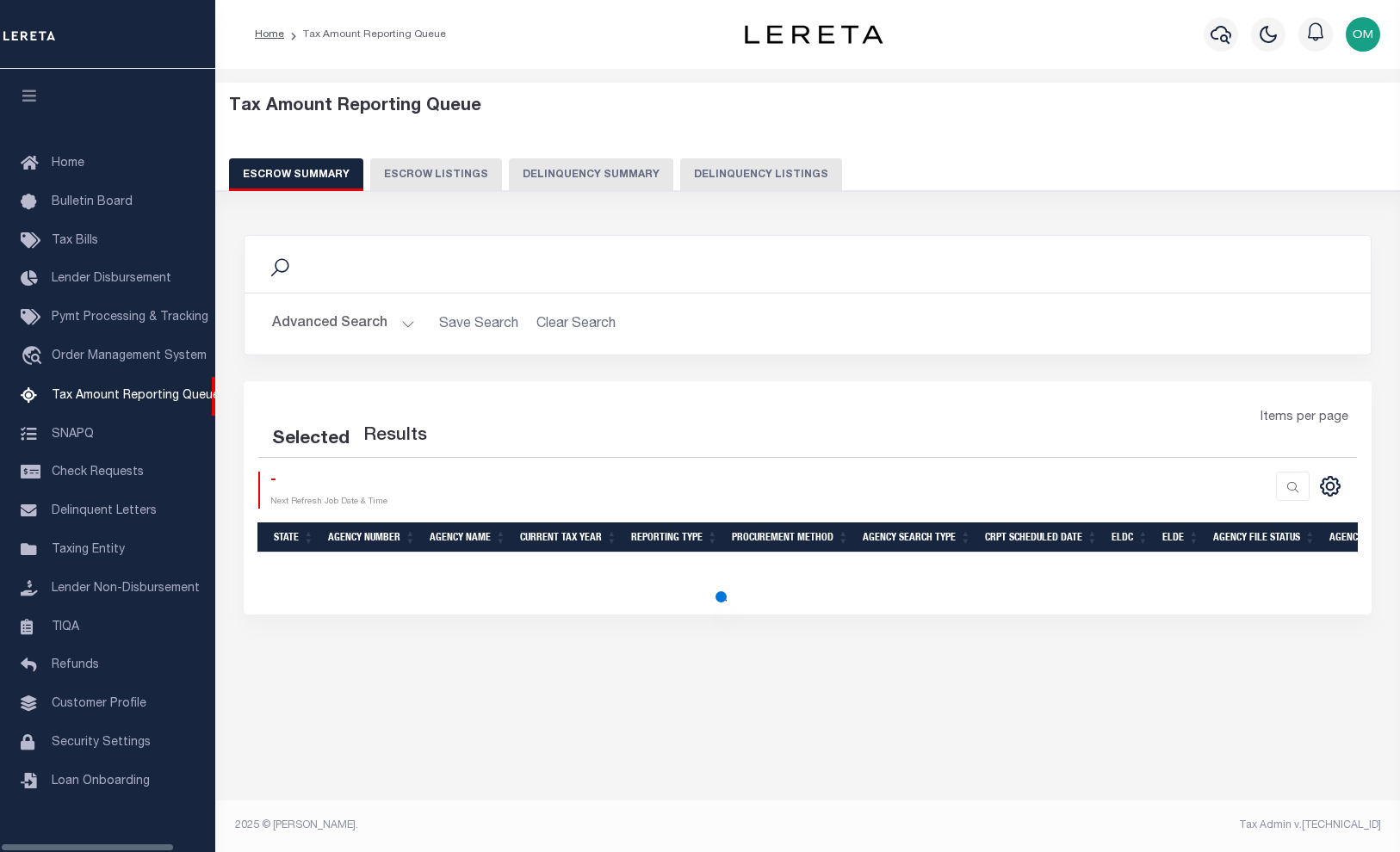
select select
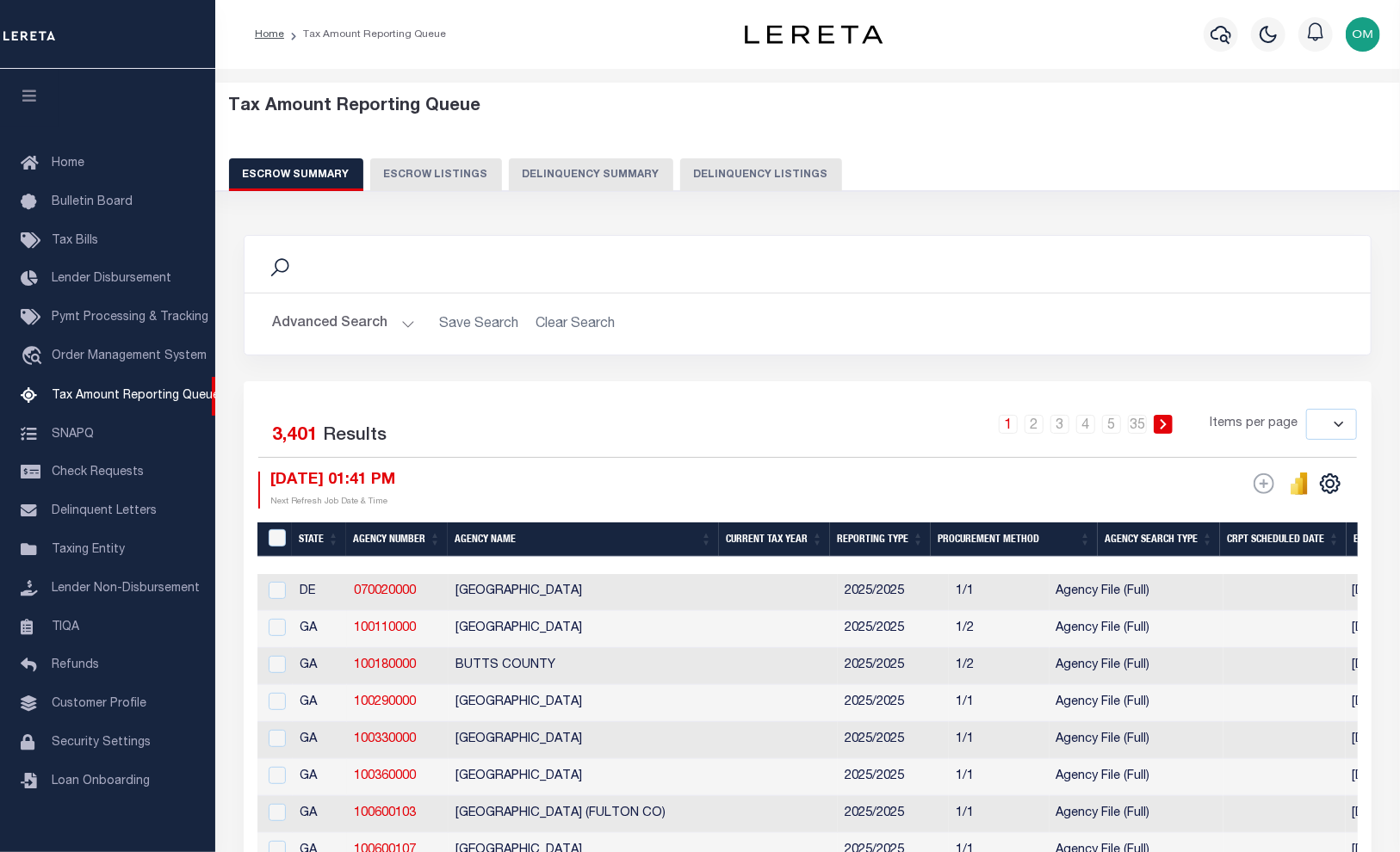
drag, startPoint x: 542, startPoint y: 560, endPoint x: 635, endPoint y: 570, distance: 93.5
click at [637, 570] on div at bounding box center [809, 565] width 1106 height 17
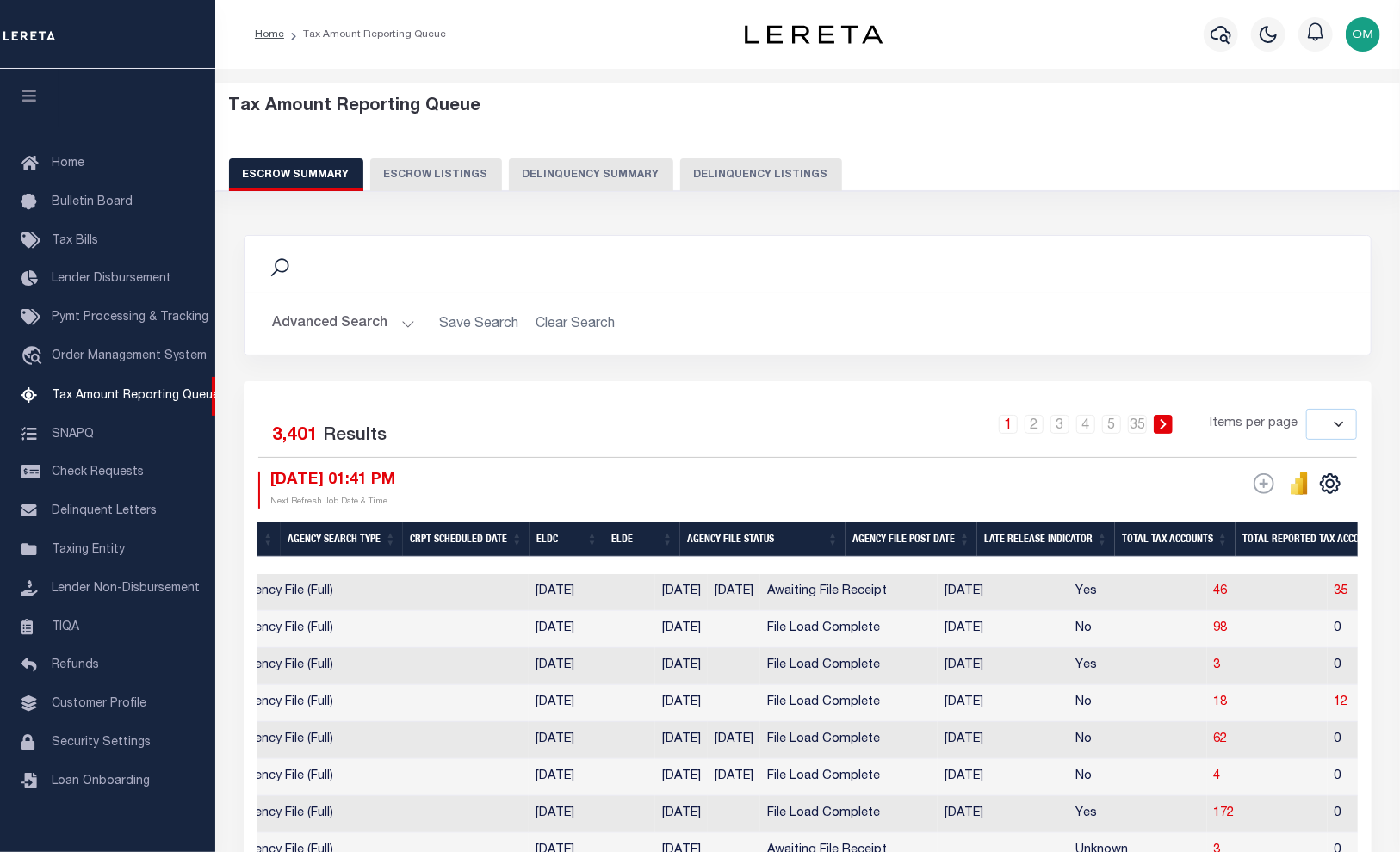
scroll to position [0, 873]
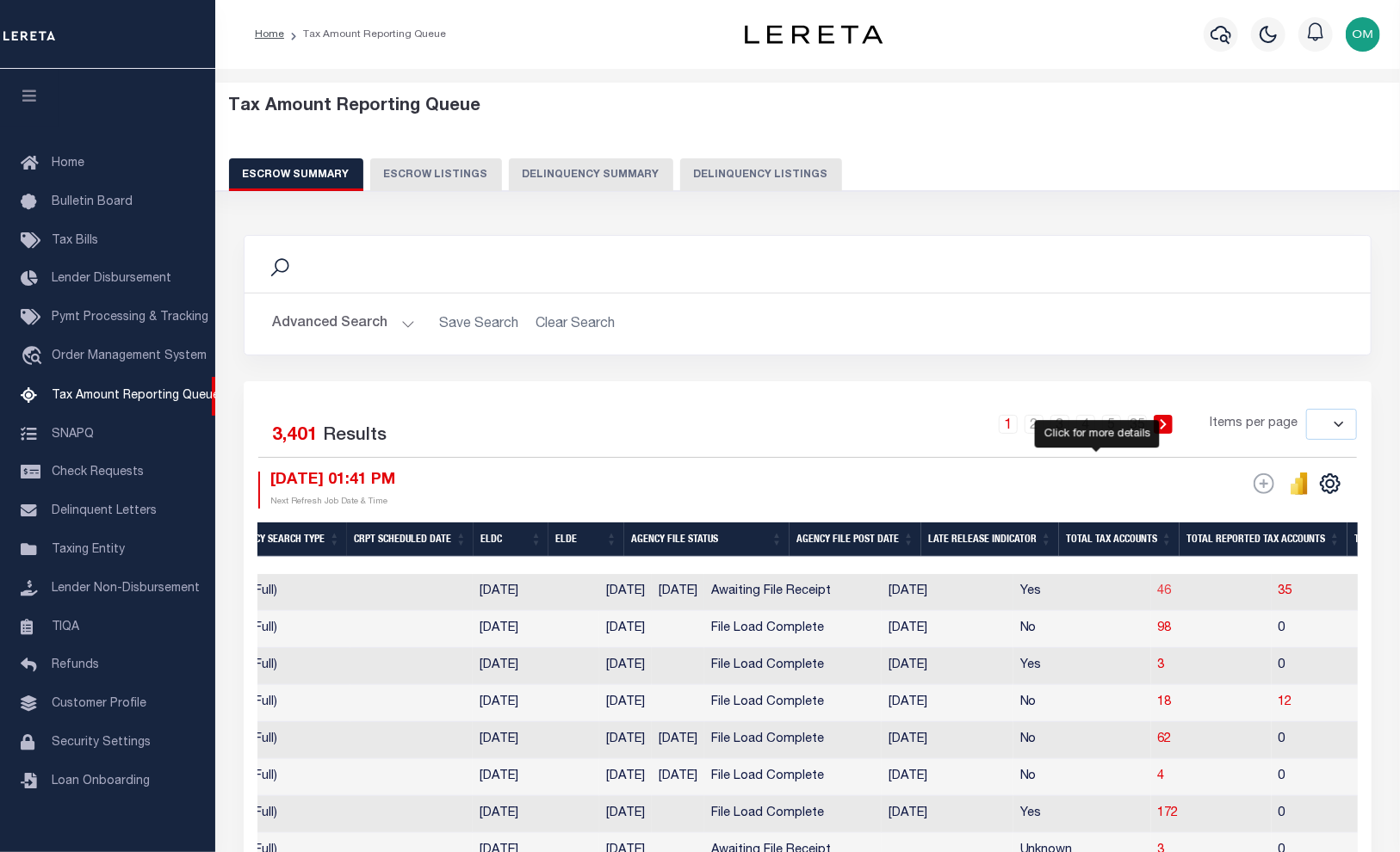
click at [1158, 593] on span "46" at bounding box center [1164, 590] width 14 height 12
select select "100"
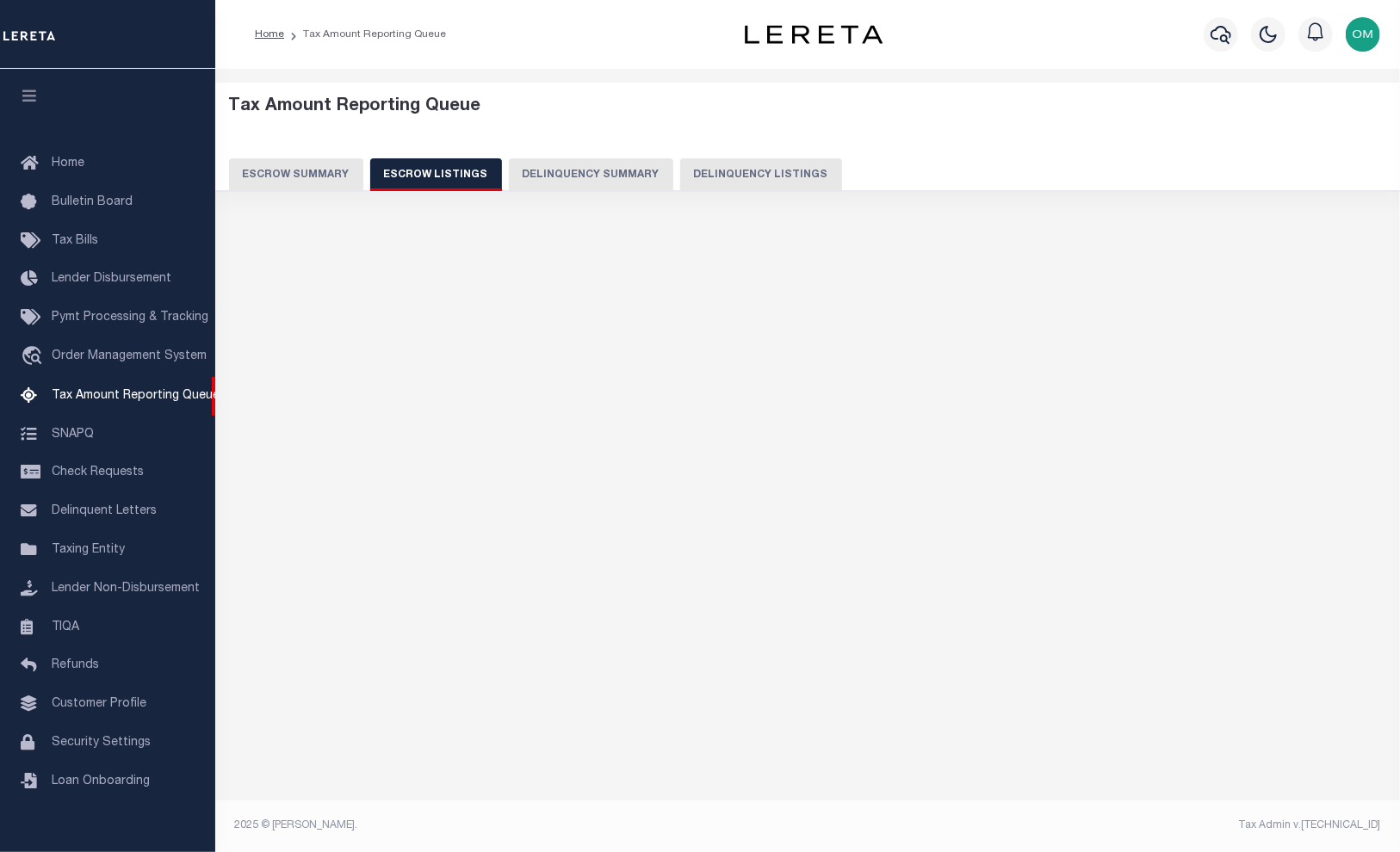
select select "100"
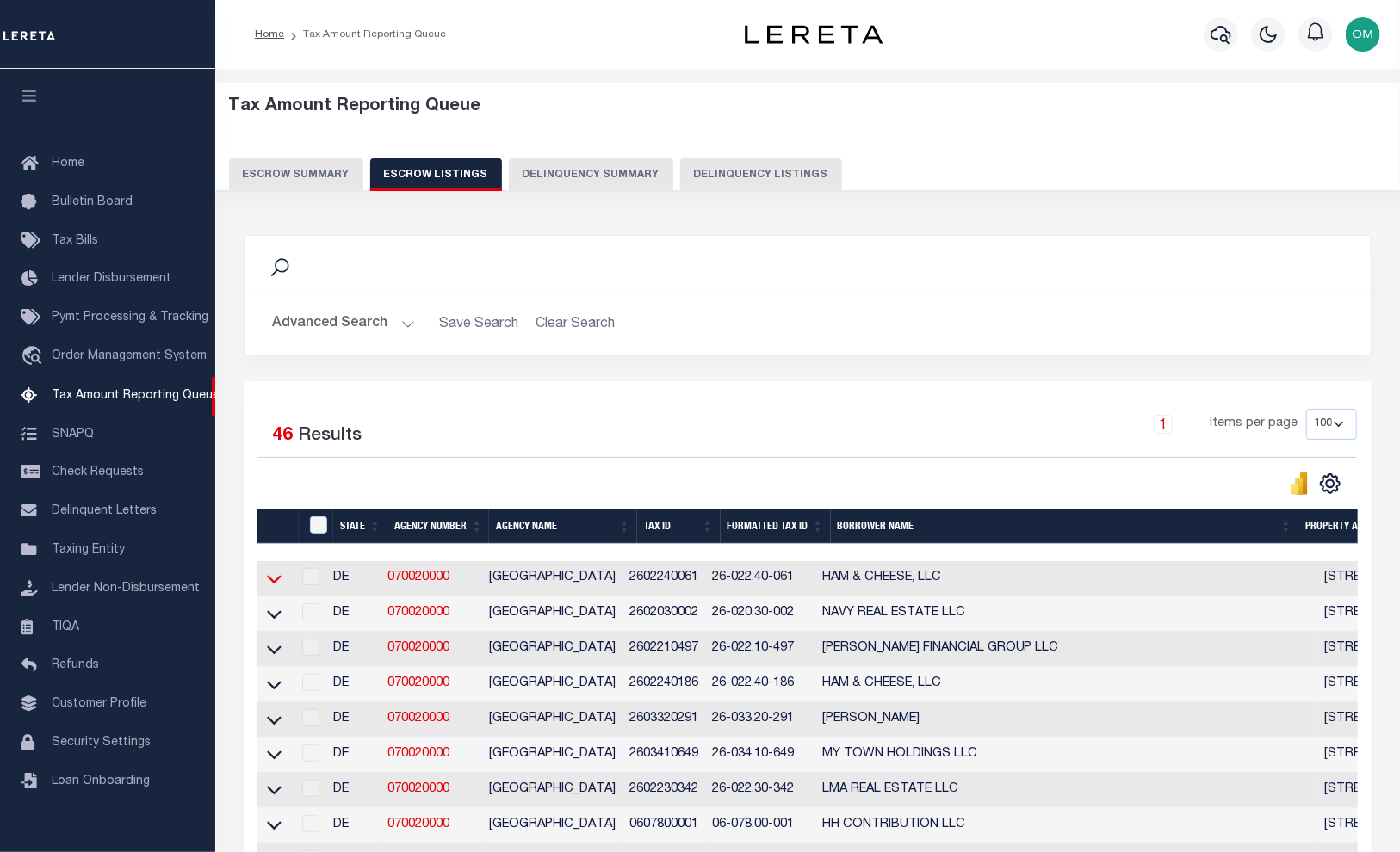
click at [276, 578] on icon at bounding box center [275, 578] width 15 height 18
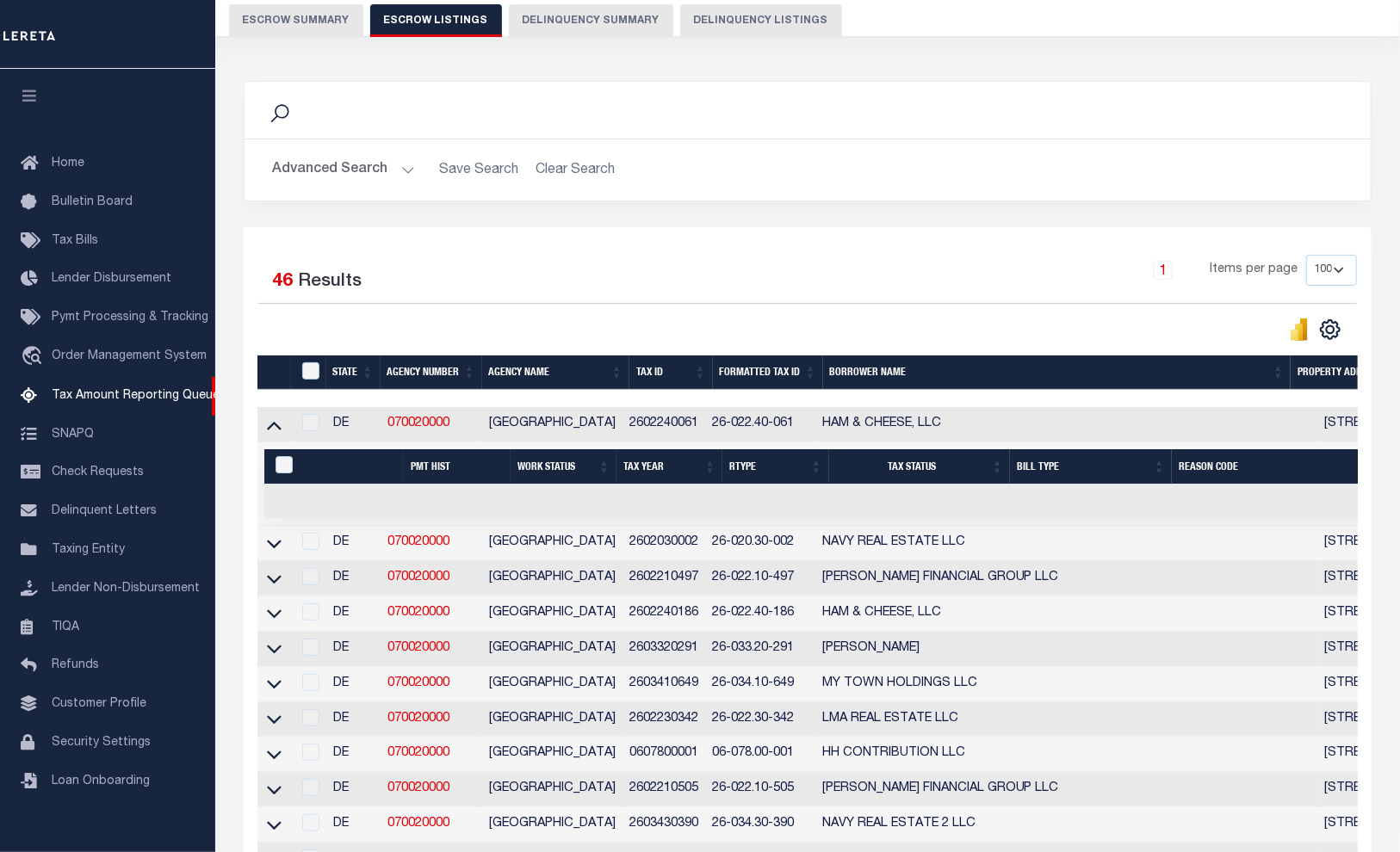
scroll to position [156, 0]
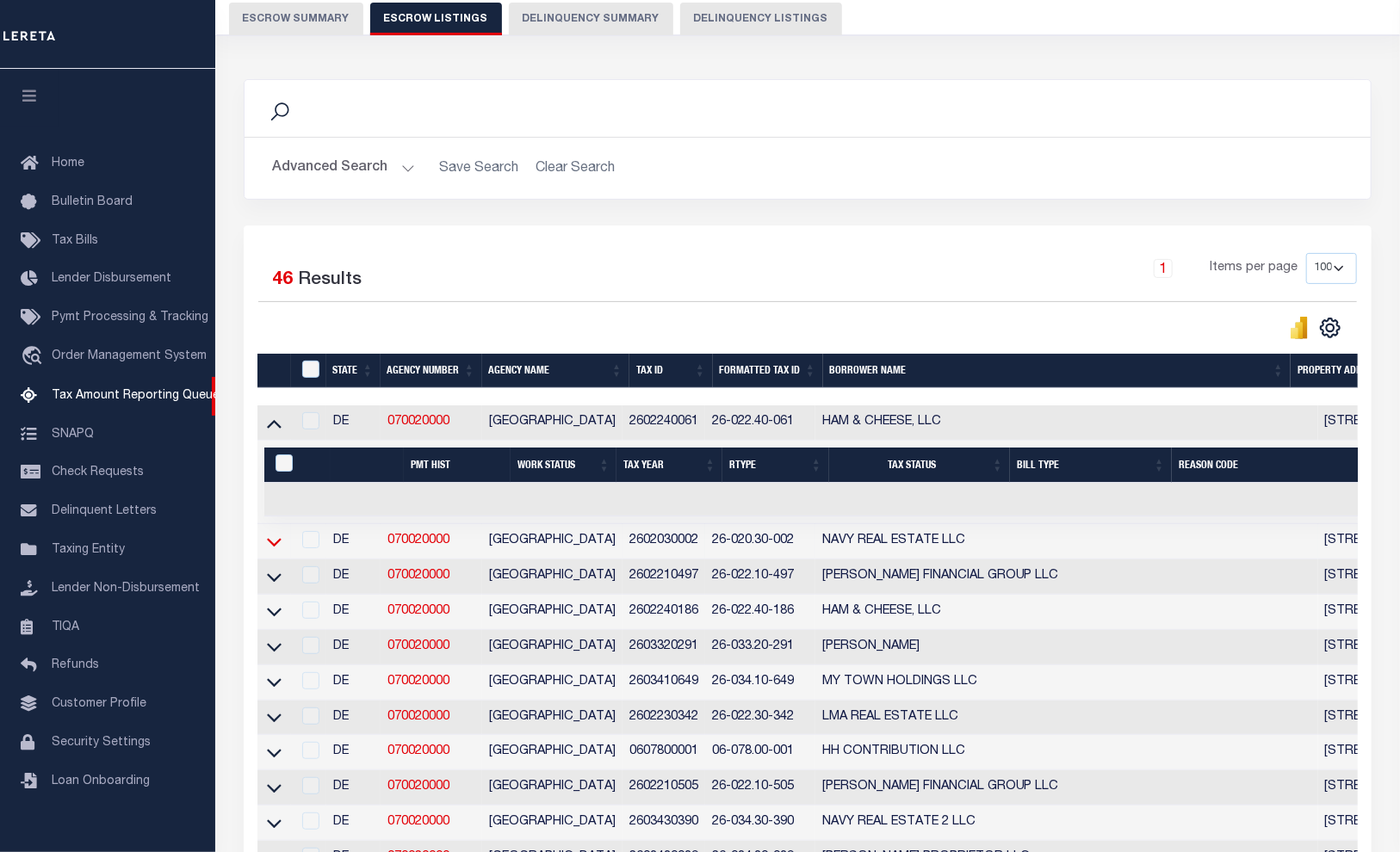
click at [275, 547] on icon at bounding box center [275, 542] width 15 height 8
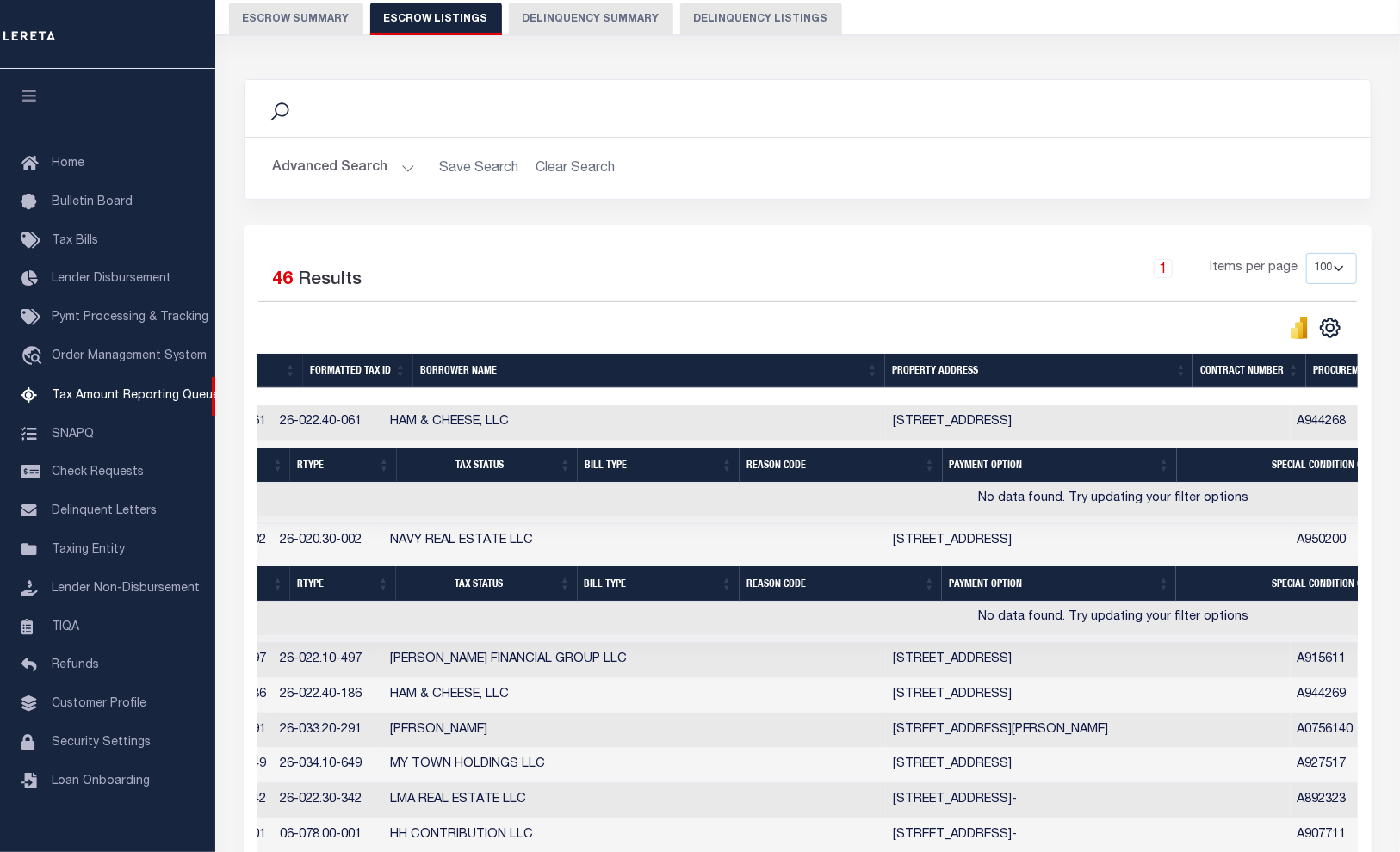
scroll to position [0, 520]
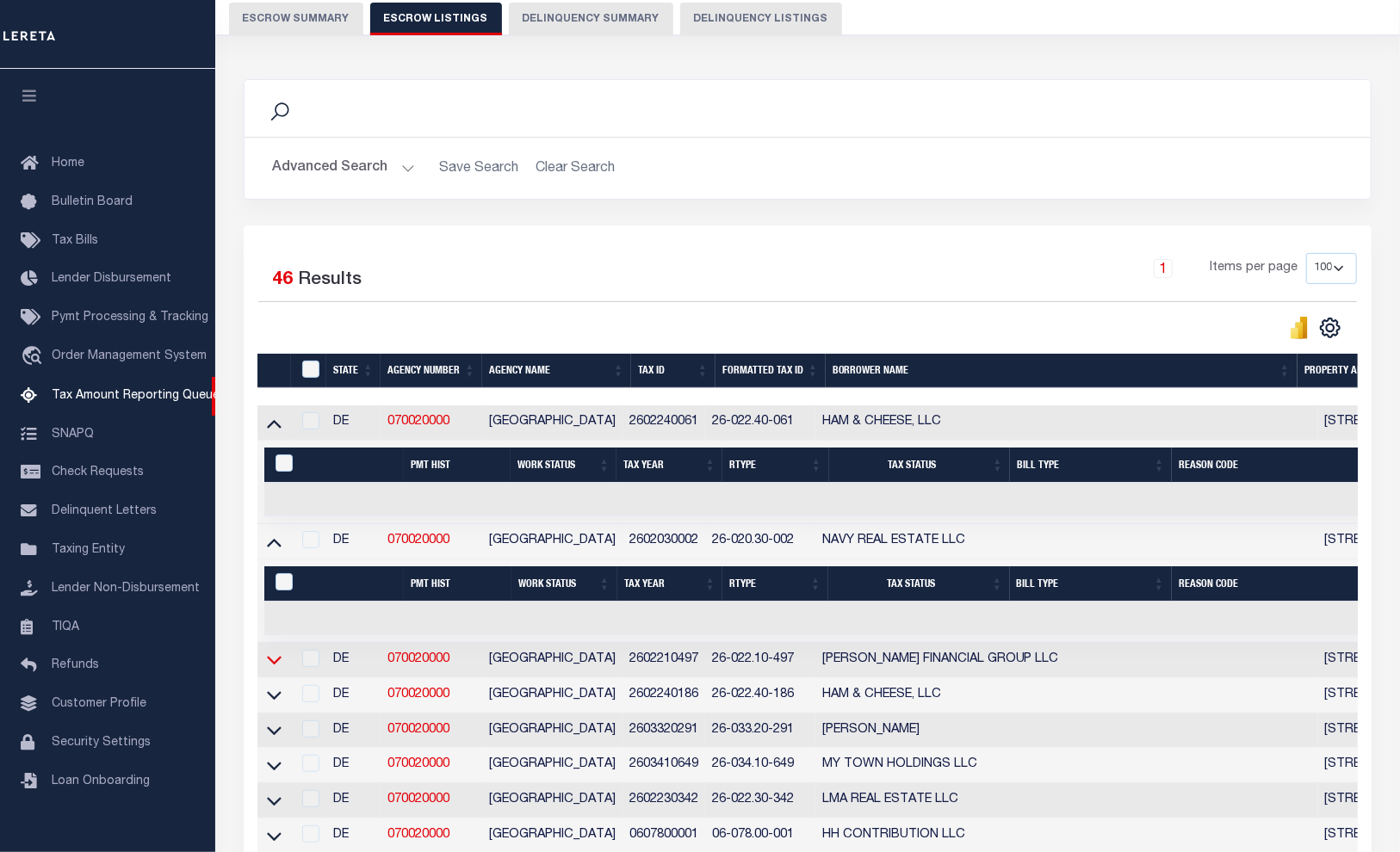
click at [276, 662] on icon at bounding box center [275, 659] width 15 height 18
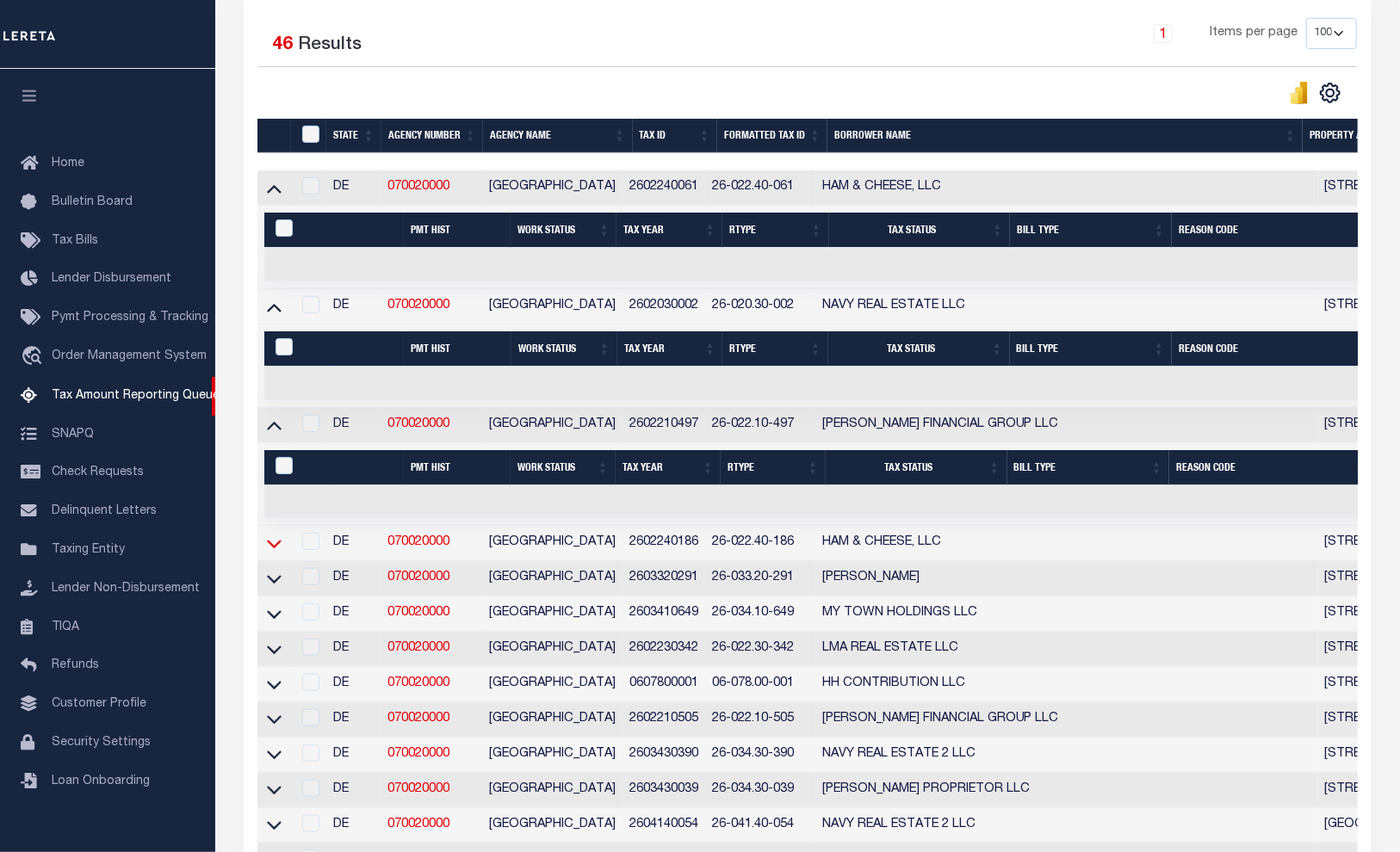
click at [277, 547] on icon at bounding box center [275, 543] width 15 height 18
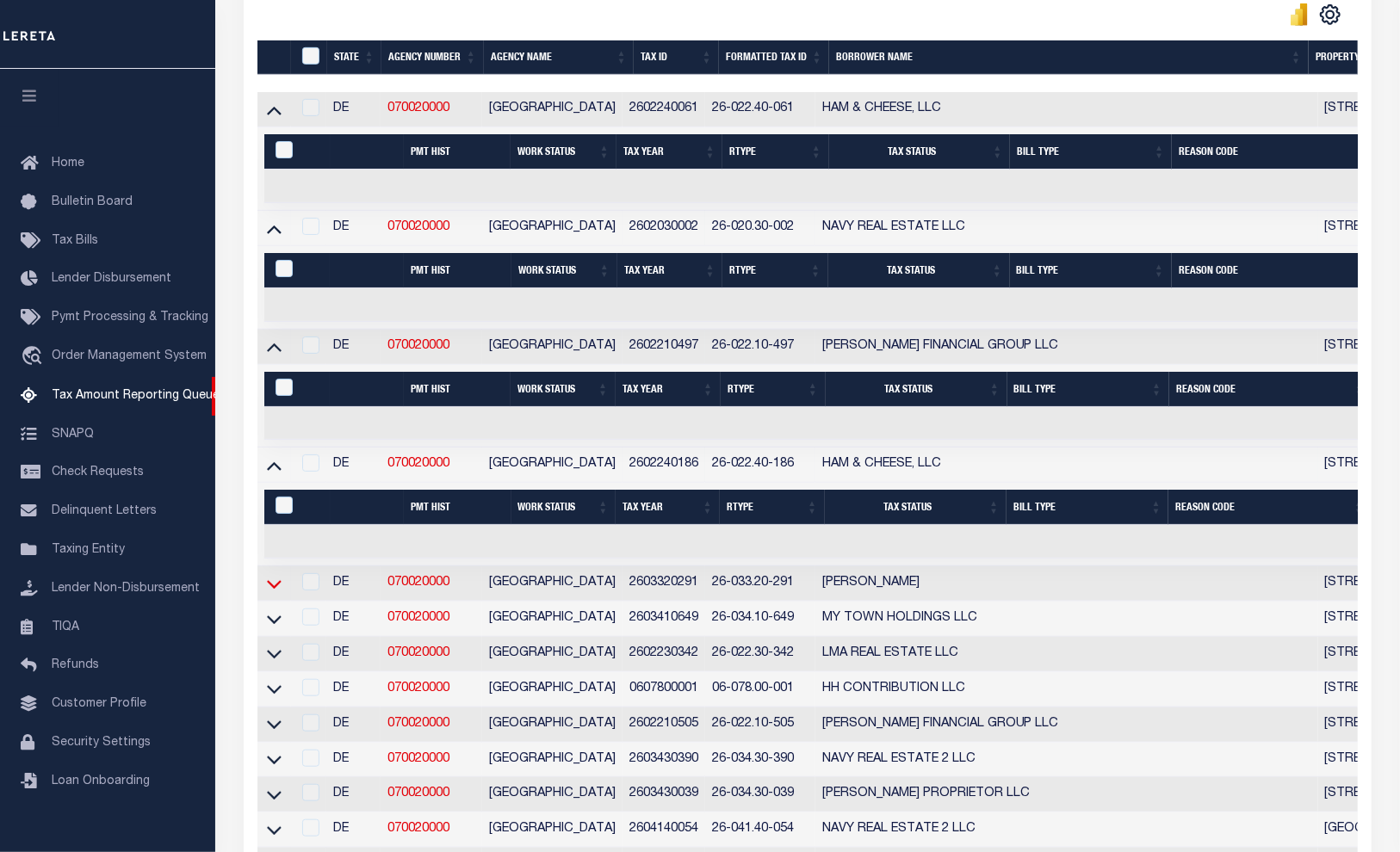
click at [278, 589] on icon at bounding box center [275, 584] width 15 height 8
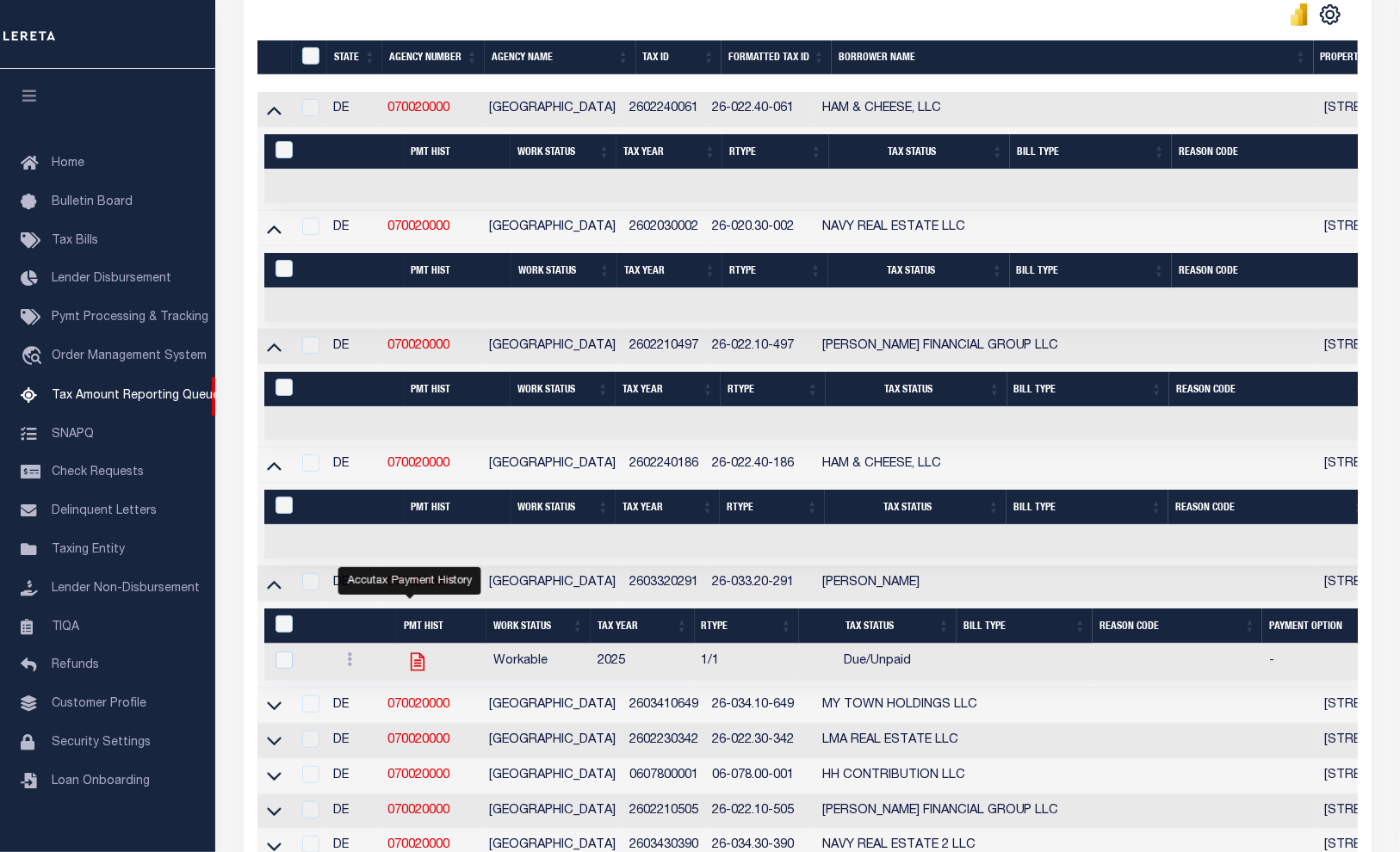
click at [410, 666] on icon "" at bounding box center [417, 660] width 14 height 18
checkbox input "true"
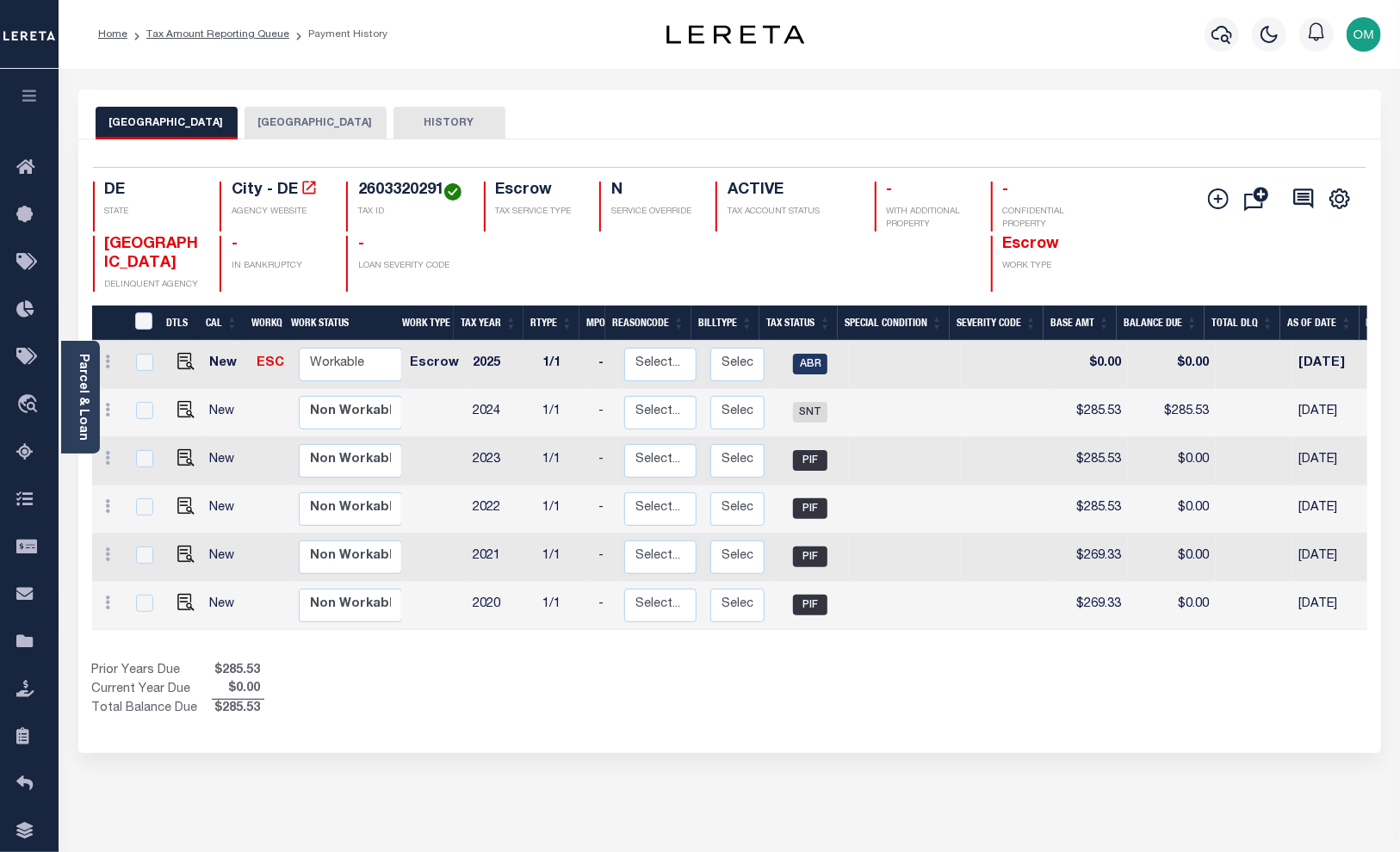
click at [320, 115] on button "[GEOGRAPHIC_DATA]" at bounding box center [316, 122] width 142 height 33
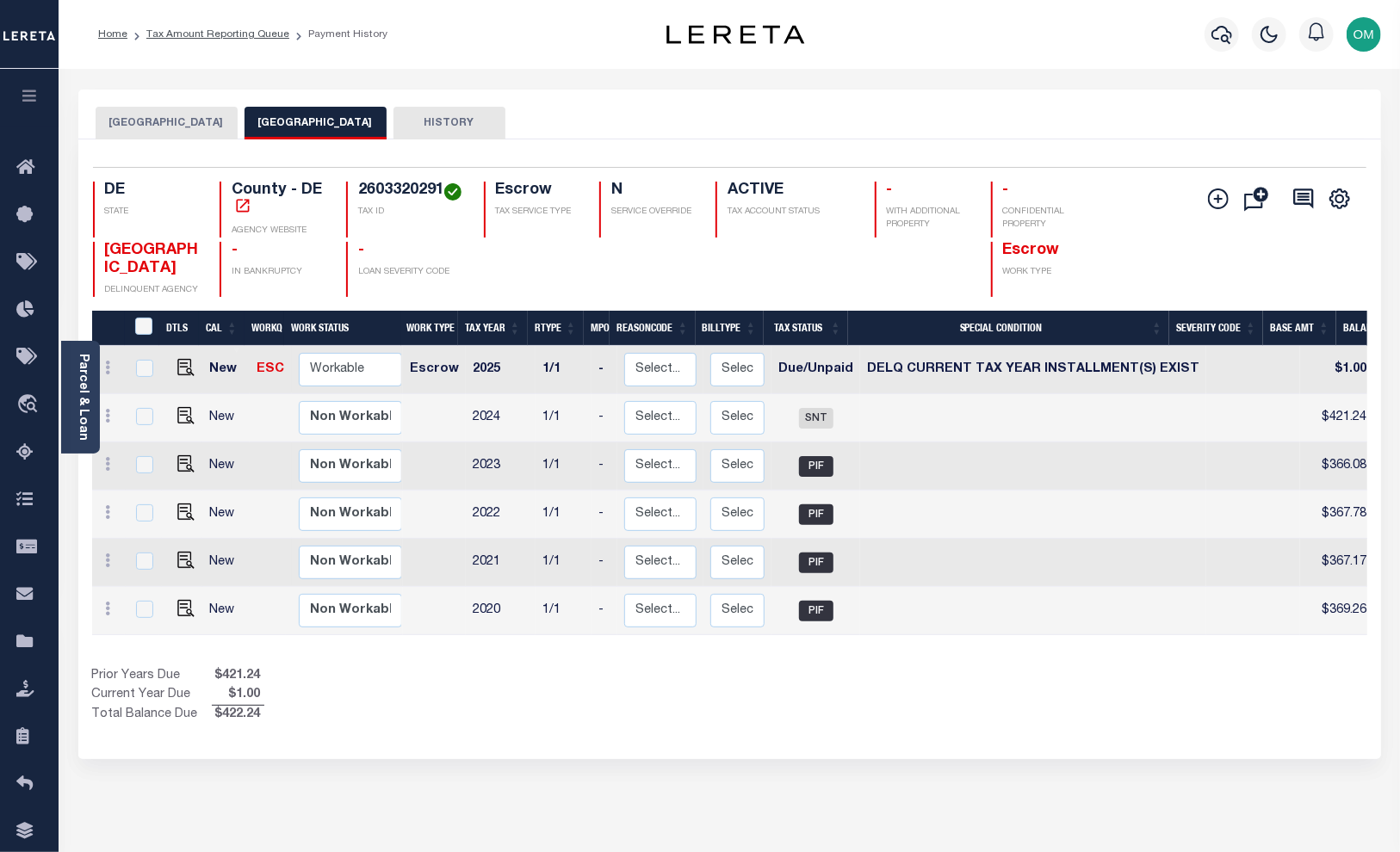
click at [158, 124] on button "[GEOGRAPHIC_DATA]" at bounding box center [166, 122] width 142 height 33
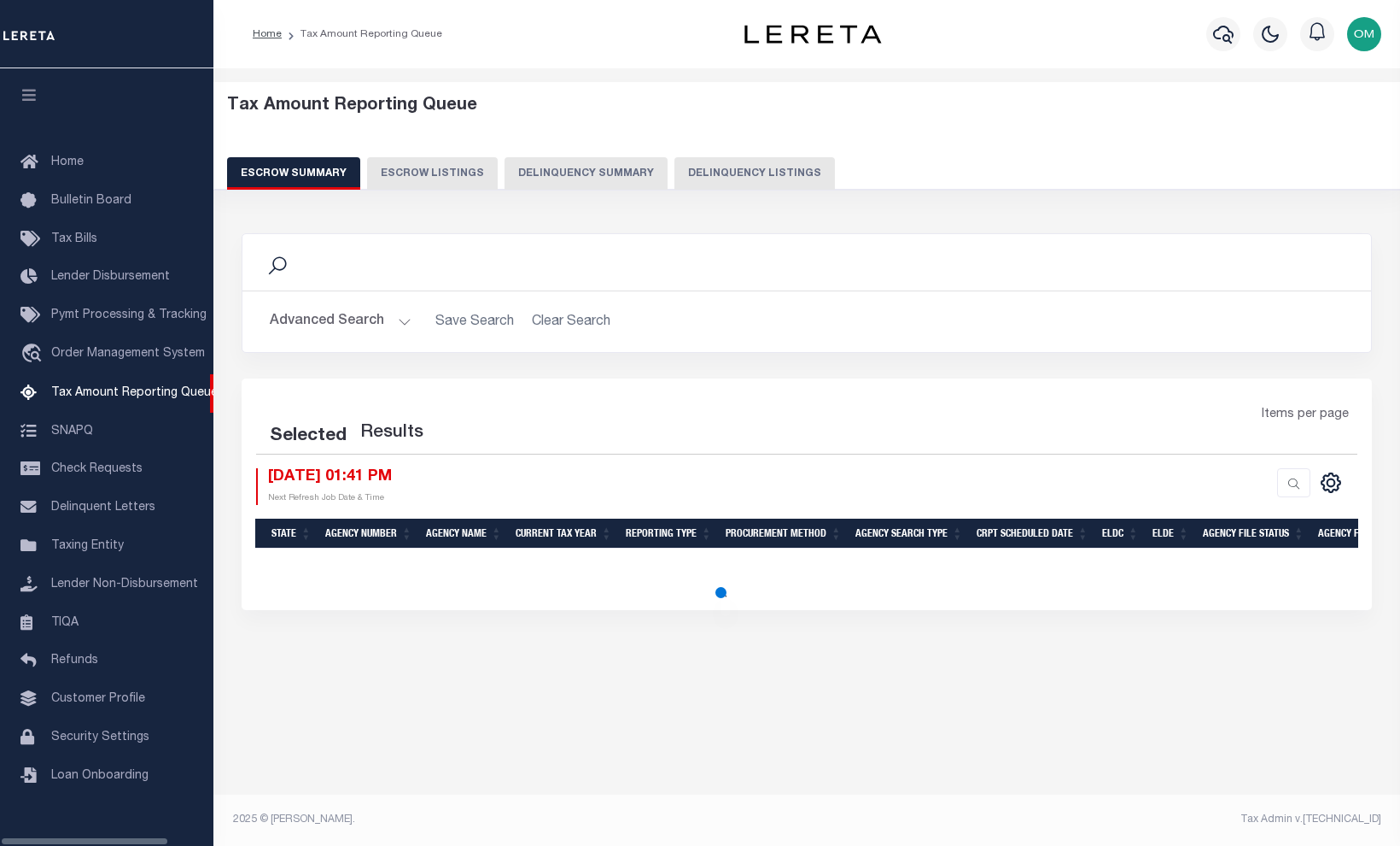
select select
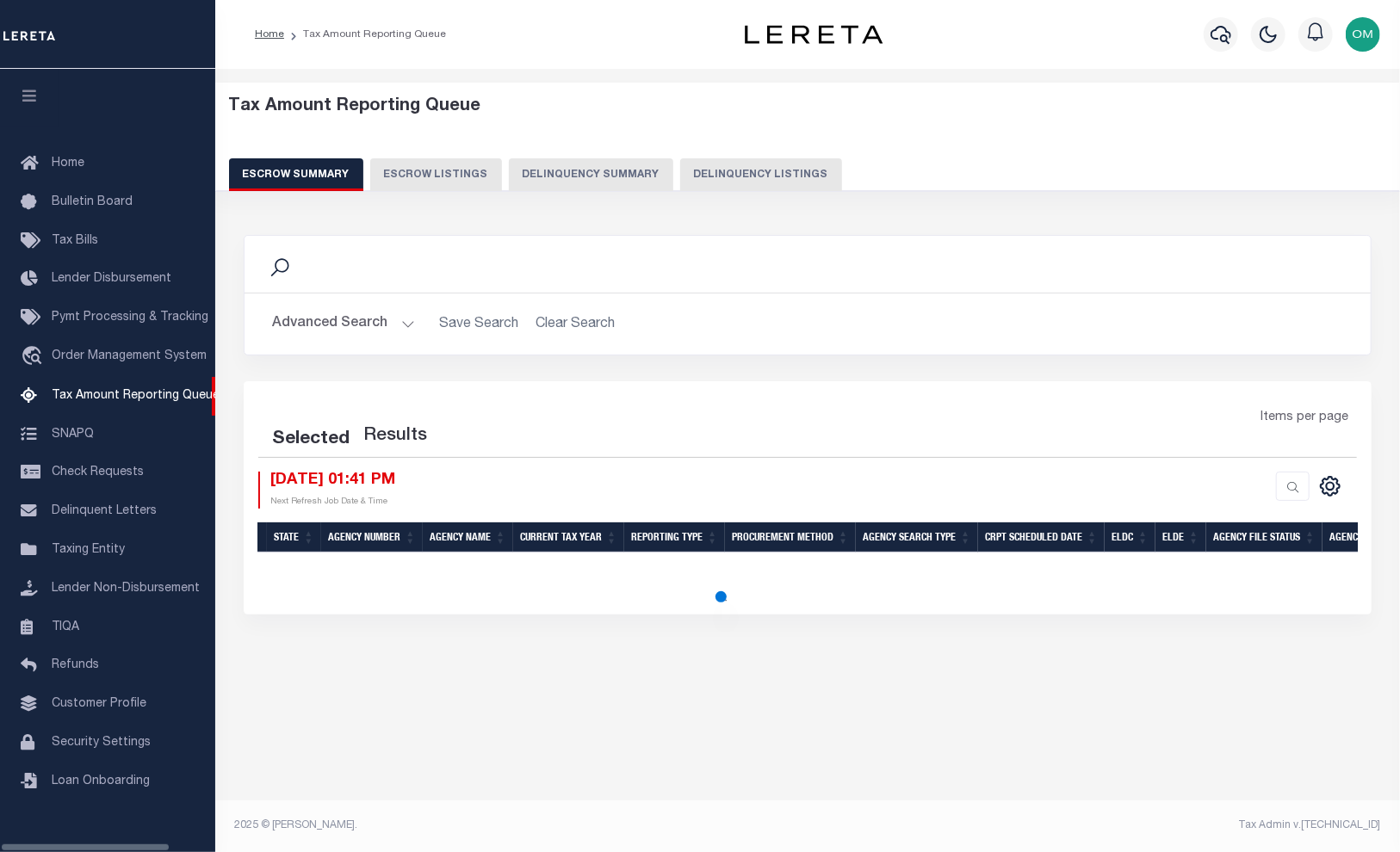
select select
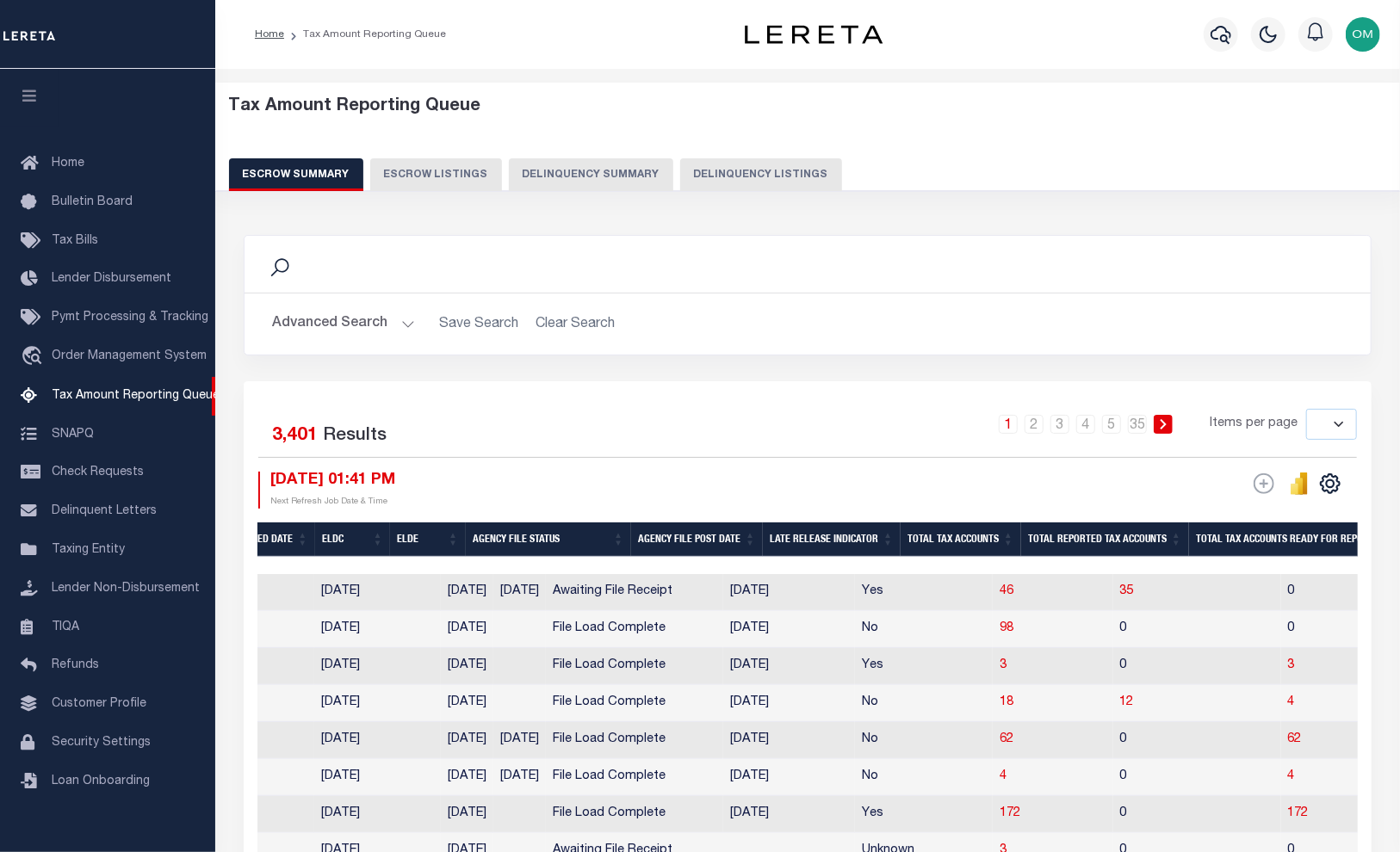
scroll to position [0, 1033]
click at [997, 589] on span "46" at bounding box center [1004, 590] width 14 height 12
select select "100"
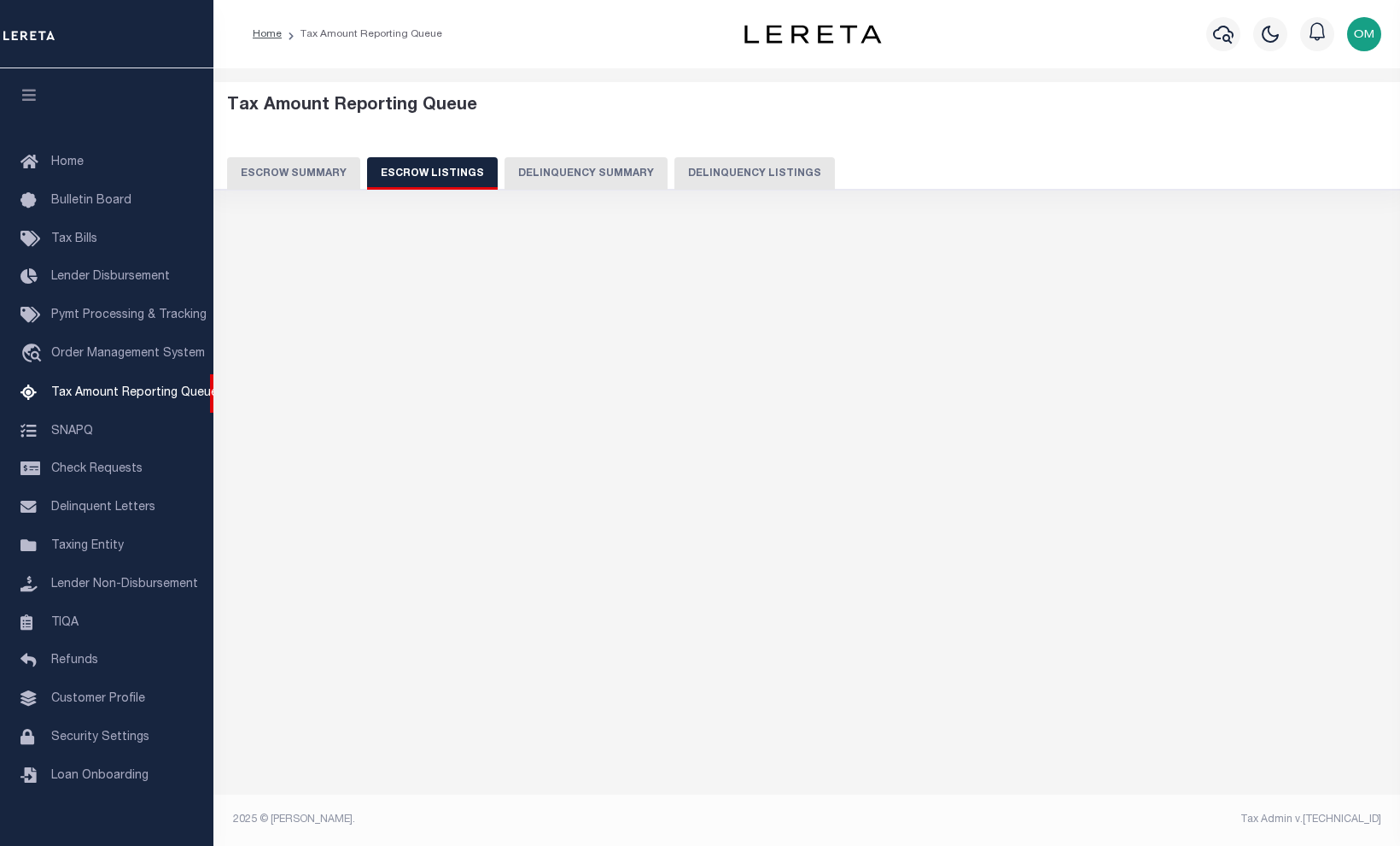
select select "100"
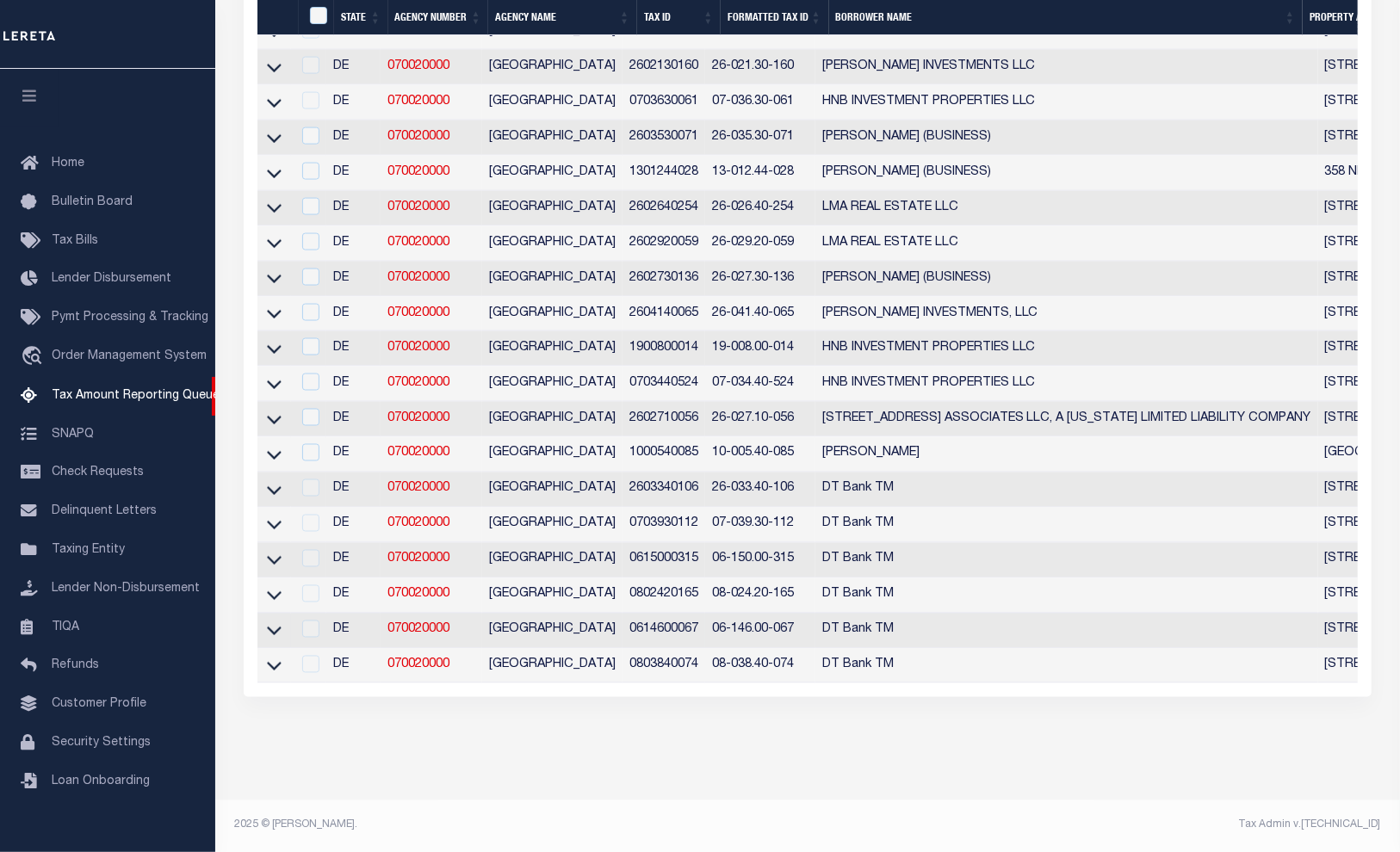
scroll to position [1538, 0]
click at [276, 657] on icon at bounding box center [275, 665] width 15 height 18
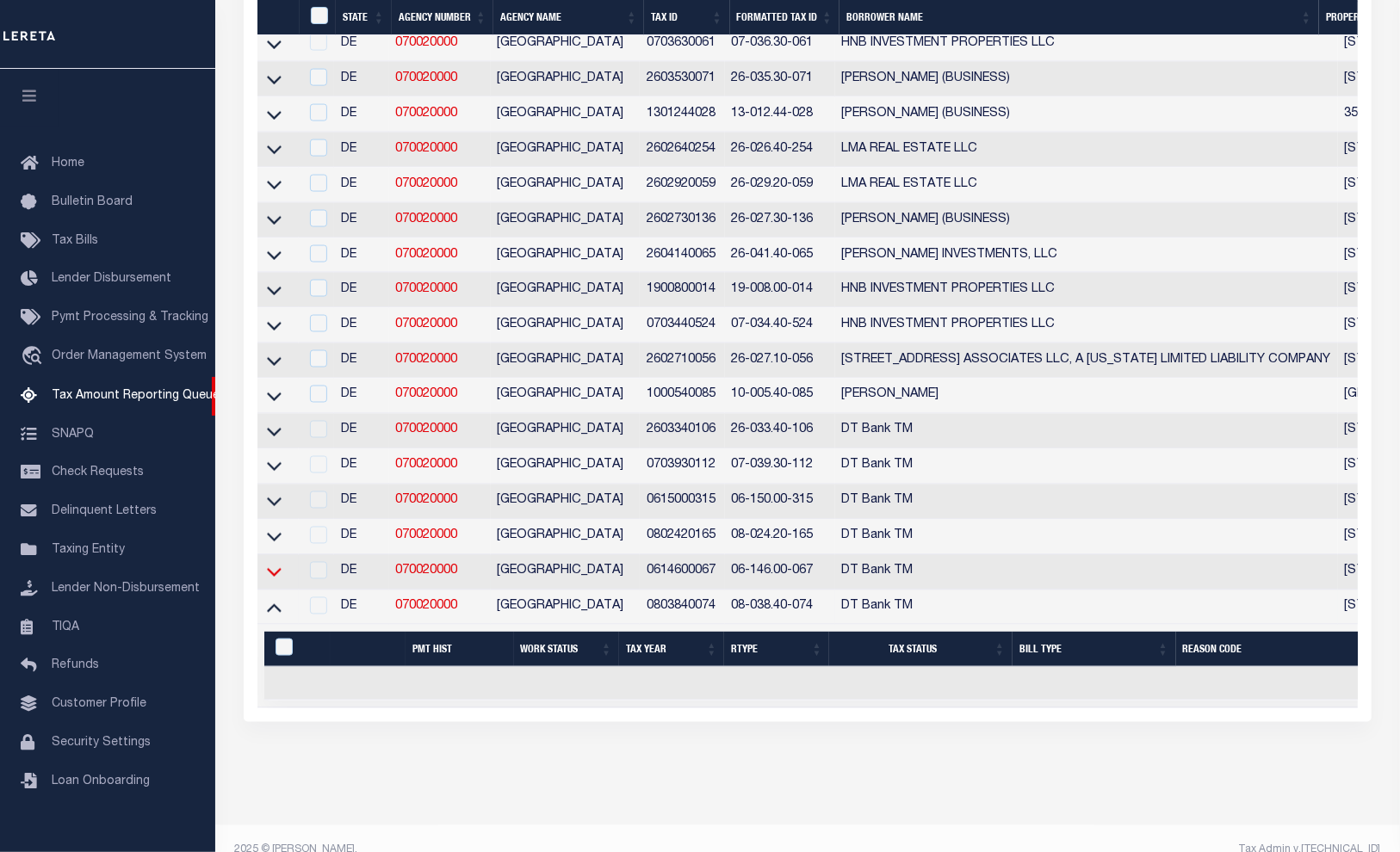
click at [274, 581] on icon at bounding box center [275, 571] width 15 height 18
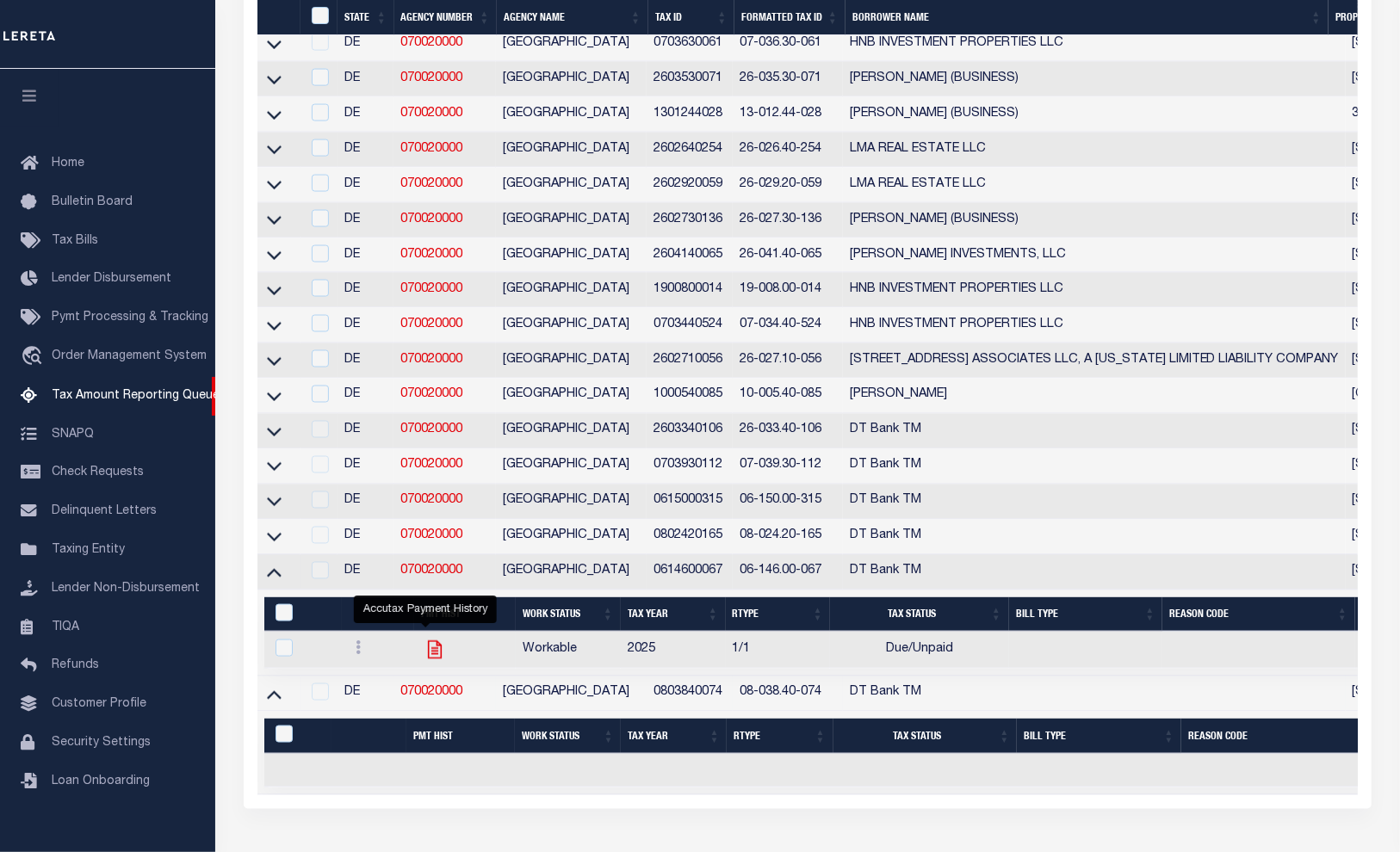
click at [430, 660] on icon "" at bounding box center [435, 649] width 22 height 22
checkbox input "true"
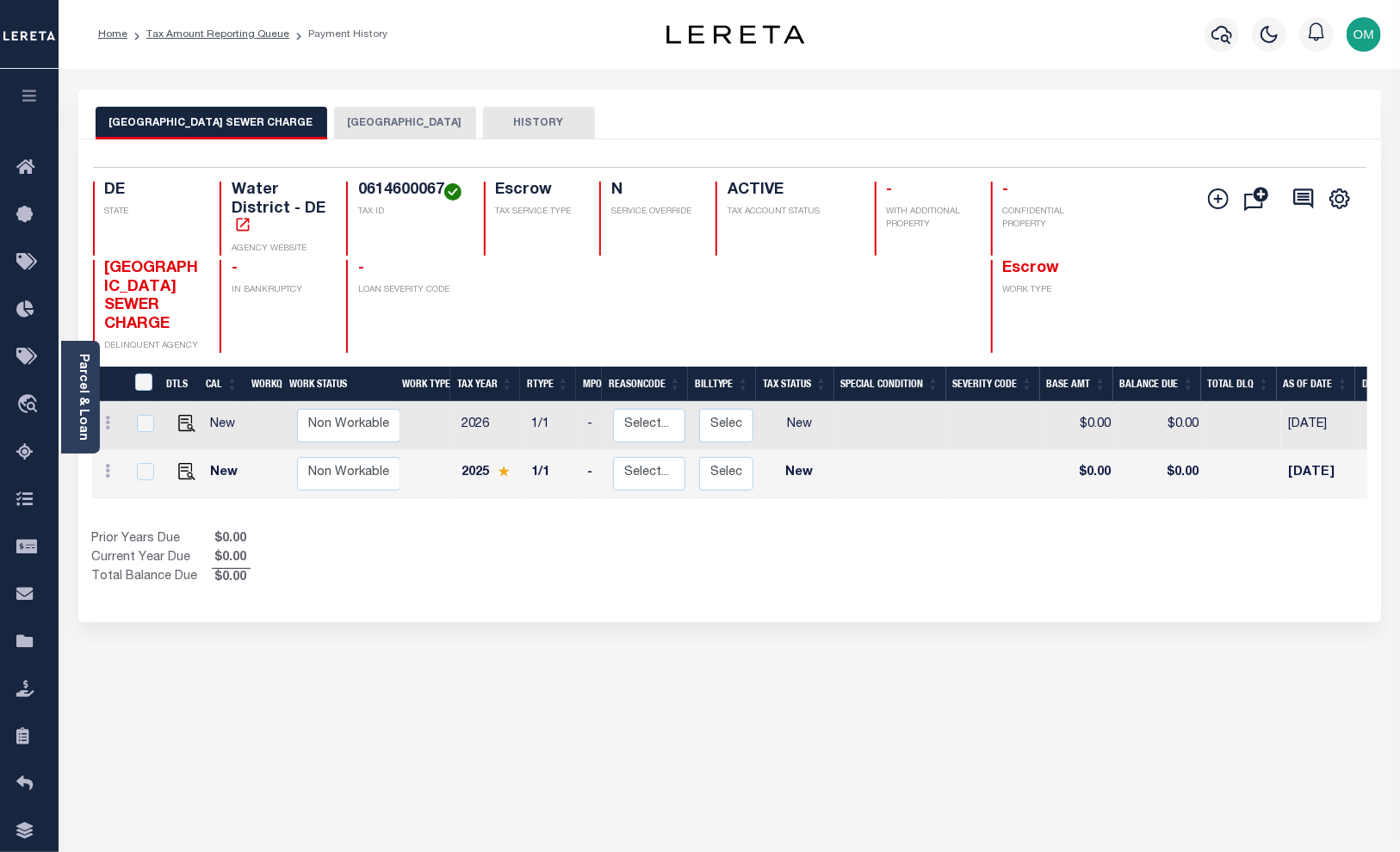
click at [366, 125] on button "[GEOGRAPHIC_DATA]" at bounding box center [405, 122] width 142 height 33
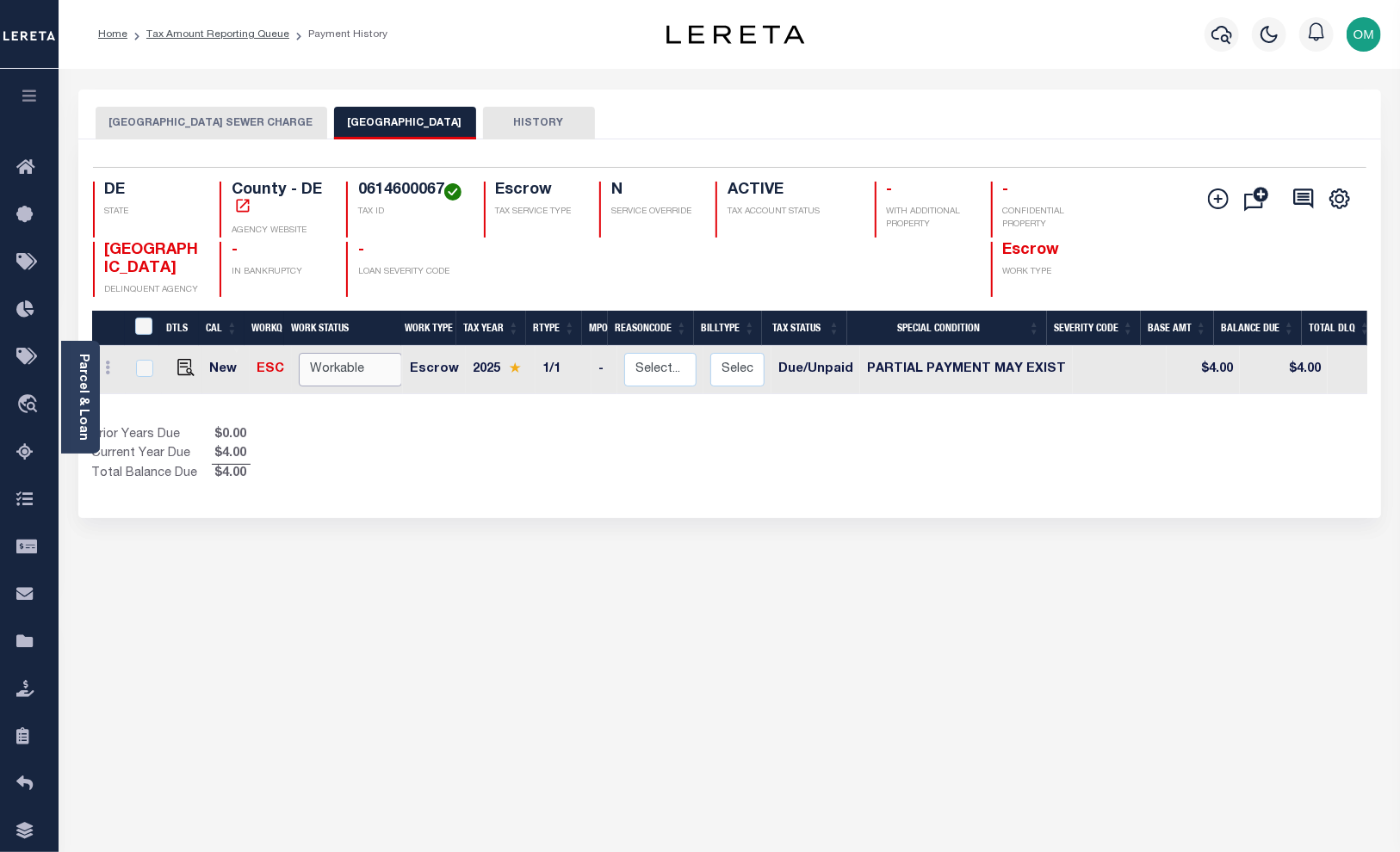
click at [363, 384] on select "Non Workable Workable" at bounding box center [350, 370] width 104 height 34
checkbox input "true"
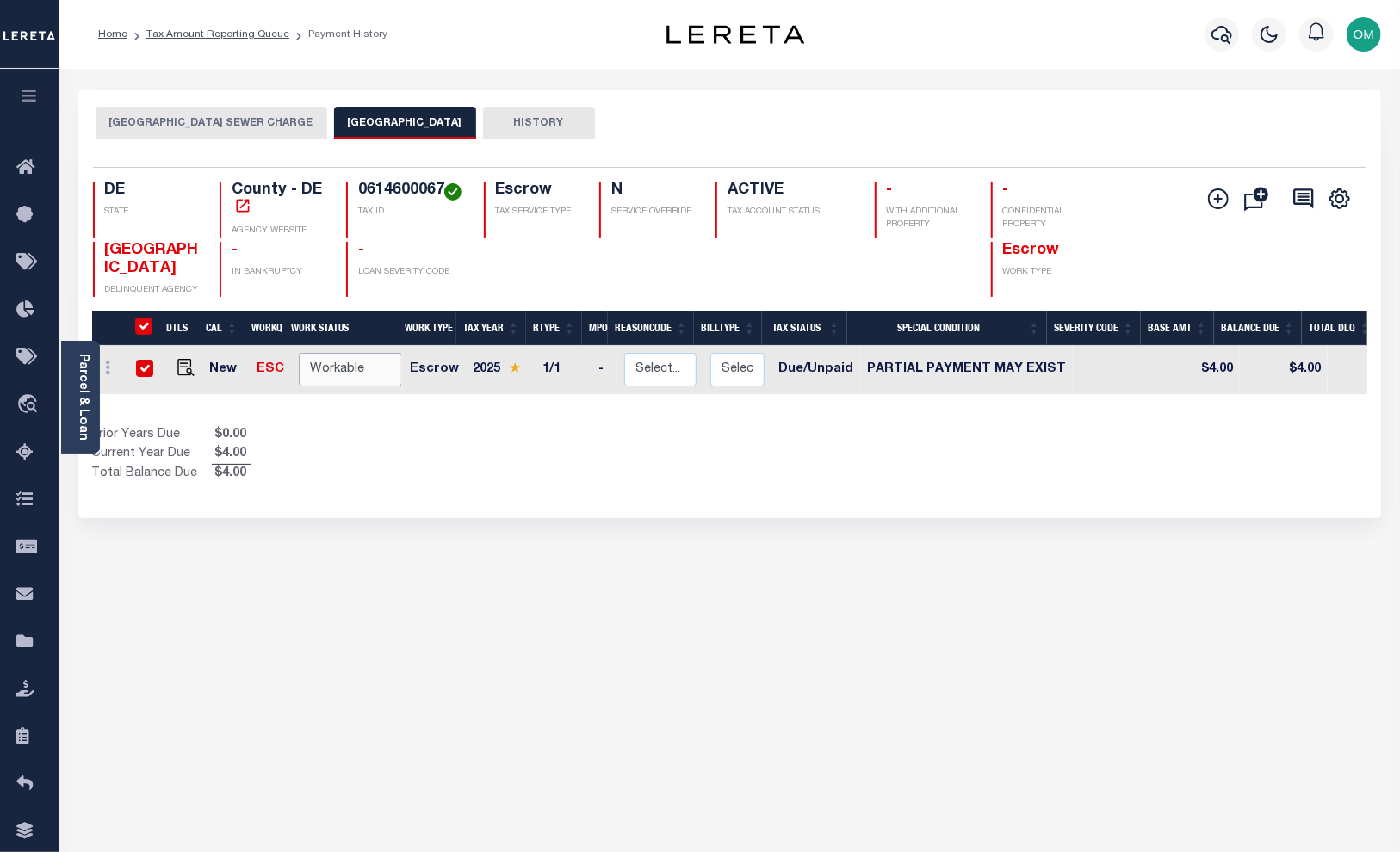
checkbox input "true"
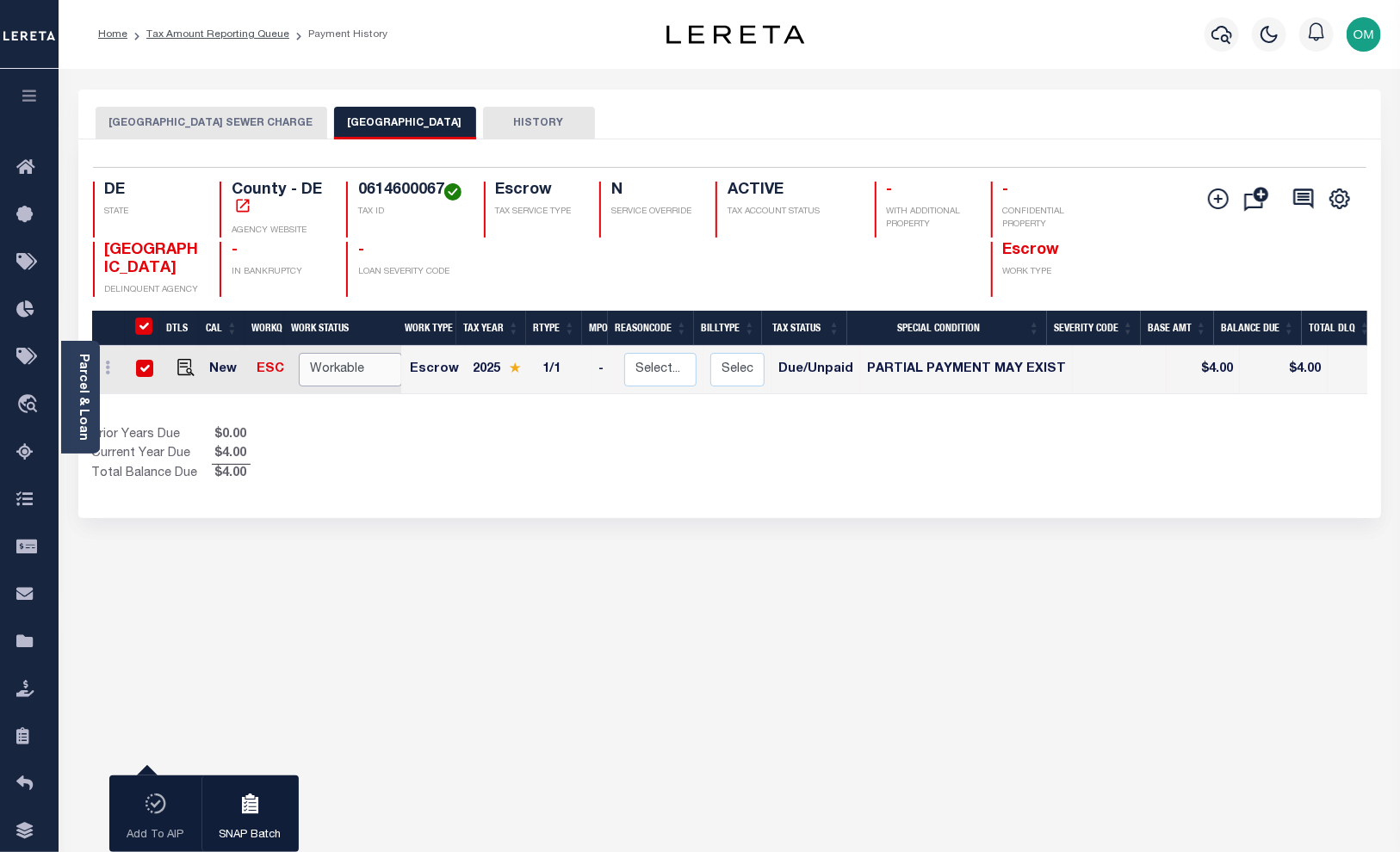
click at [363, 384] on select "Non Workable Workable" at bounding box center [350, 370] width 104 height 34
checkbox input "false"
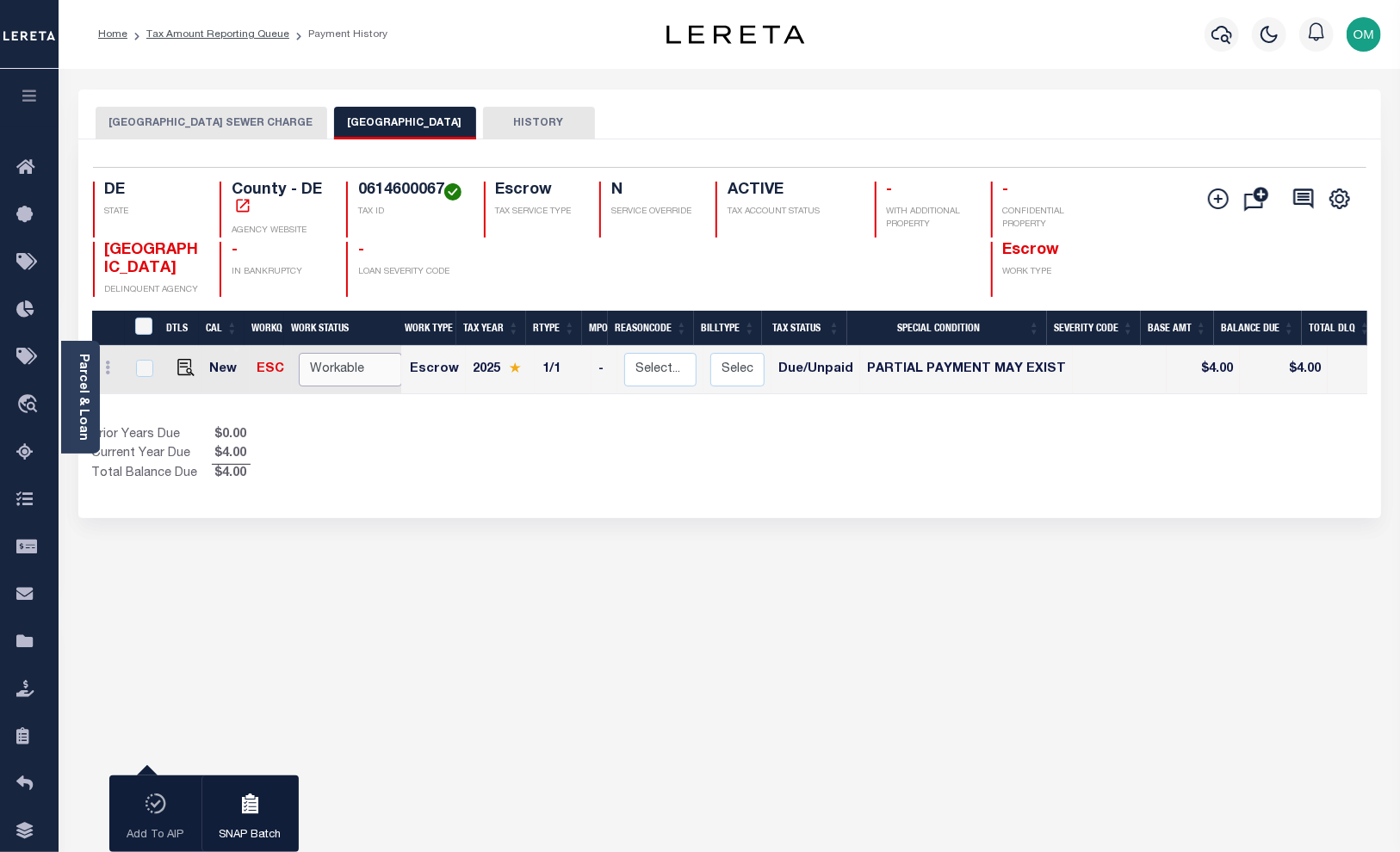
checkbox input "false"
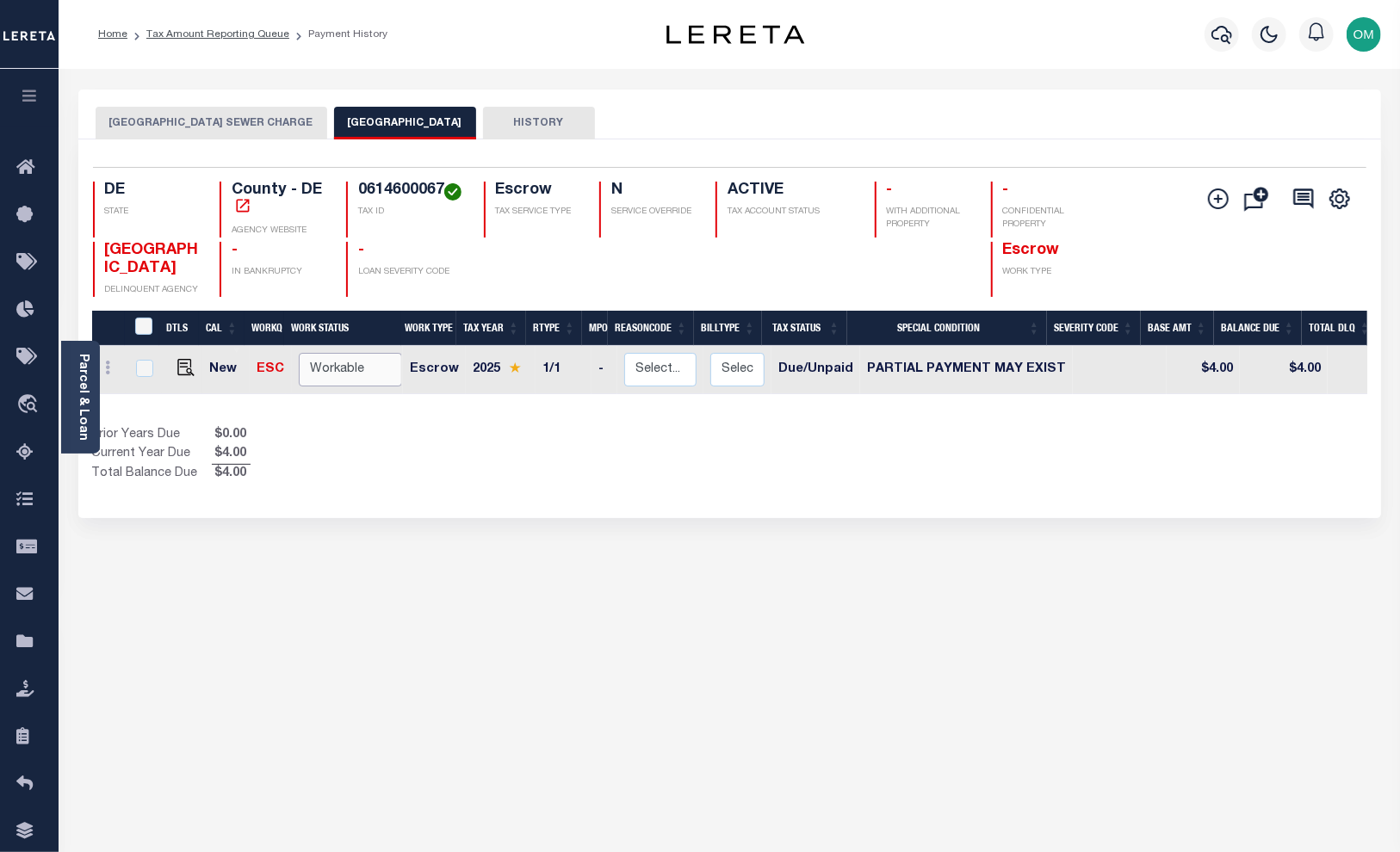
click at [363, 384] on select "Non Workable Workable" at bounding box center [350, 370] width 104 height 34
checkbox input "true"
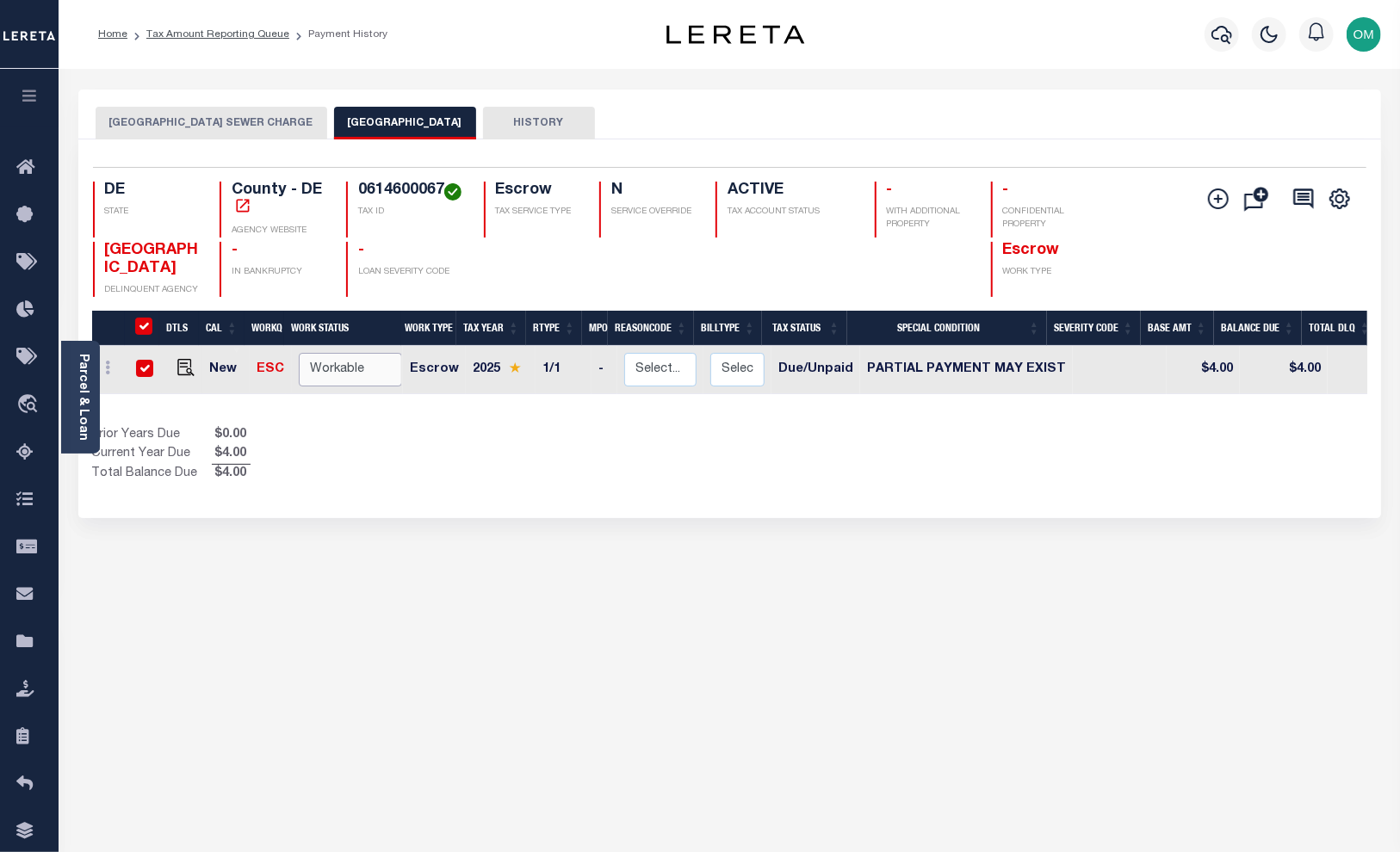
checkbox input "true"
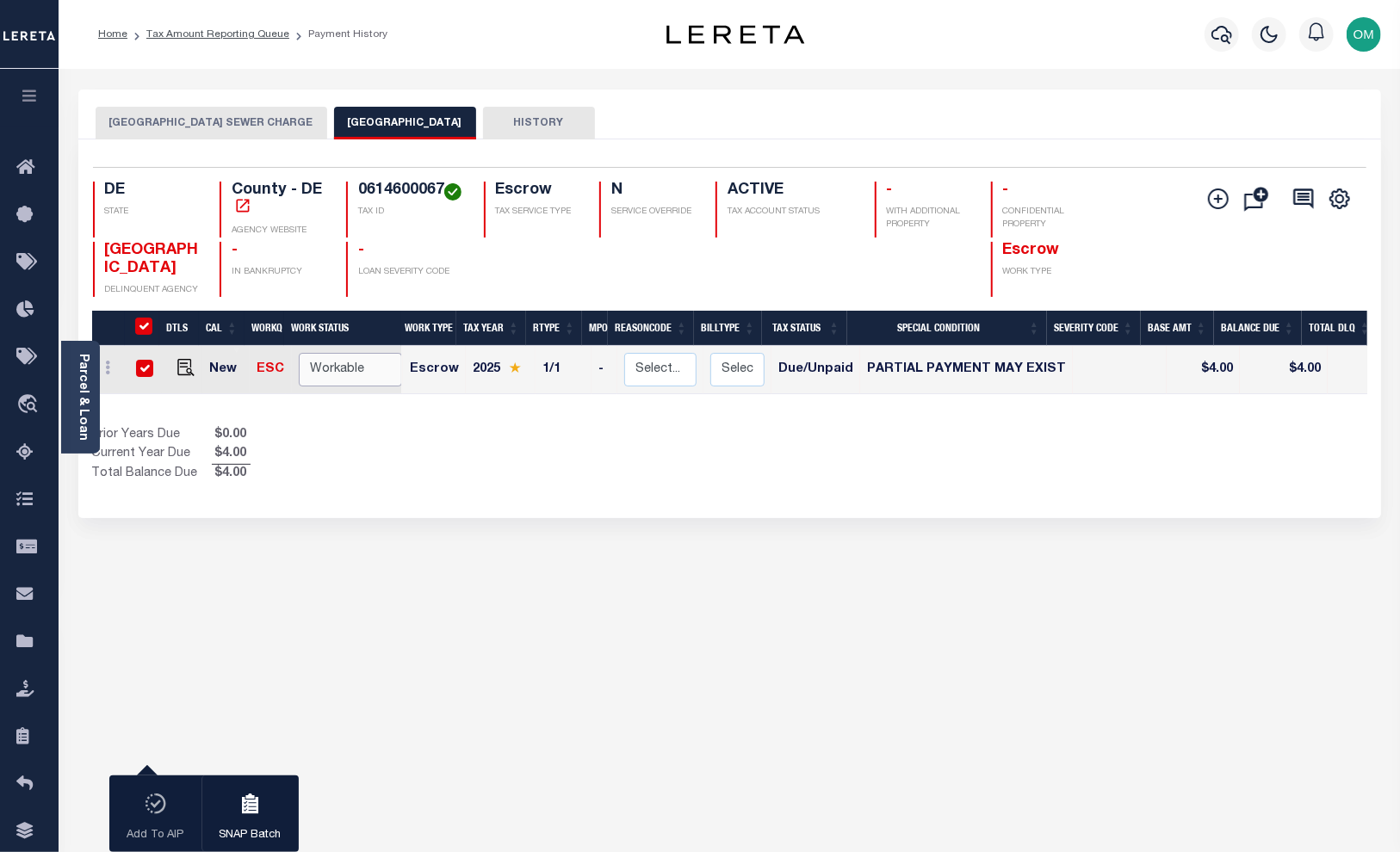
click at [363, 384] on select "Non Workable Workable" at bounding box center [350, 370] width 104 height 34
checkbox input "false"
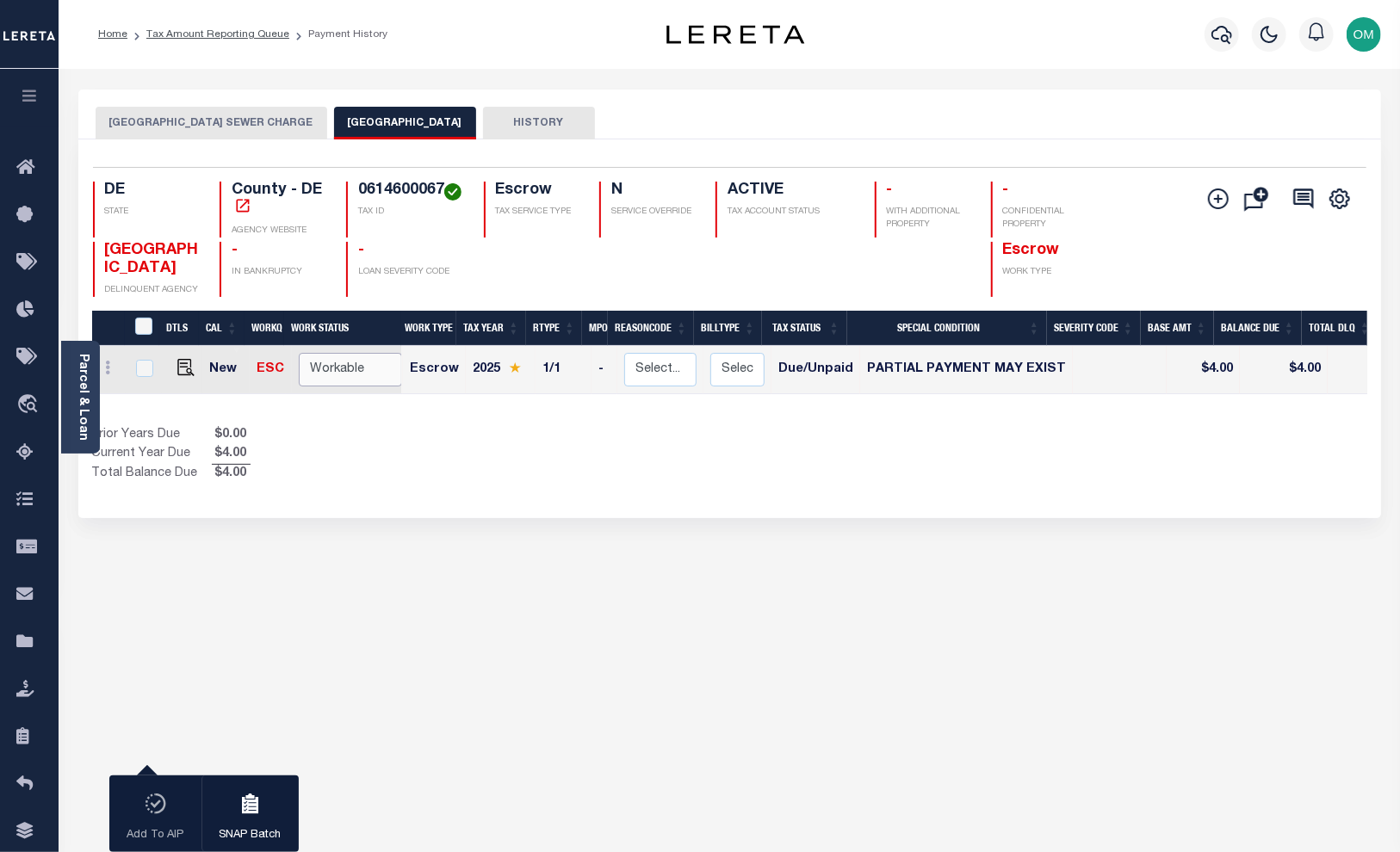
checkbox input "false"
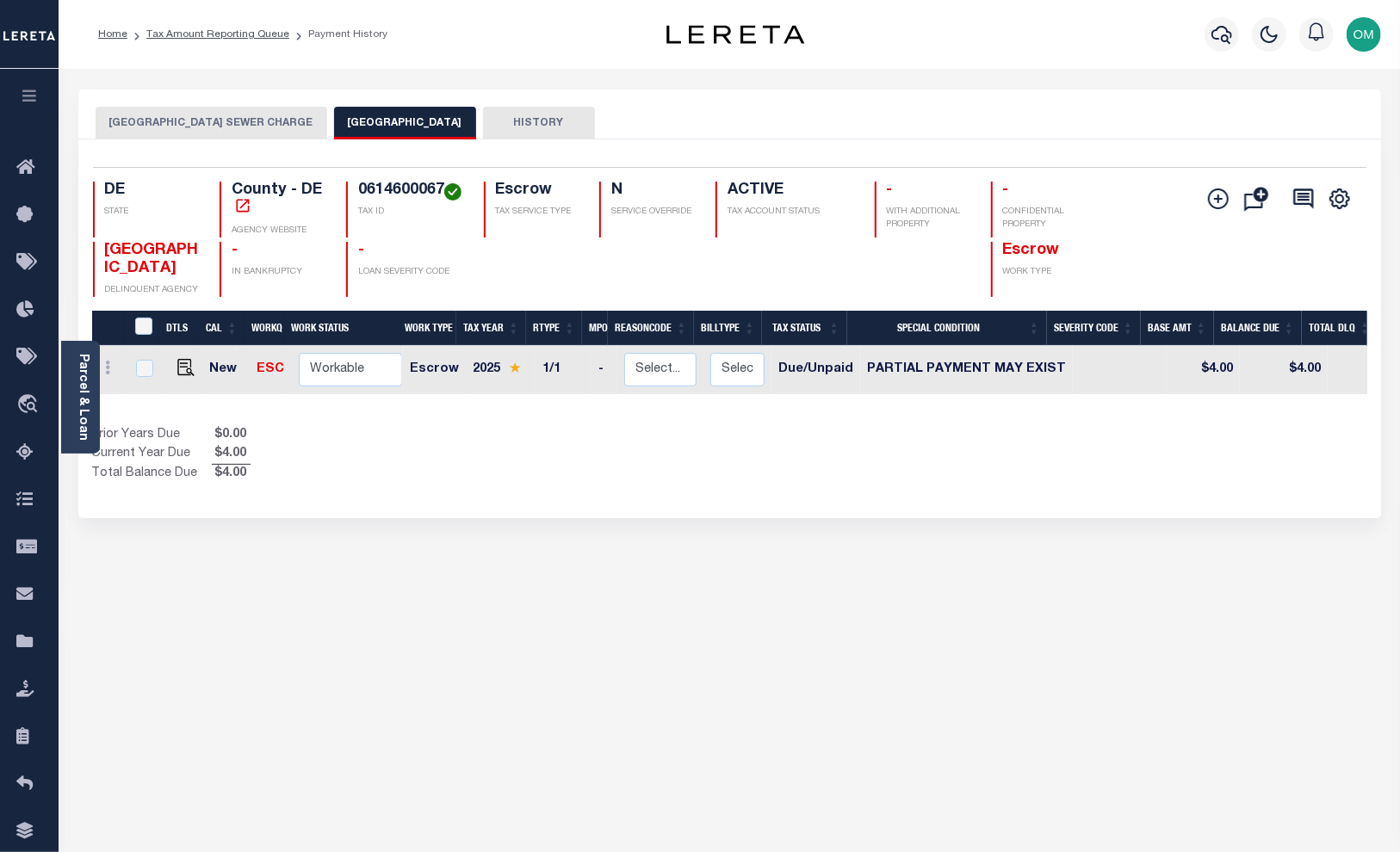
click at [513, 133] on button "HISTORY" at bounding box center [539, 122] width 112 height 33
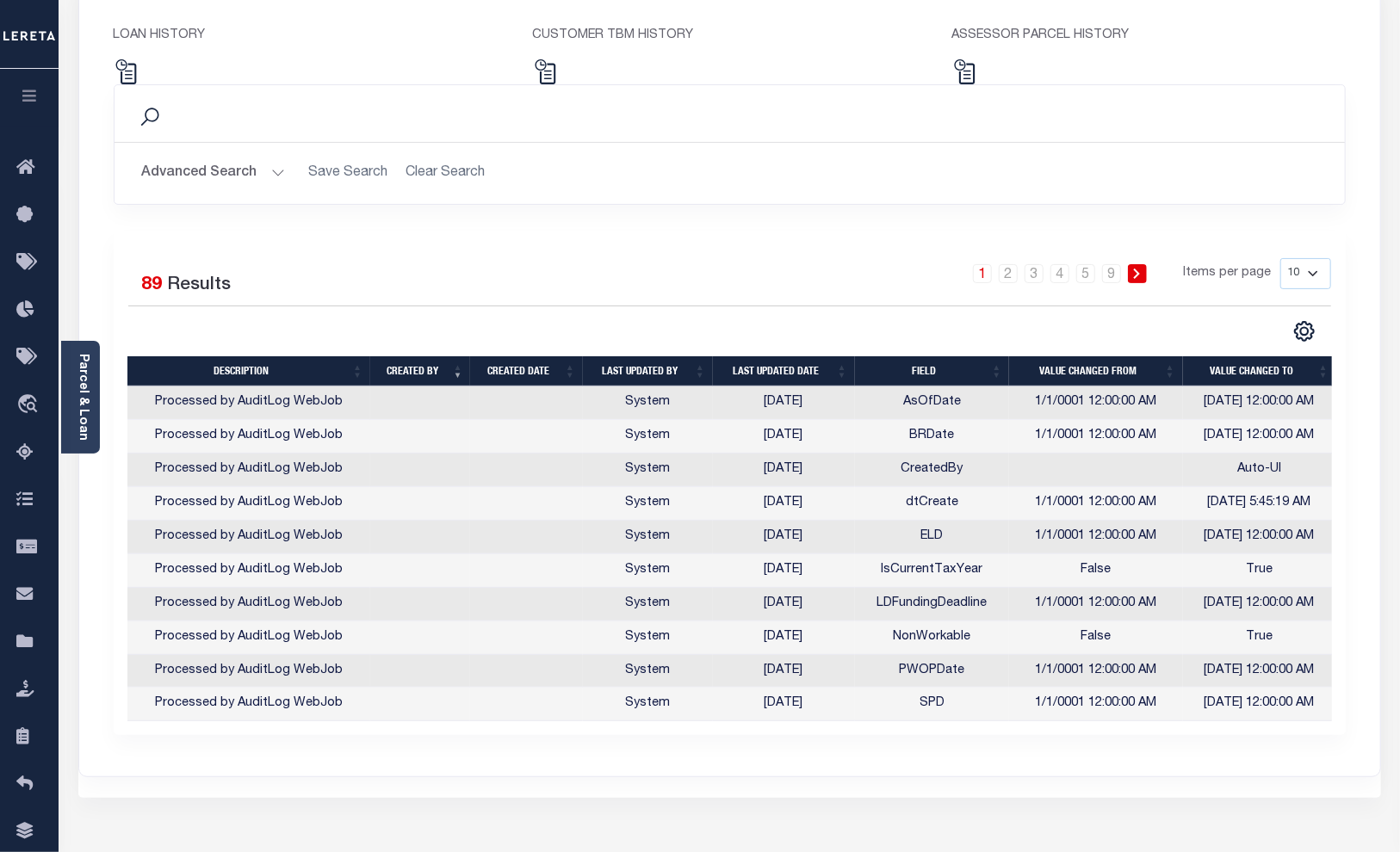
scroll to position [156, 0]
click at [621, 55] on div "CUSTOMER TBM HISTORY" at bounding box center [729, 55] width 420 height 58
click at [37, 88] on button "button" at bounding box center [29, 98] width 59 height 59
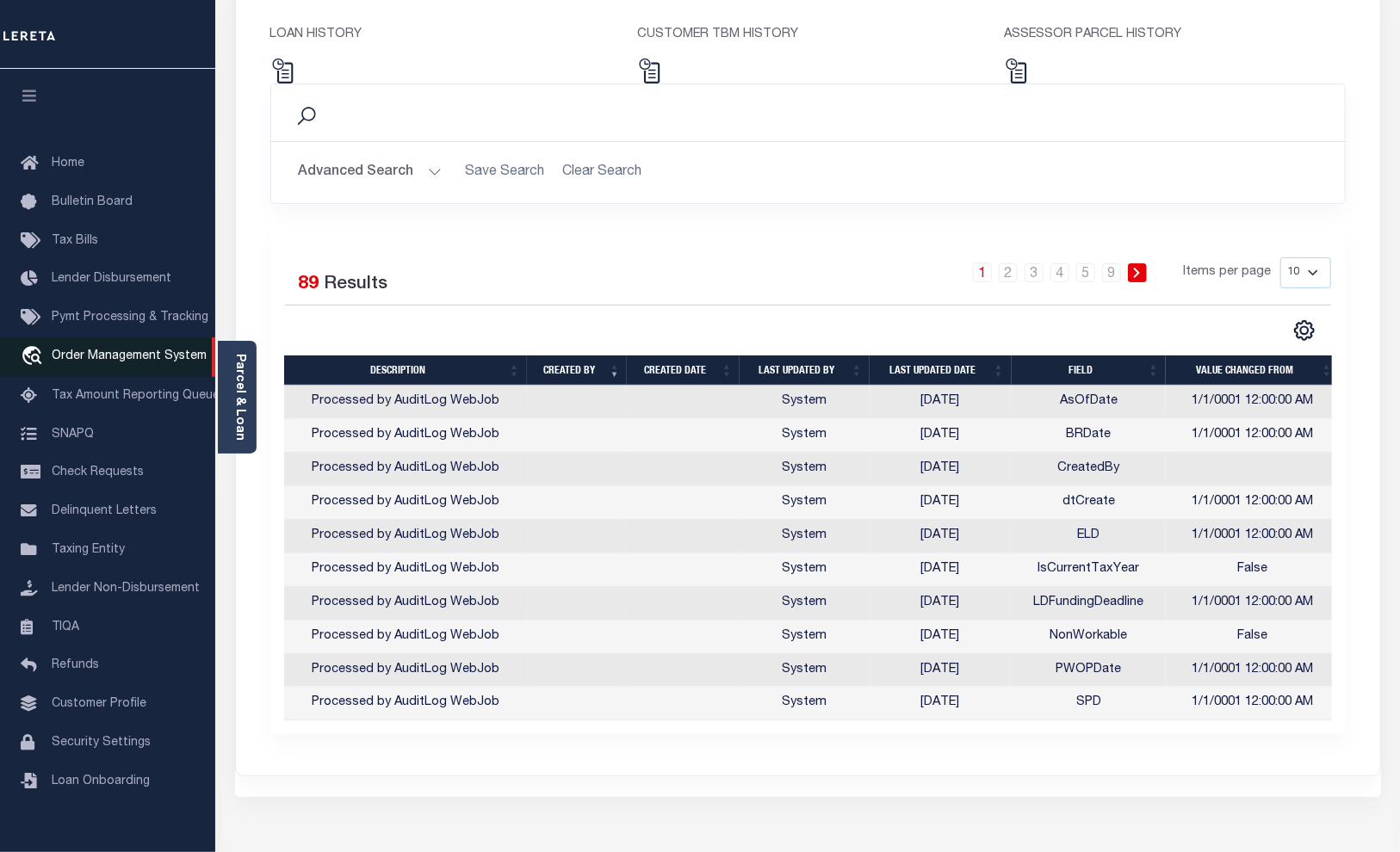
click at [151, 359] on span "Order Management System" at bounding box center [129, 356] width 155 height 12
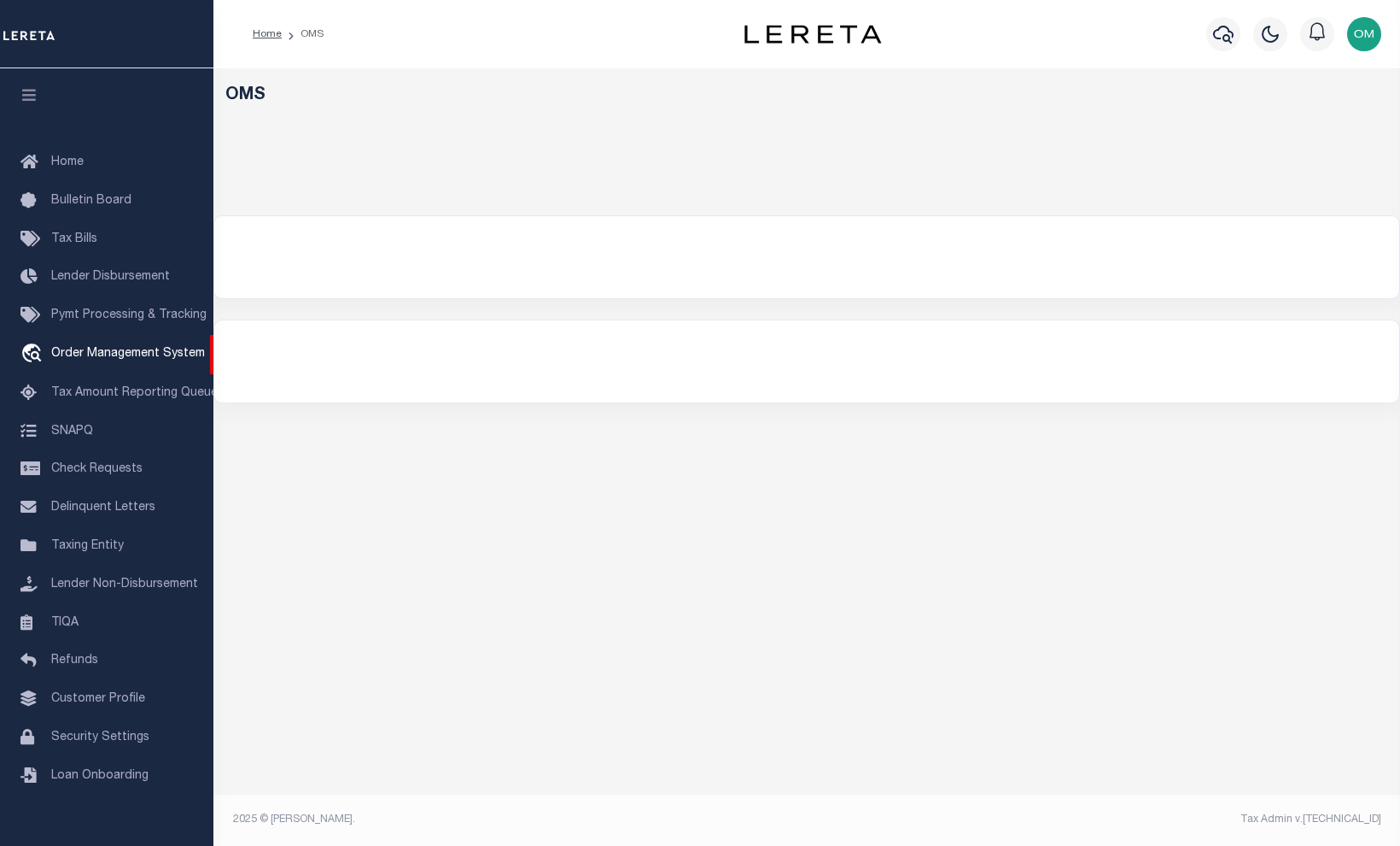
select select "200"
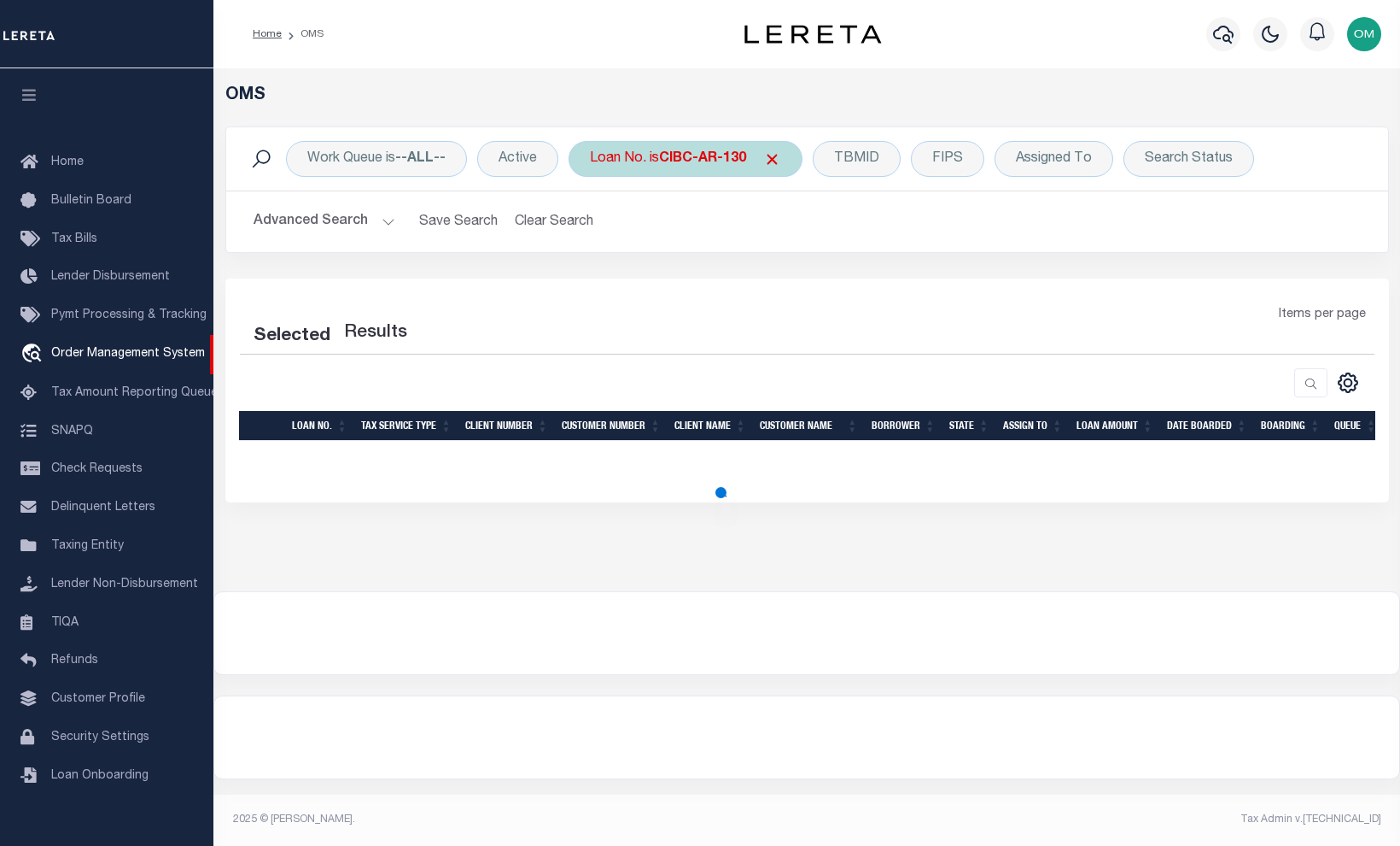
select select "200"
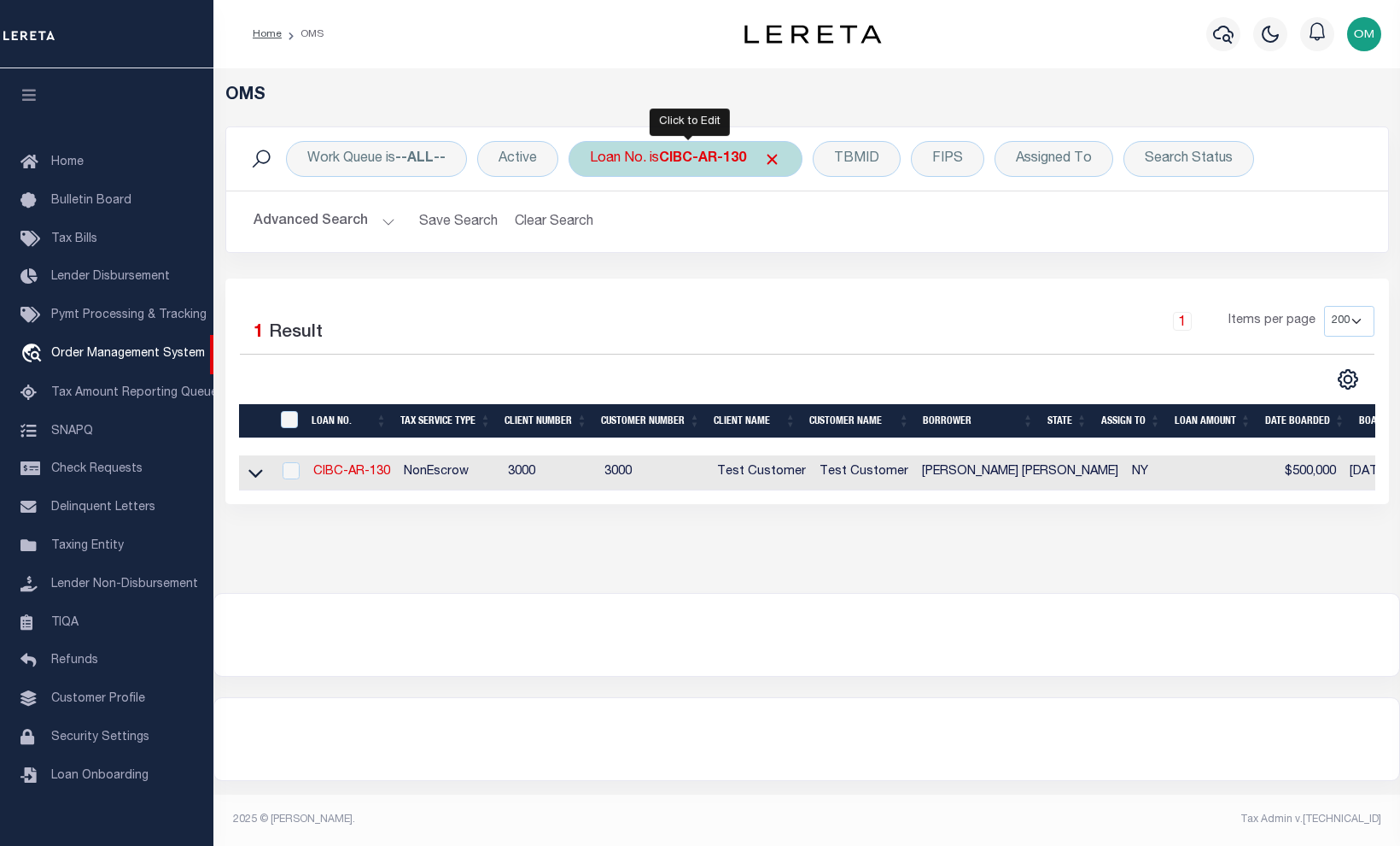
click at [666, 163] on b "CIBC-AR-130" at bounding box center [703, 159] width 87 height 14
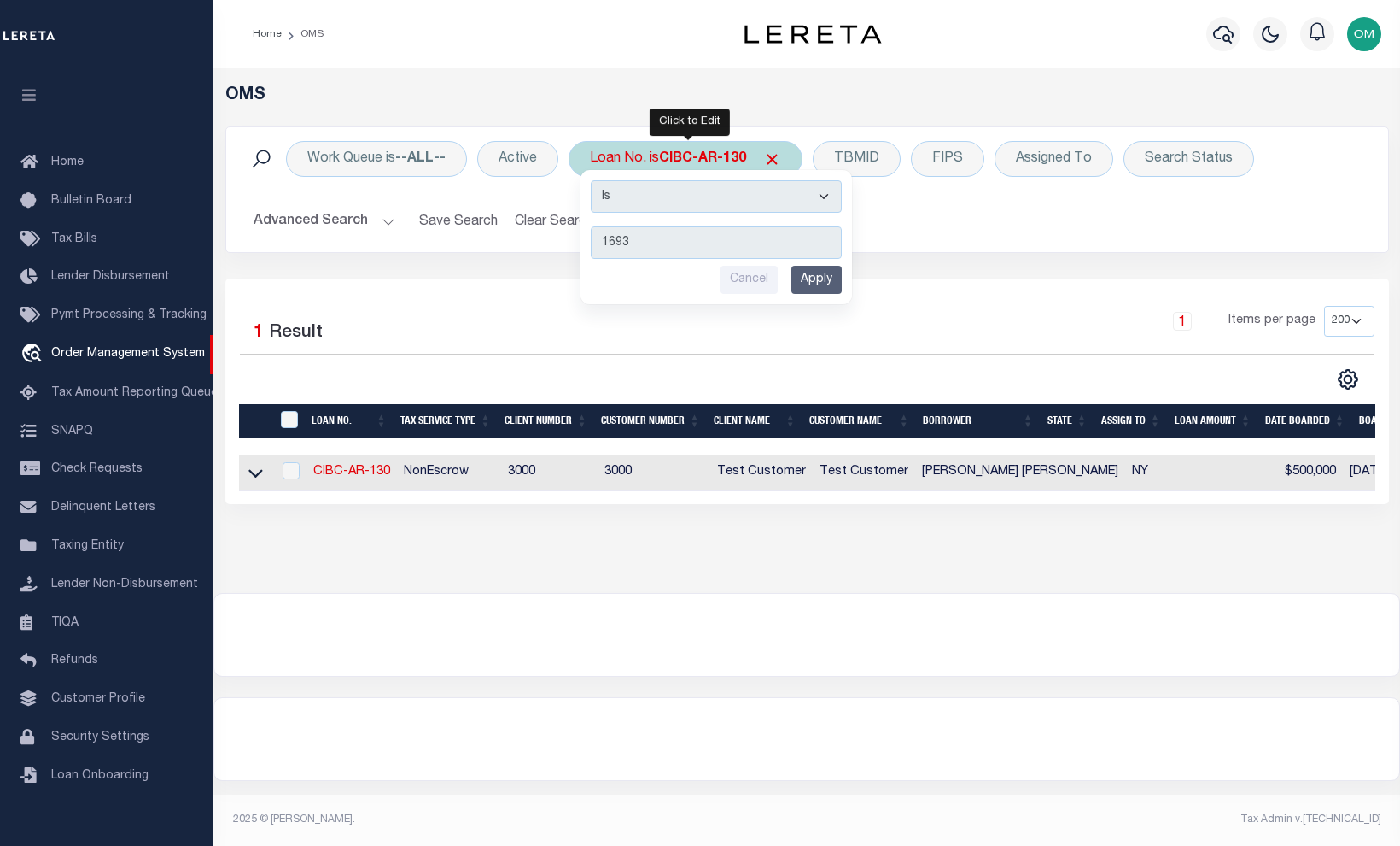
type input "16939"
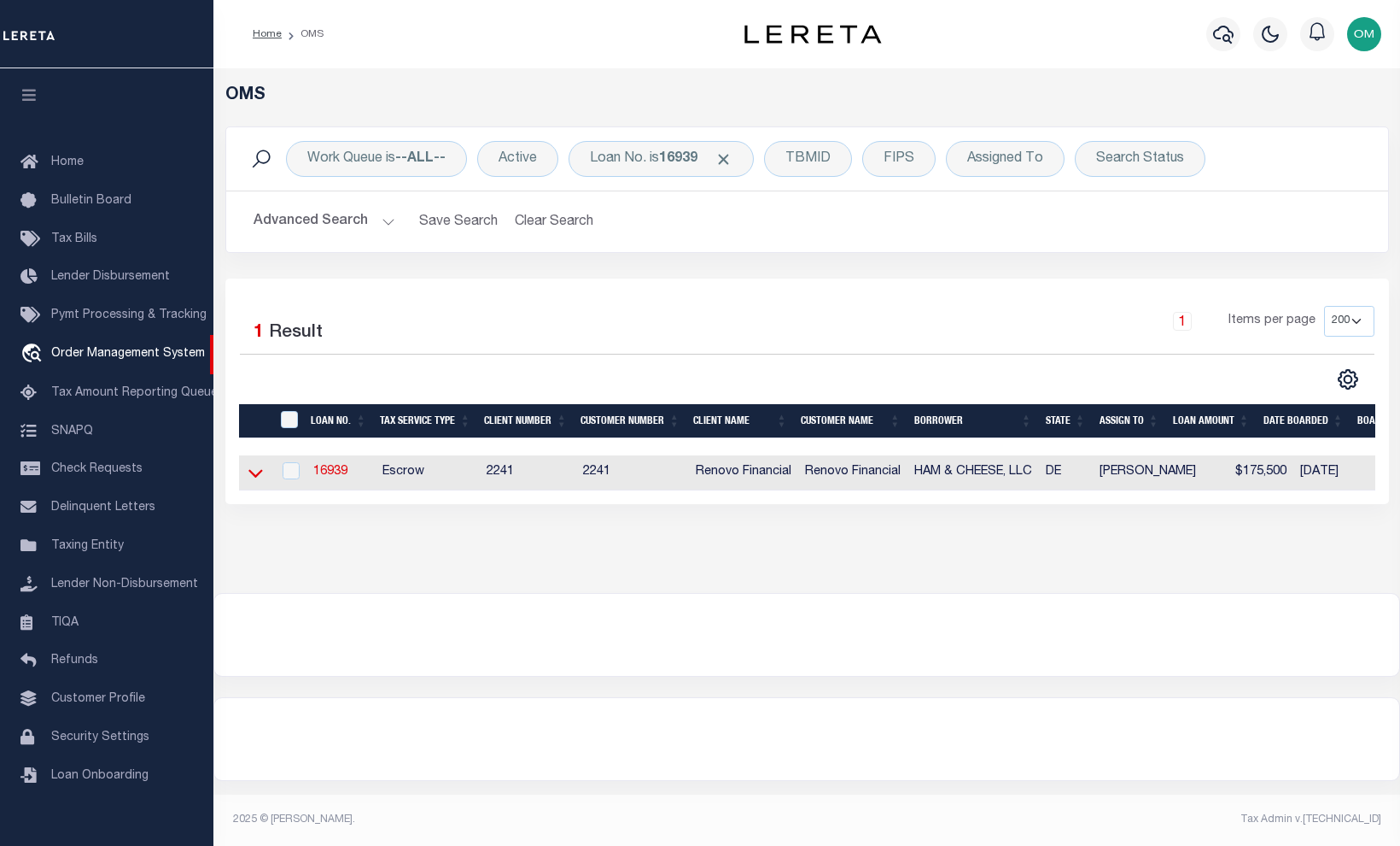
click at [254, 479] on icon at bounding box center [256, 474] width 15 height 8
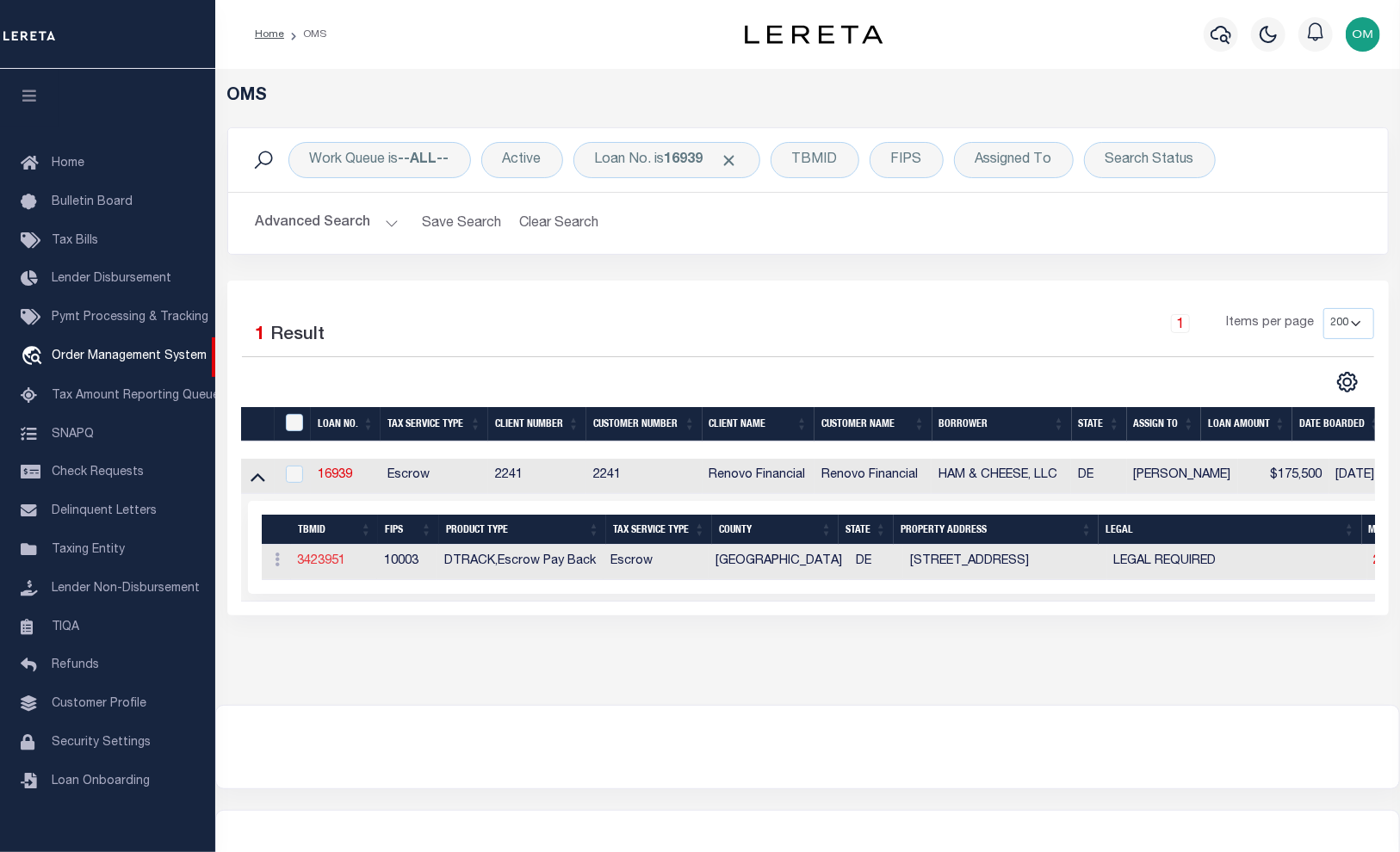
click at [331, 561] on link "3423951" at bounding box center [322, 561] width 49 height 12
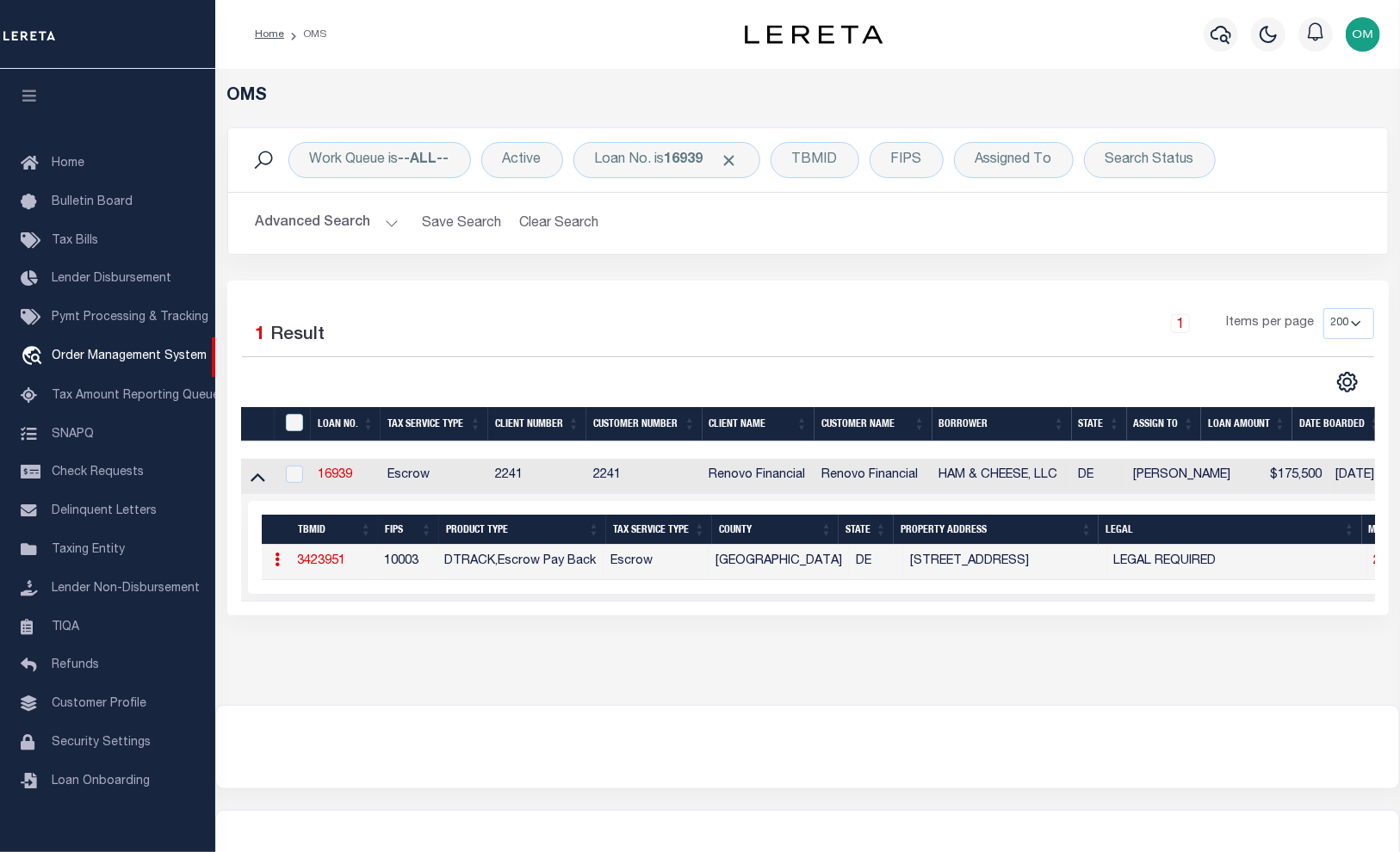
type input "16939"
type input "HAM & CHEESE, LLC"
select select
type input "[STREET_ADDRESS][PERSON_NAME]"
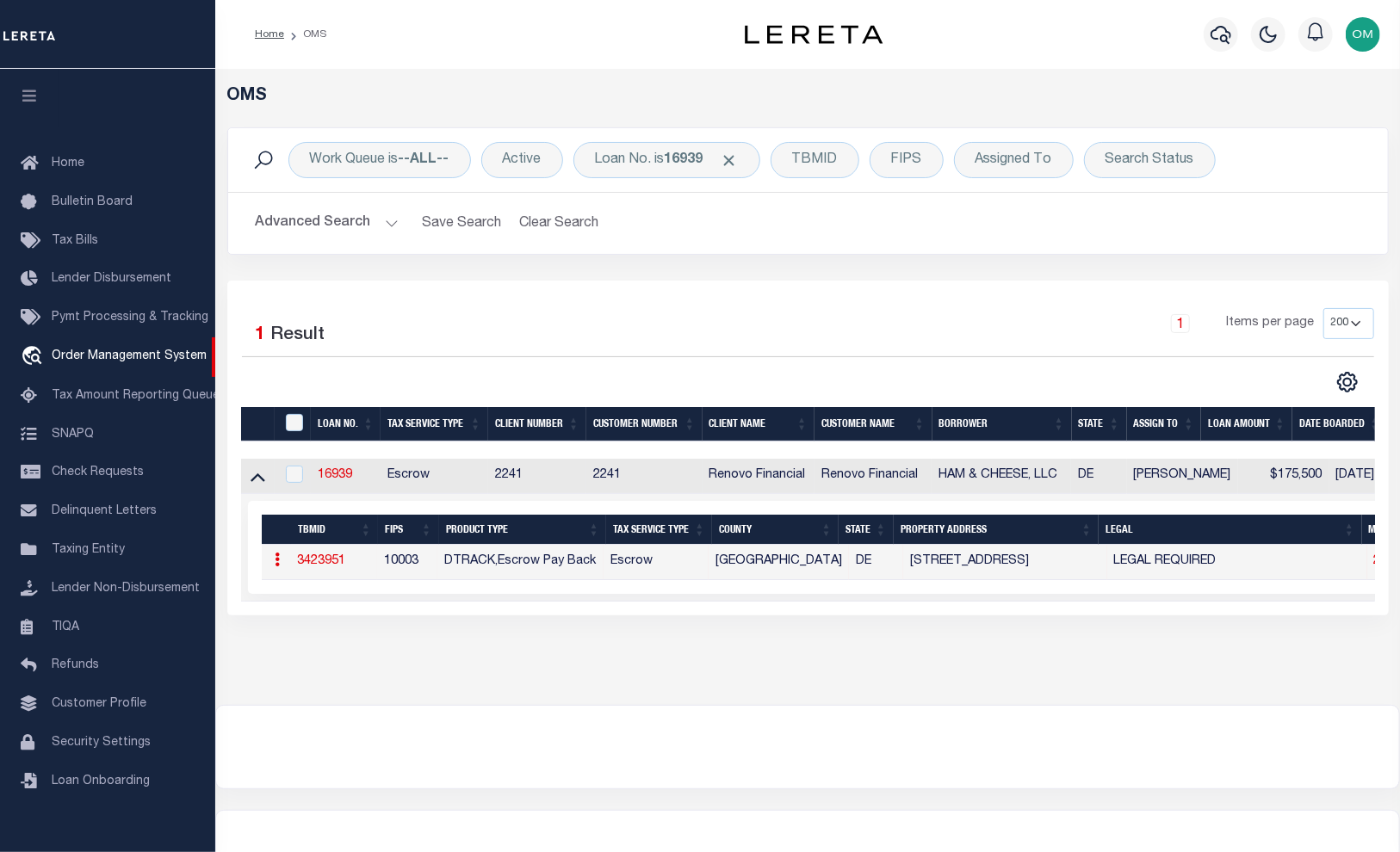
type input "Wilmington DE 19803"
select select "10"
select select "Escrow"
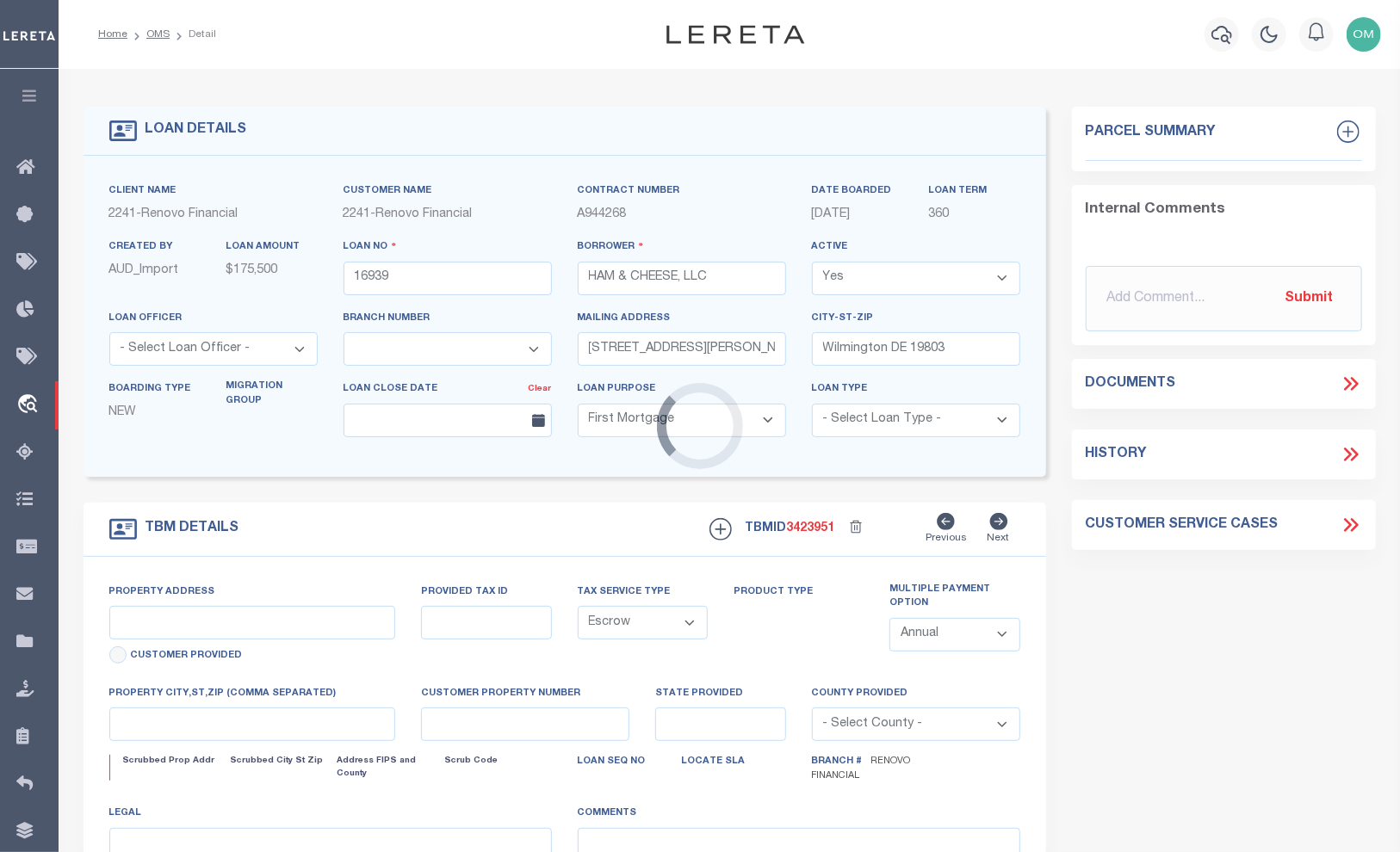
select select "25066"
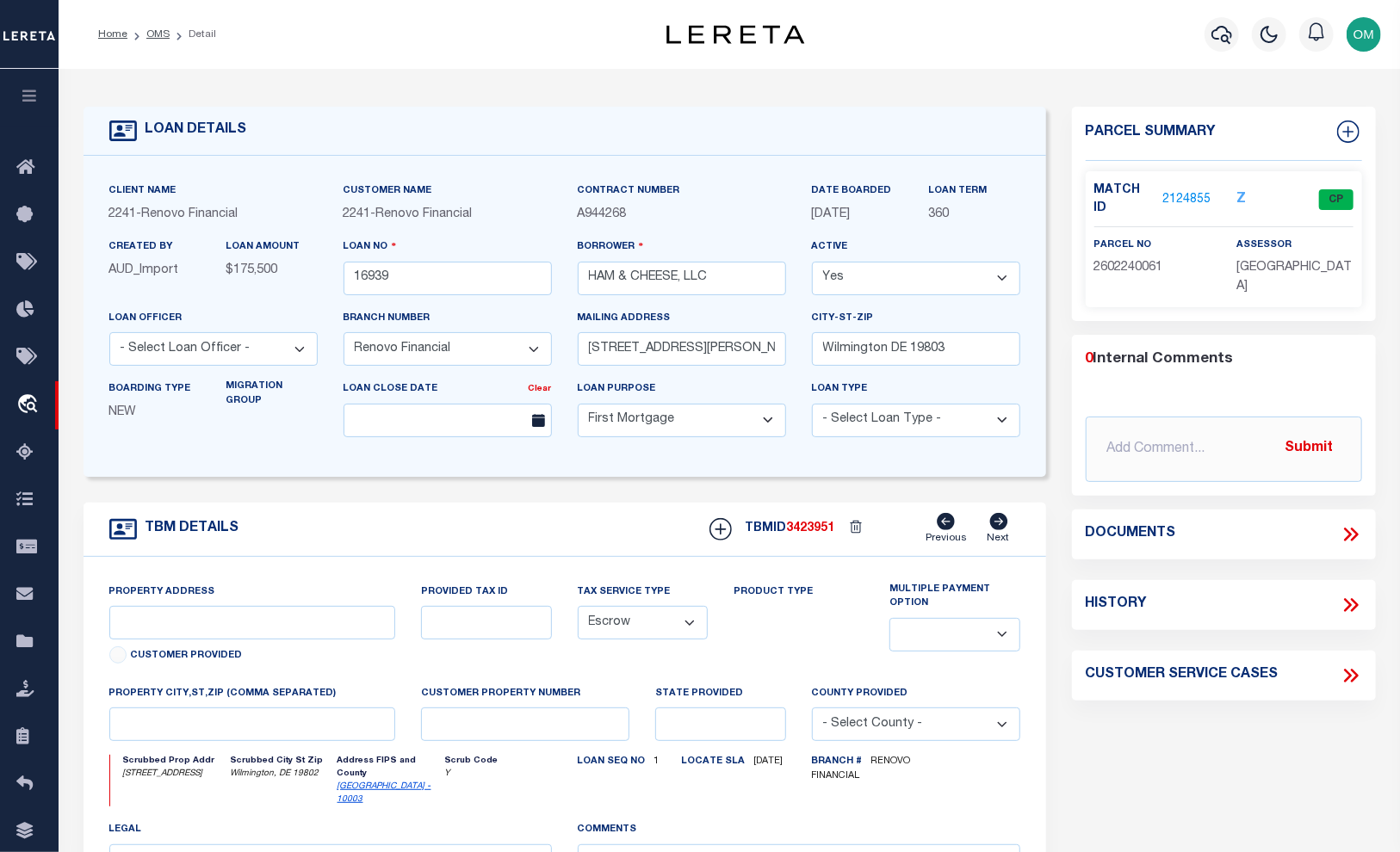
type input "[STREET_ADDRESS]"
select select
type input "Wilmington, DE 19802"
type input "a0kUS000007e4ld"
type input "DE"
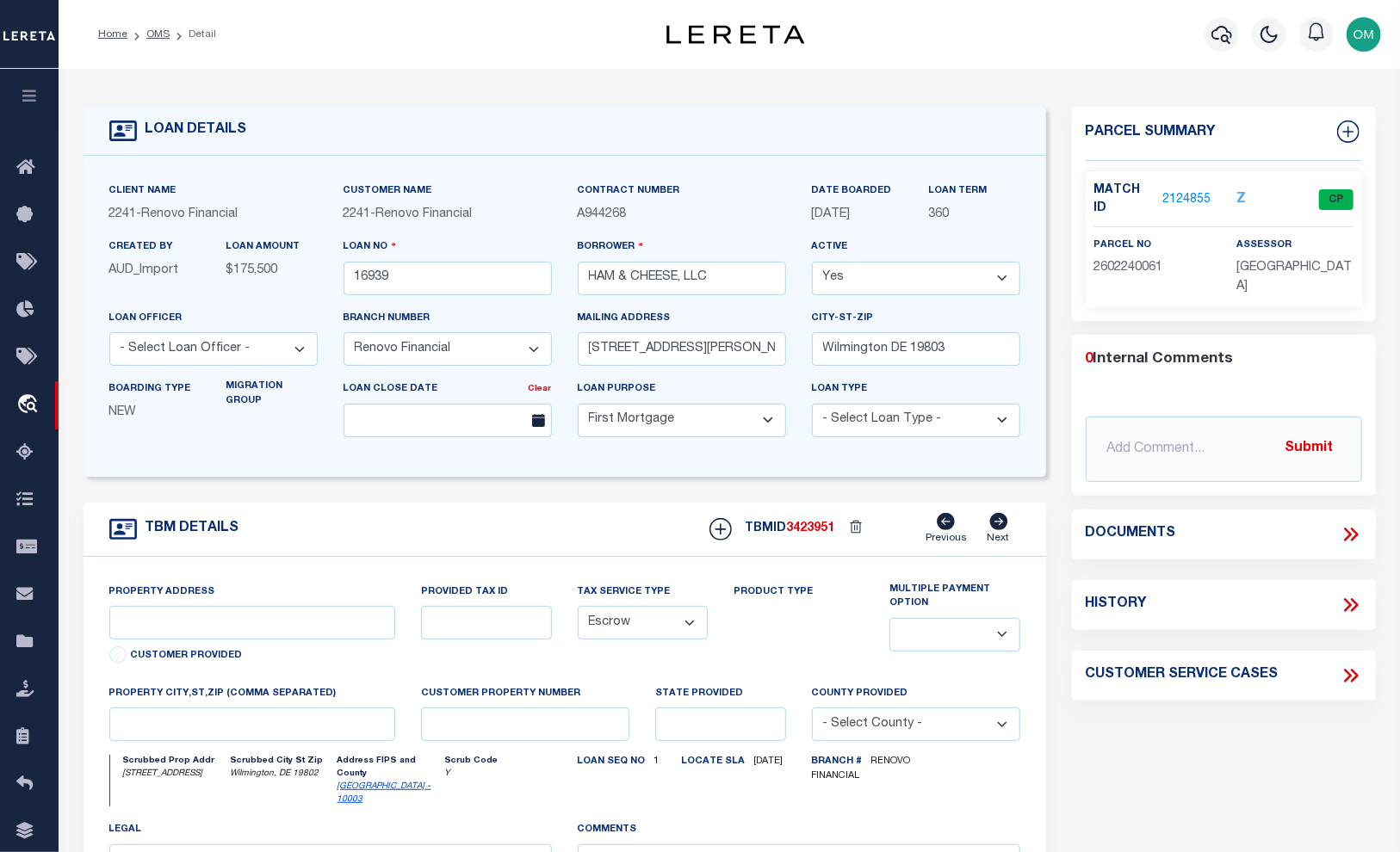
select select
type textarea "LEGAL REQUIRED"
click at [1182, 191] on link "2124855" at bounding box center [1186, 199] width 49 height 18
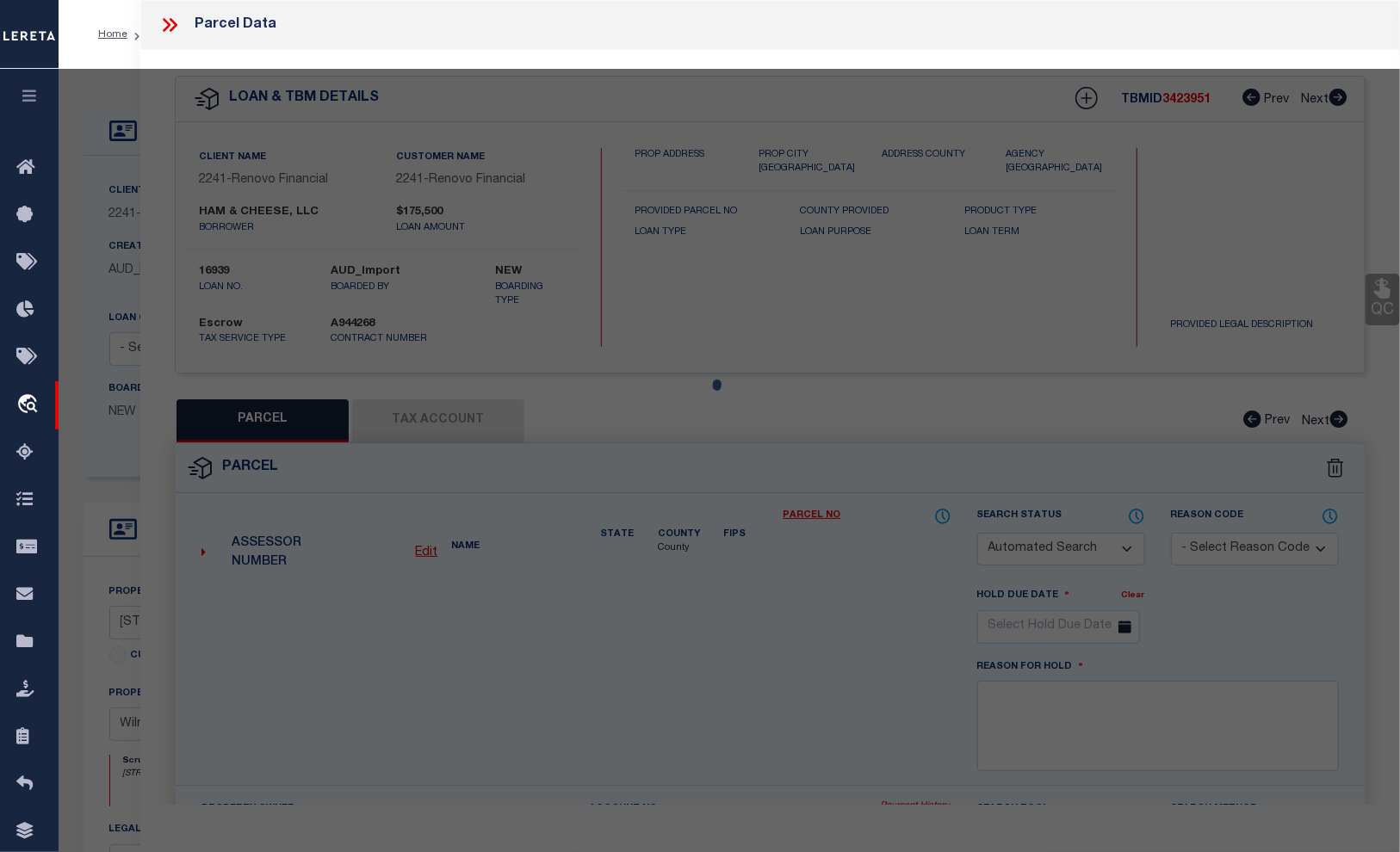
checkbox input "false"
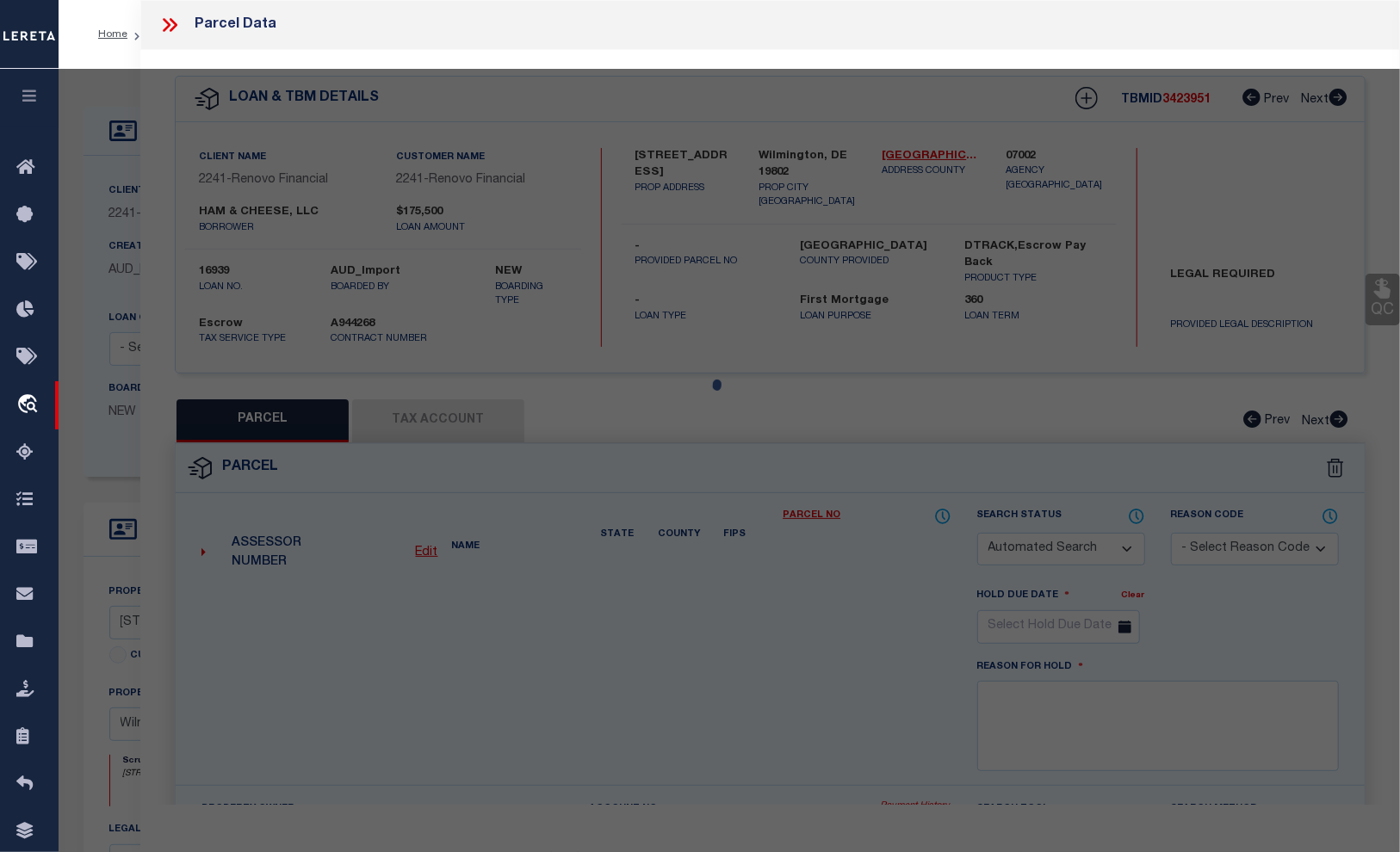
select select "CP"
type input "Wilmington, DE 19802"
select select
type input "[STREET_ADDRESS]"
type input "Wilmington, DE 19802"
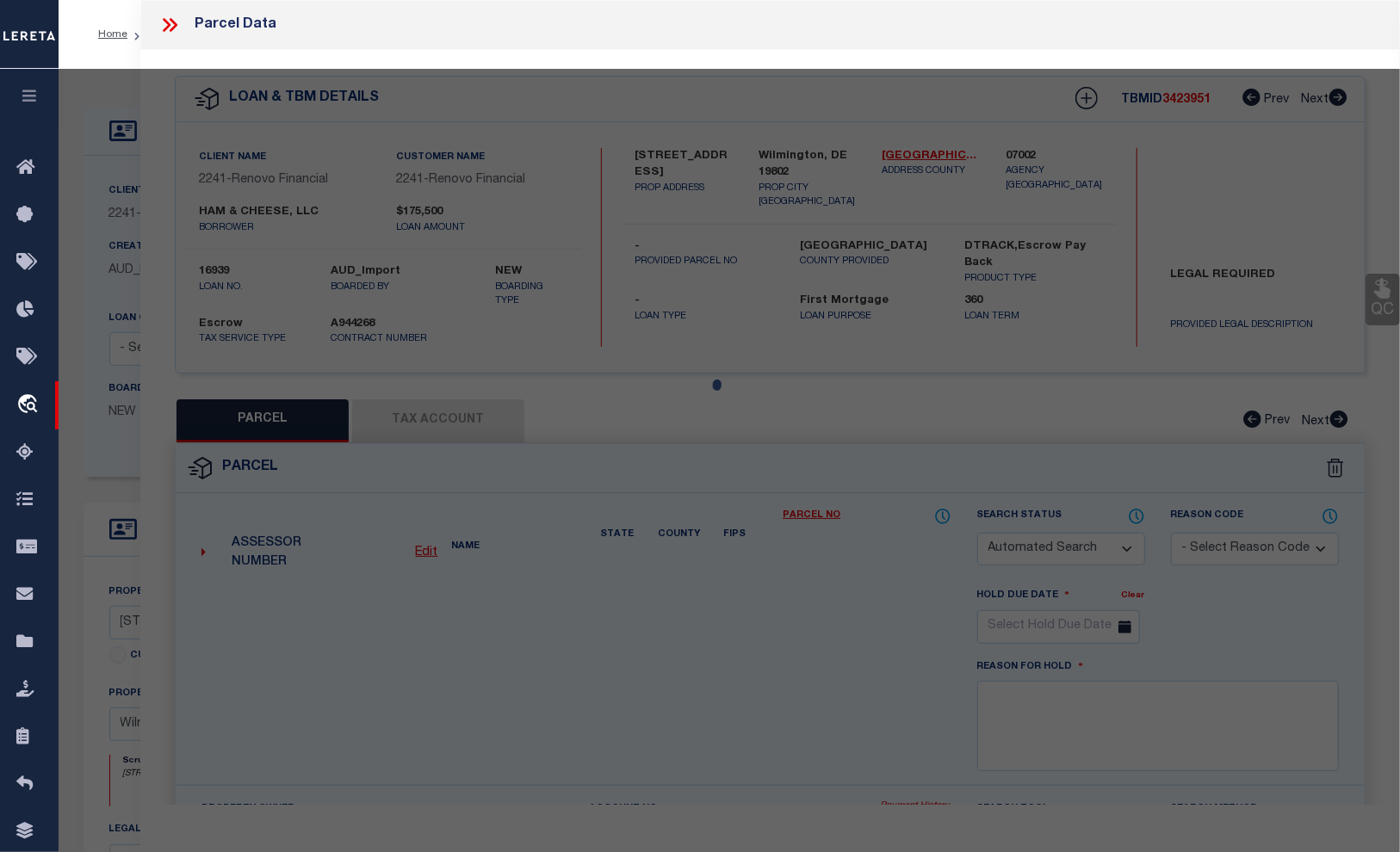
type textarea "WILMINGTON 3"
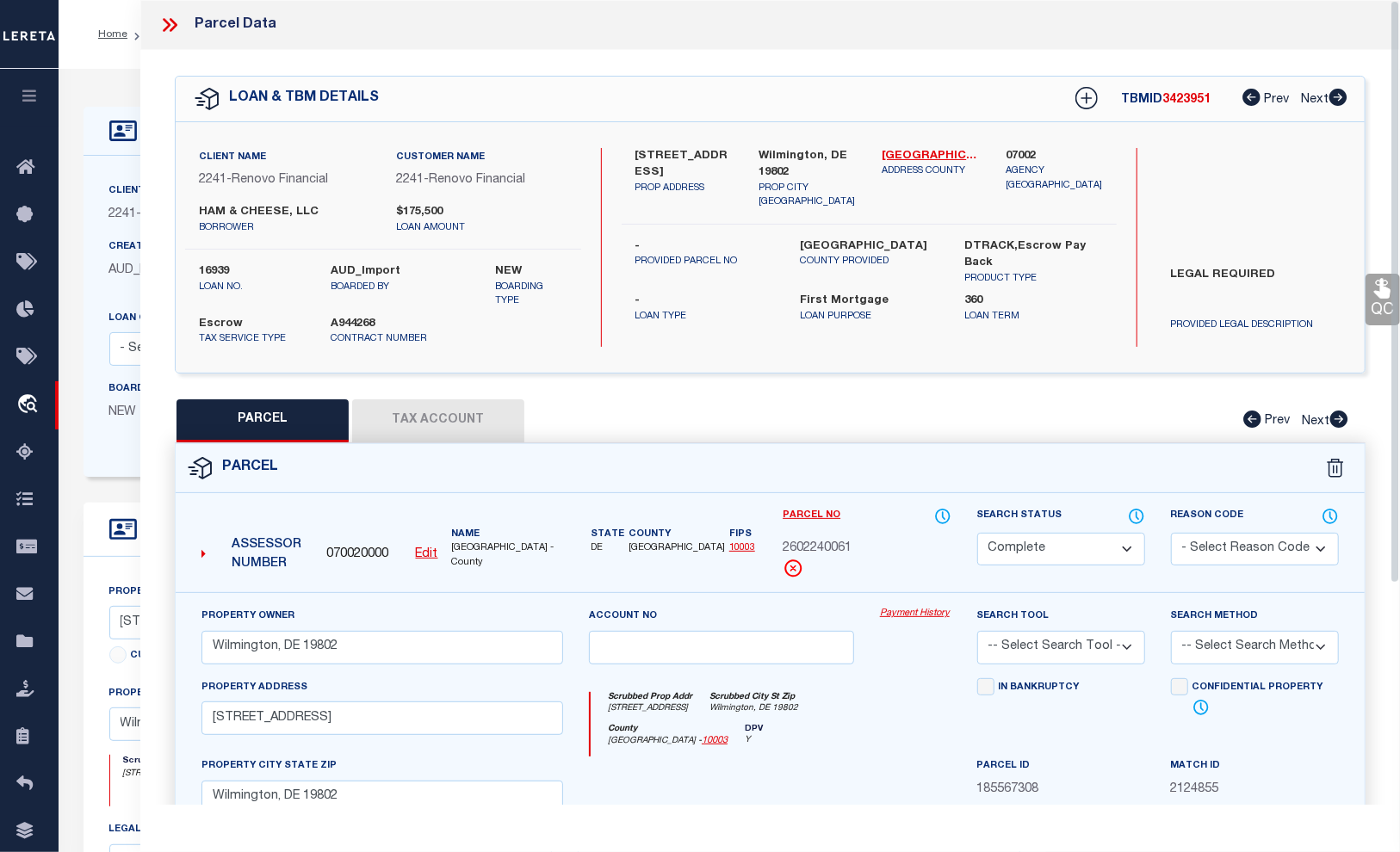
click at [921, 614] on link "Payment History" at bounding box center [915, 614] width 71 height 15
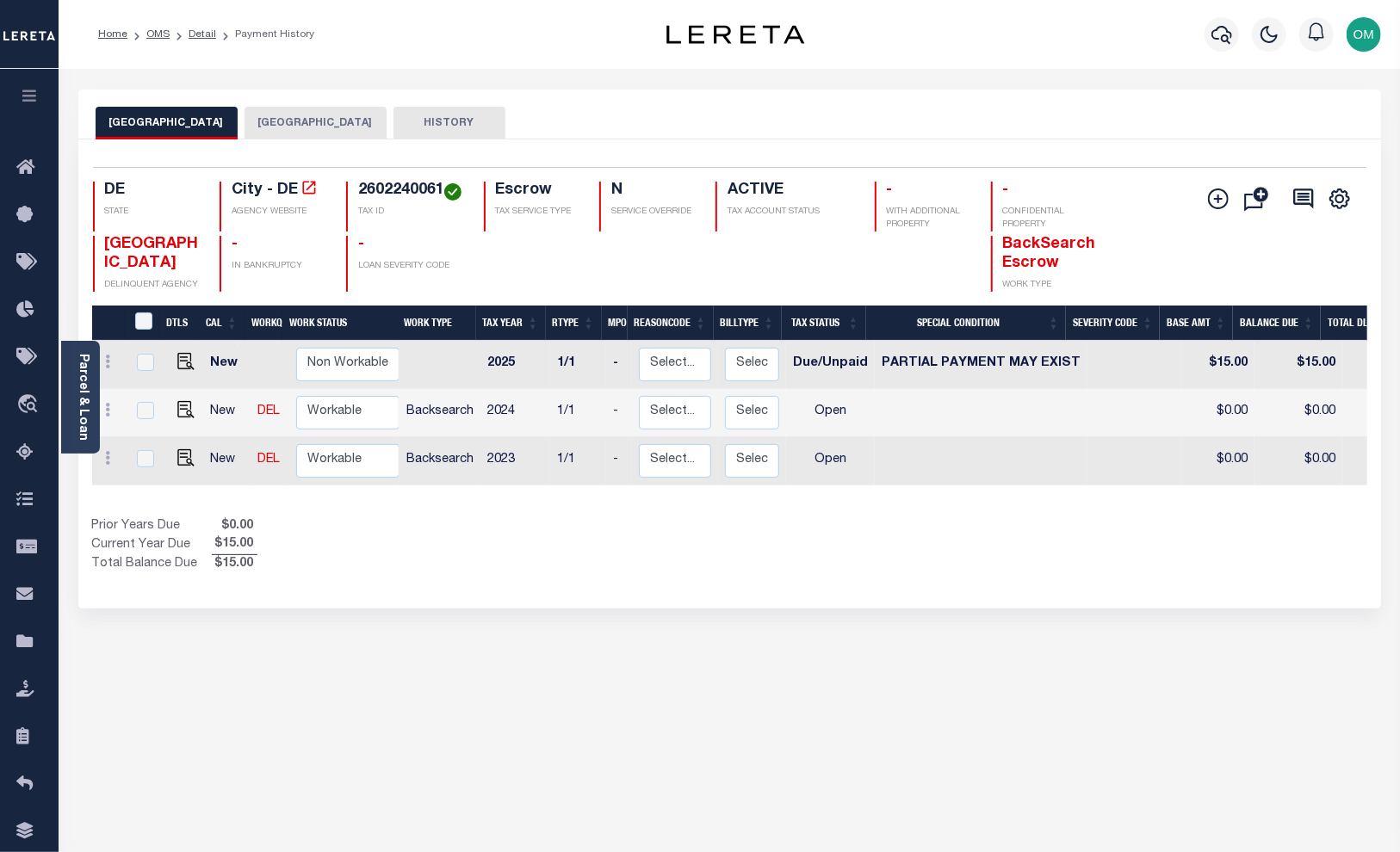
click at [430, 122] on button "HISTORY" at bounding box center [450, 122] width 112 height 33
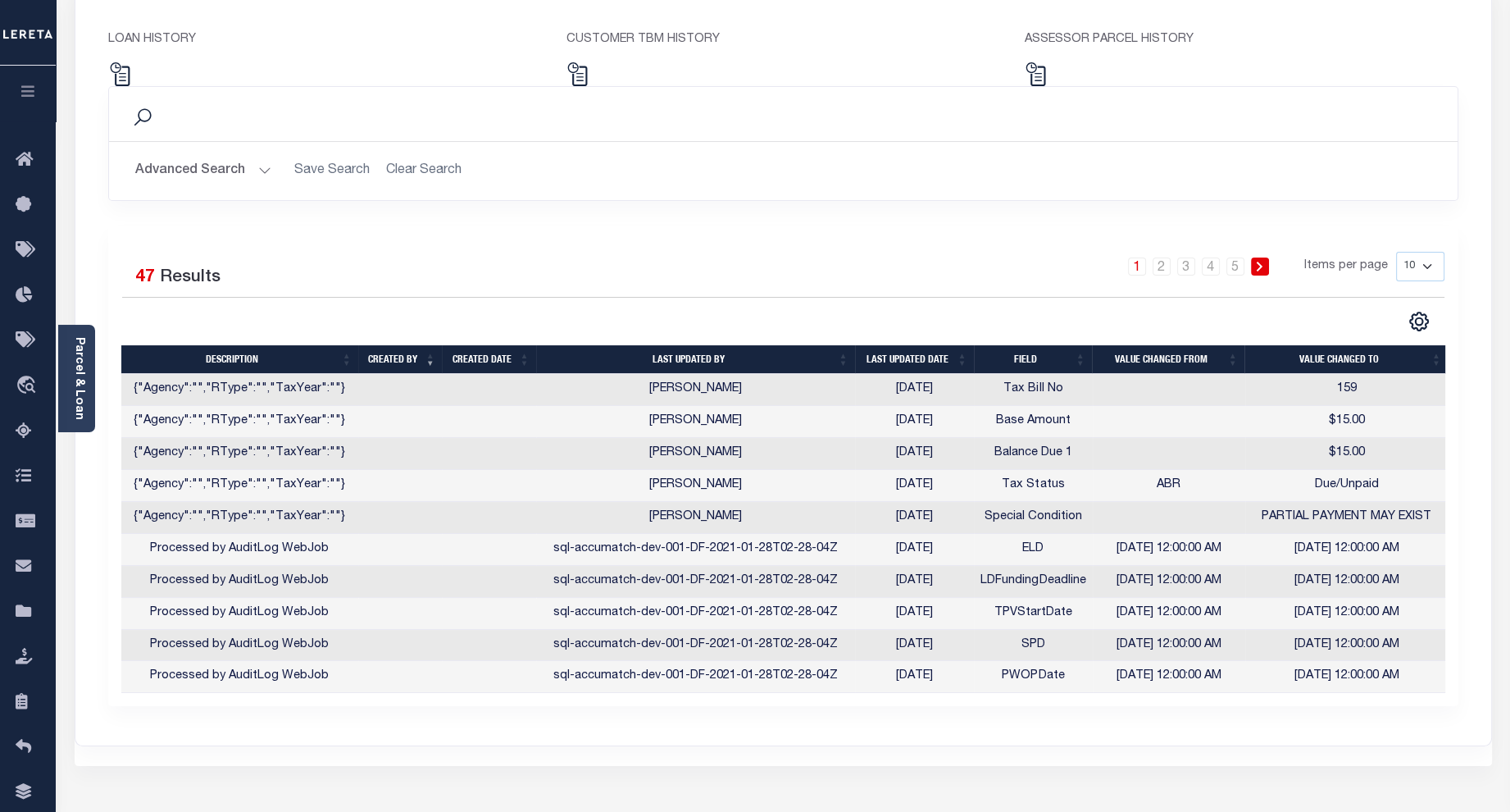
scroll to position [149, 0]
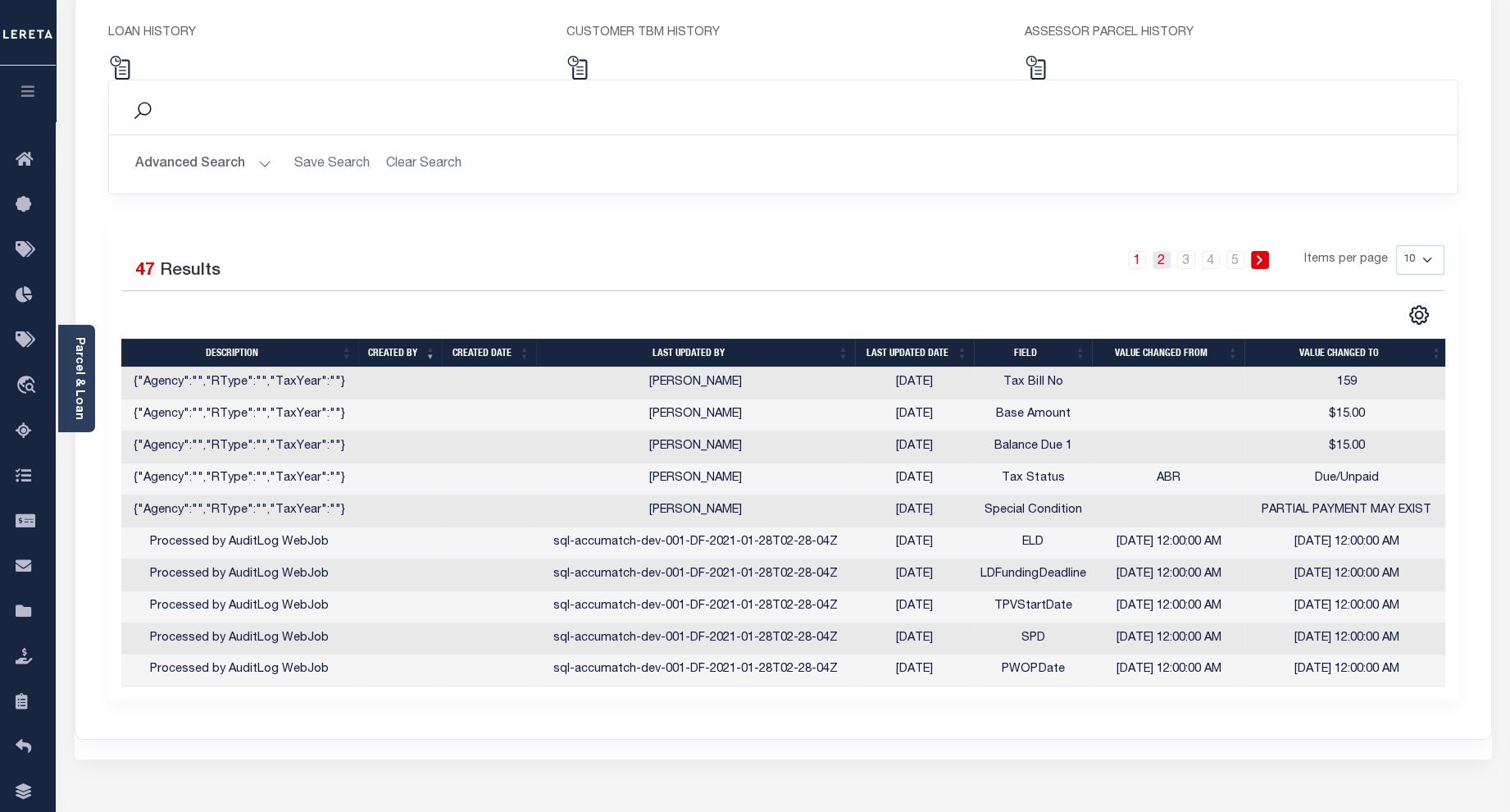
click at [1167, 261] on link "2" at bounding box center [1162, 260] width 18 height 18
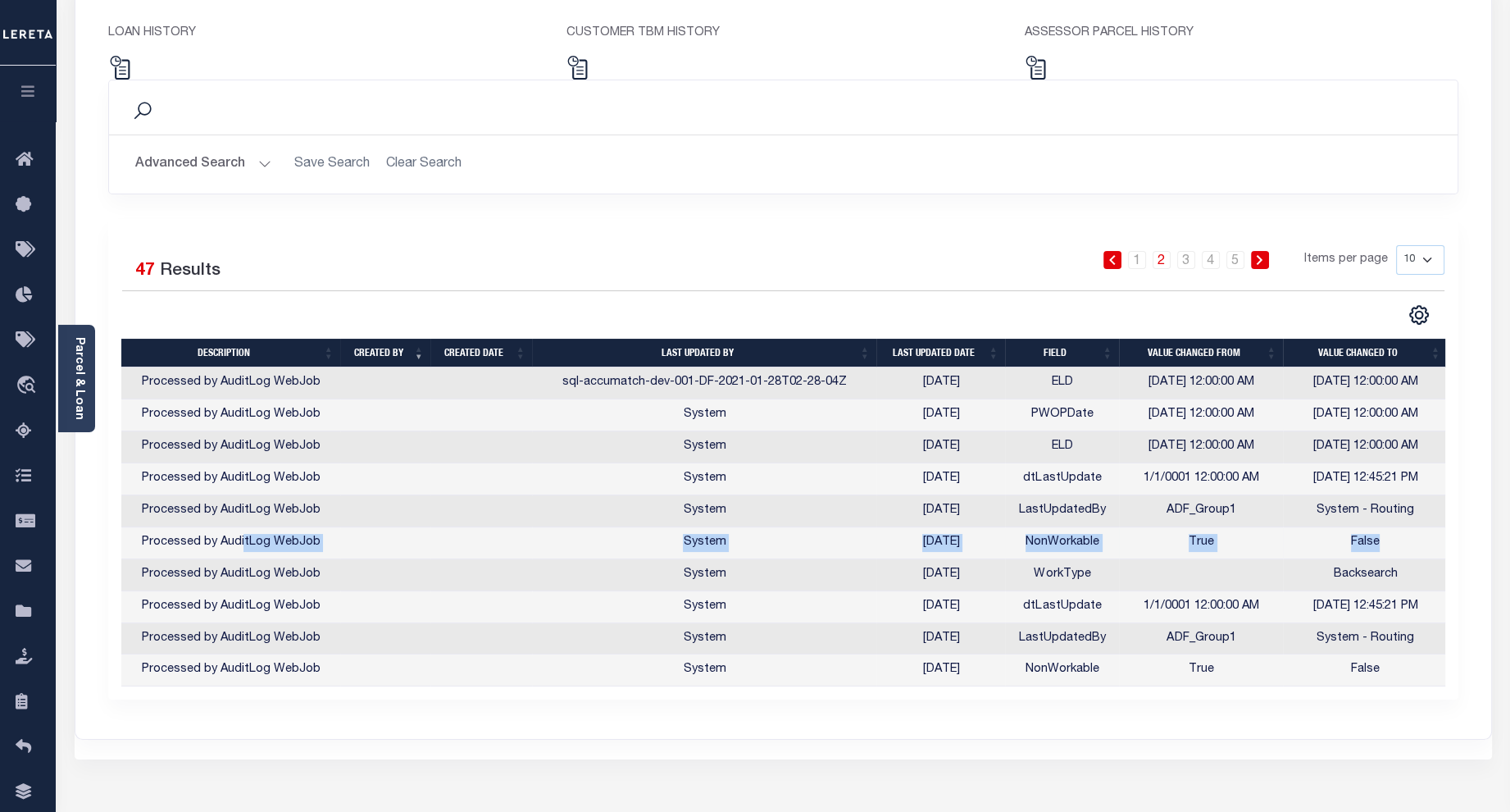
drag, startPoint x: 246, startPoint y: 541, endPoint x: 1401, endPoint y: 540, distance: 1155.0
click at [1333, 540] on tr "Processed by AuditLog WebJob System 09/25/2025 NonWorkable True False" at bounding box center [784, 543] width 1327 height 32
click at [875, 540] on td "System" at bounding box center [704, 543] width 345 height 32
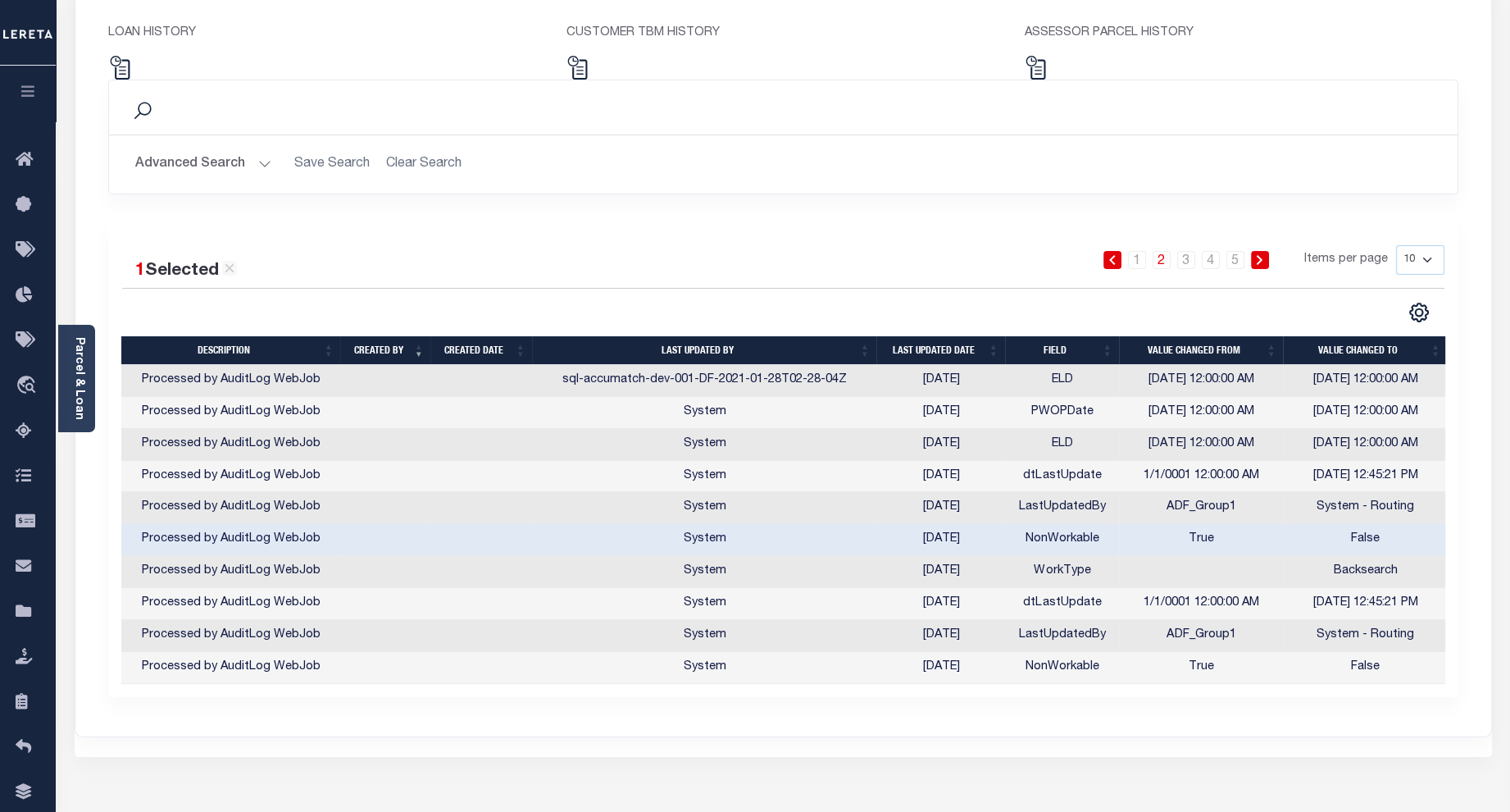
click at [880, 540] on td "09/25/2025" at bounding box center [941, 540] width 129 height 32
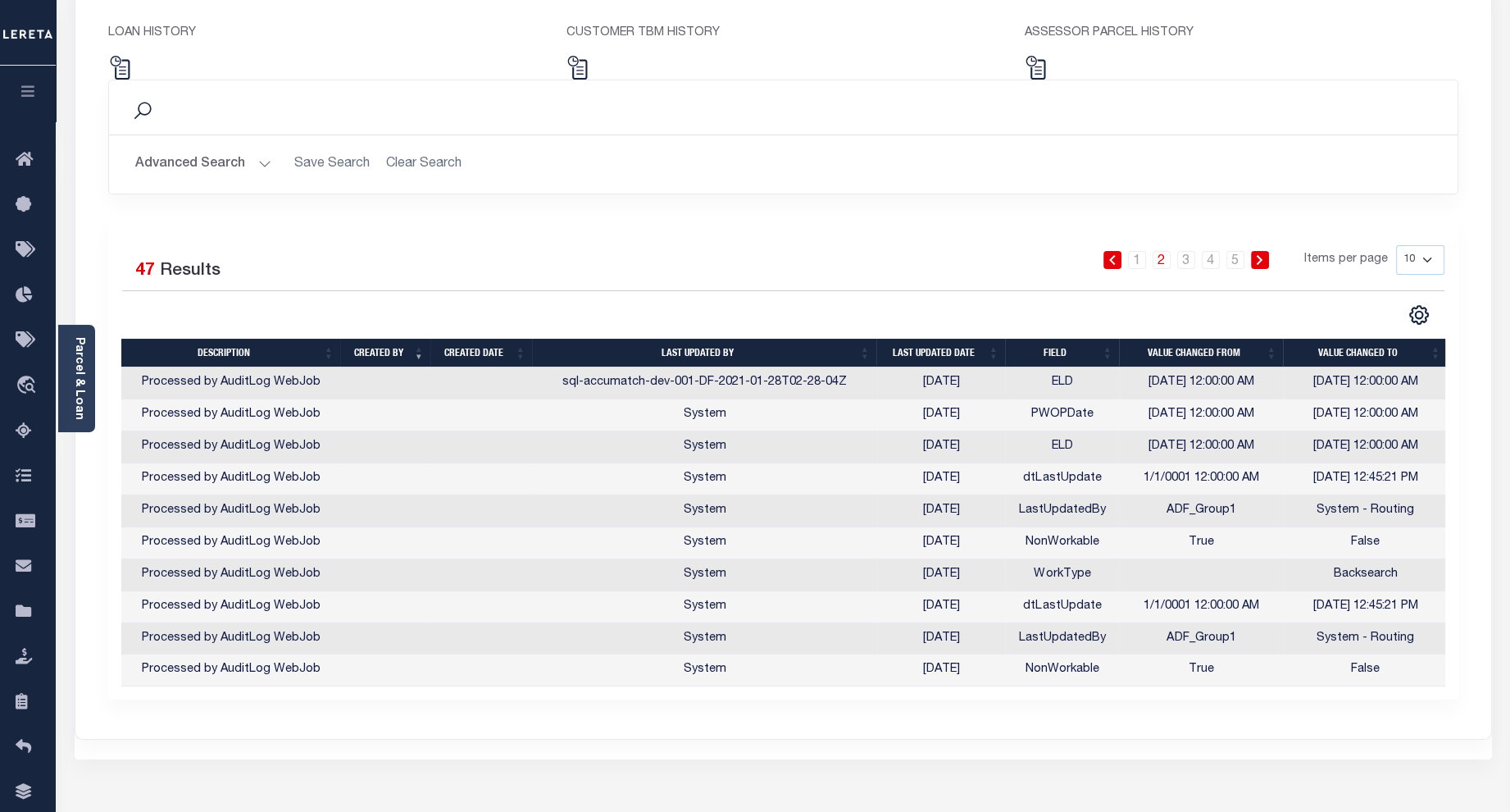
click at [512, 246] on div "1 2 3 4 5 Items per page 10 25 50 100" at bounding box center [951, 266] width 986 height 43
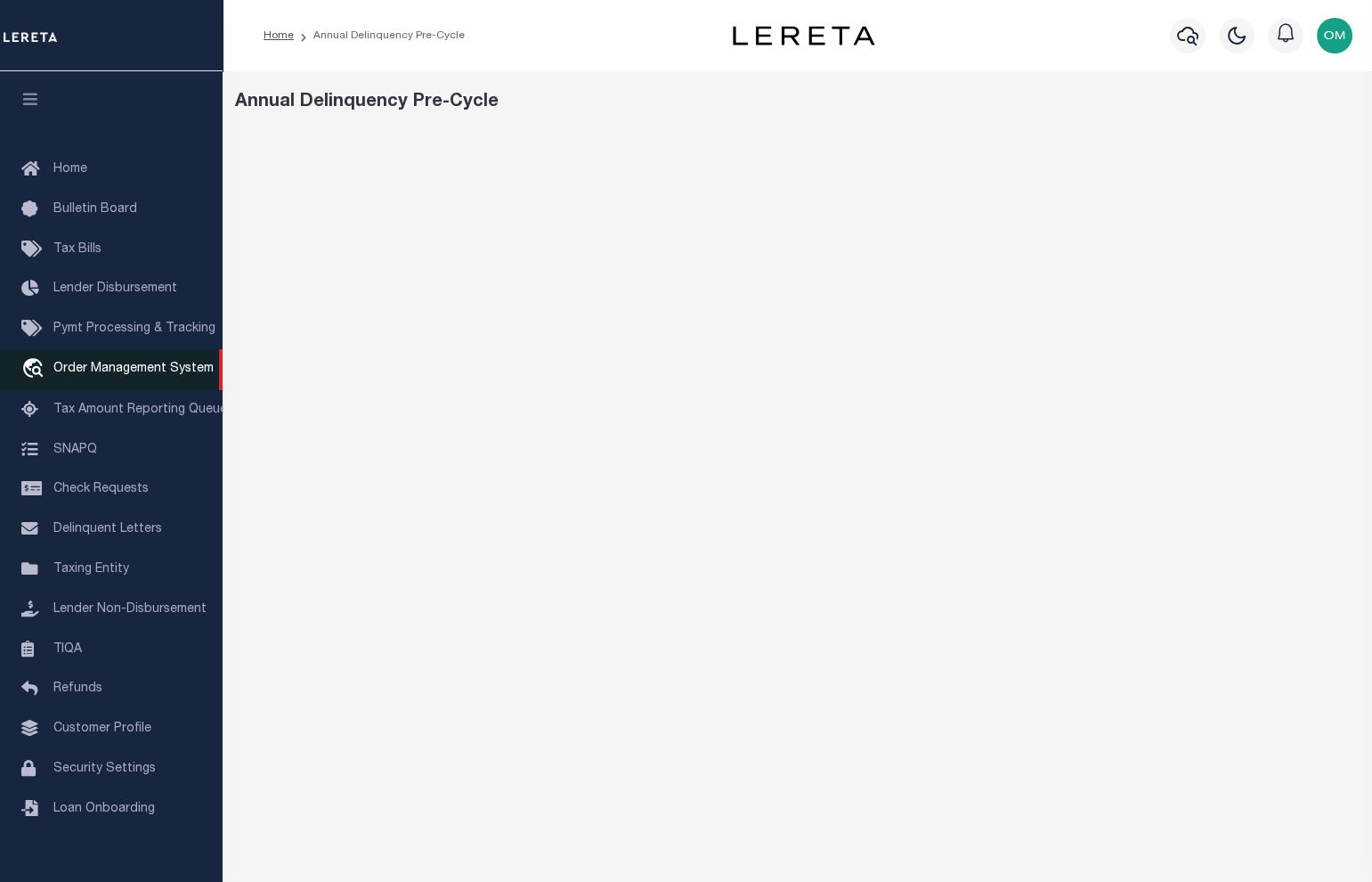
click at [151, 367] on span "Order Management System" at bounding box center [133, 368] width 161 height 13
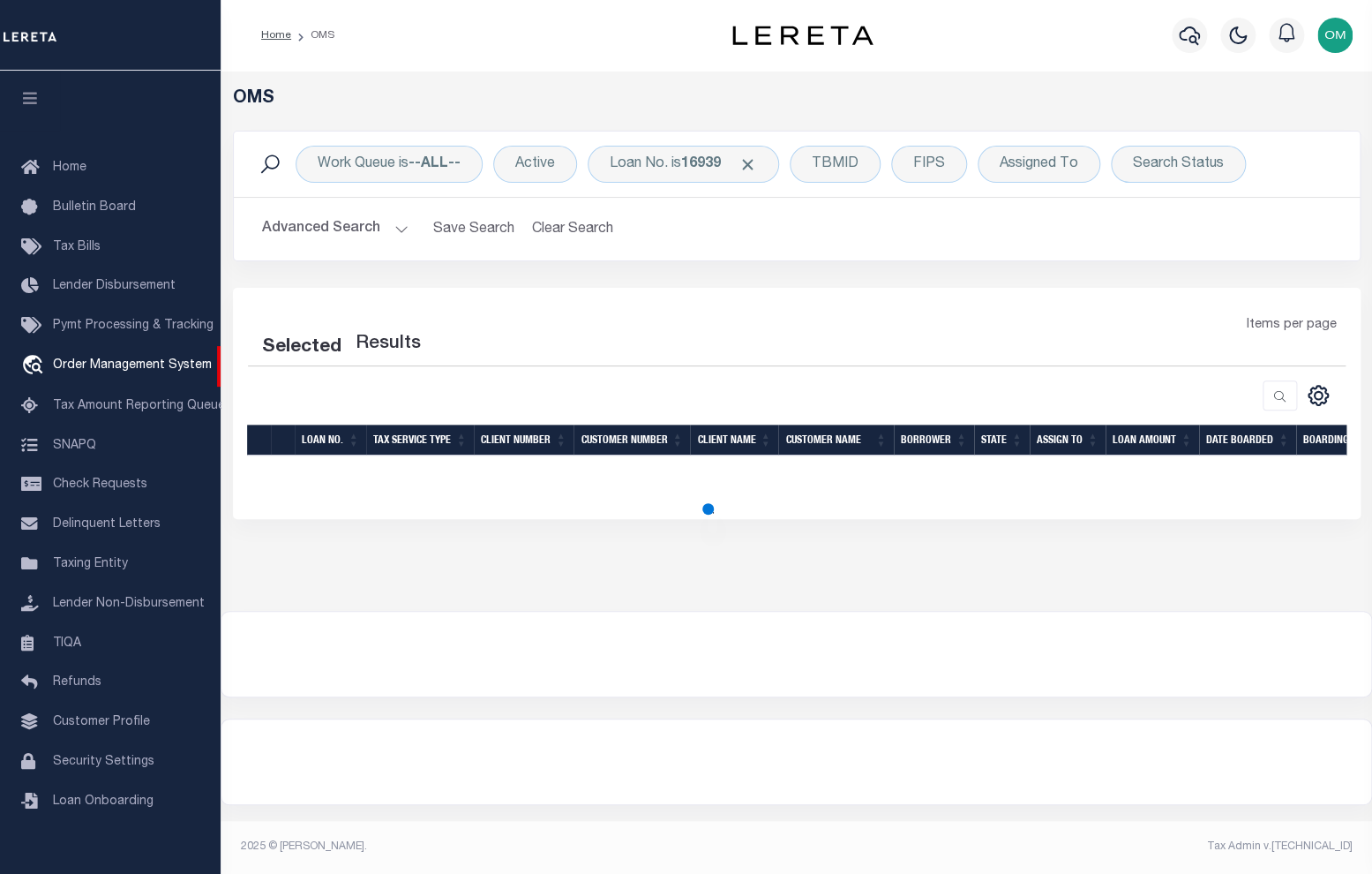
select select "200"
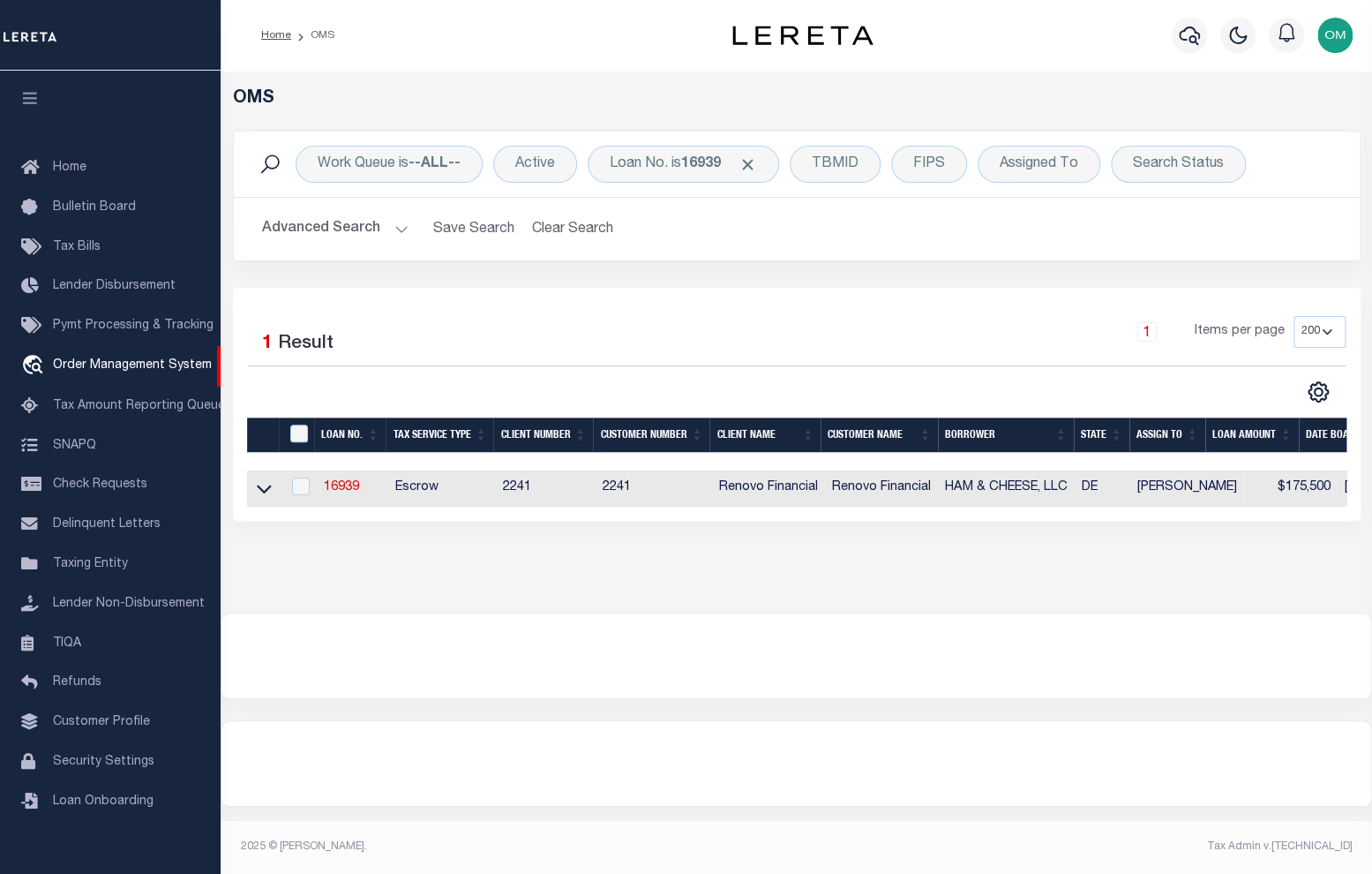
click at [335, 481] on td "16939" at bounding box center [353, 489] width 72 height 36
checkbox input "true"
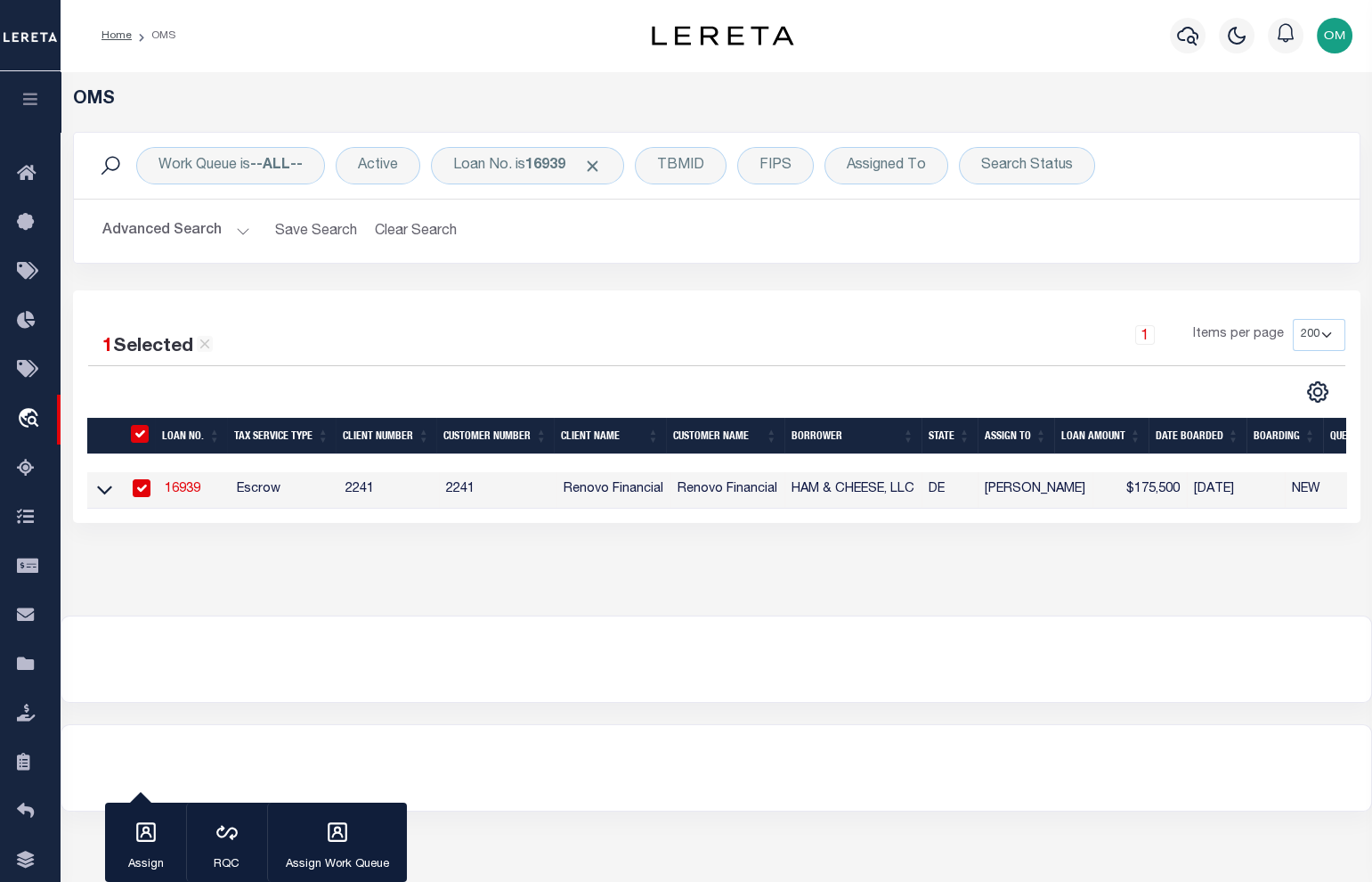
click at [340, 489] on tr "16939 Escrow 2241 2241 Renovo Financial Renovo Financial HAM & CHEESE, LLC DE S…" at bounding box center [946, 490] width 1717 height 37
click at [188, 489] on link "16939" at bounding box center [182, 488] width 36 height 13
type input "16939"
type input "HAM & CHEESE, LLC"
select select
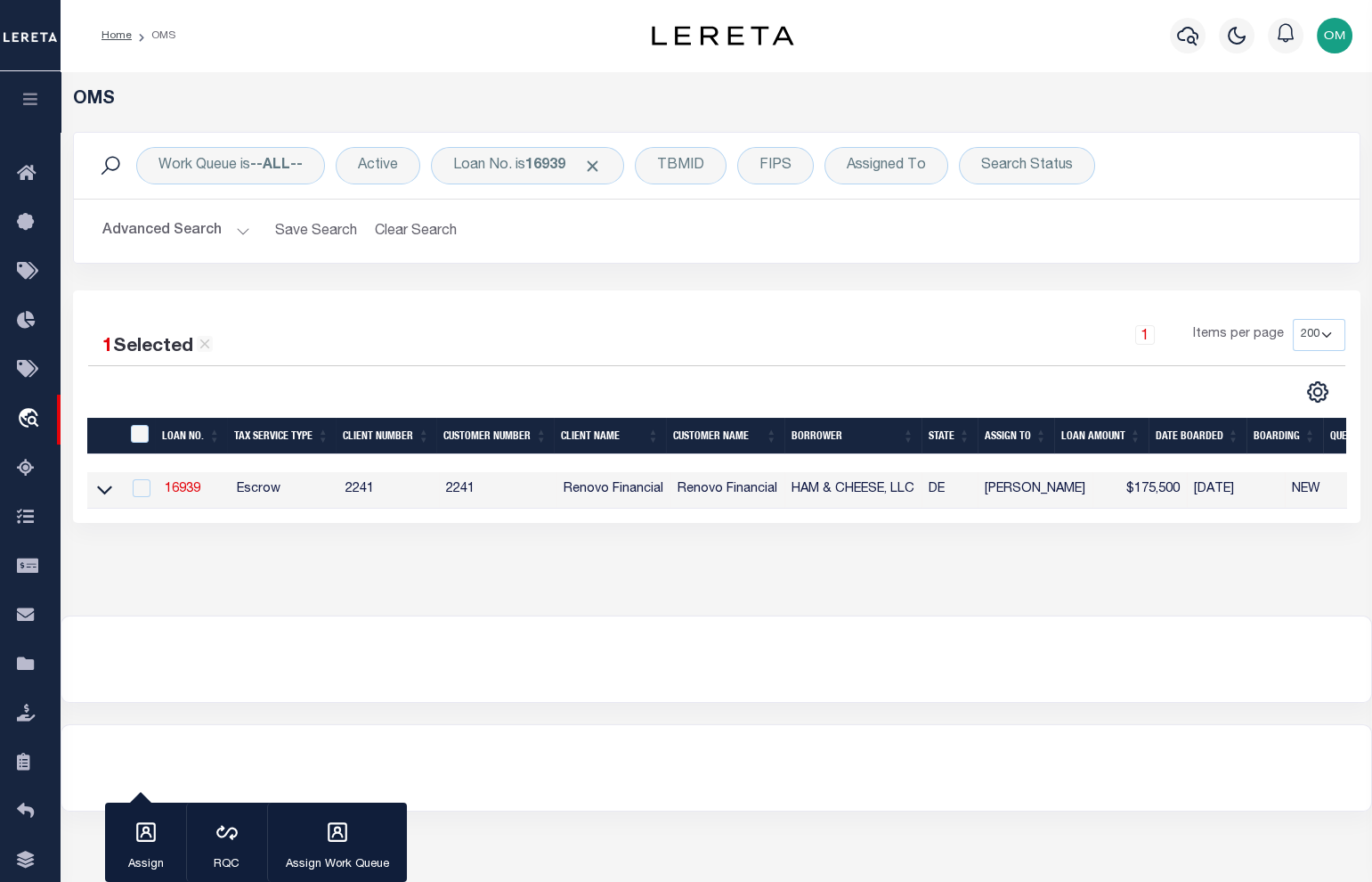
select select
type input "[STREET_ADDRESS][PERSON_NAME]"
type input "Wilmington DE 19803"
select select "10"
select select "Escrow"
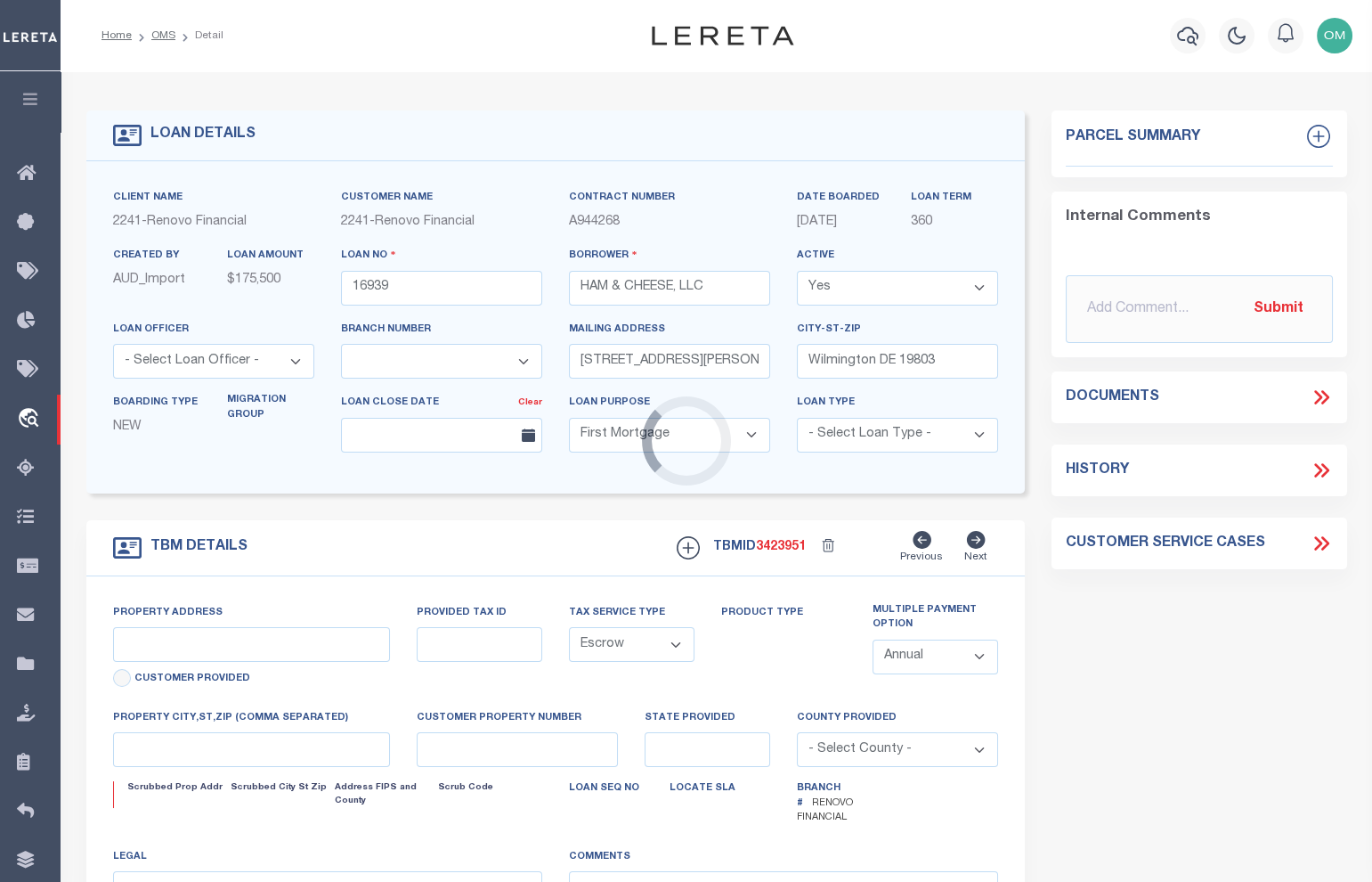
select select "25066"
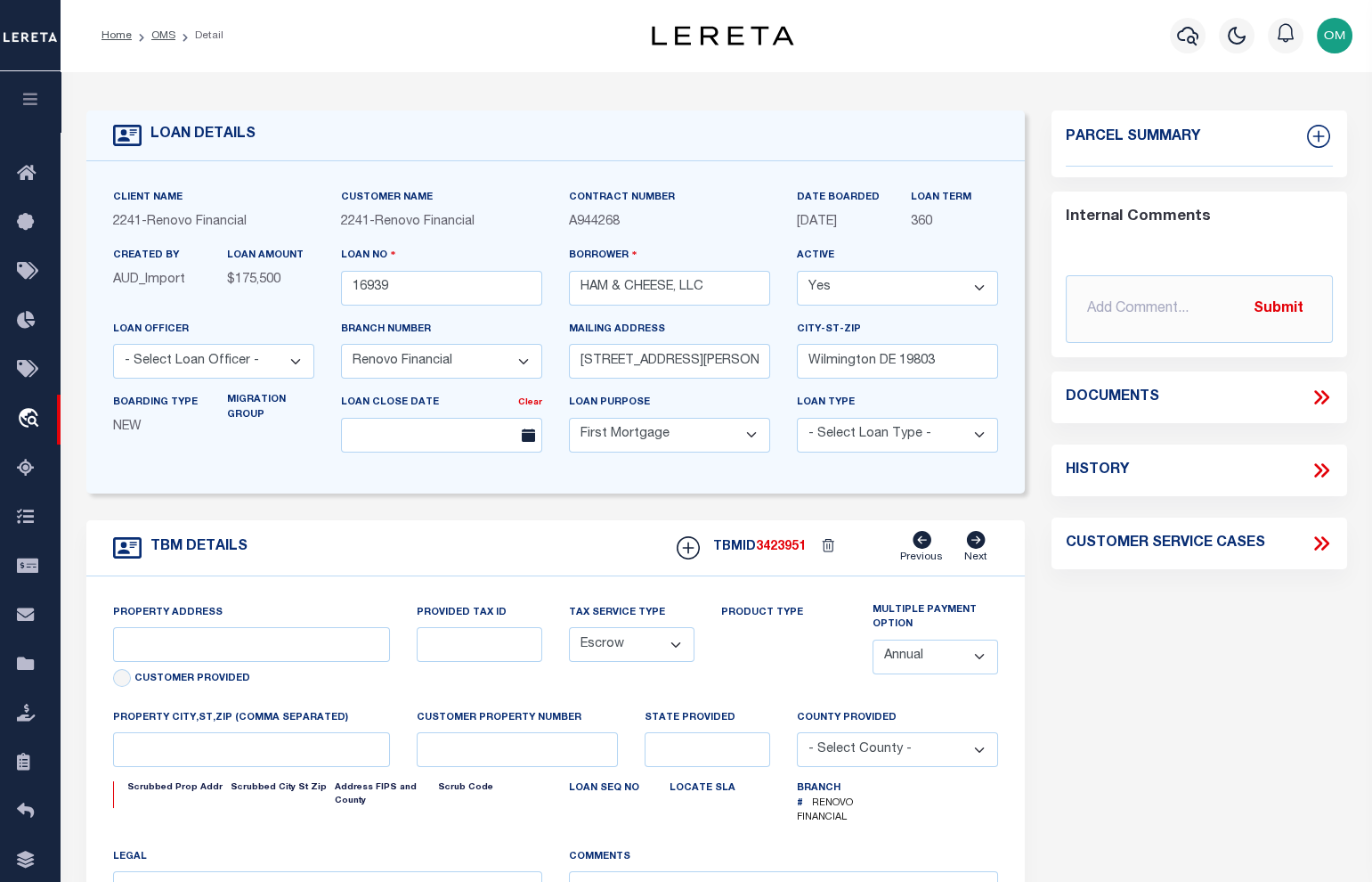
type input "[STREET_ADDRESS]"
select select
type input "Wilmington, DE 19802"
type input "a0kUS000007e4ld"
type input "DE"
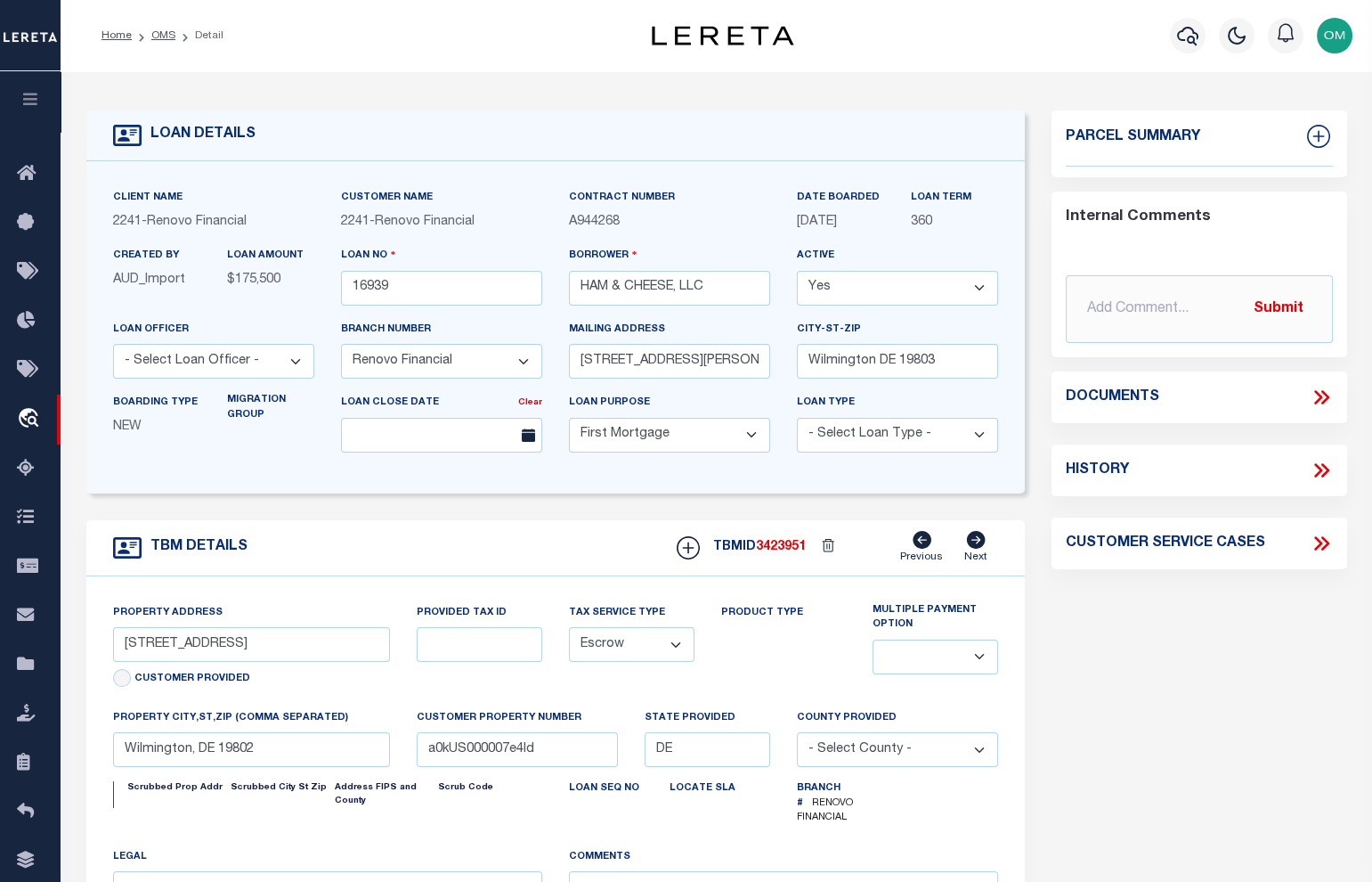
select select
type textarea "LEGAL REQUIRED"
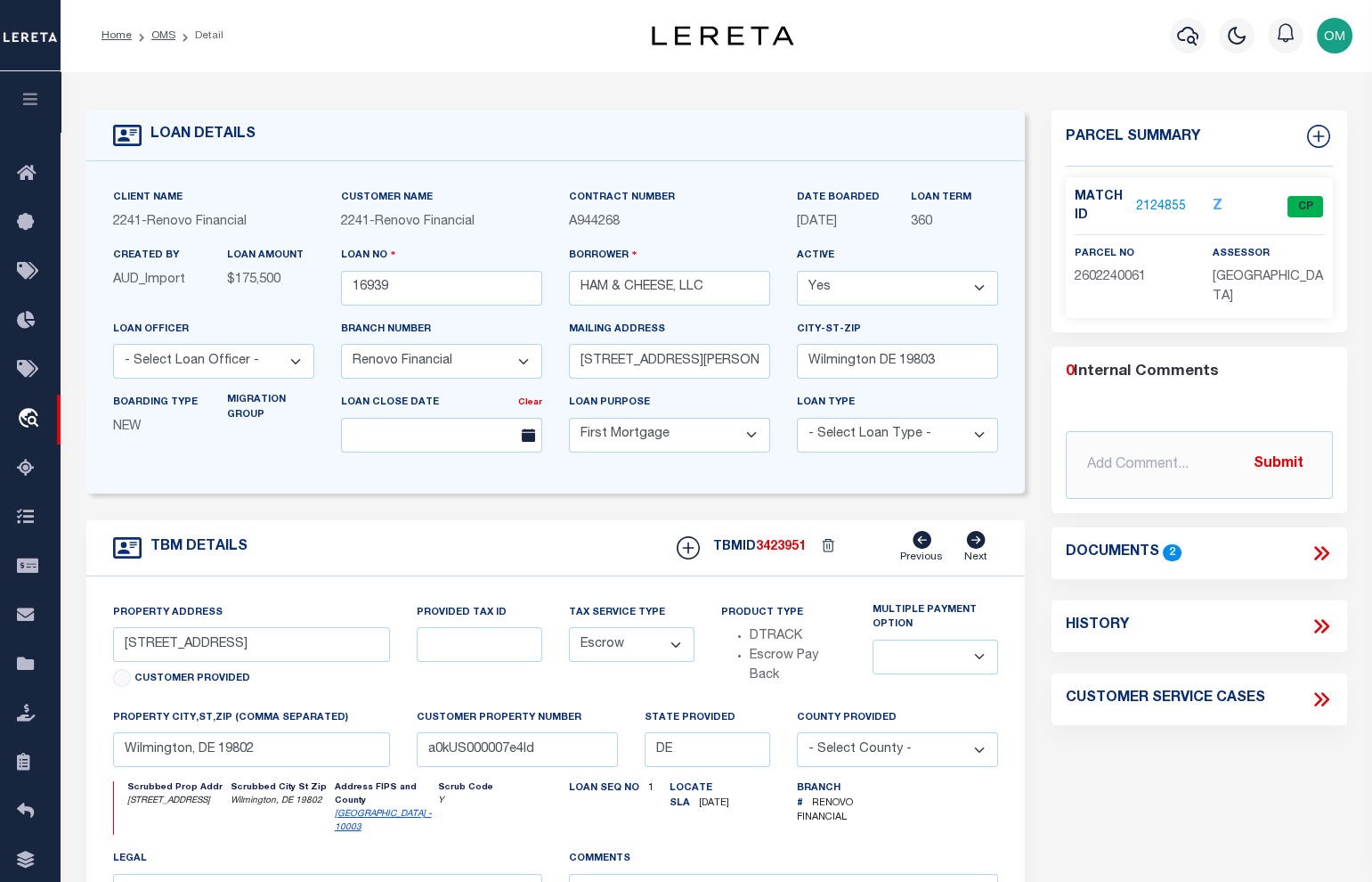
click at [1165, 200] on link "2124855" at bounding box center [1161, 206] width 50 height 18
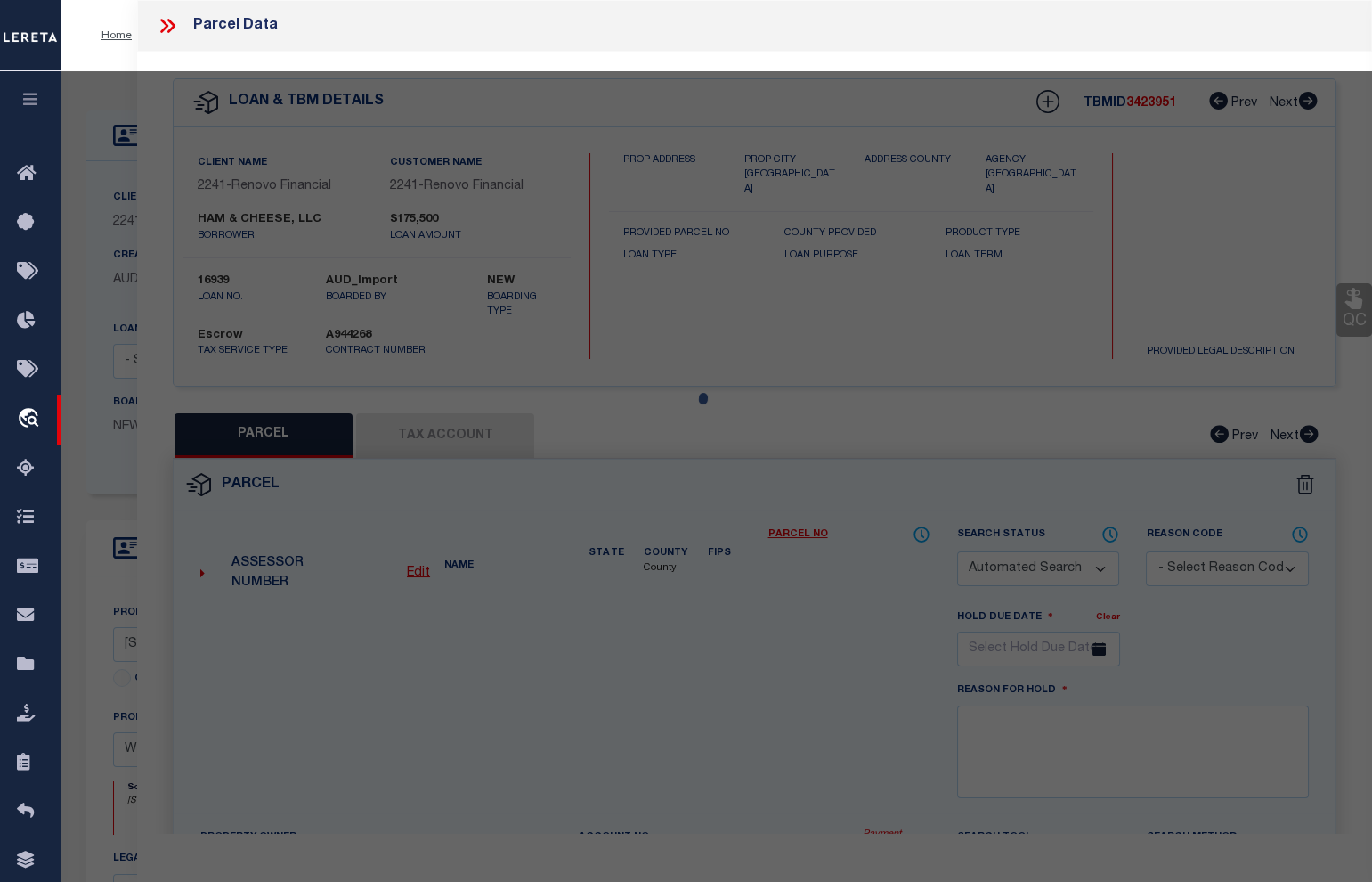
checkbox input "false"
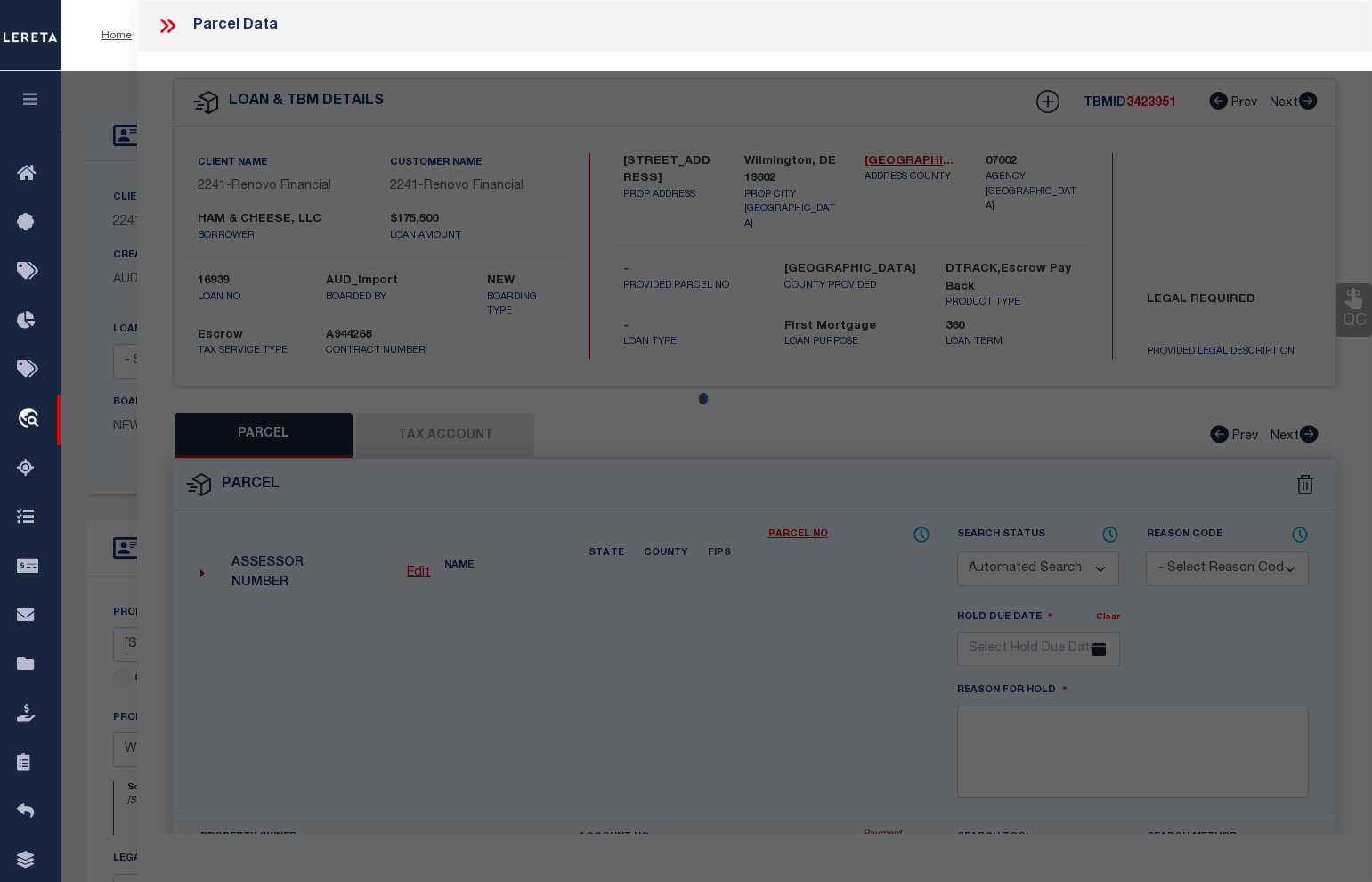
select select "CP"
type input "Wilmington, DE 19802"
select select
type input "1 E TWENTY FOURTH ST"
type input "Wilmington, DE 19802"
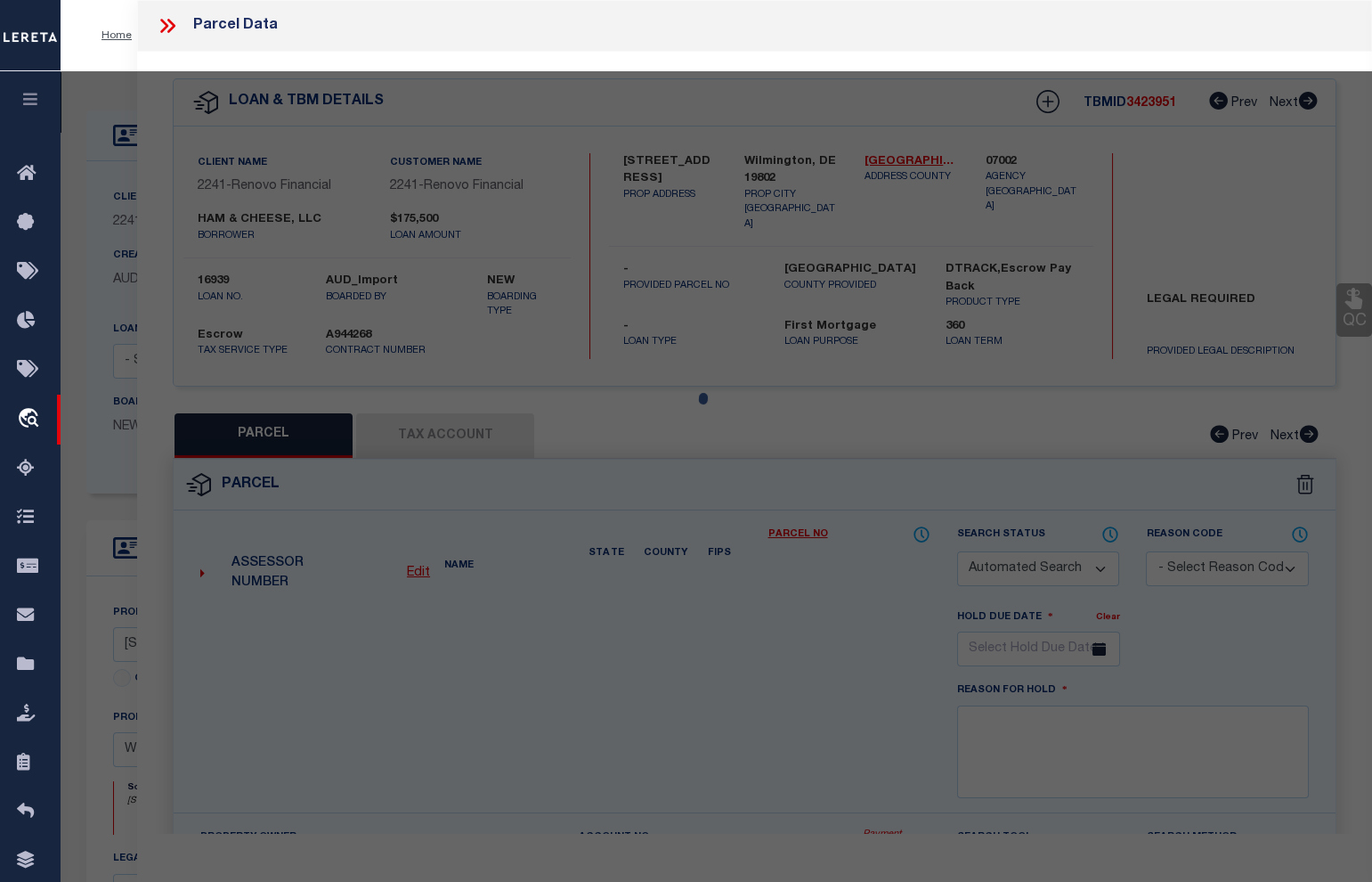
type textarea "WILMINGTON 3"
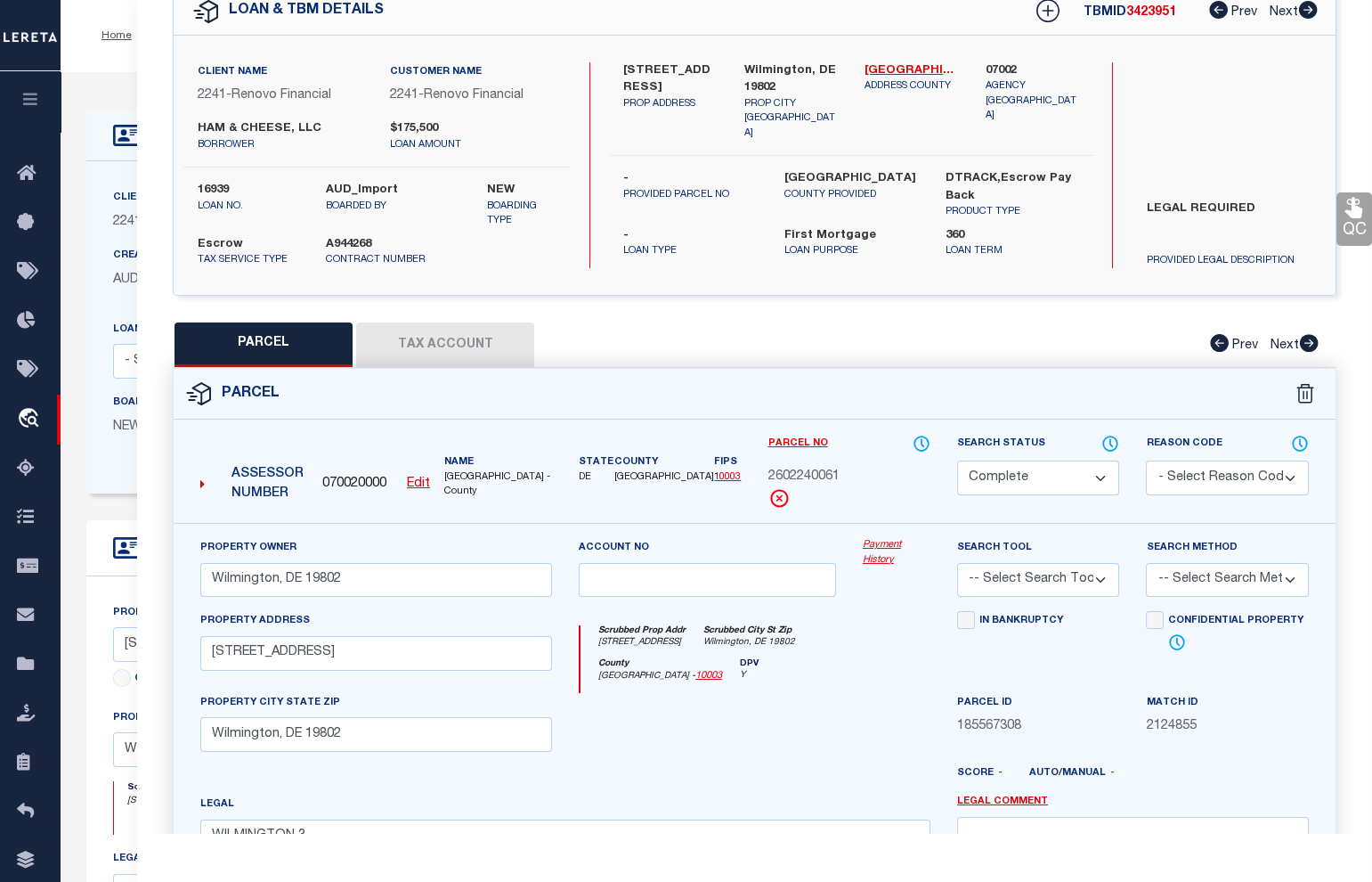
scroll to position [243, 0]
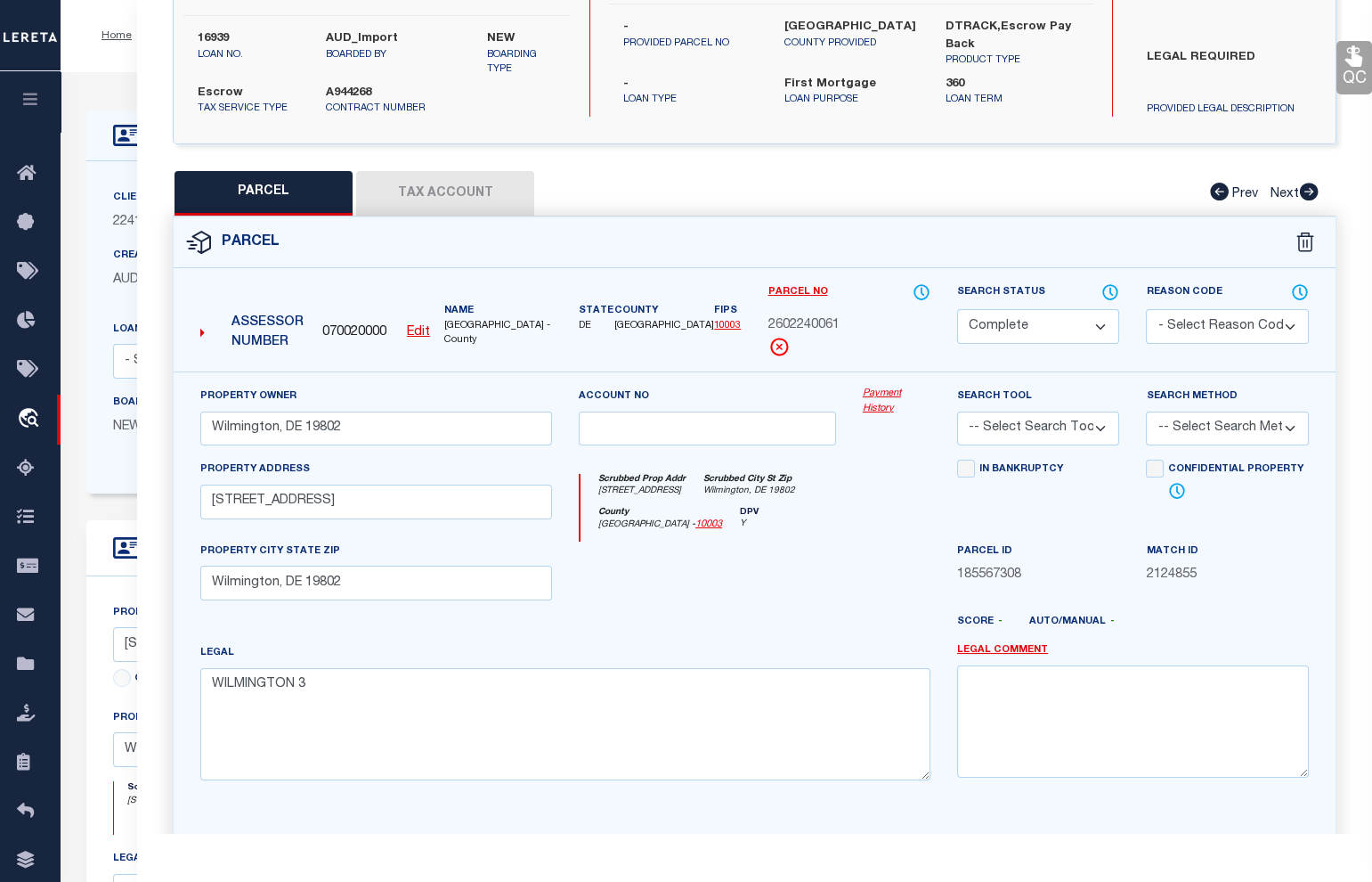
click at [874, 400] on link "Payment History" at bounding box center [896, 401] width 68 height 29
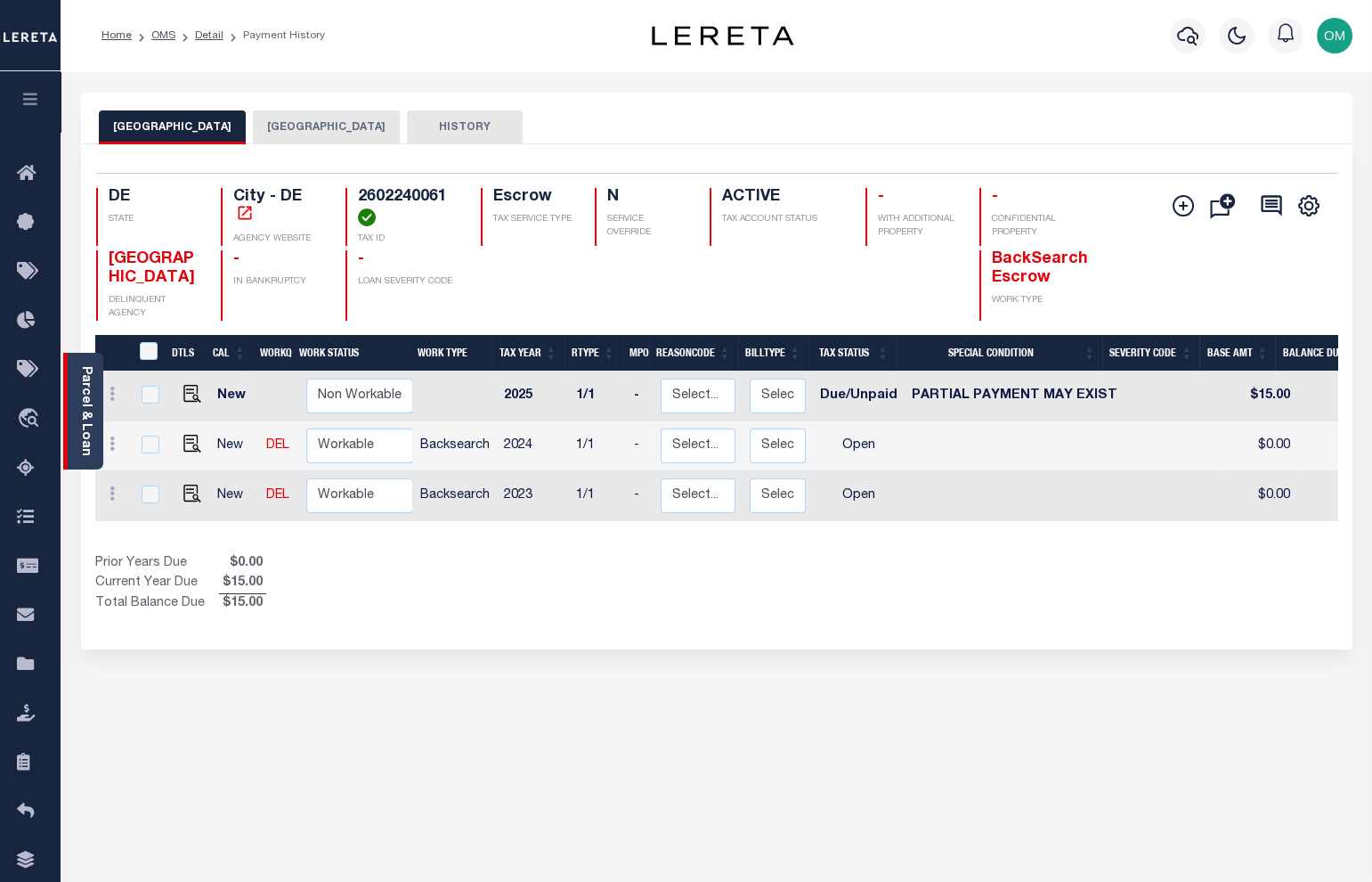
click at [79, 407] on link "Parcel & Loan" at bounding box center [85, 411] width 13 height 90
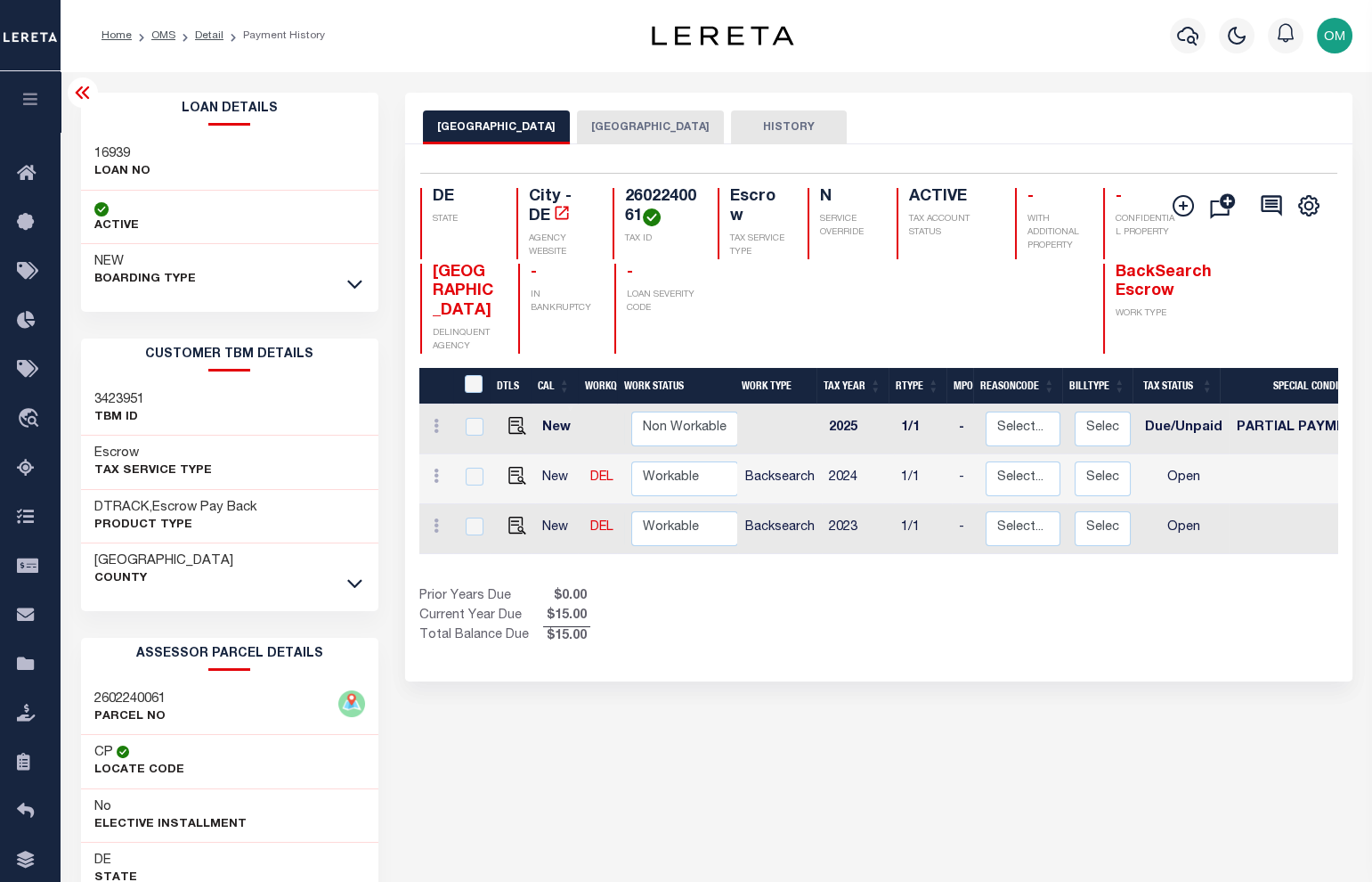
click at [778, 670] on div "Selected 3 Results 1 Items per page 25 50 100 DE [GEOGRAPHIC_DATA] - DE" at bounding box center [879, 412] width 948 height 537
click at [797, 713] on div "[GEOGRAPHIC_DATA] NEW CASTLE COUNTY HISTORY Selected 3" at bounding box center [879, 604] width 975 height 1023
click at [1222, 624] on div "Show Tax Lines before Bill Release Date Prior Years Due $0.00 Current Year Due …" at bounding box center [879, 617] width 919 height 60
click at [628, 118] on button "[GEOGRAPHIC_DATA]" at bounding box center [651, 127] width 147 height 34
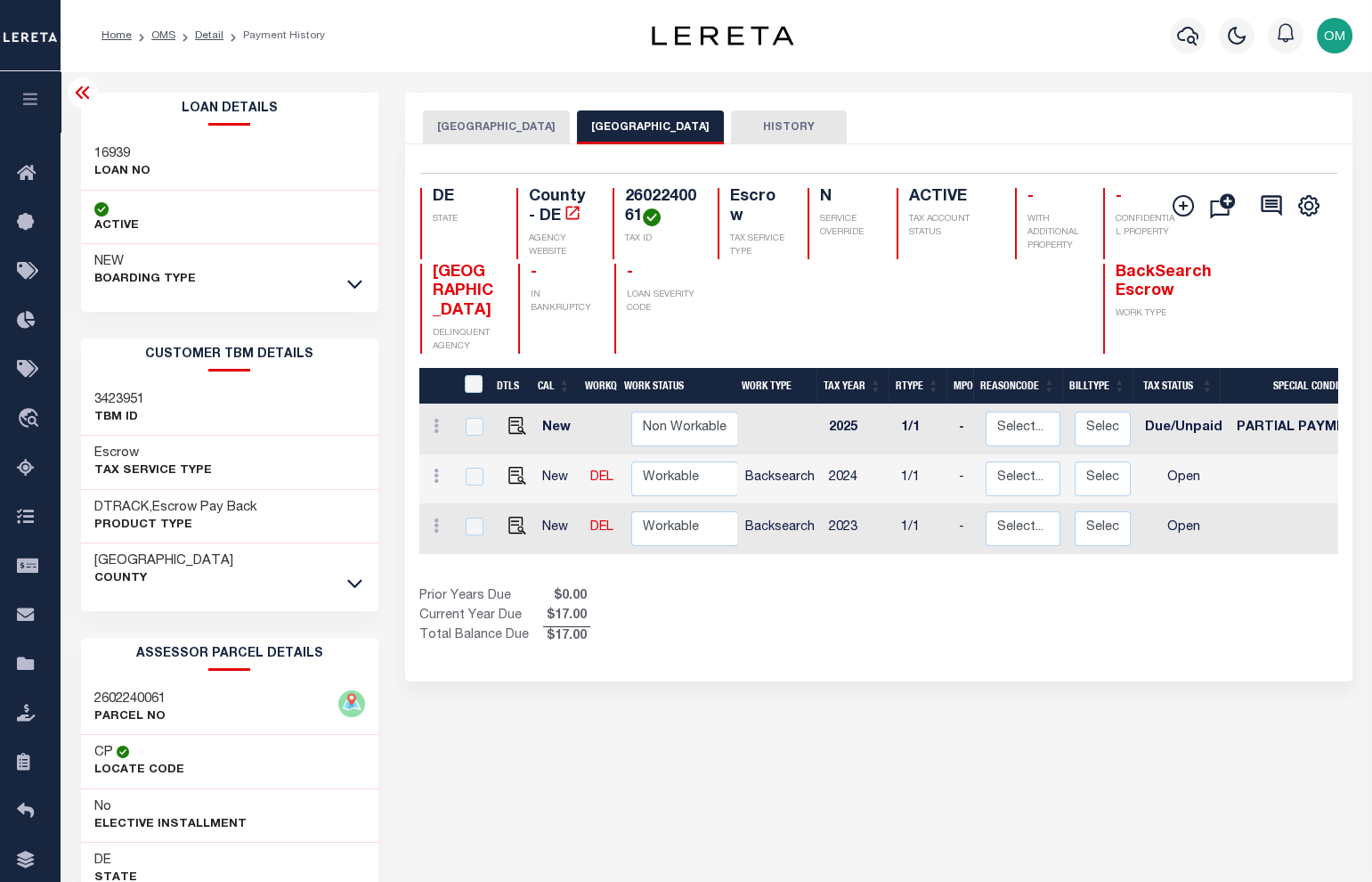
click at [1118, 718] on div "[GEOGRAPHIC_DATA] NEW CASTLE COUNTY HISTORY Selected 3" at bounding box center [879, 604] width 975 height 1023
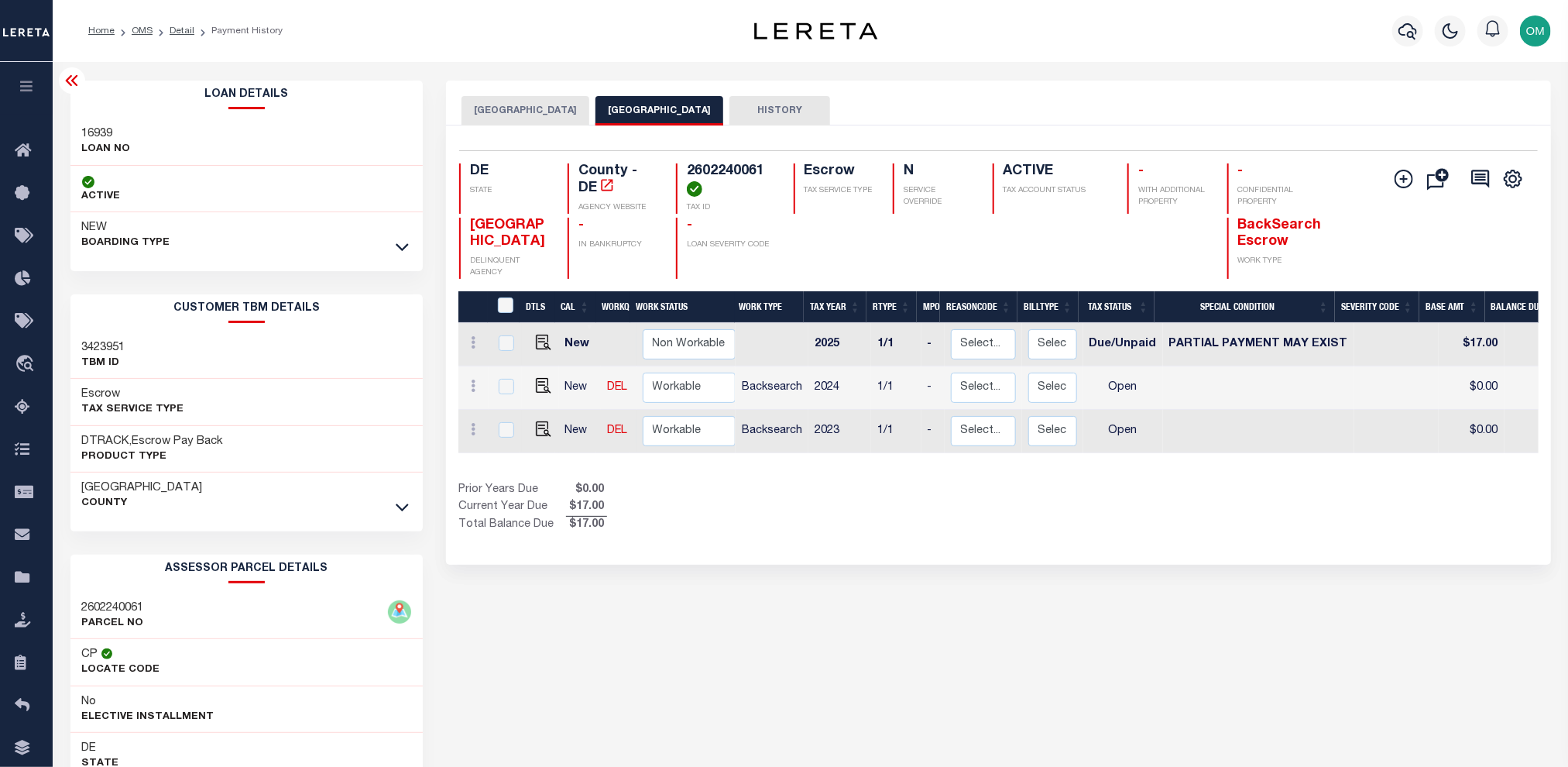
click at [949, 557] on div "Selected 3 Results 1 Items per page 25 50 100 DE STATE TAX ID N" at bounding box center [998, 345] width 1105 height 439
click at [103, 130] on h3 "16939" at bounding box center [107, 134] width 49 height 15
click at [103, 347] on h3 "3423951" at bounding box center [104, 347] width 44 height 15
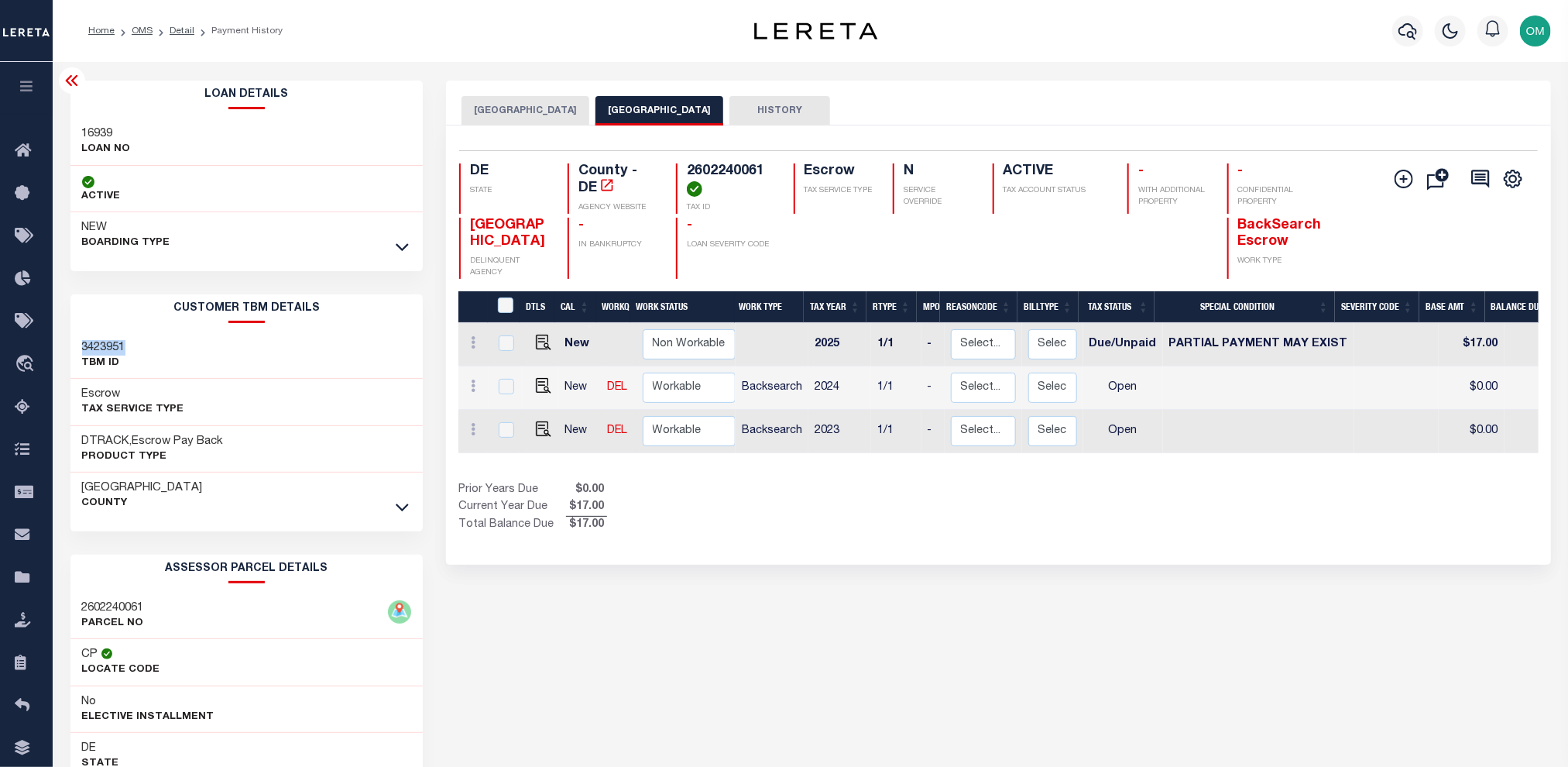
copy h3 "3423951"
click at [825, 641] on div "[GEOGRAPHIC_DATA] NEW CASTLE COUNTY HISTORY Selected 3" at bounding box center [999, 518] width 1128 height 875
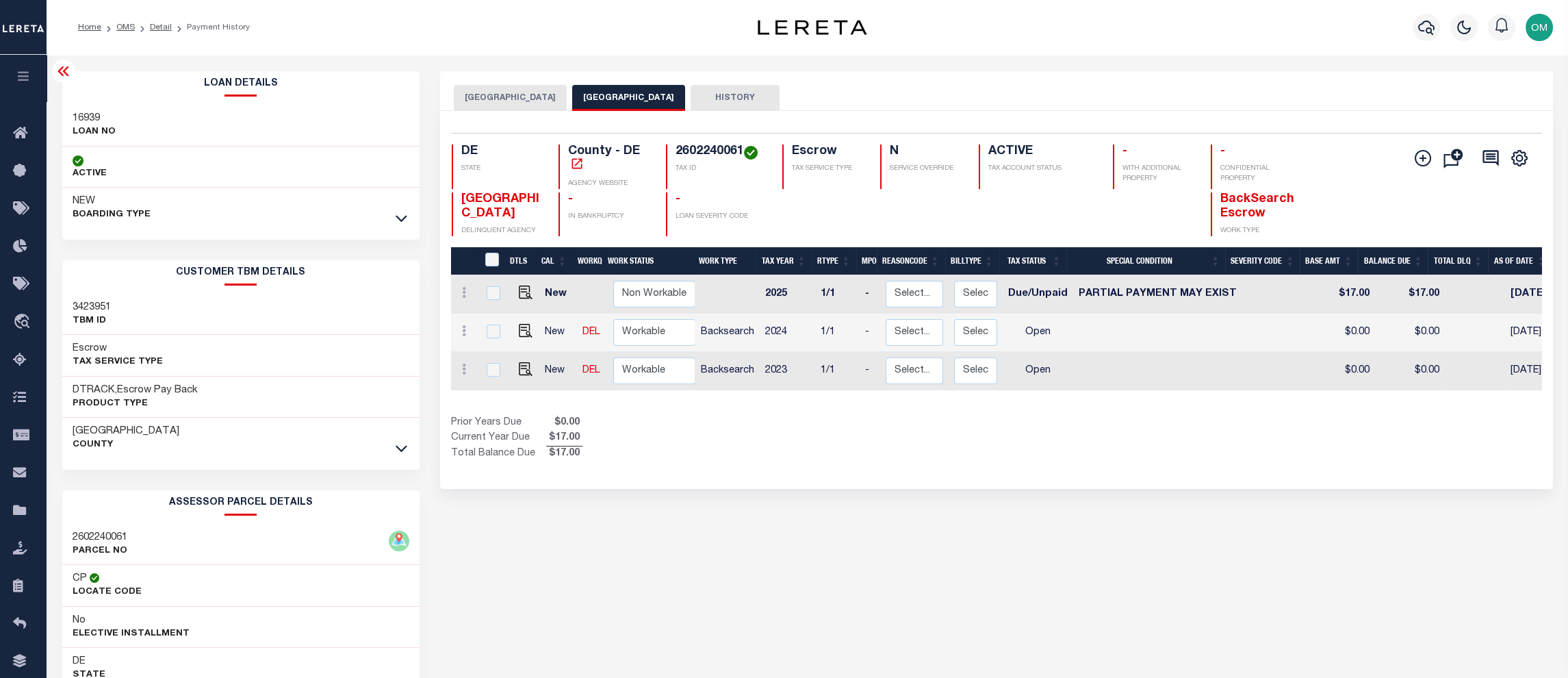
click at [1054, 30] on div "Profile Sign out" at bounding box center [1248, 28] width 621 height 48
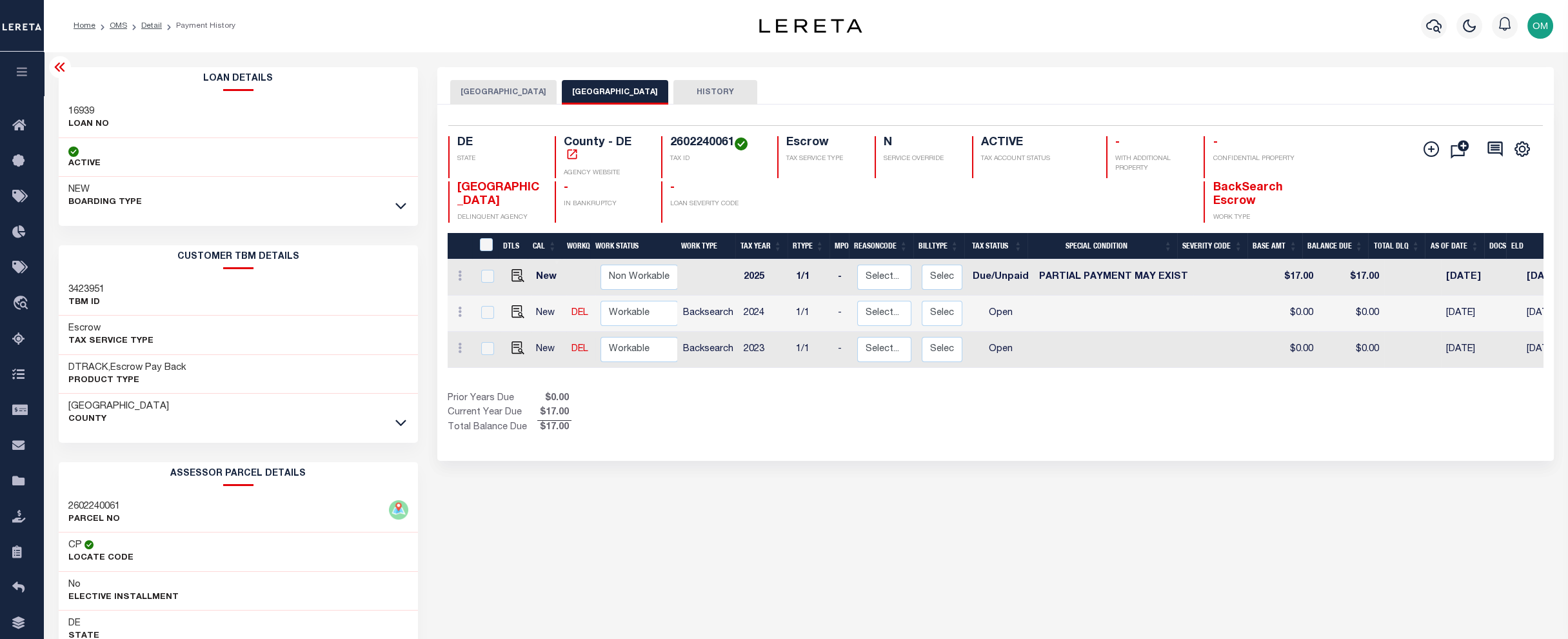
click at [993, 191] on div "Add Installment Line [GEOGRAPHIC_DATA] Request Check" at bounding box center [1472, 179] width 120 height 86
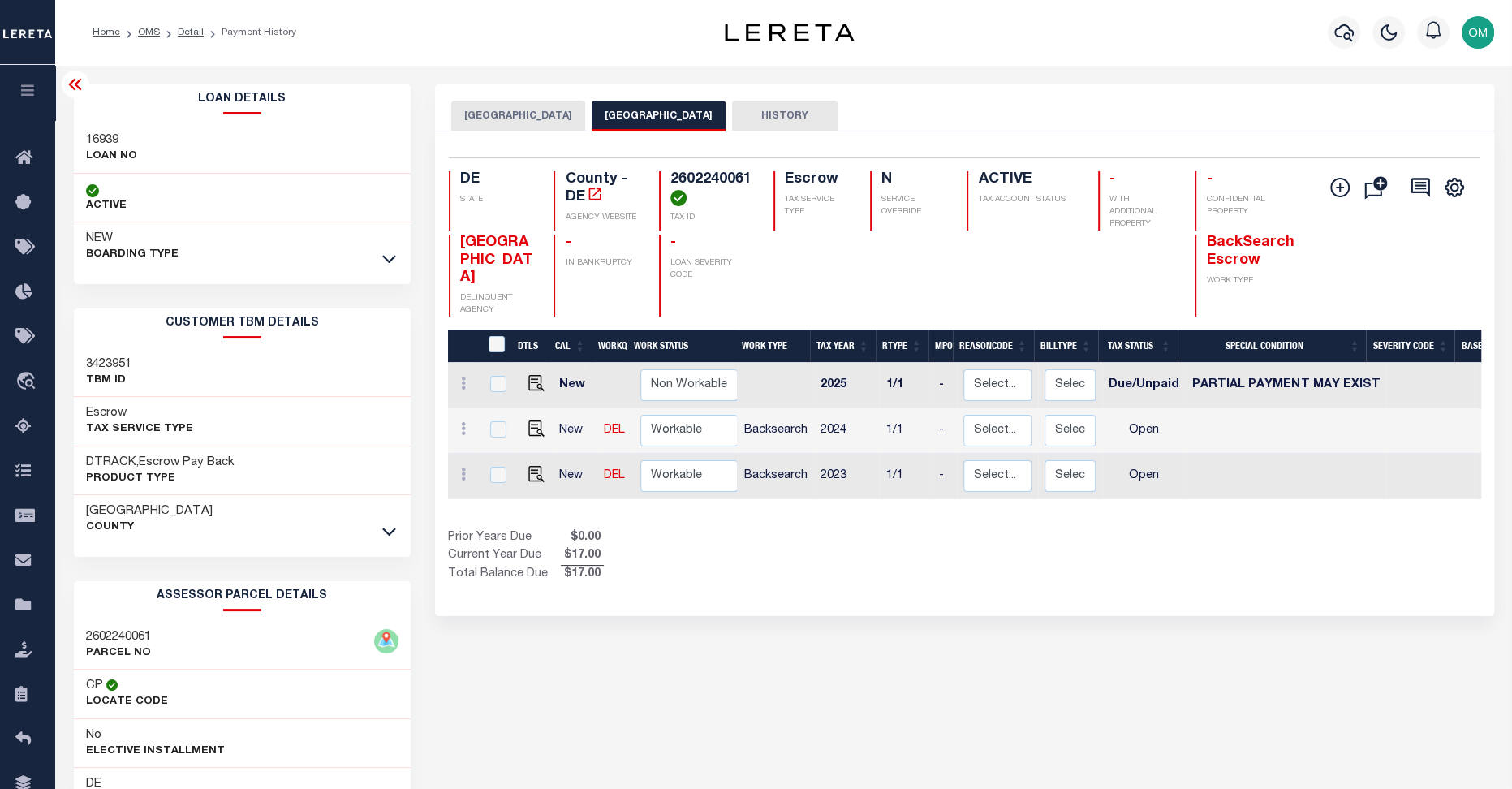
click at [627, 637] on div "[GEOGRAPHIC_DATA] NEW CASTLE COUNTY HISTORY Selected 3" at bounding box center [965, 551] width 1084 height 933
click at [824, 628] on div "WILMINGTON CITY NEW CASTLE COUNTY HISTORY Selected 3" at bounding box center [965, 551] width 1084 height 933
click at [596, 663] on div "WILMINGTON CITY NEW CASTLE COUNTY HISTORY Selected 3" at bounding box center [965, 551] width 1084 height 933
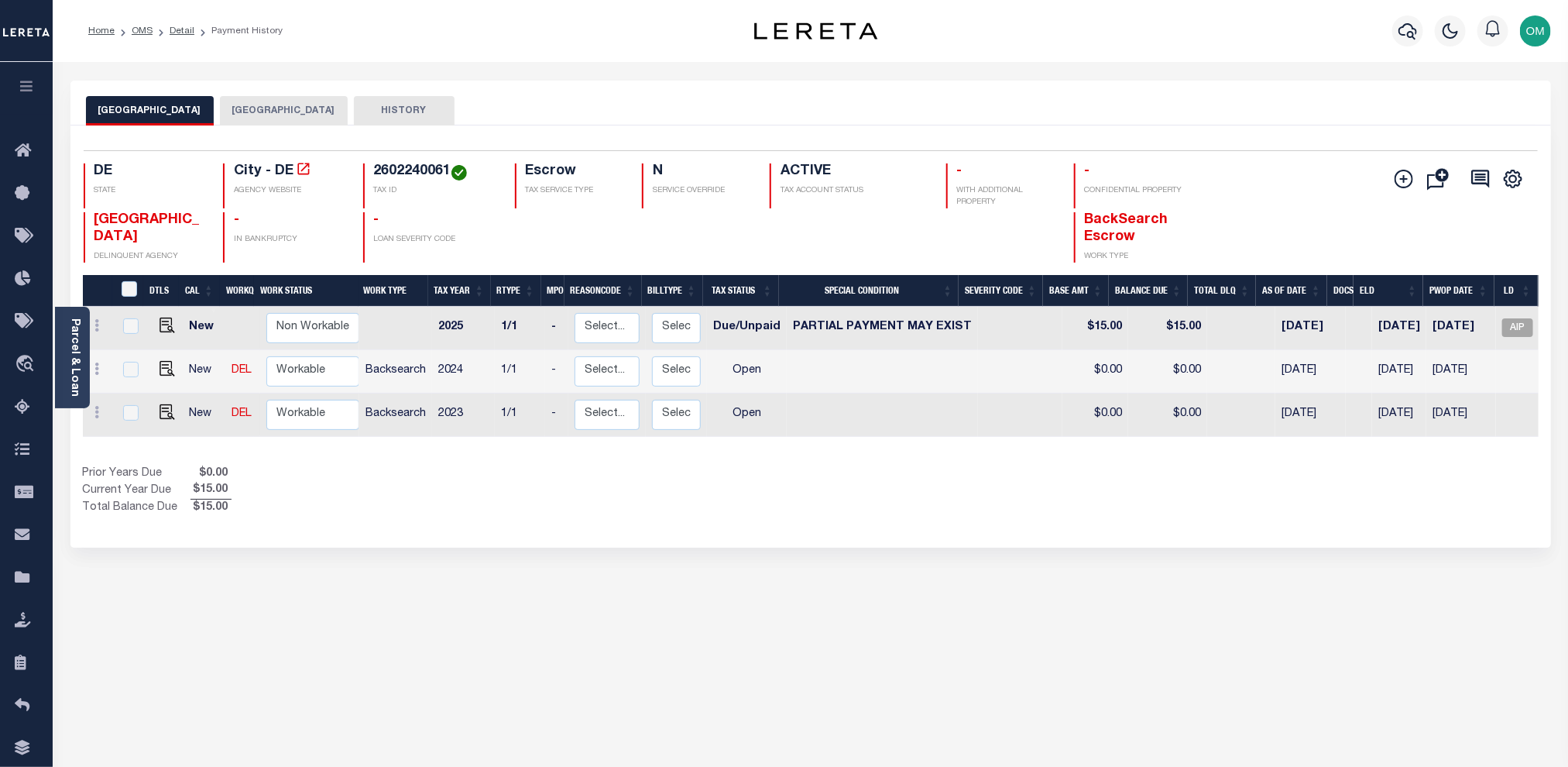
click at [24, 80] on button "button" at bounding box center [26, 88] width 53 height 53
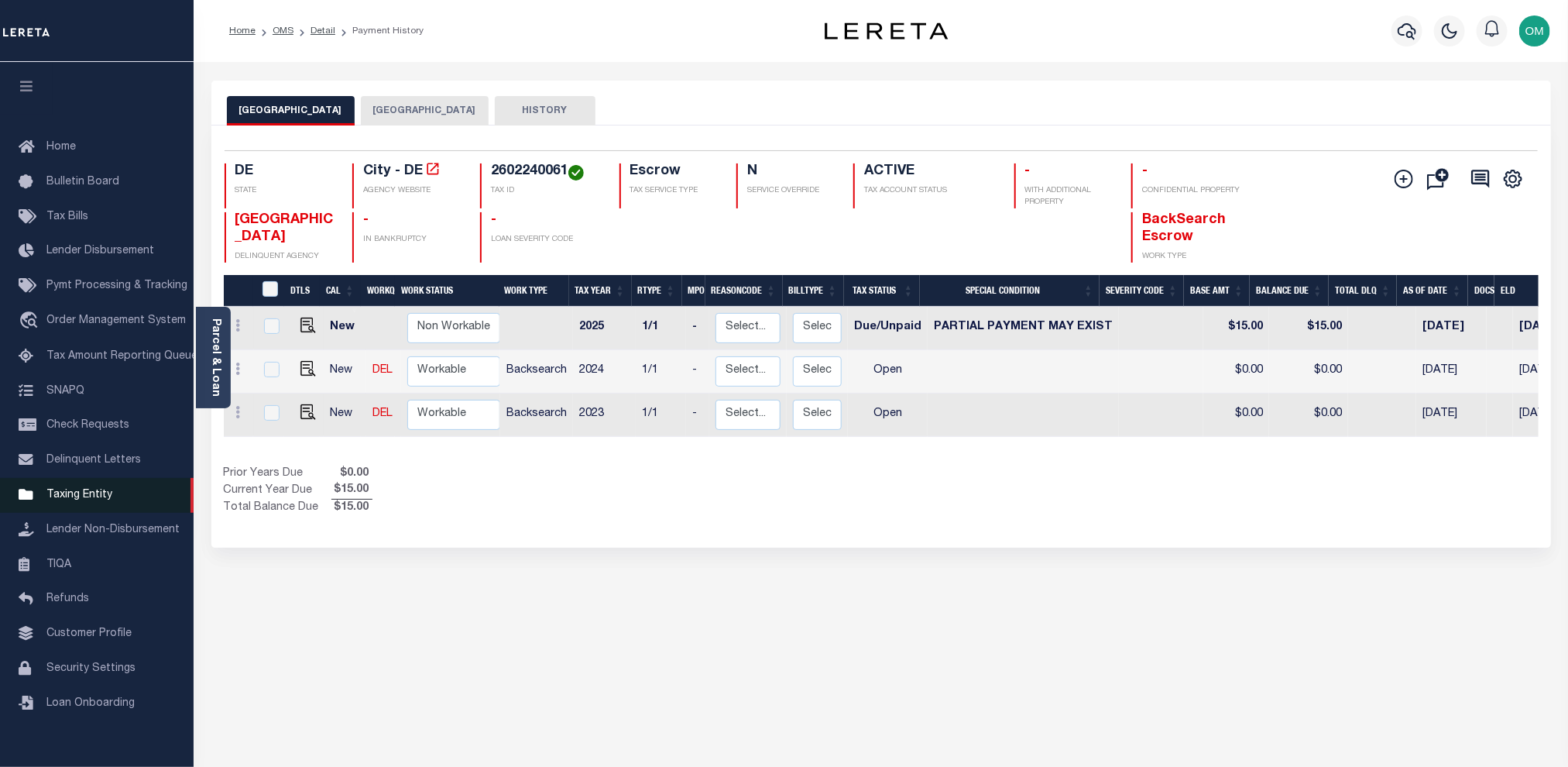
click at [114, 498] on link "Taxing Entity" at bounding box center [97, 495] width 193 height 34
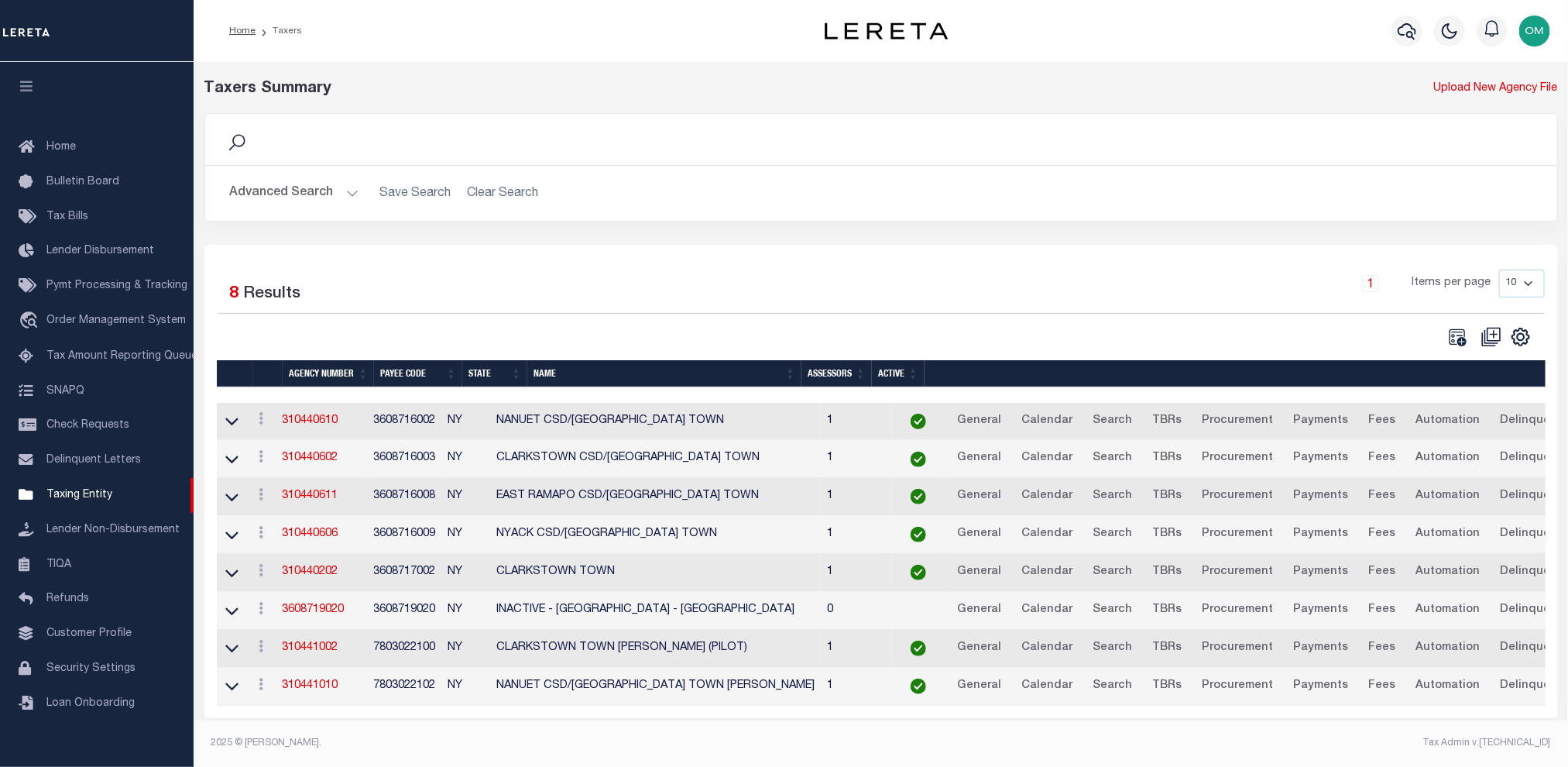
click at [335, 188] on button "Advanced Search" at bounding box center [294, 193] width 129 height 30
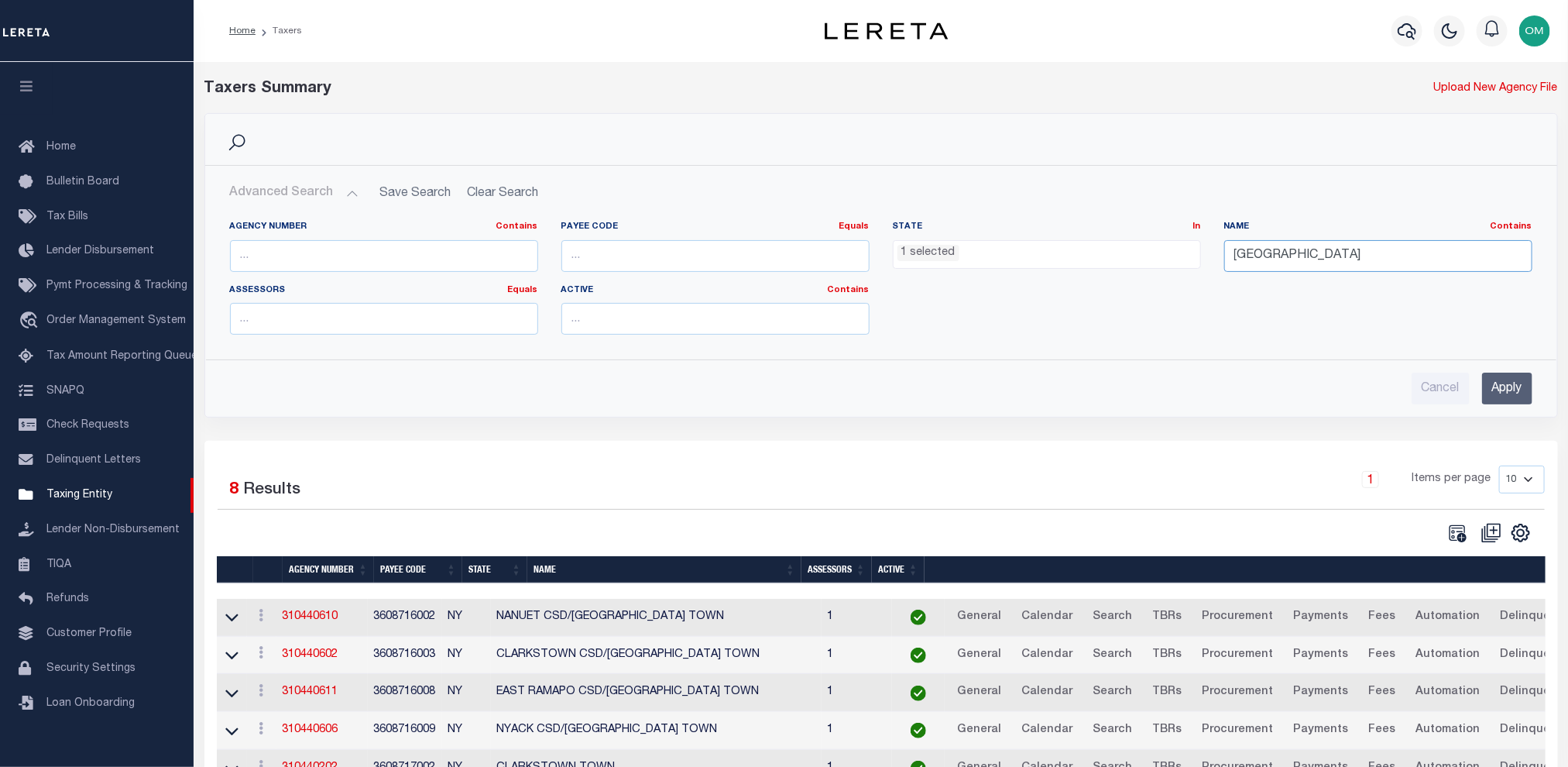
drag, startPoint x: 1317, startPoint y: 260, endPoint x: 1143, endPoint y: 269, distance: 174.2
click at [1143, 269] on div "Agency Number Contains Contains Is Payee Code Equals Equals Is Not Equal To Is …" at bounding box center [881, 283] width 1326 height 126
click at [1044, 252] on ul "1 selected" at bounding box center [1047, 251] width 307 height 21
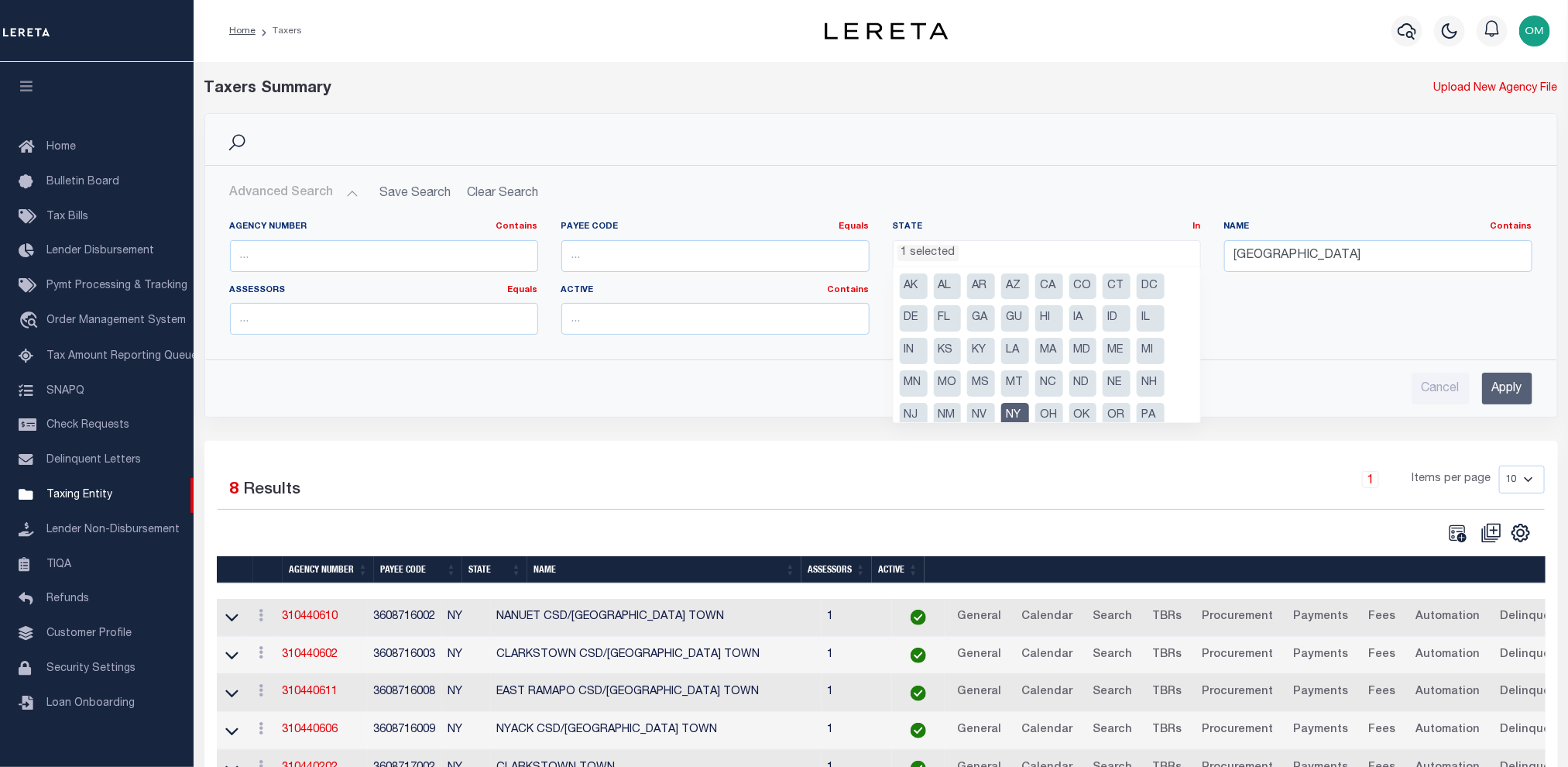
click at [1014, 416] on li "NY" at bounding box center [1015, 415] width 28 height 26
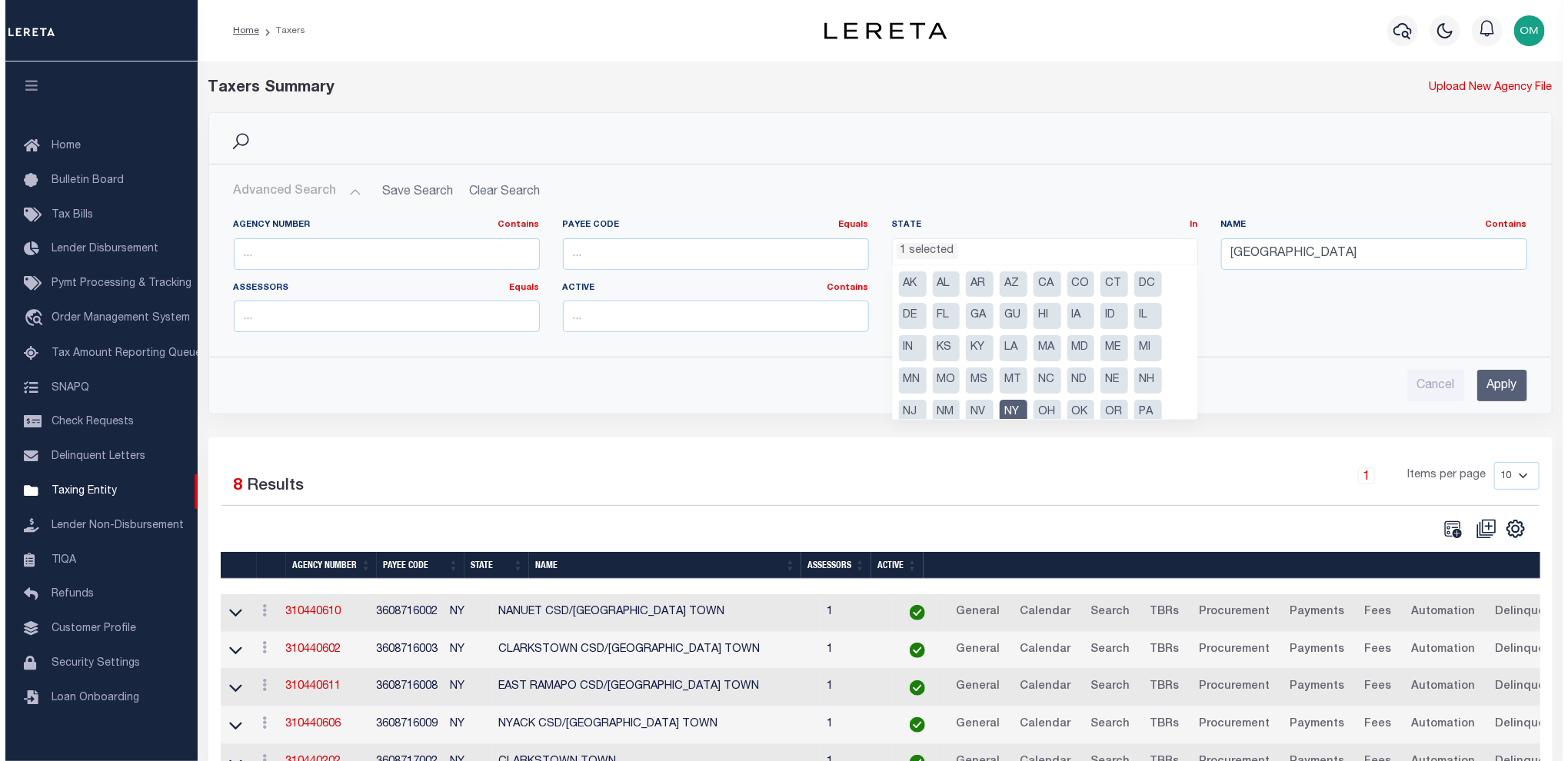
scroll to position [491, 0]
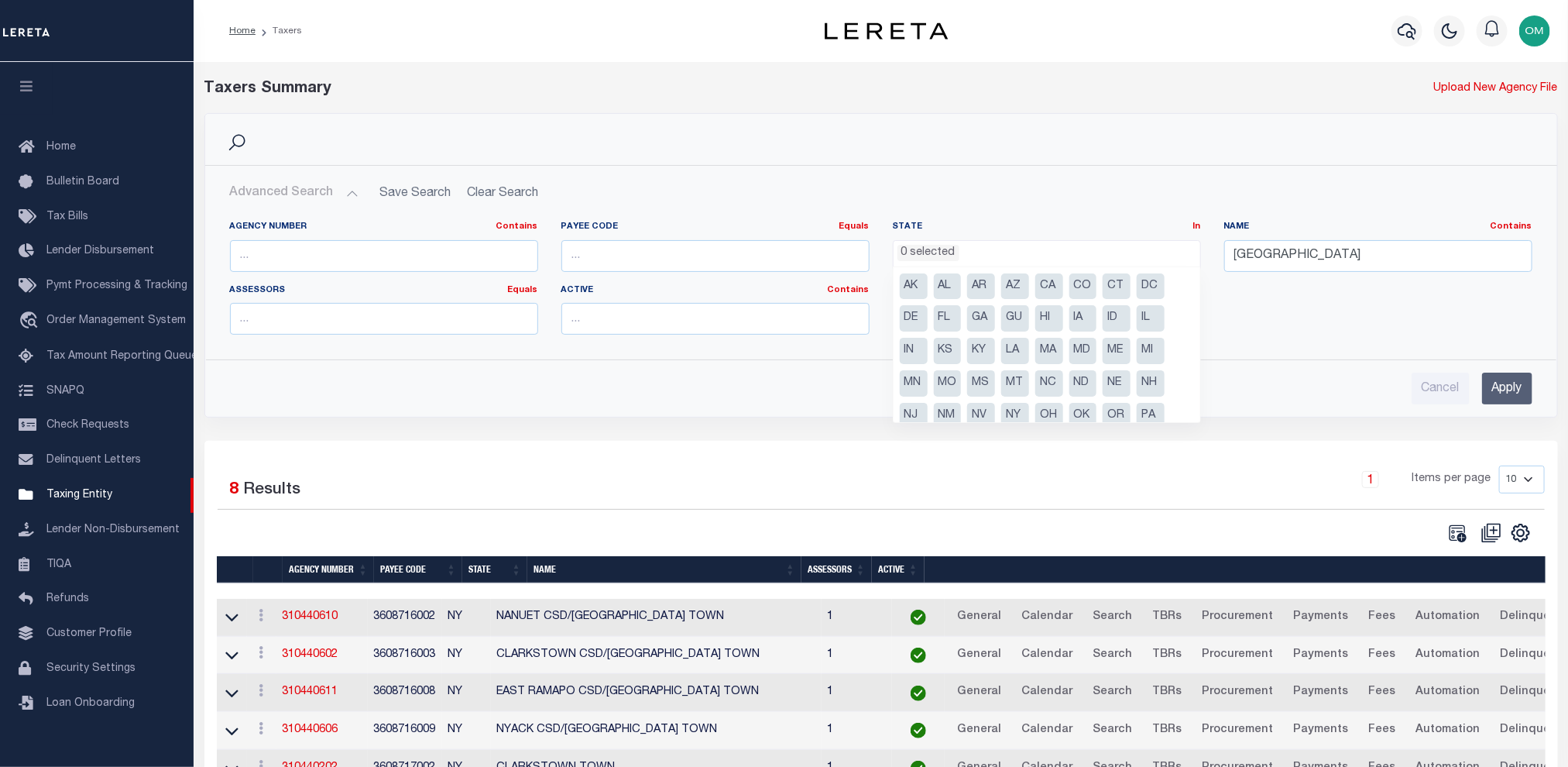
click at [916, 316] on li "DE" at bounding box center [913, 318] width 28 height 26
select select "DE"
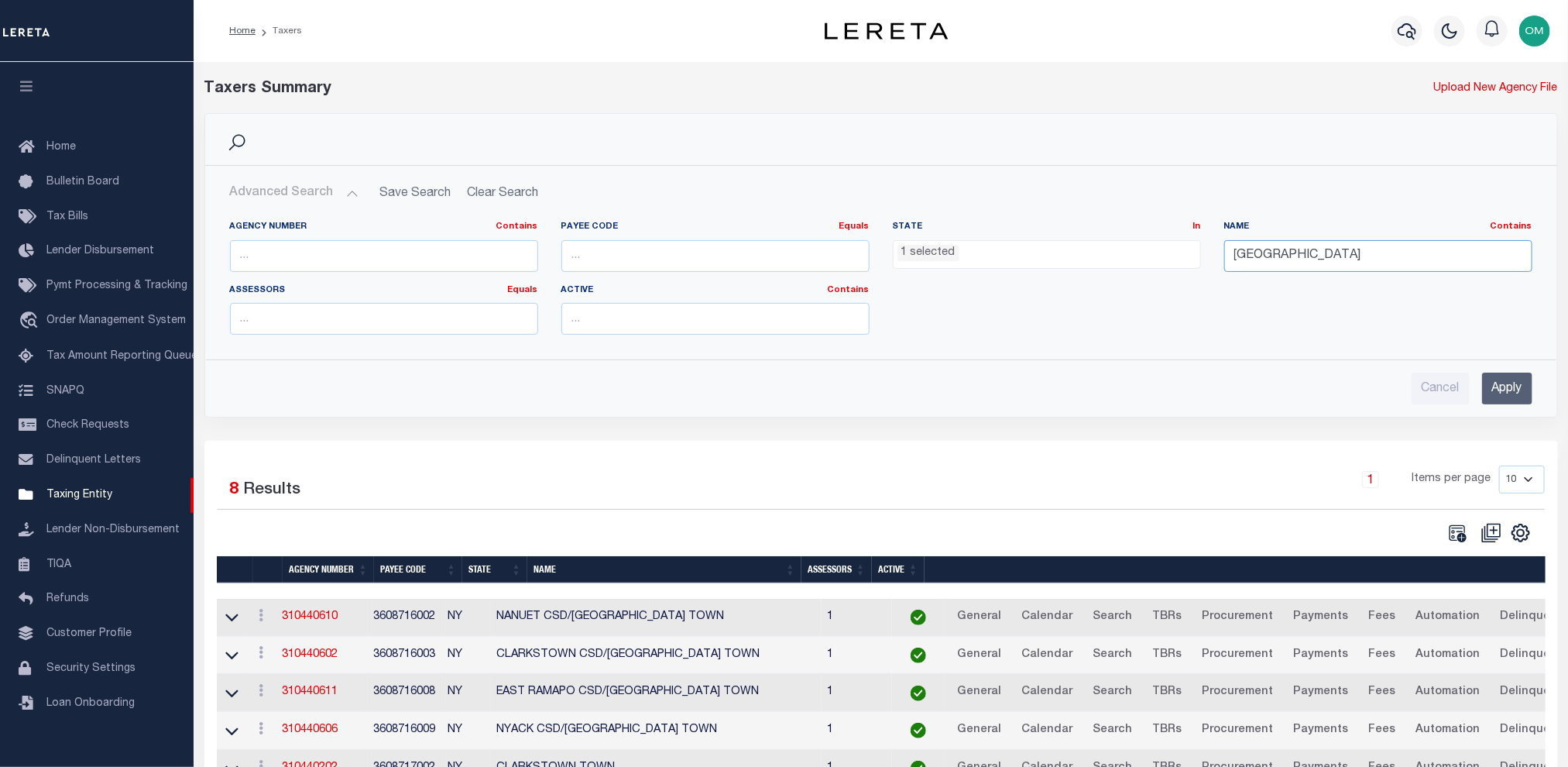
click at [1343, 252] on input "[GEOGRAPHIC_DATA]" at bounding box center [1378, 257] width 309 height 32
drag, startPoint x: 1342, startPoint y: 253, endPoint x: 1187, endPoint y: 275, distance: 156.6
click at [1187, 275] on div "Agency Number Contains Contains Is Payee Code Equals Equals Is Not Equal To Is …" at bounding box center [881, 283] width 1326 height 126
type input "new castle"
click at [1523, 388] on input "Apply" at bounding box center [1507, 389] width 50 height 32
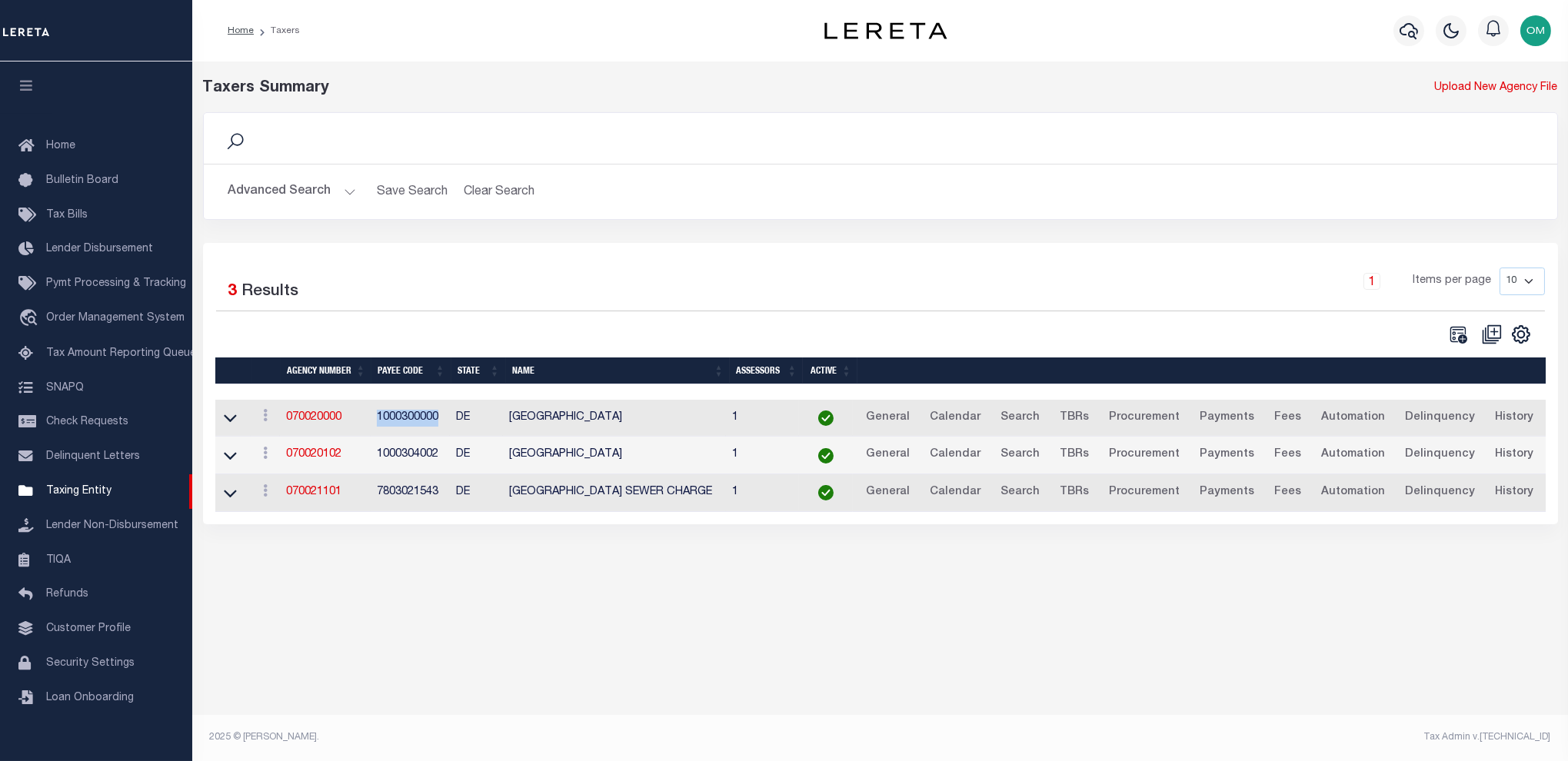
drag, startPoint x: 379, startPoint y: 421, endPoint x: 440, endPoint y: 426, distance: 61.2
click at [440, 426] on td "1000300000" at bounding box center [410, 418] width 78 height 38
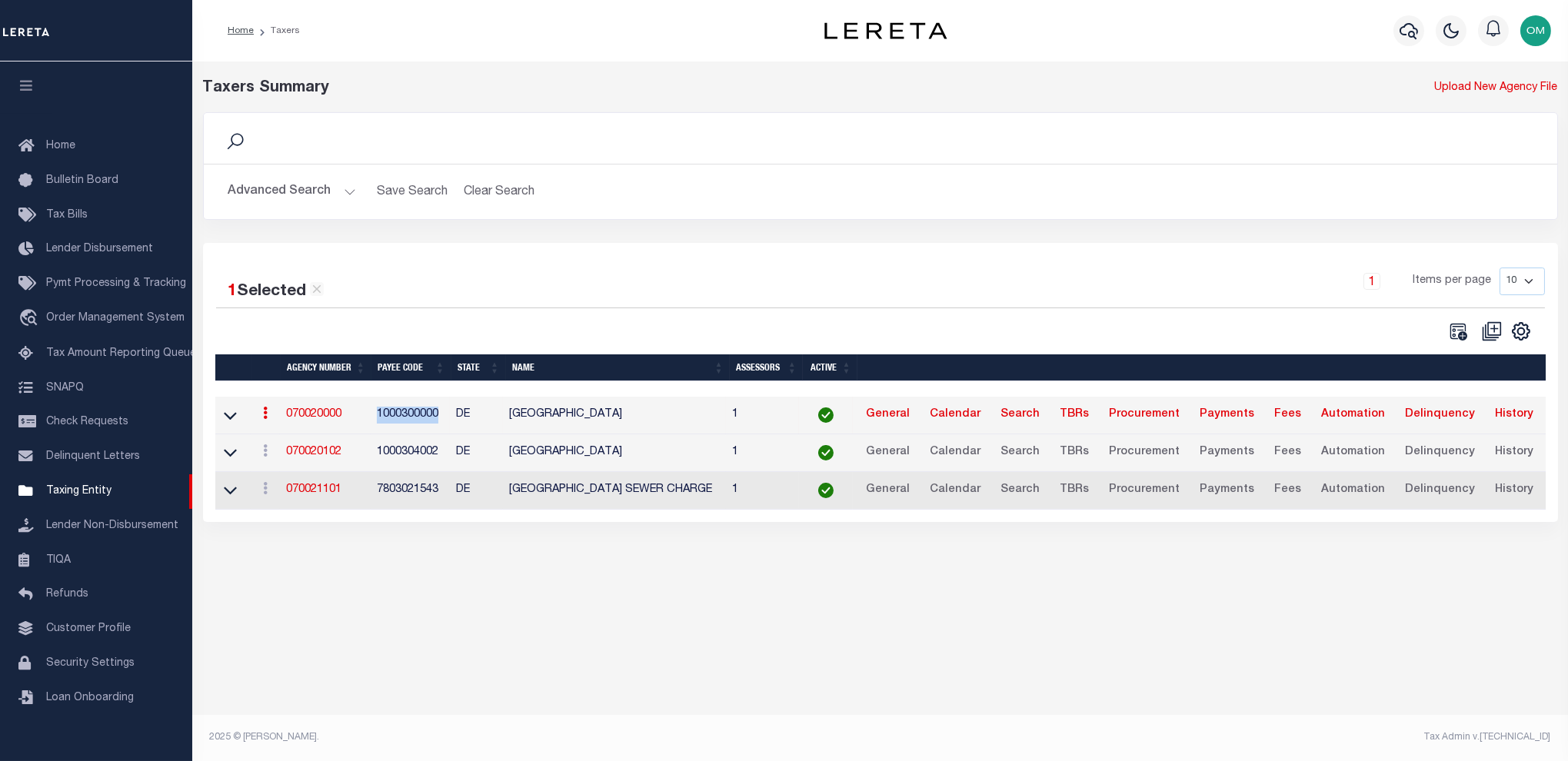
copy td "1000300000"
